Goal: Task Accomplishment & Management: Use online tool/utility

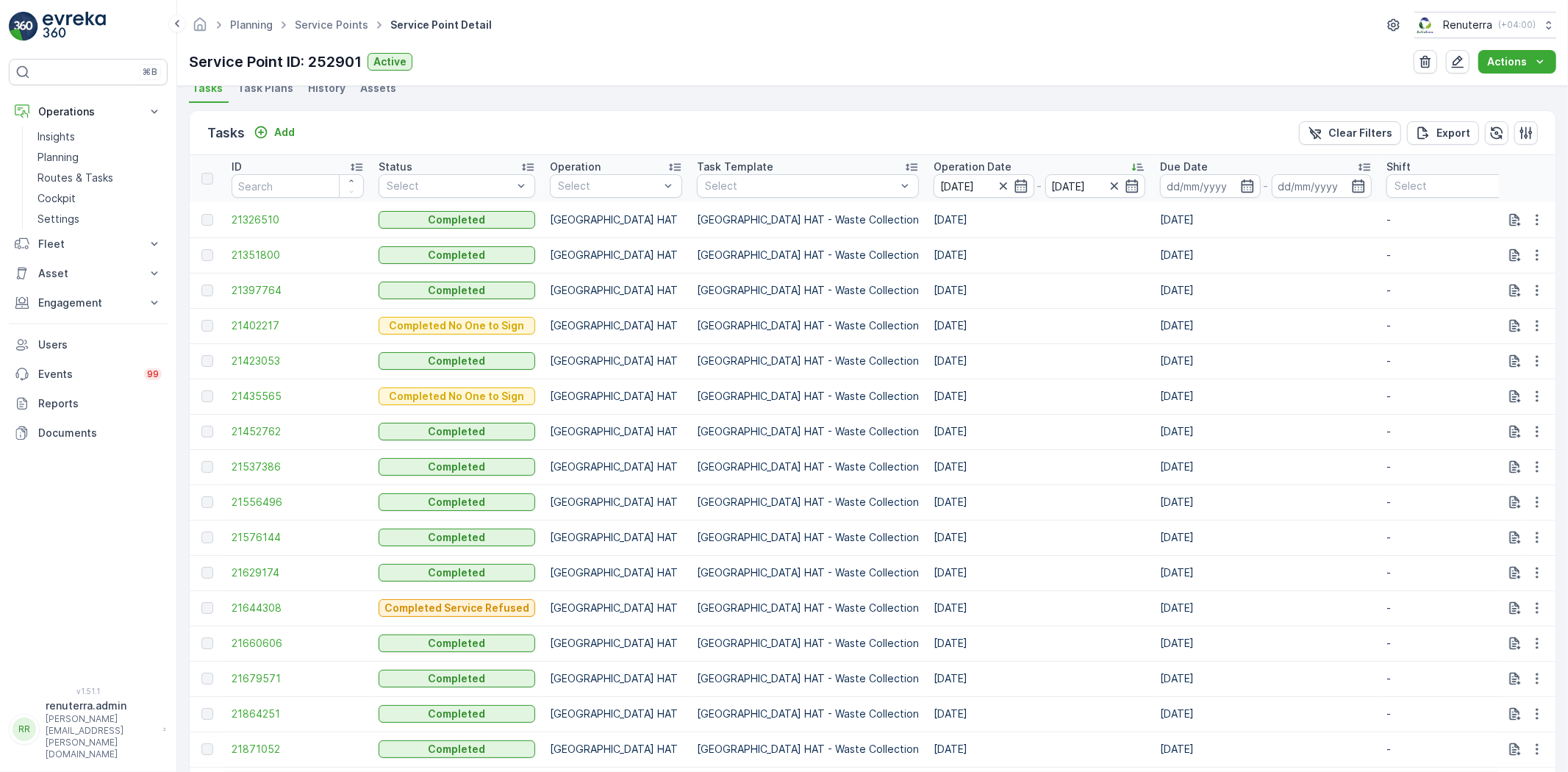
scroll to position [408, 0]
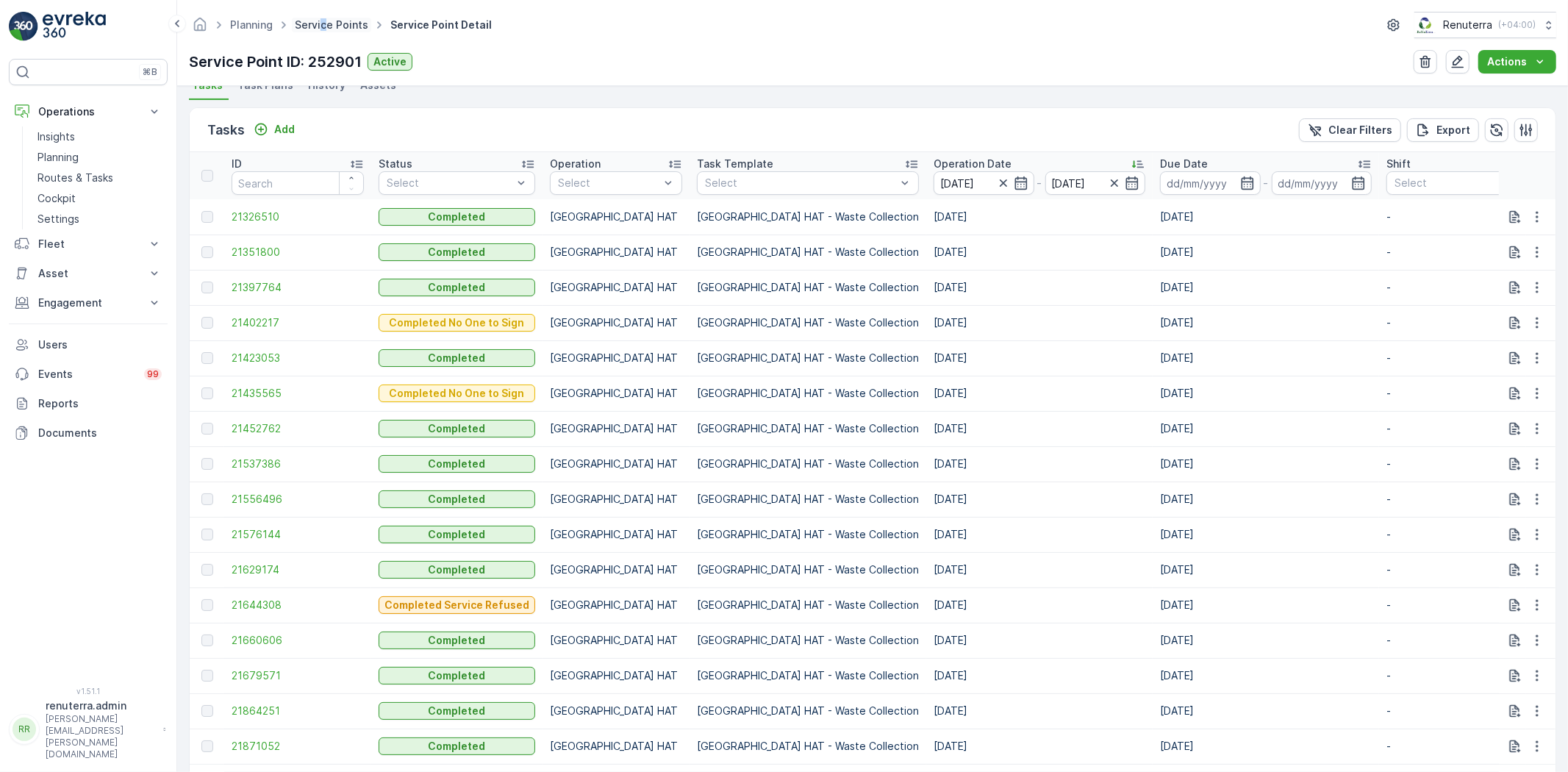
click at [320, 30] on div "Planning Service Points Service Point Detail Renuterra ( +04:00 )" at bounding box center [873, 25] width 1368 height 26
click at [320, 28] on link "Service Points" at bounding box center [332, 24] width 74 height 12
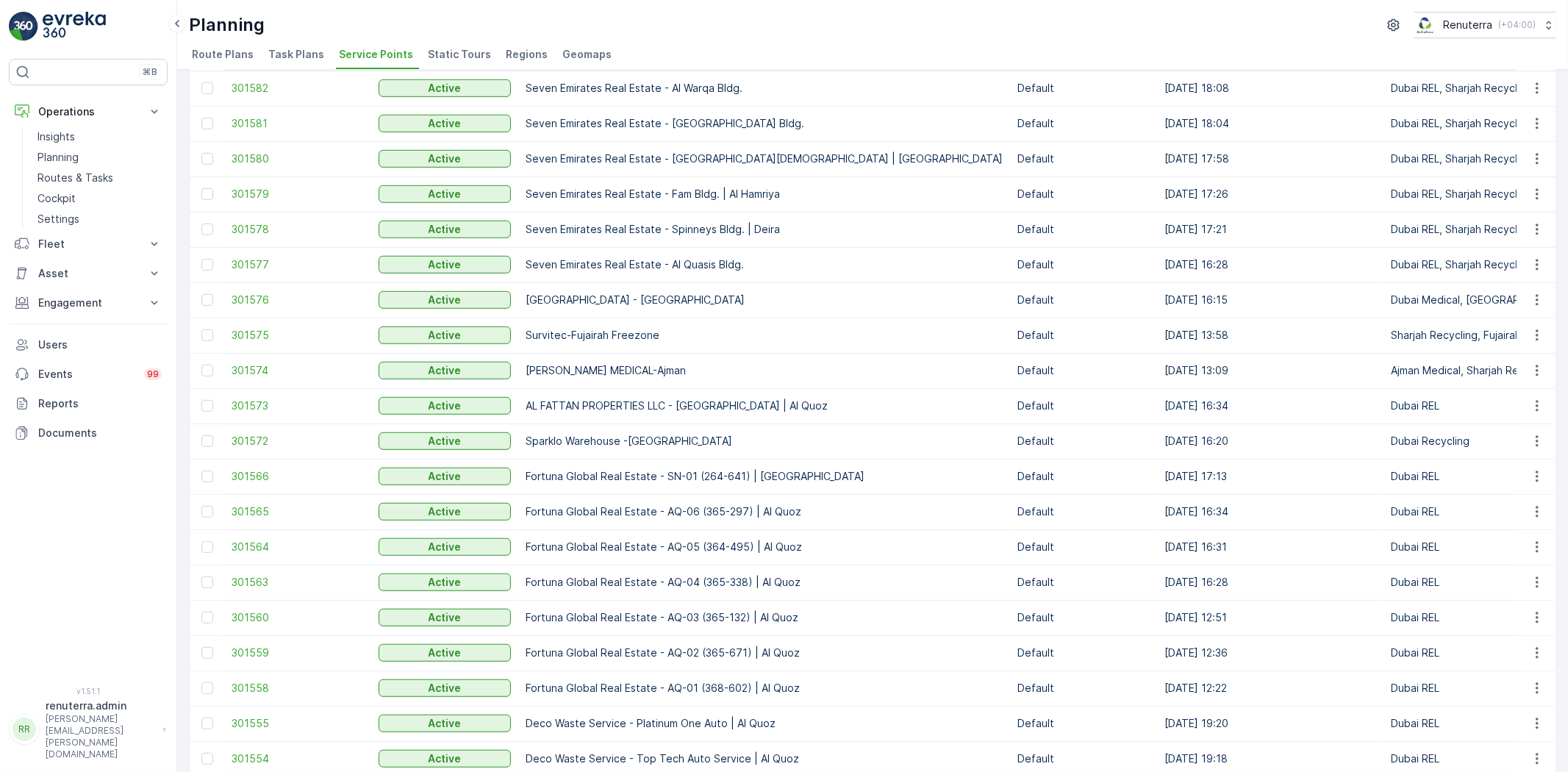
click at [740, 610] on p "Fortuna Global Real Estate - AQ-03 (365-132) | Al Quoz" at bounding box center [764, 618] width 477 height 15
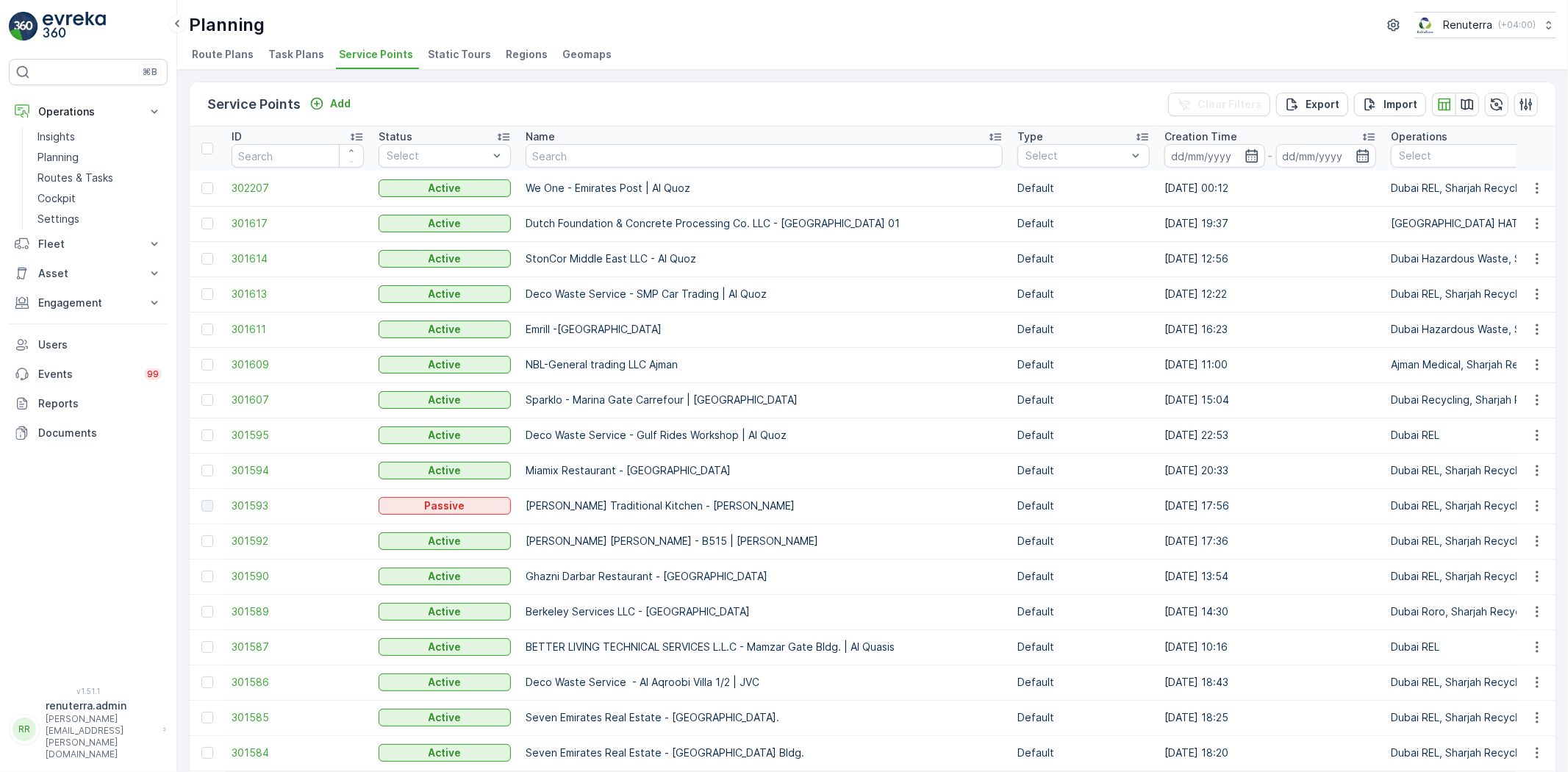
click at [555, 154] on input "text" at bounding box center [764, 156] width 477 height 24
type input "we one"
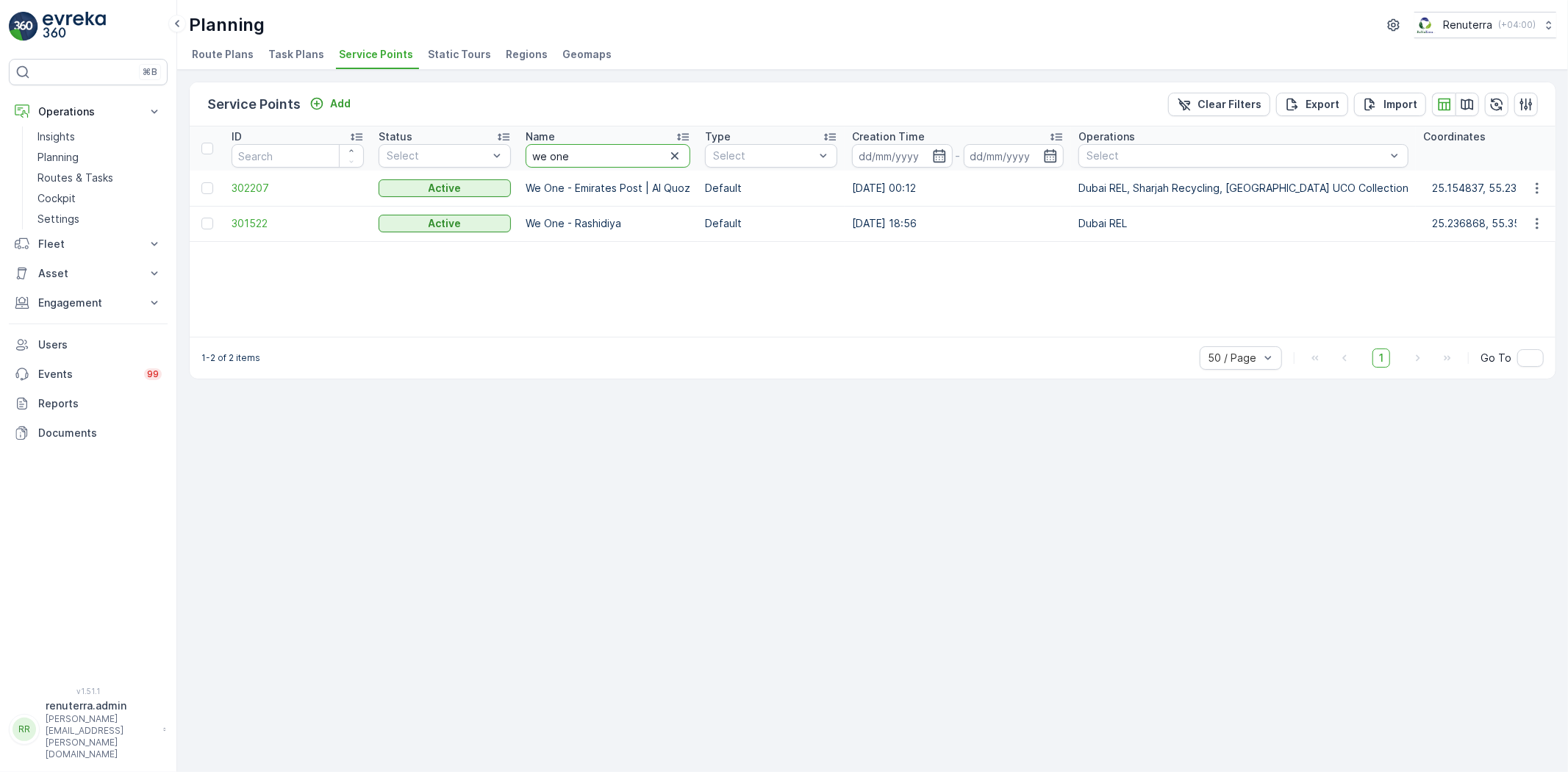
drag, startPoint x: 598, startPoint y: 161, endPoint x: 516, endPoint y: 151, distance: 82.6
type input "Jabel"
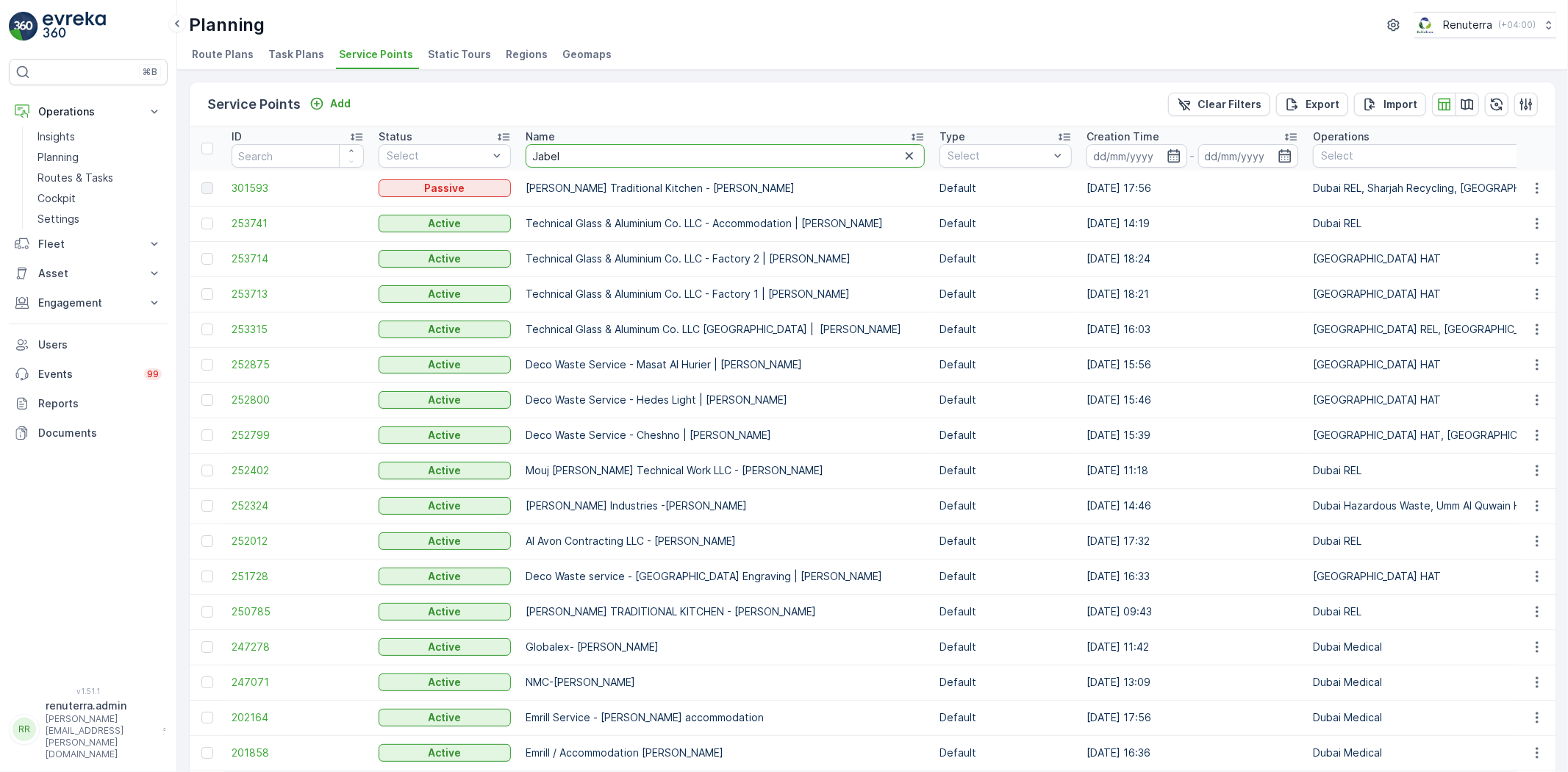
click at [524, 149] on th "Name Jabel" at bounding box center [725, 148] width 414 height 44
type input "Jafza"
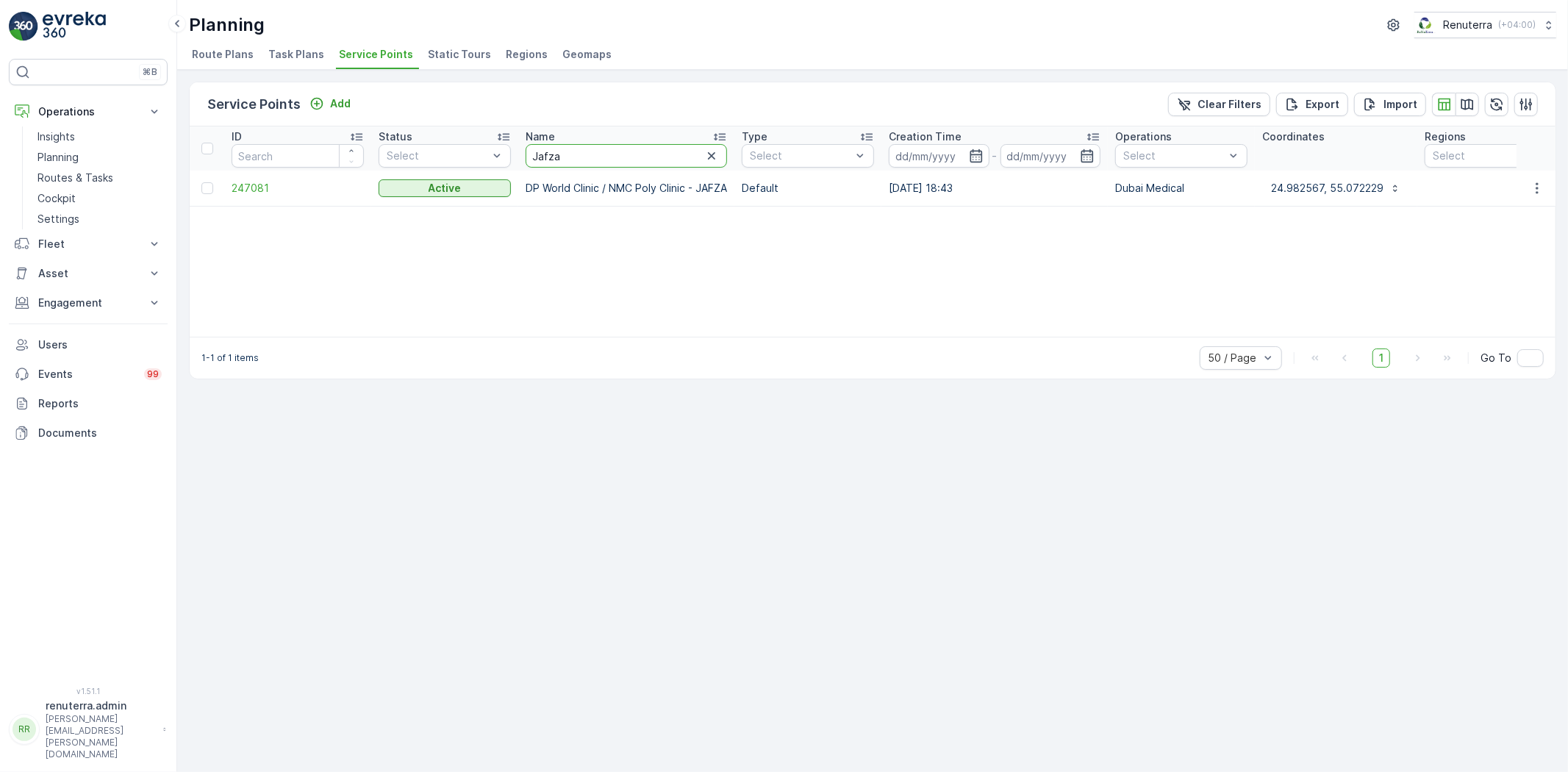
drag, startPoint x: 525, startPoint y: 138, endPoint x: 470, endPoint y: 141, distance: 55.1
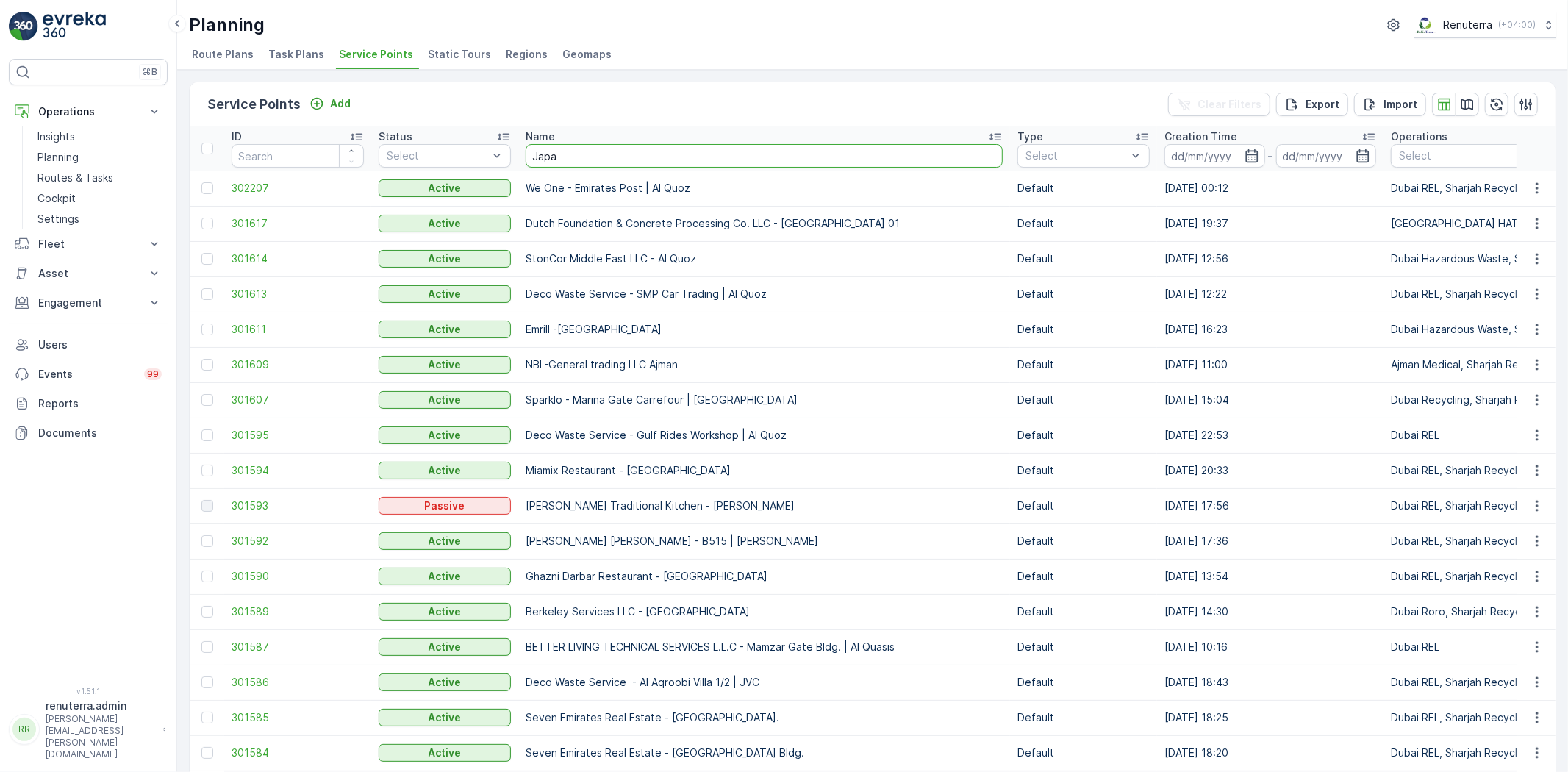
type input "Japan"
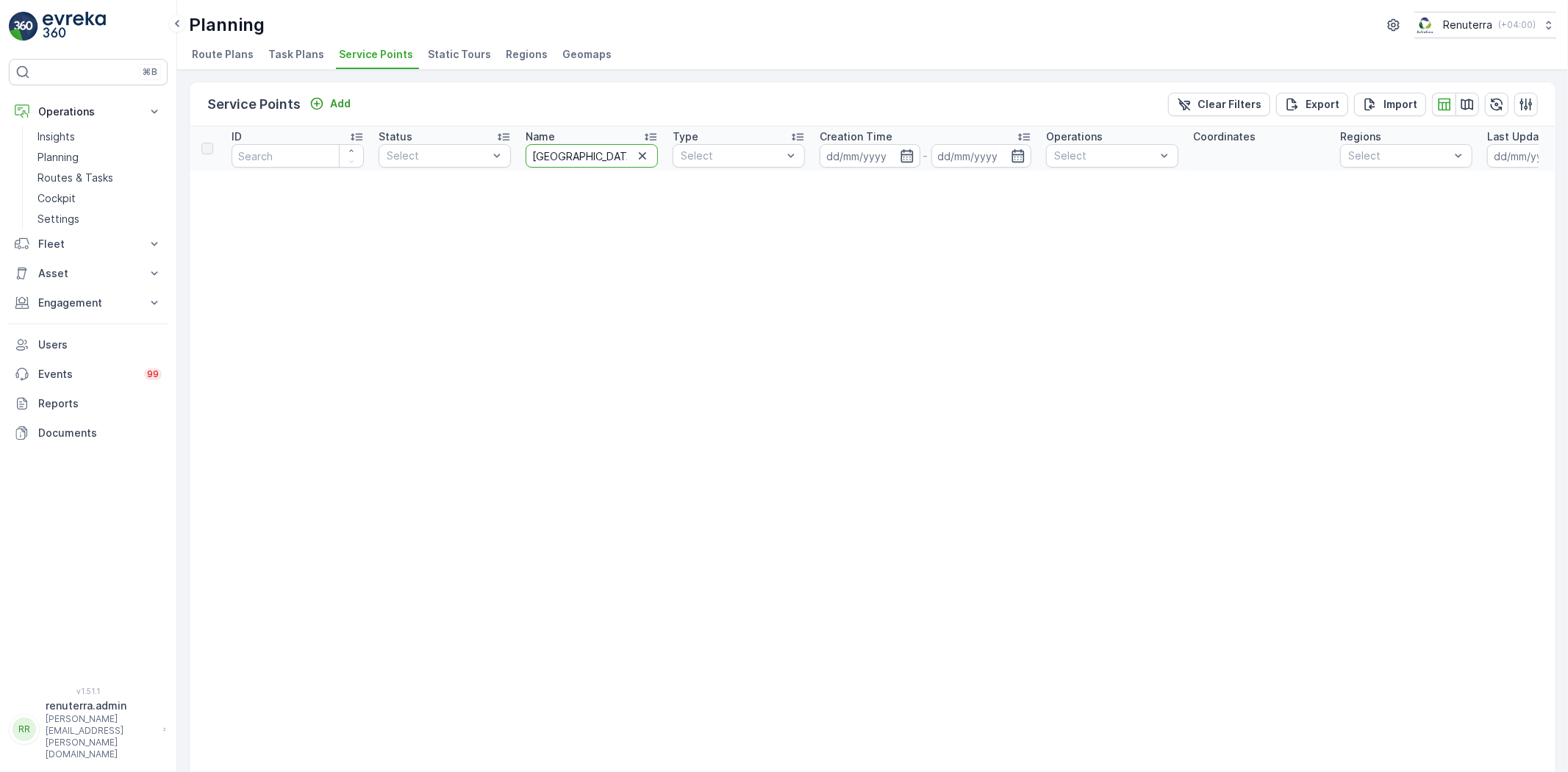
drag, startPoint x: 573, startPoint y: 155, endPoint x: 516, endPoint y: 148, distance: 57.4
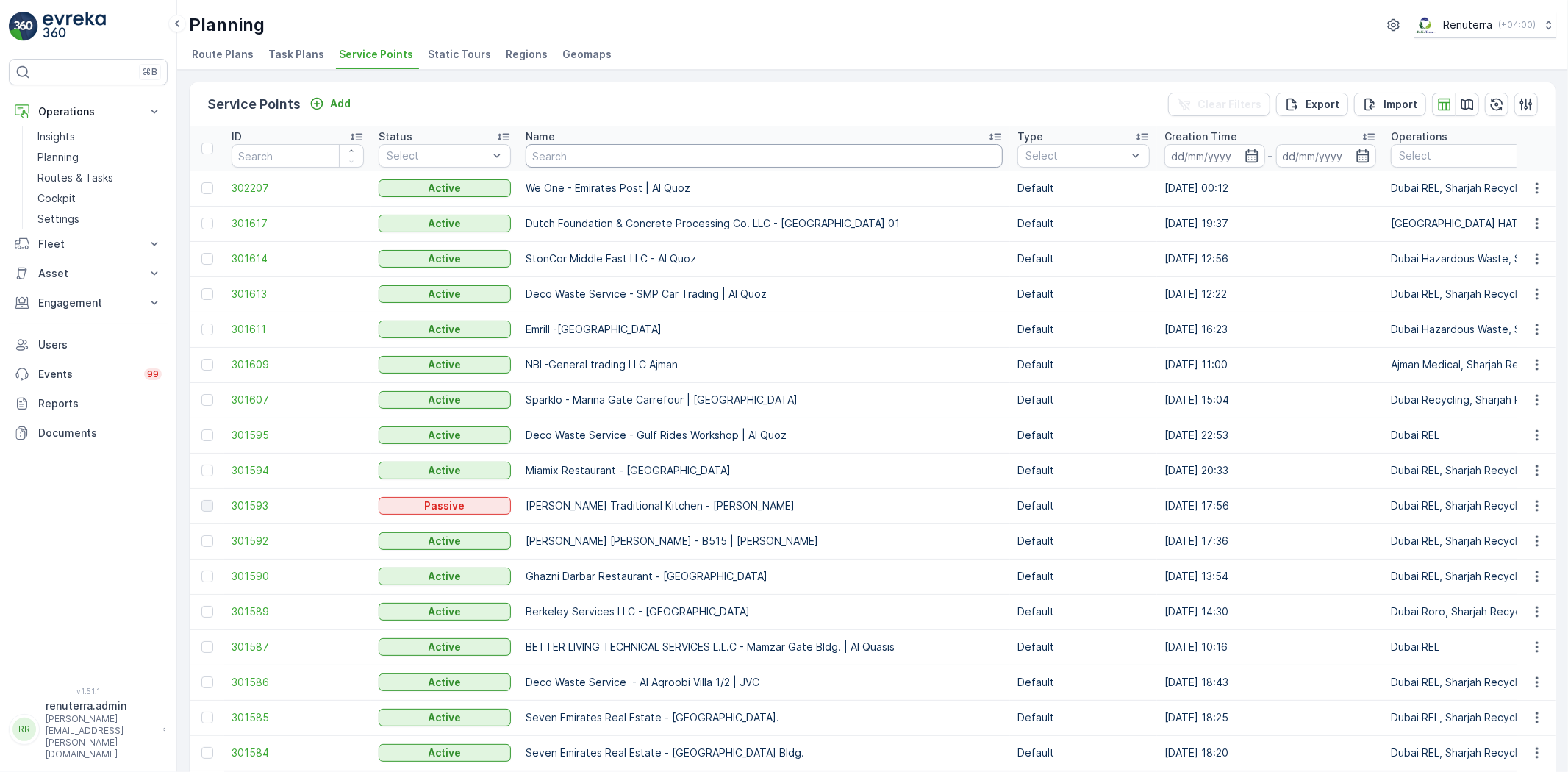
click at [579, 163] on th "Name" at bounding box center [764, 148] width 492 height 44
click at [579, 163] on input "text" at bounding box center [764, 156] width 477 height 24
type input "KHK"
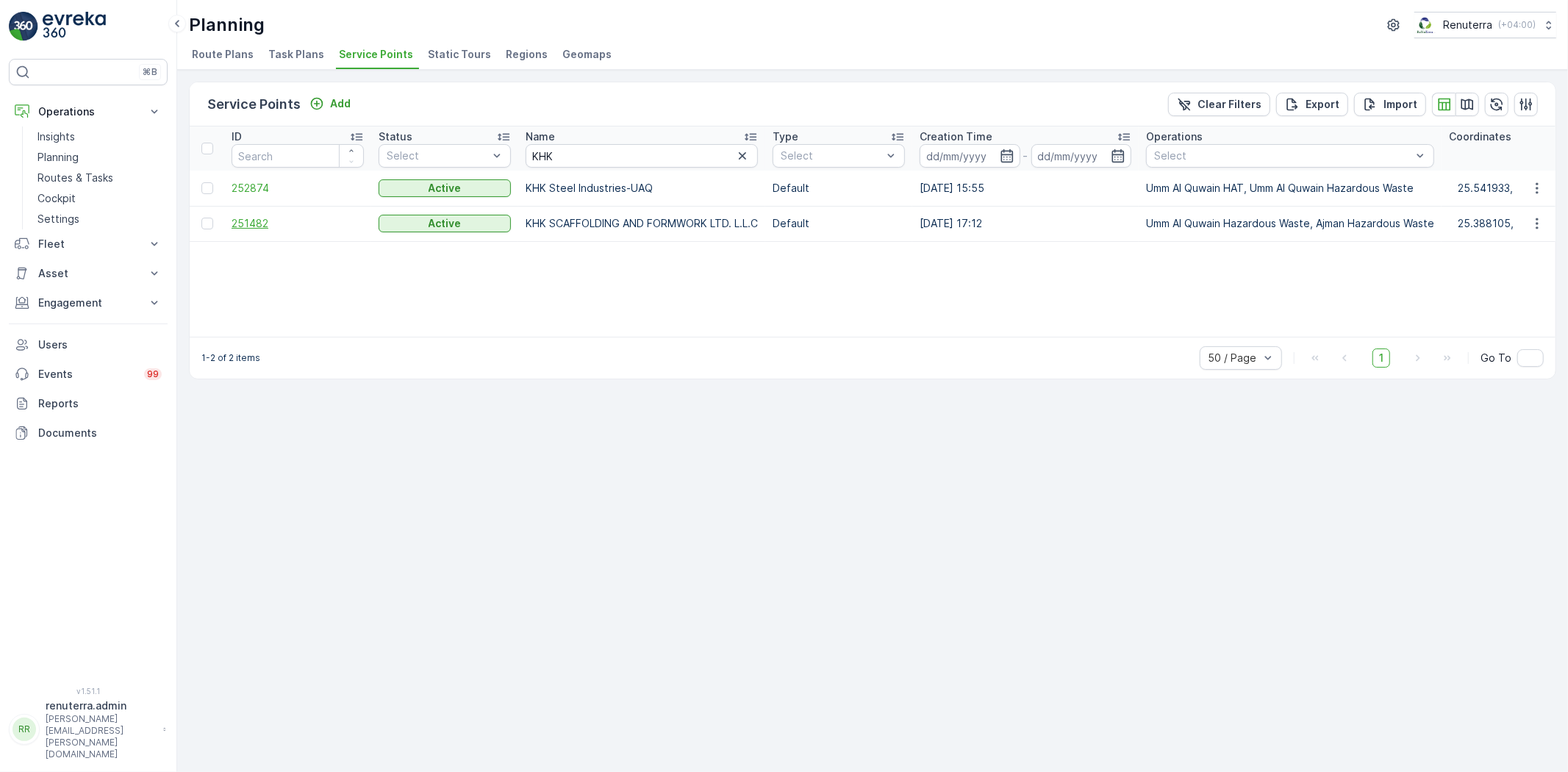
click at [254, 217] on span "251482" at bounding box center [298, 224] width 132 height 15
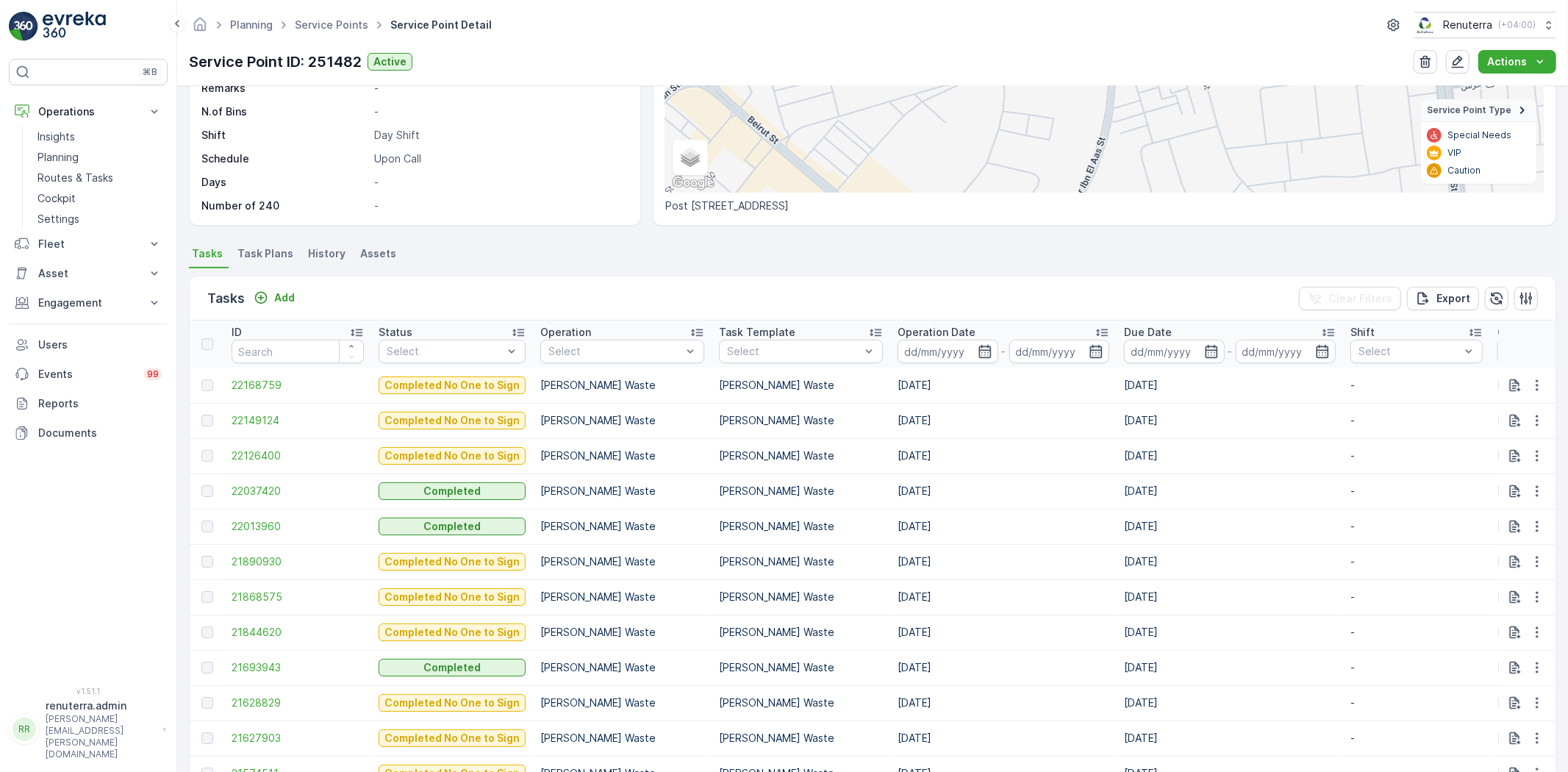
scroll to position [245, 0]
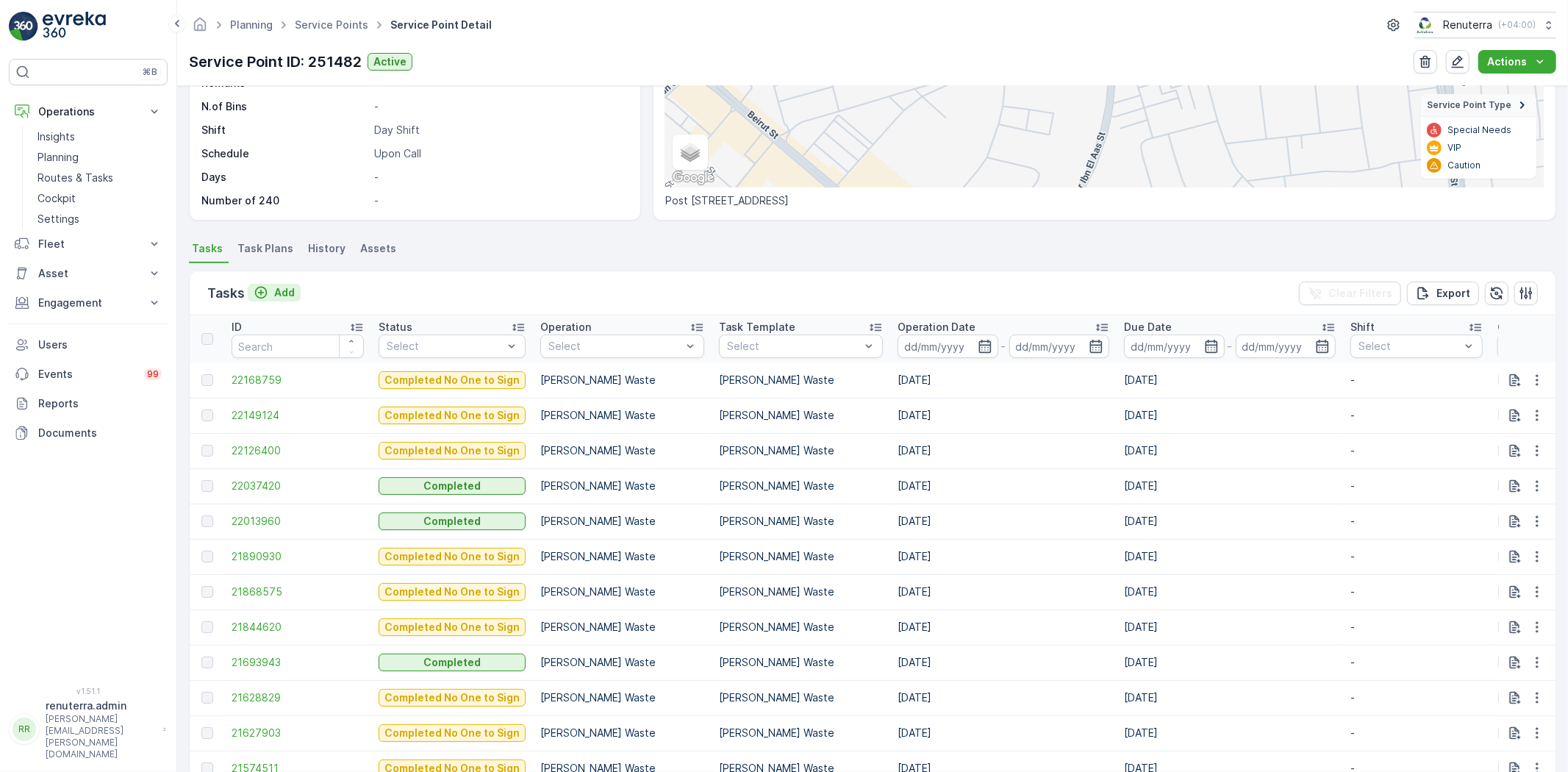
click at [281, 283] on div "Tasks Add Clear Filters Export" at bounding box center [873, 293] width 1366 height 44
click at [280, 281] on div "Tasks Add Clear Filters Export" at bounding box center [873, 293] width 1366 height 44
click at [273, 290] on div "Add" at bounding box center [275, 293] width 42 height 15
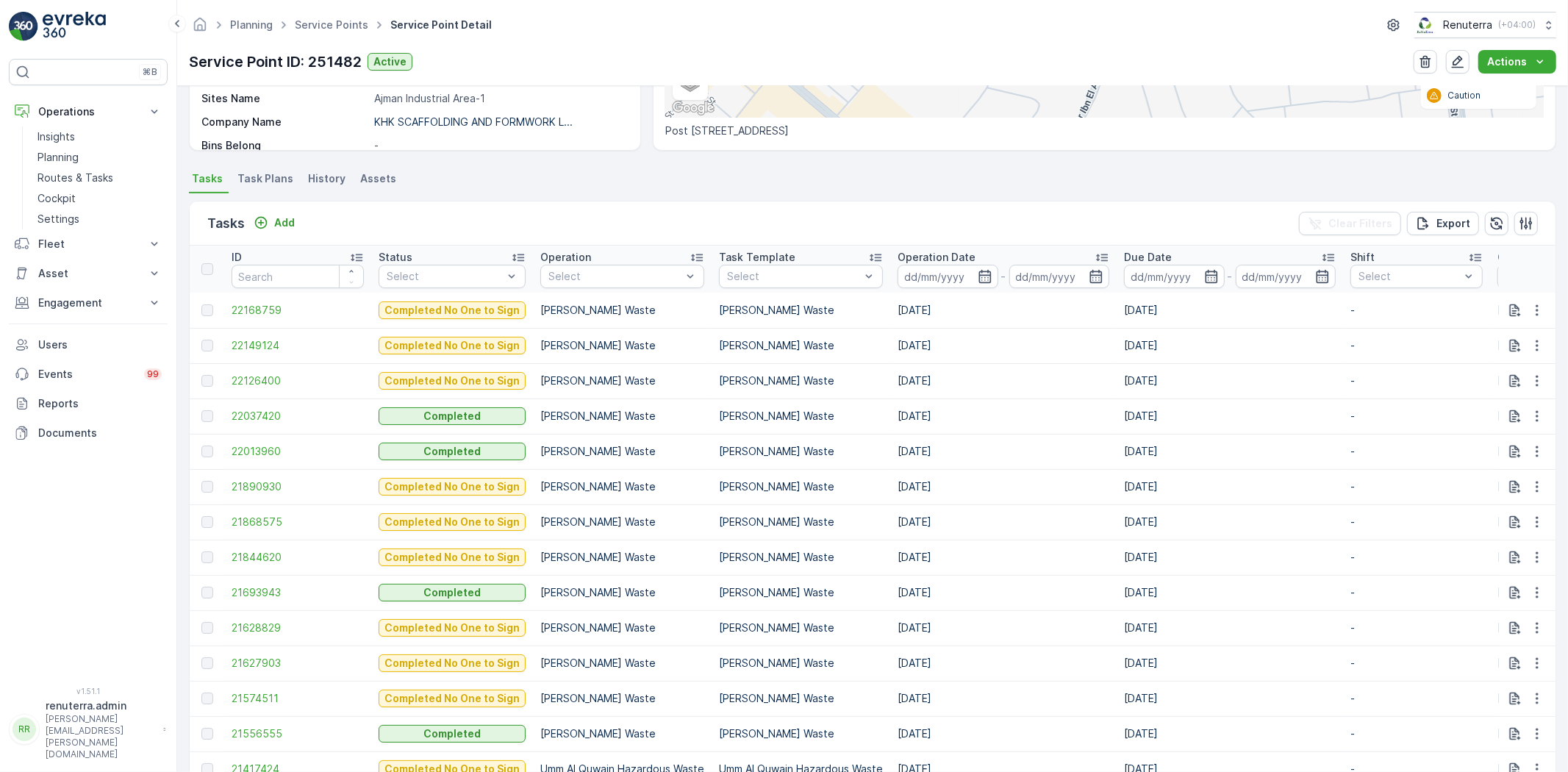
scroll to position [327, 0]
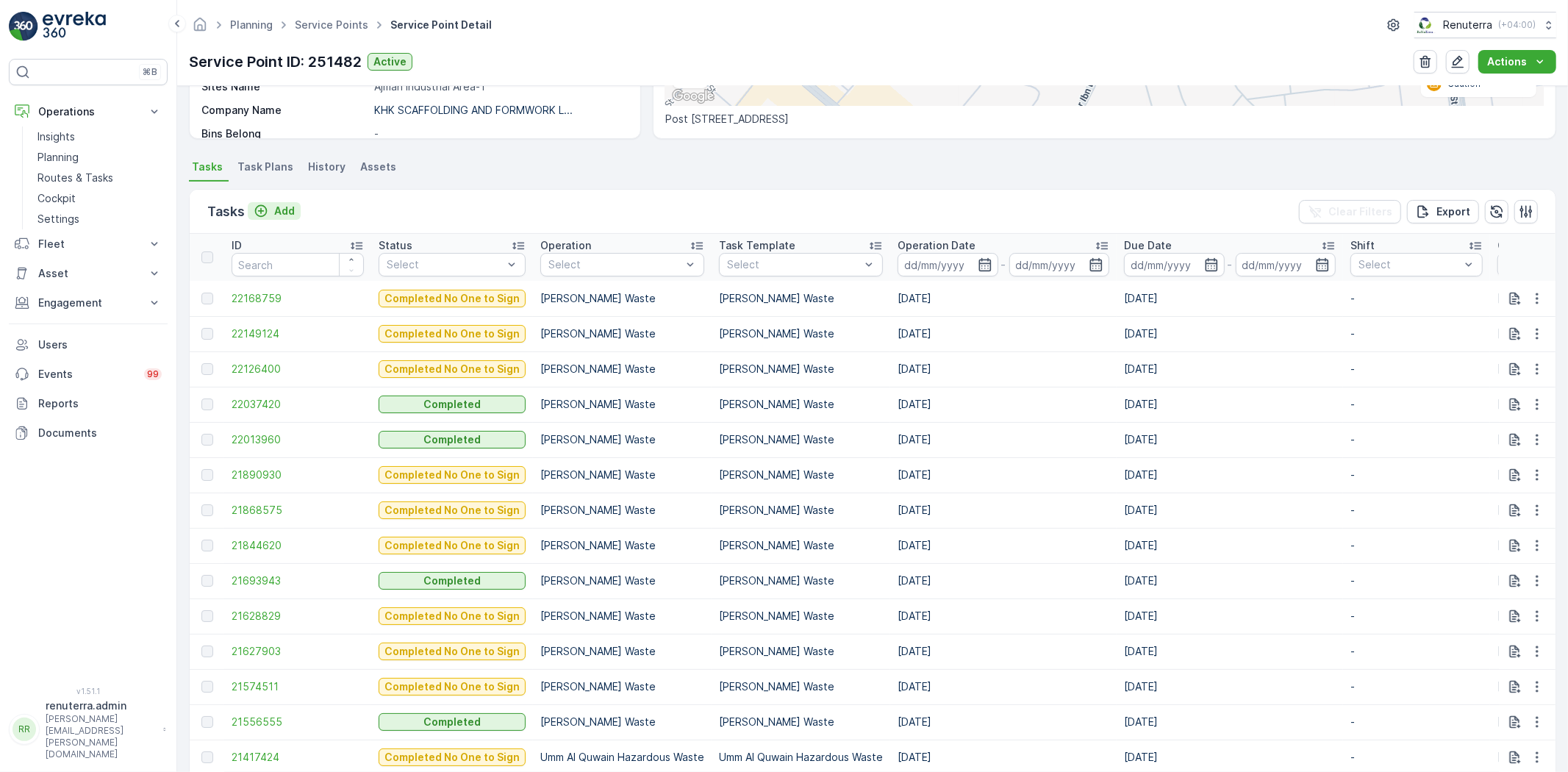
click at [290, 214] on p "Add" at bounding box center [284, 212] width 21 height 15
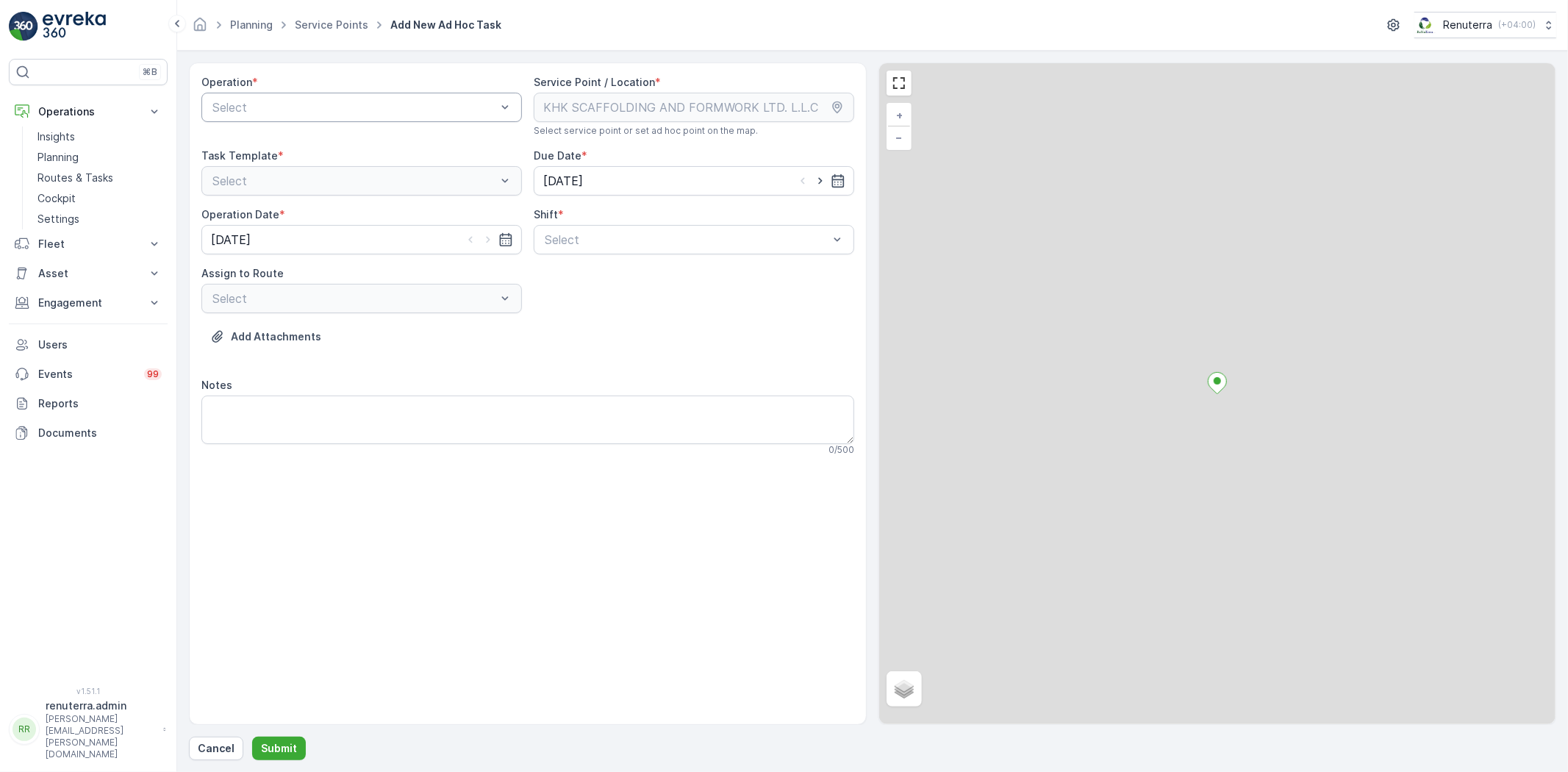
click at [261, 118] on div "Select" at bounding box center [361, 107] width 320 height 29
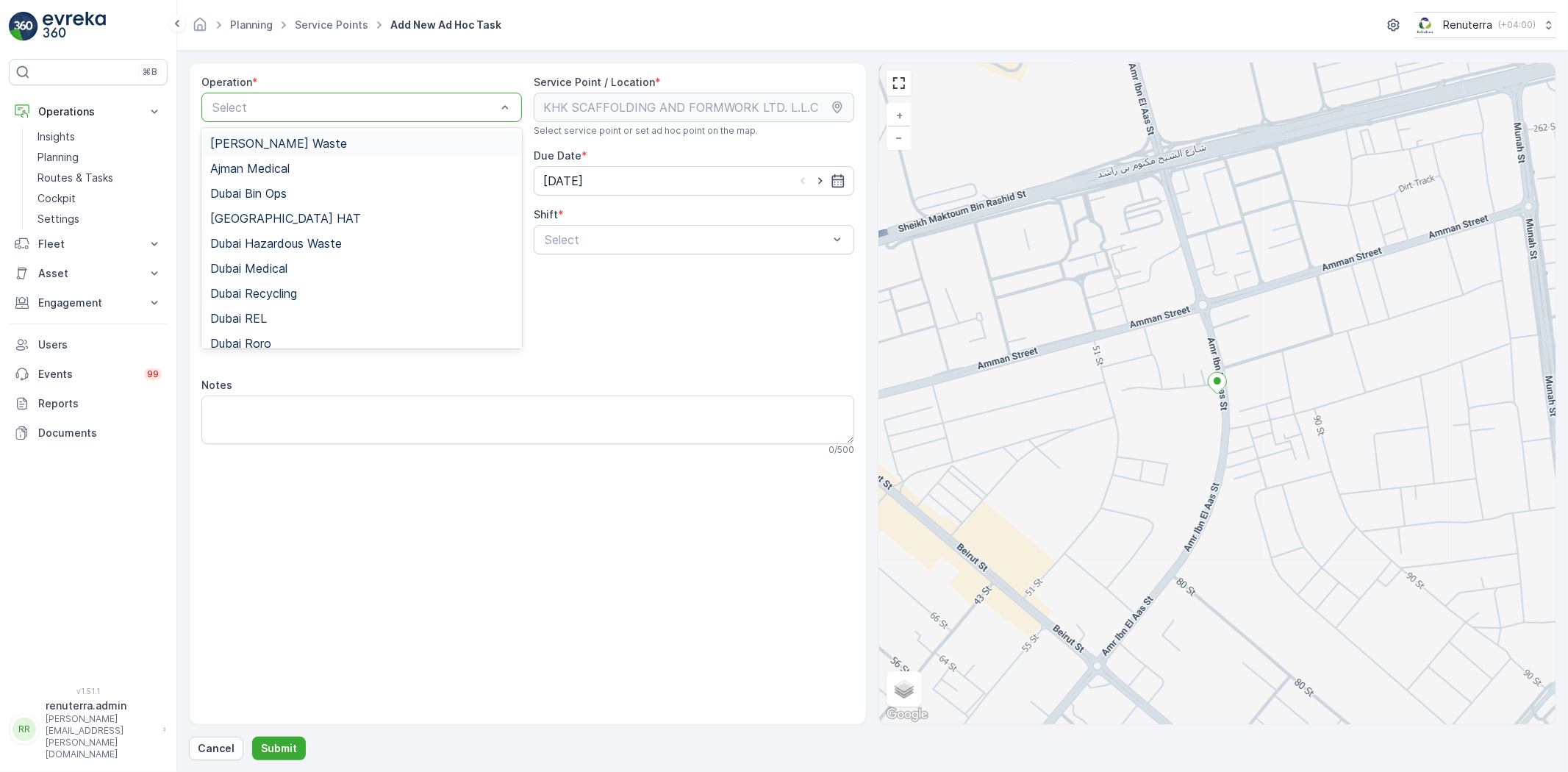
click at [303, 141] on span "Ajman Hazardous Waste" at bounding box center [279, 144] width 137 height 13
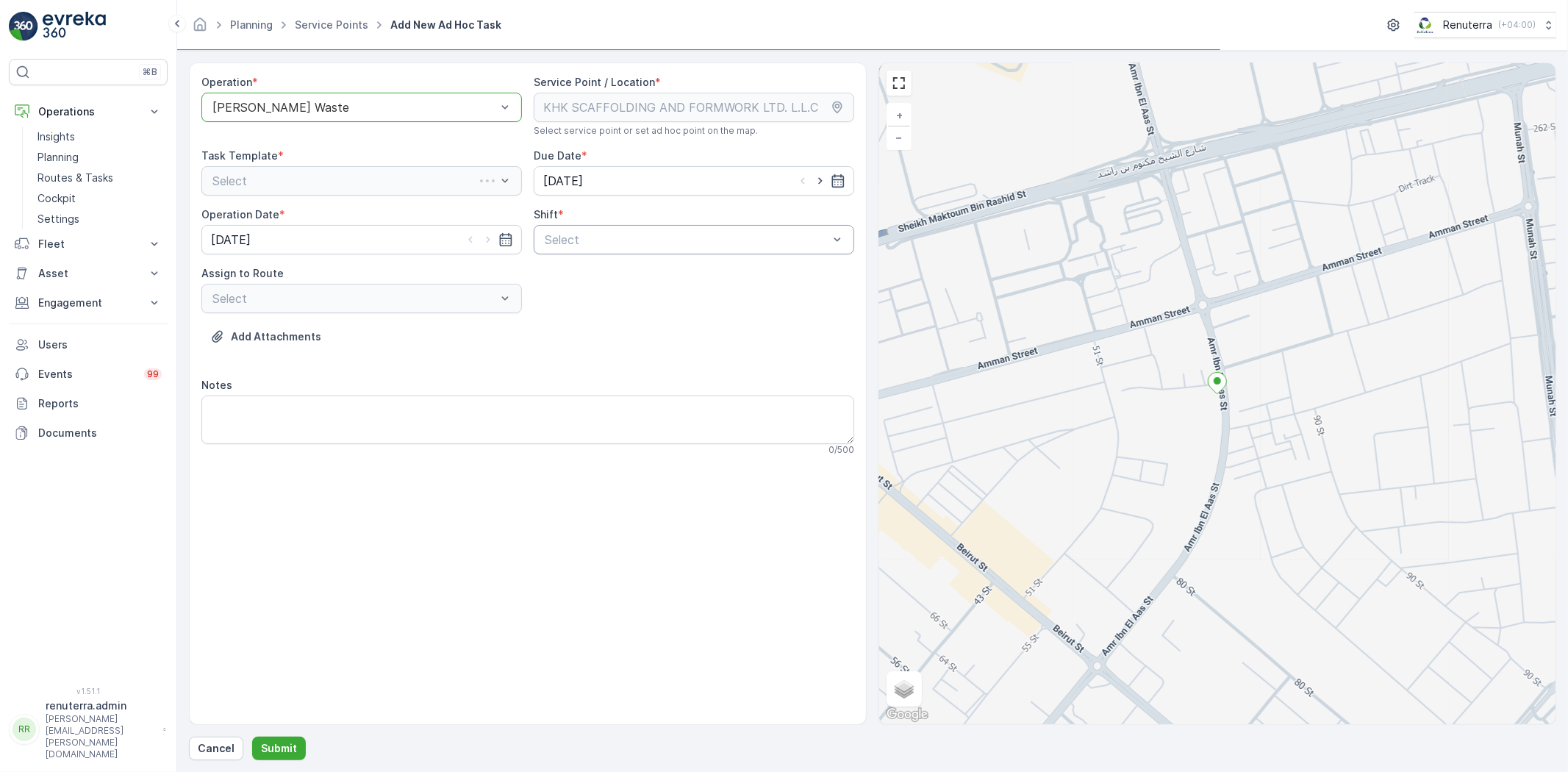
click at [572, 230] on div "Select" at bounding box center [693, 239] width 320 height 29
click at [553, 277] on span "Day Shift" at bounding box center [568, 276] width 52 height 13
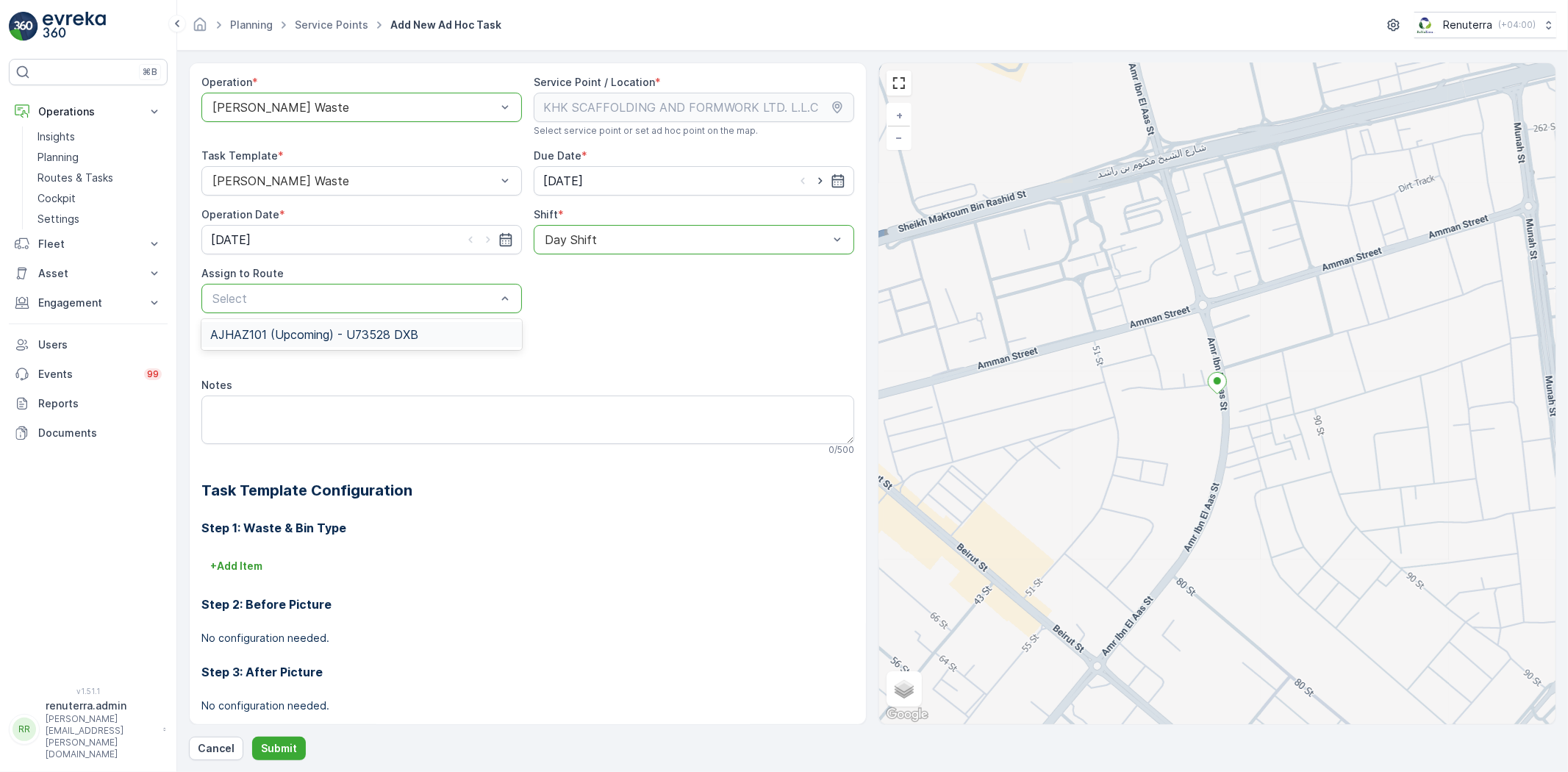
click at [347, 337] on span "AJHAZ101 (Upcoming) - U73528 DXB" at bounding box center [315, 335] width 208 height 13
click at [283, 740] on button "Submit" at bounding box center [279, 748] width 54 height 24
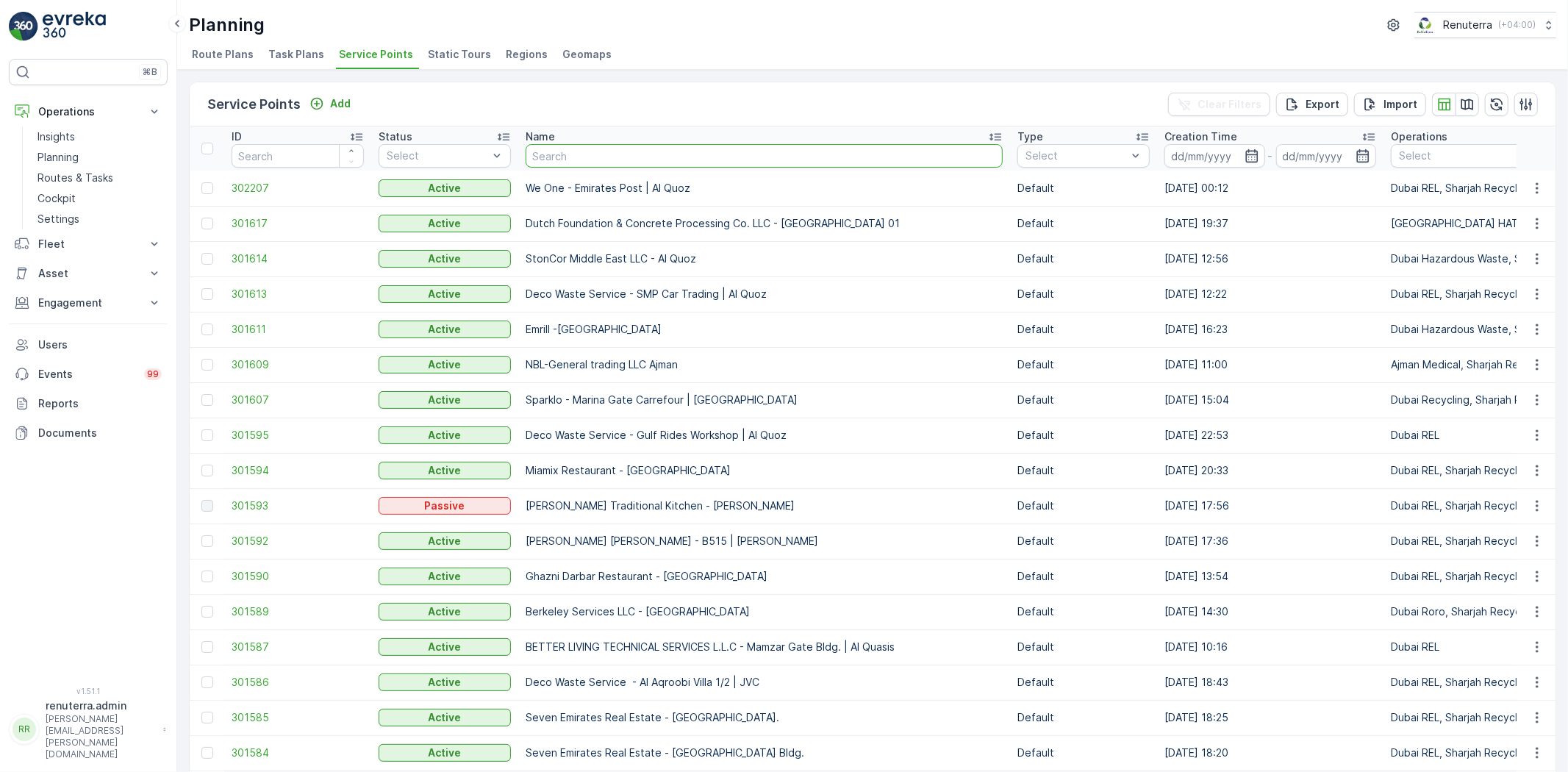
click at [560, 145] on input "text" at bounding box center [764, 156] width 477 height 24
click at [557, 147] on input "text" at bounding box center [764, 156] width 477 height 24
type input "Unia"
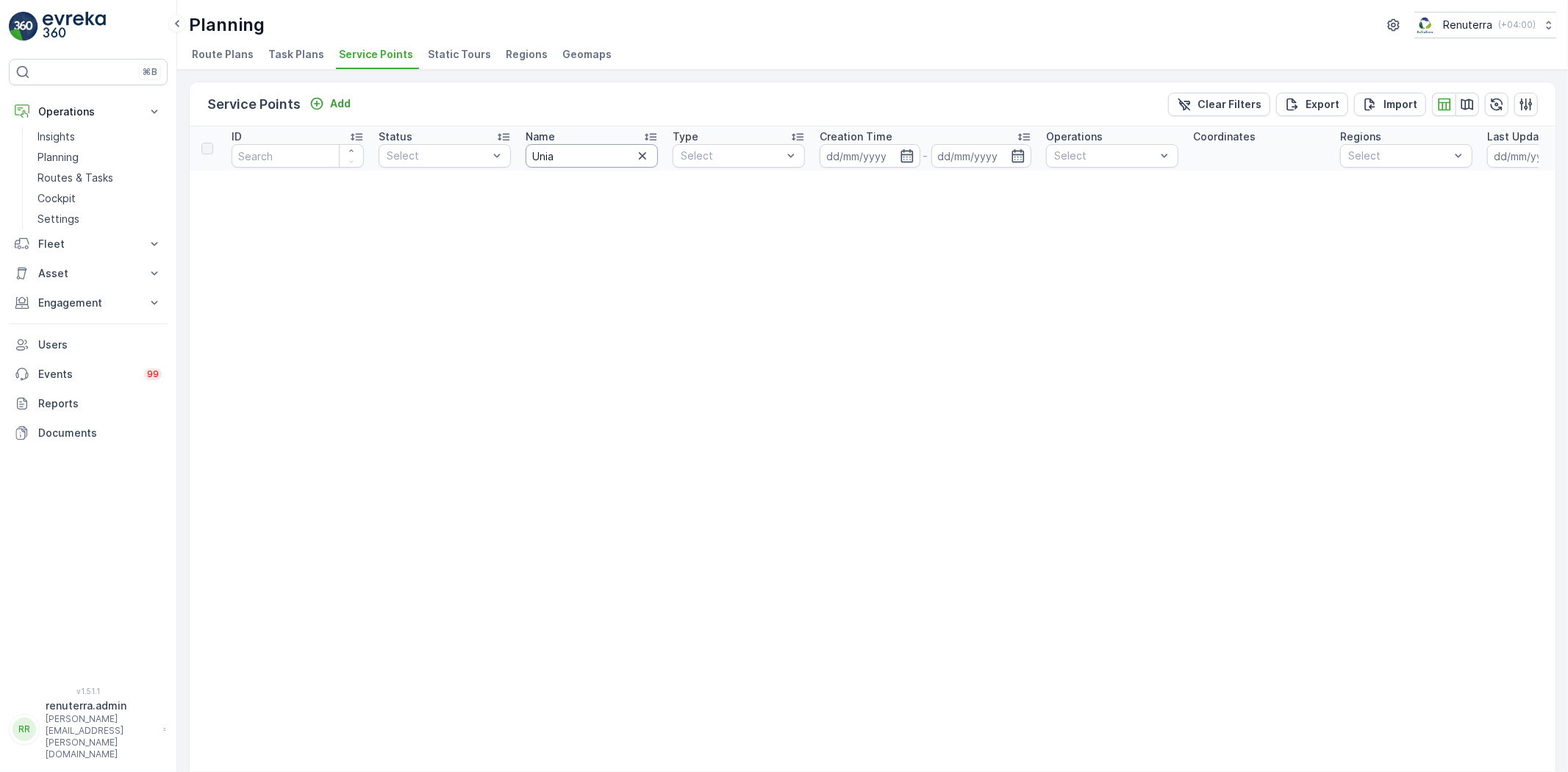
click at [584, 146] on input "Unia" at bounding box center [592, 156] width 132 height 24
type input "Unilab"
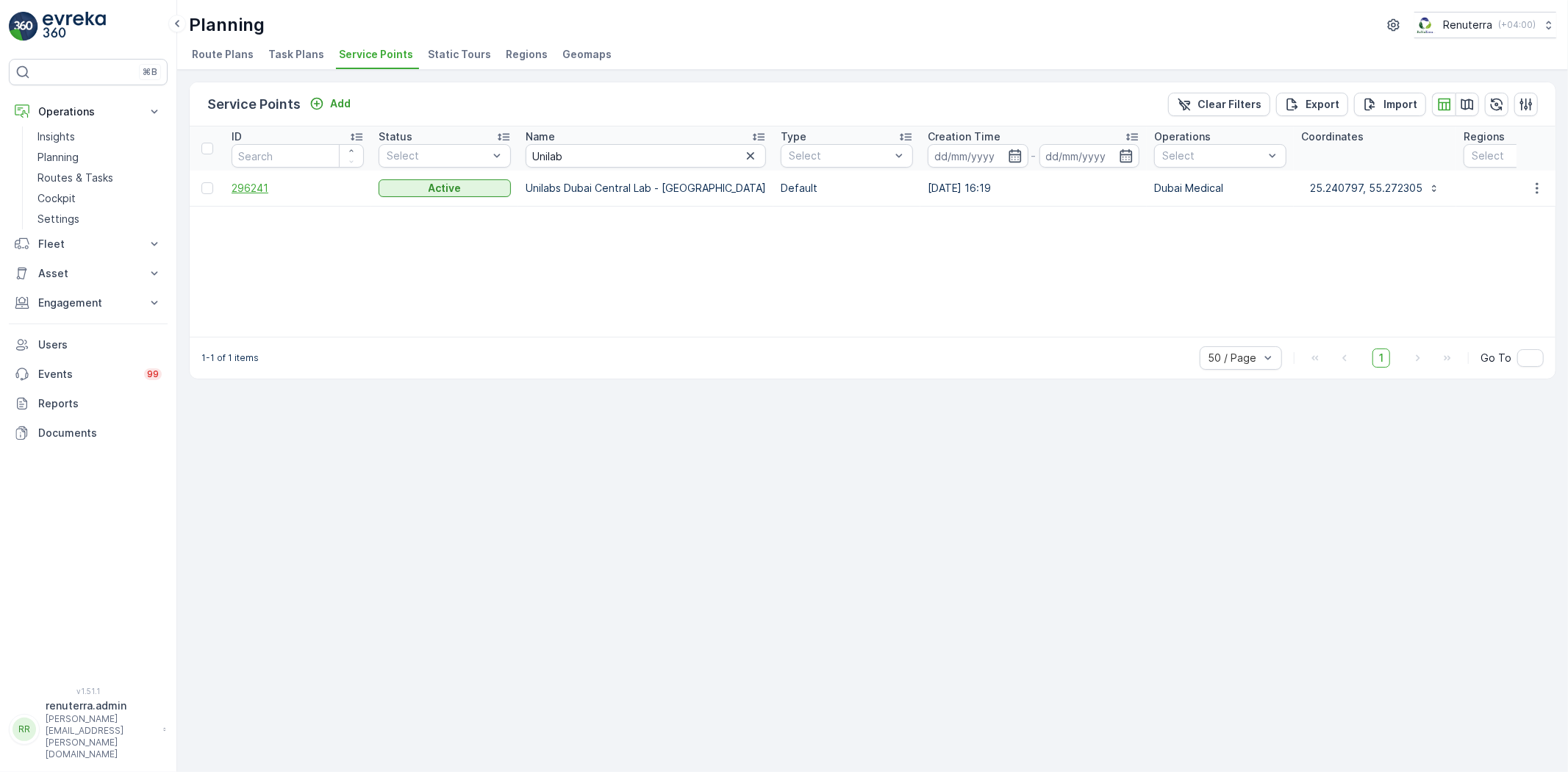
click at [266, 186] on span "296241" at bounding box center [298, 188] width 132 height 15
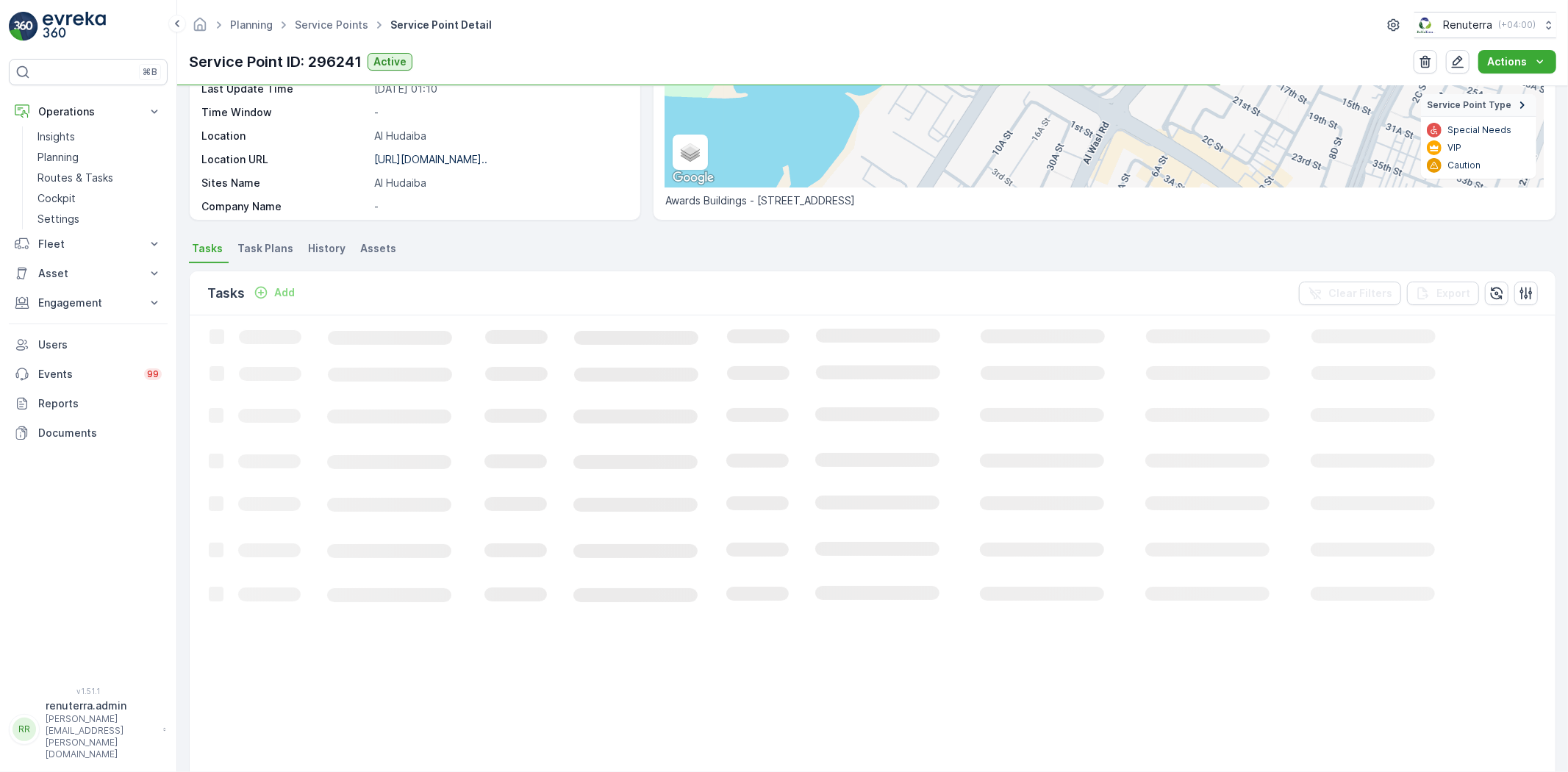
scroll to position [245, 0]
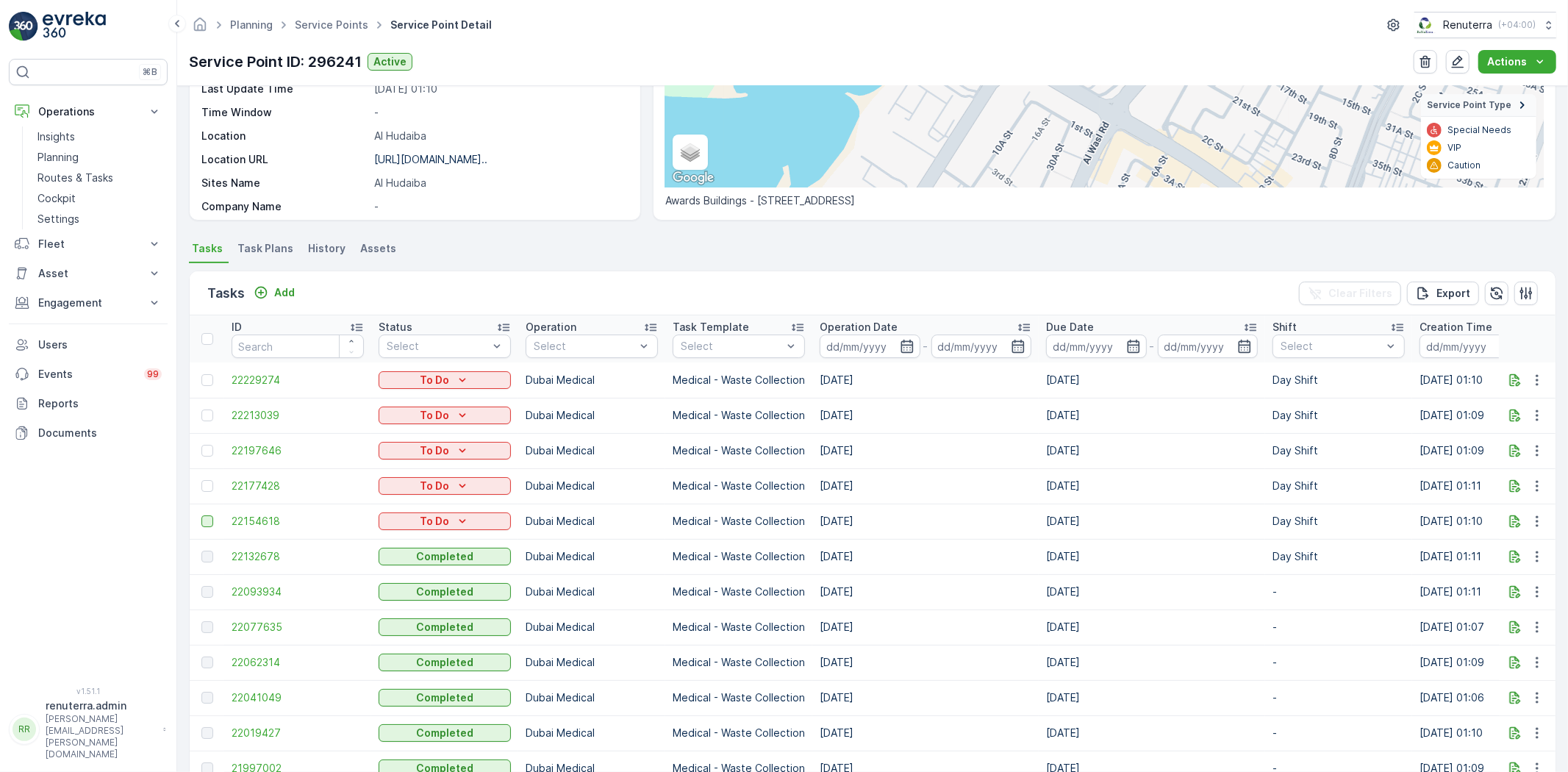
click at [207, 519] on div at bounding box center [207, 522] width 11 height 11
click at [201, 516] on input "checkbox" at bounding box center [201, 516] width 0 height 0
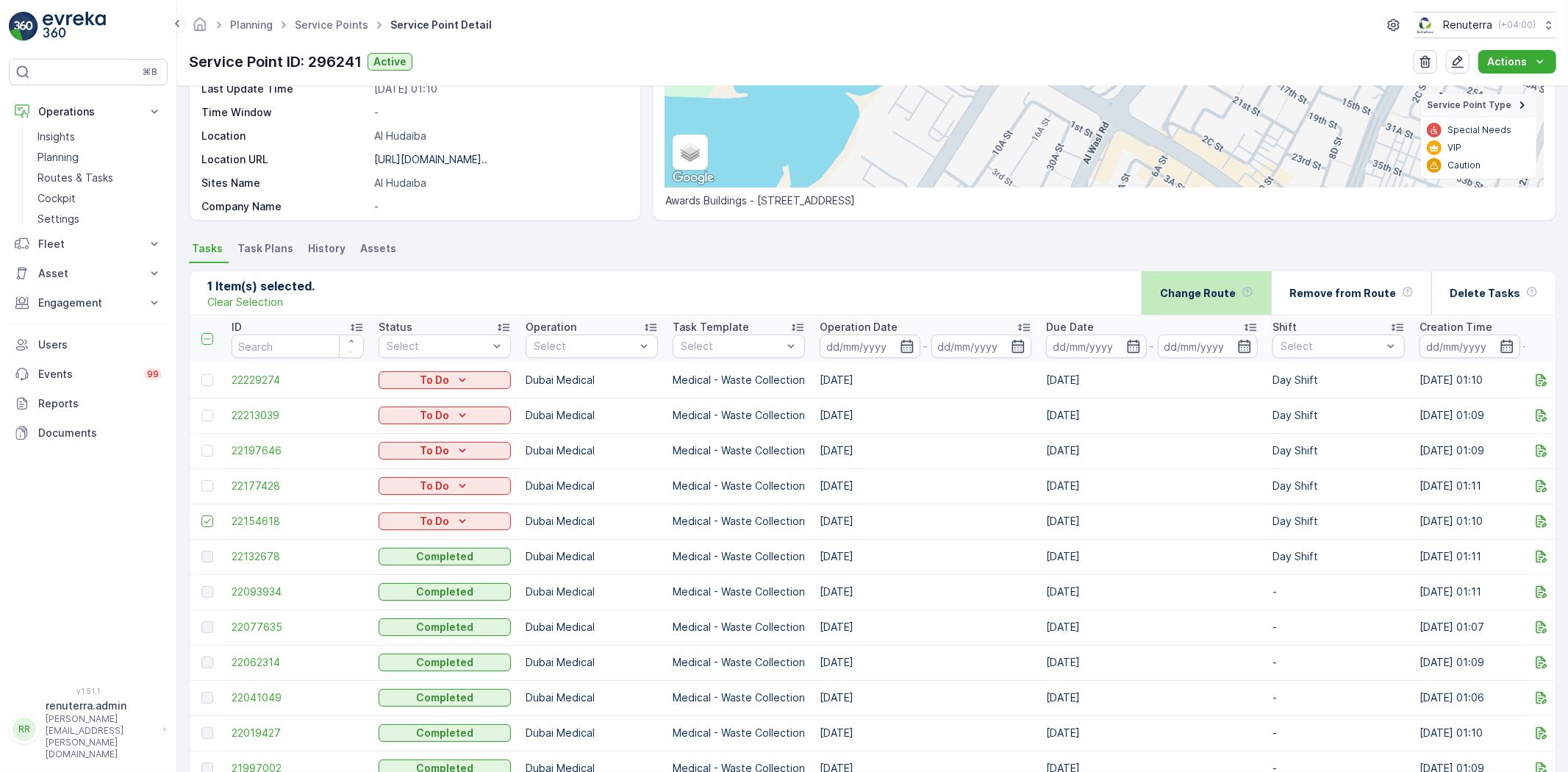
click at [1215, 287] on p "Change Route" at bounding box center [1198, 294] width 76 height 15
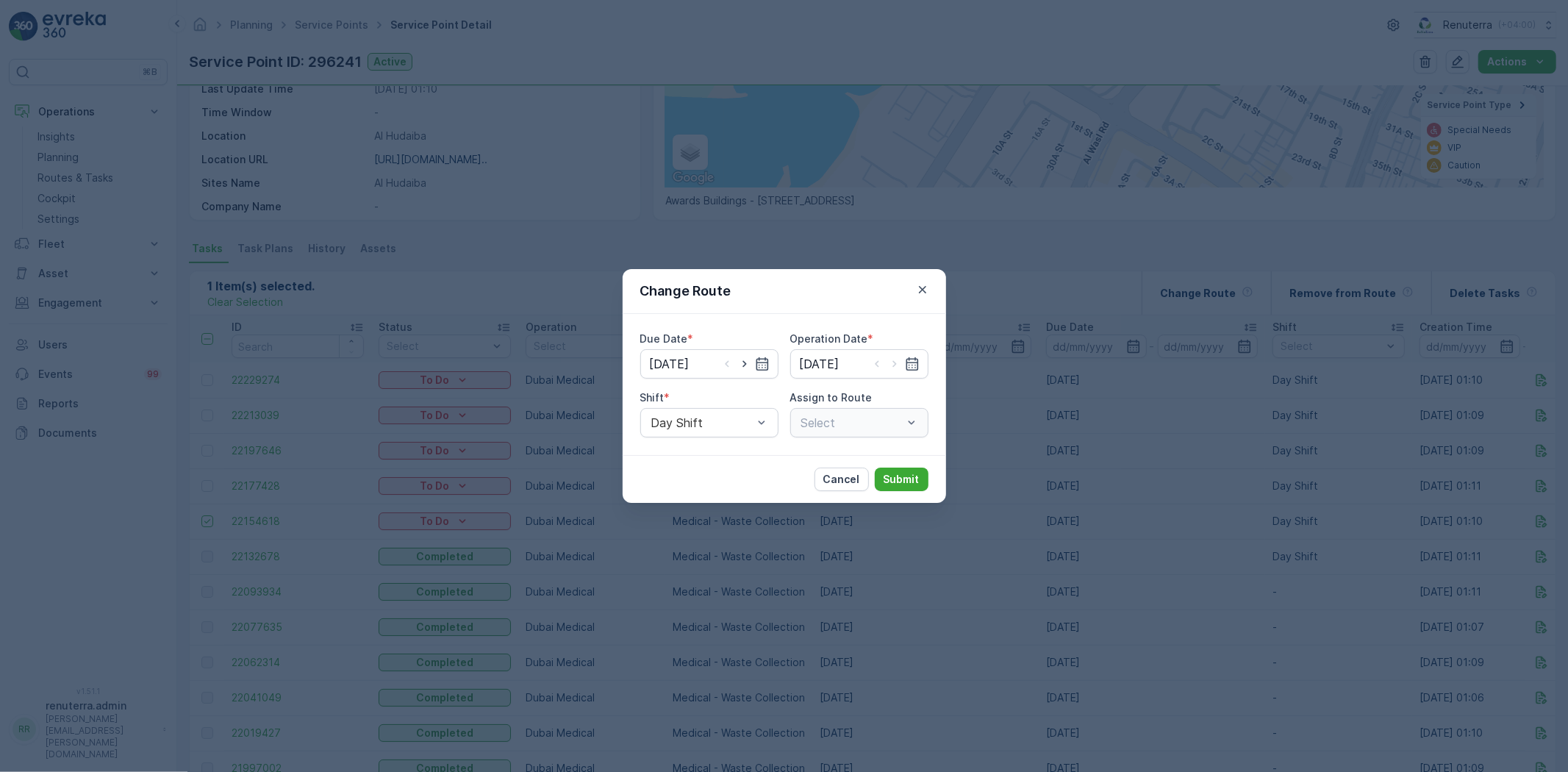
type input "[DATE]"
click at [768, 367] on icon "button" at bounding box center [761, 364] width 12 height 13
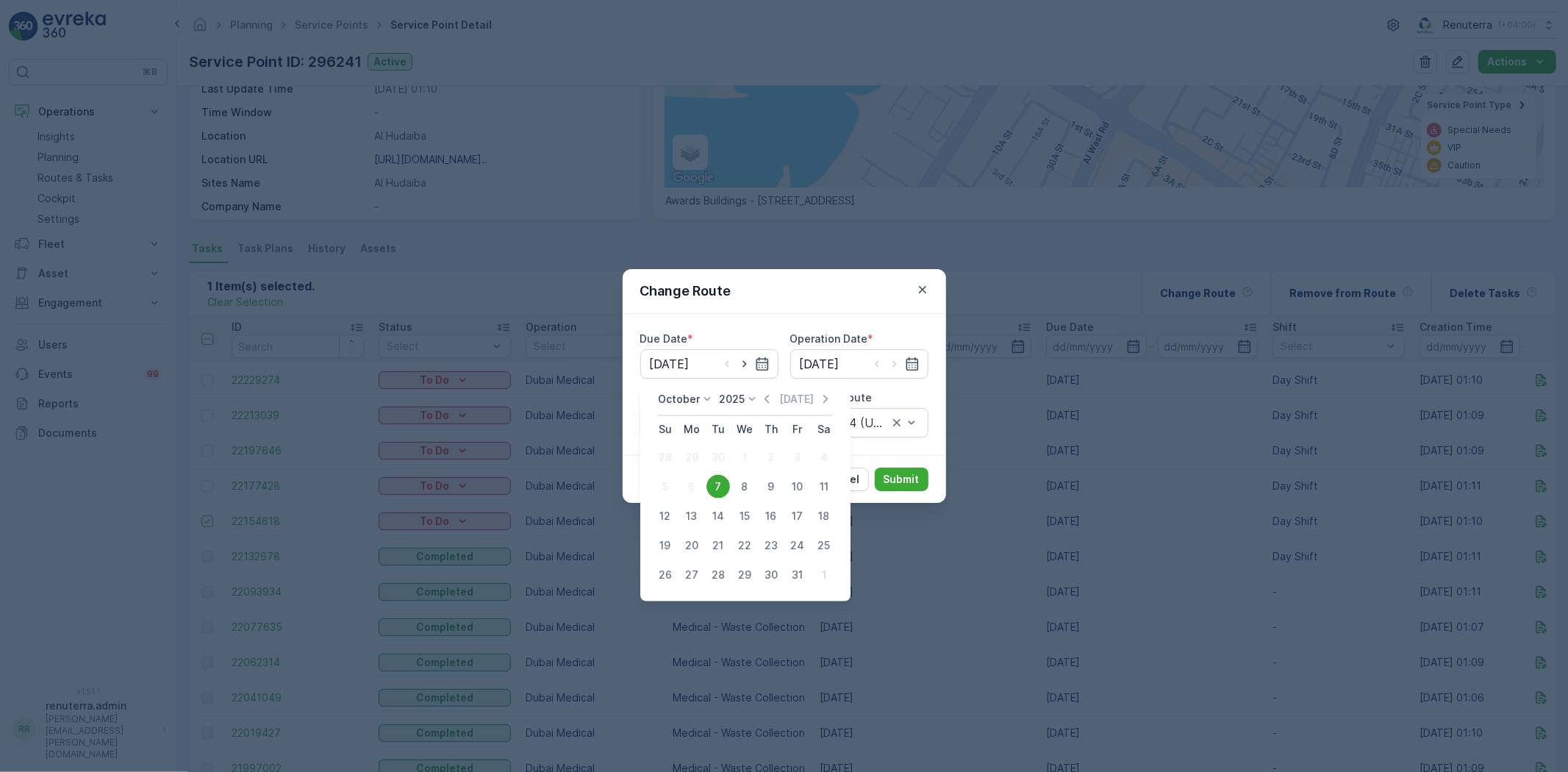
click at [722, 347] on div "Due Date * 07.10.2025" at bounding box center [709, 355] width 138 height 47
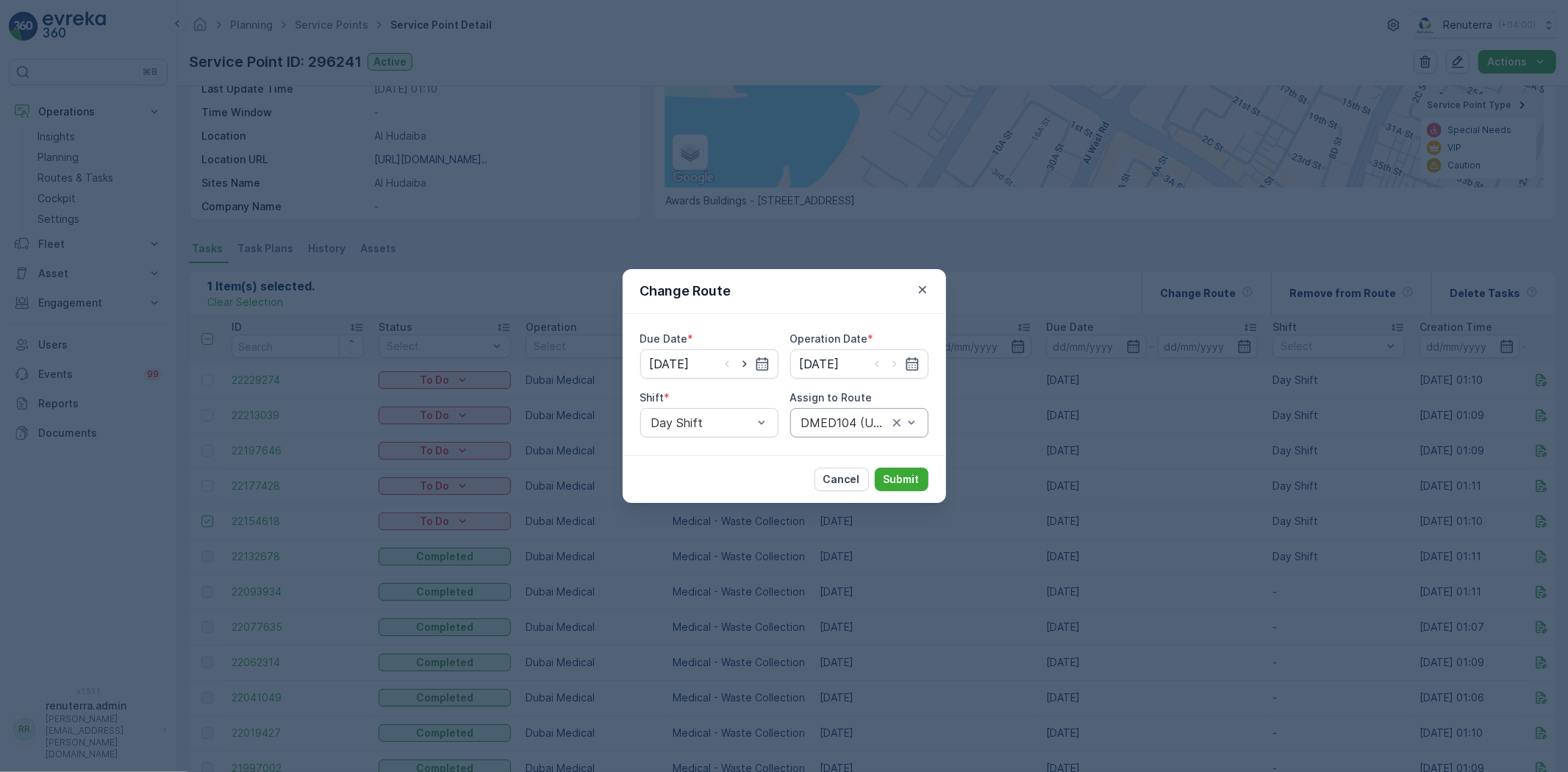
click at [833, 430] on div "DMED104 (Undispatched ) - DXBU71498" at bounding box center [860, 422] width 138 height 29
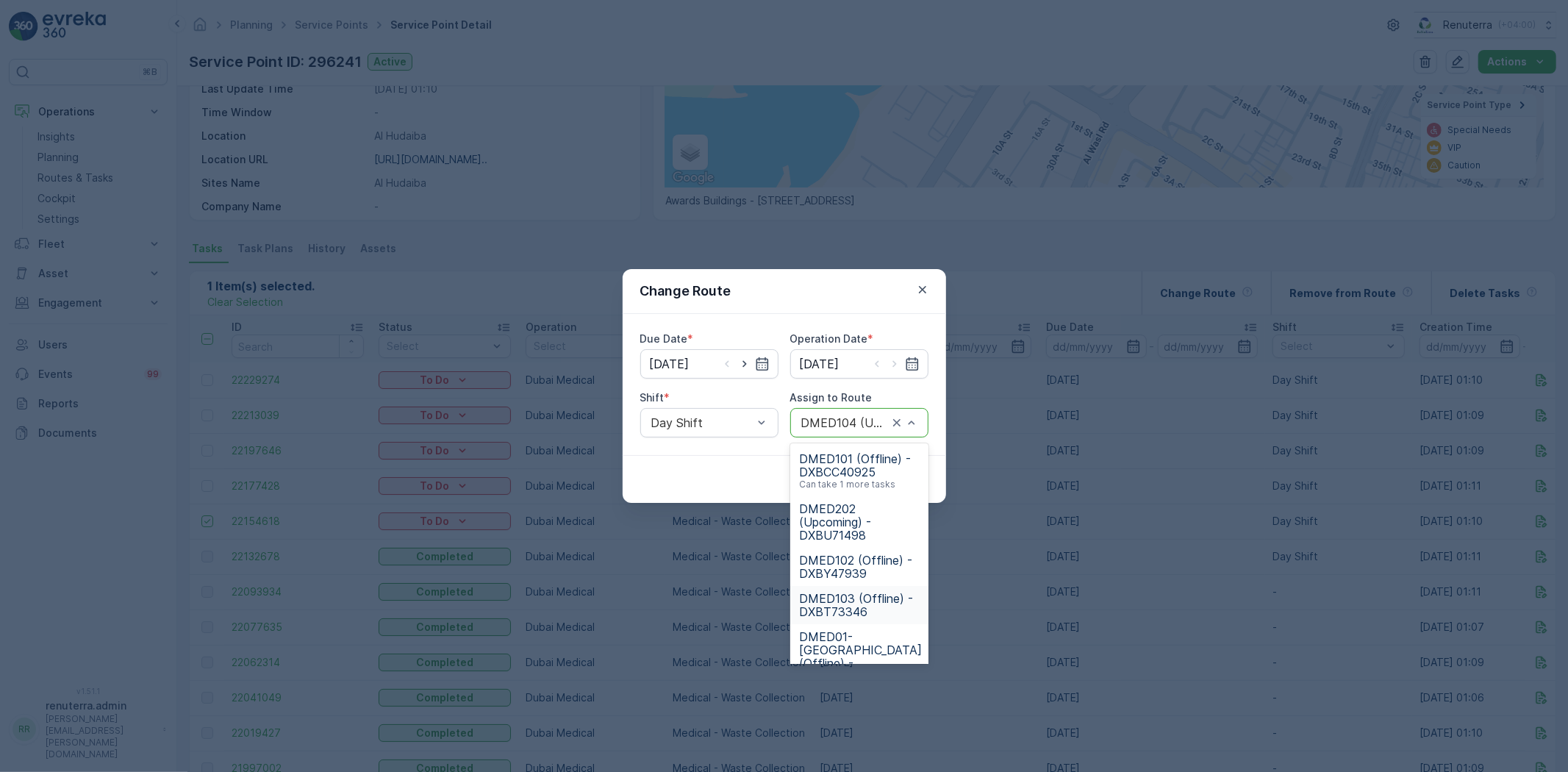
click at [859, 606] on span "DMED103 (Offline) - DXBT73346" at bounding box center [860, 606] width 121 height 26
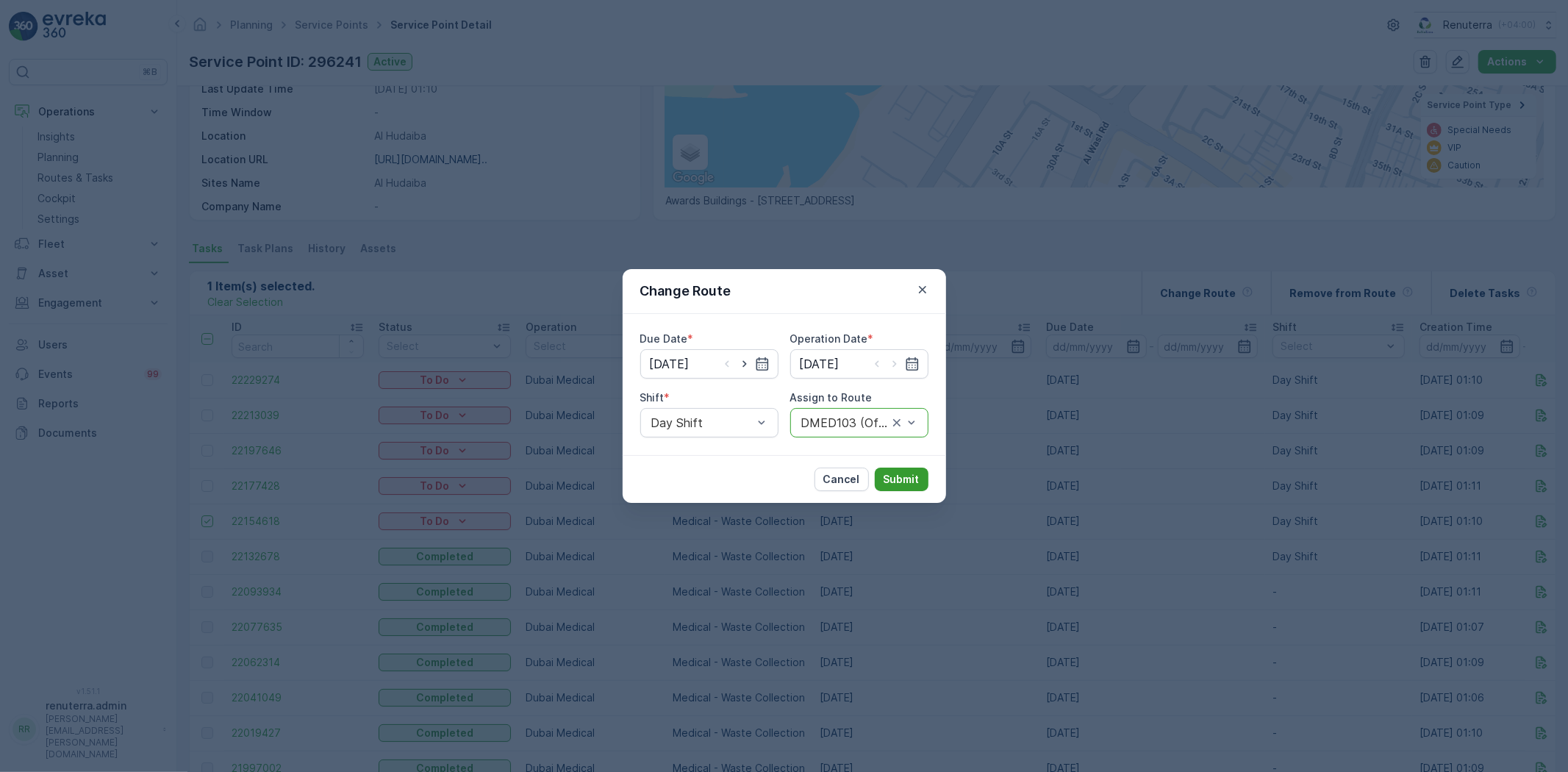
click at [911, 474] on p "Submit" at bounding box center [902, 480] width 36 height 15
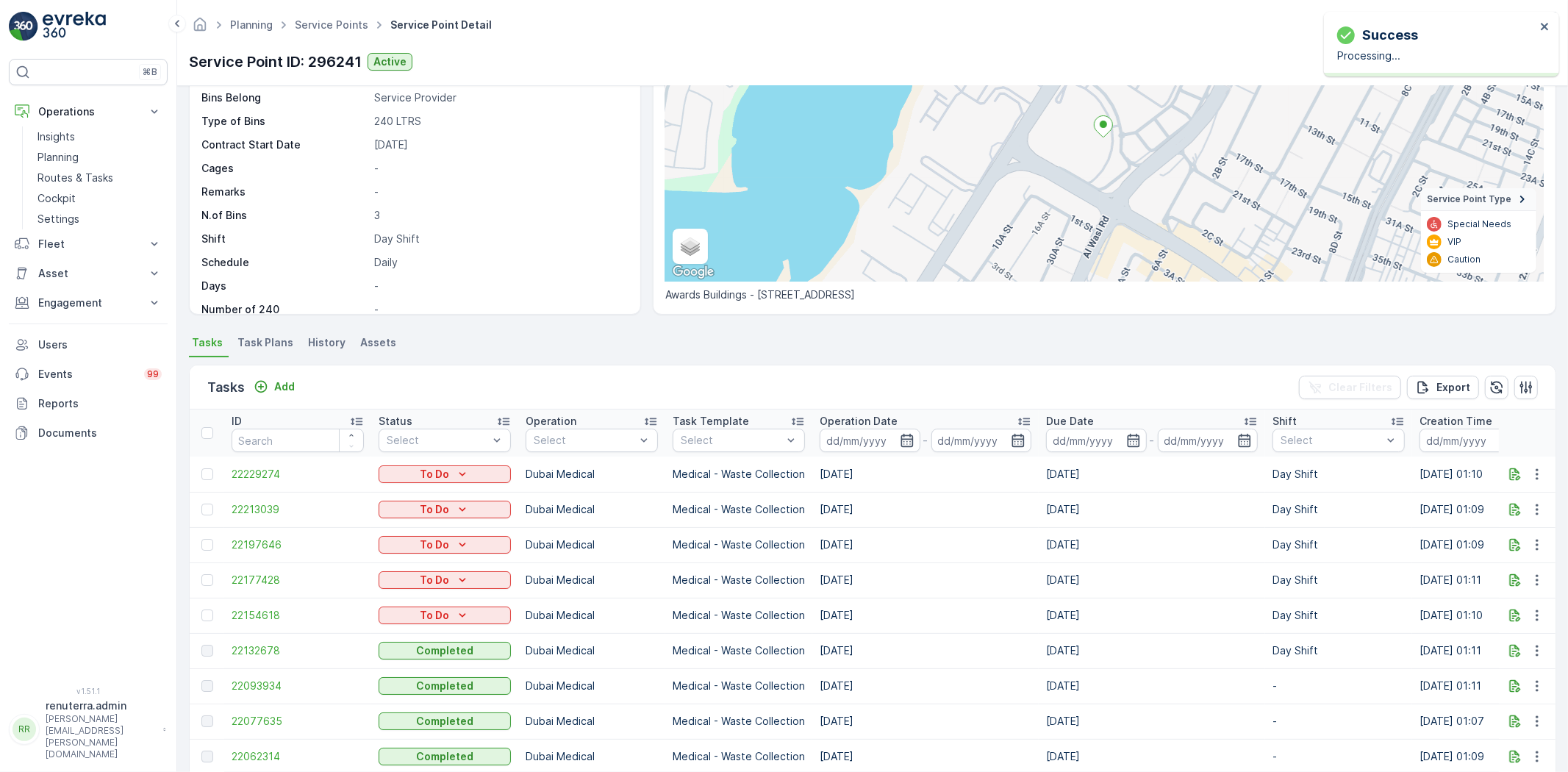
scroll to position [163, 0]
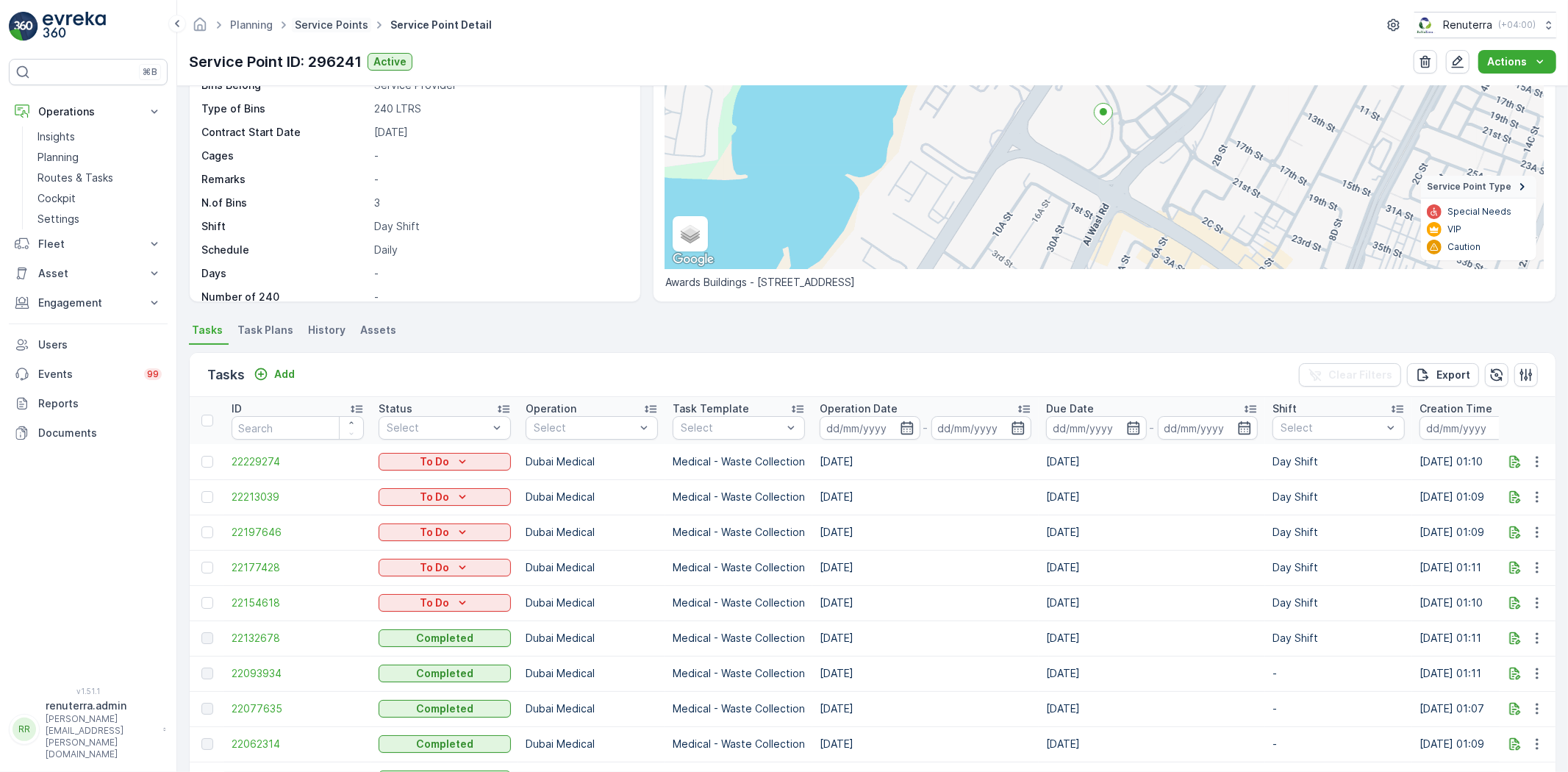
click at [301, 24] on link "Service Points" at bounding box center [332, 24] width 74 height 12
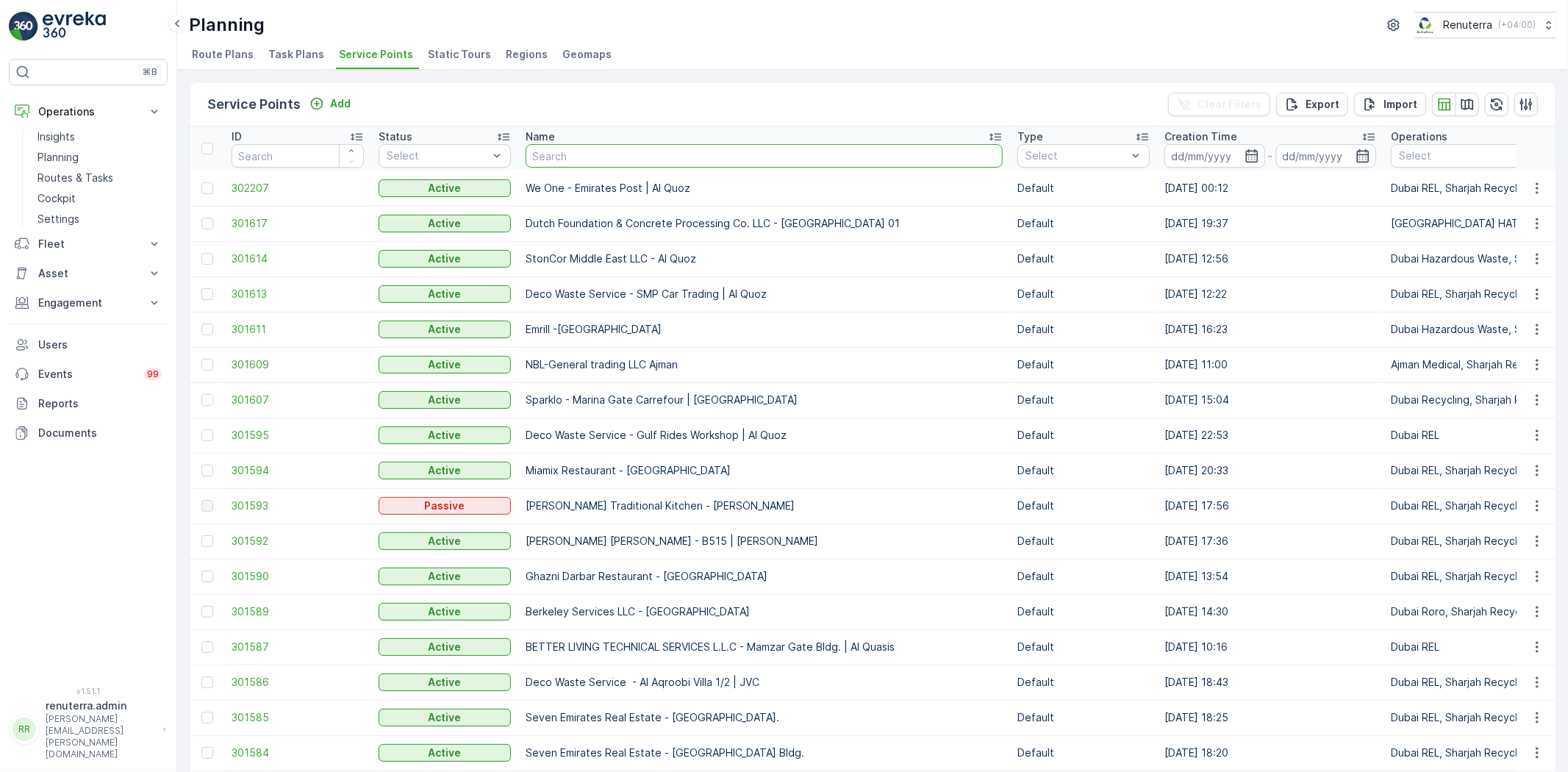
click at [553, 141] on th "Name" at bounding box center [764, 148] width 492 height 44
type input "arfi"
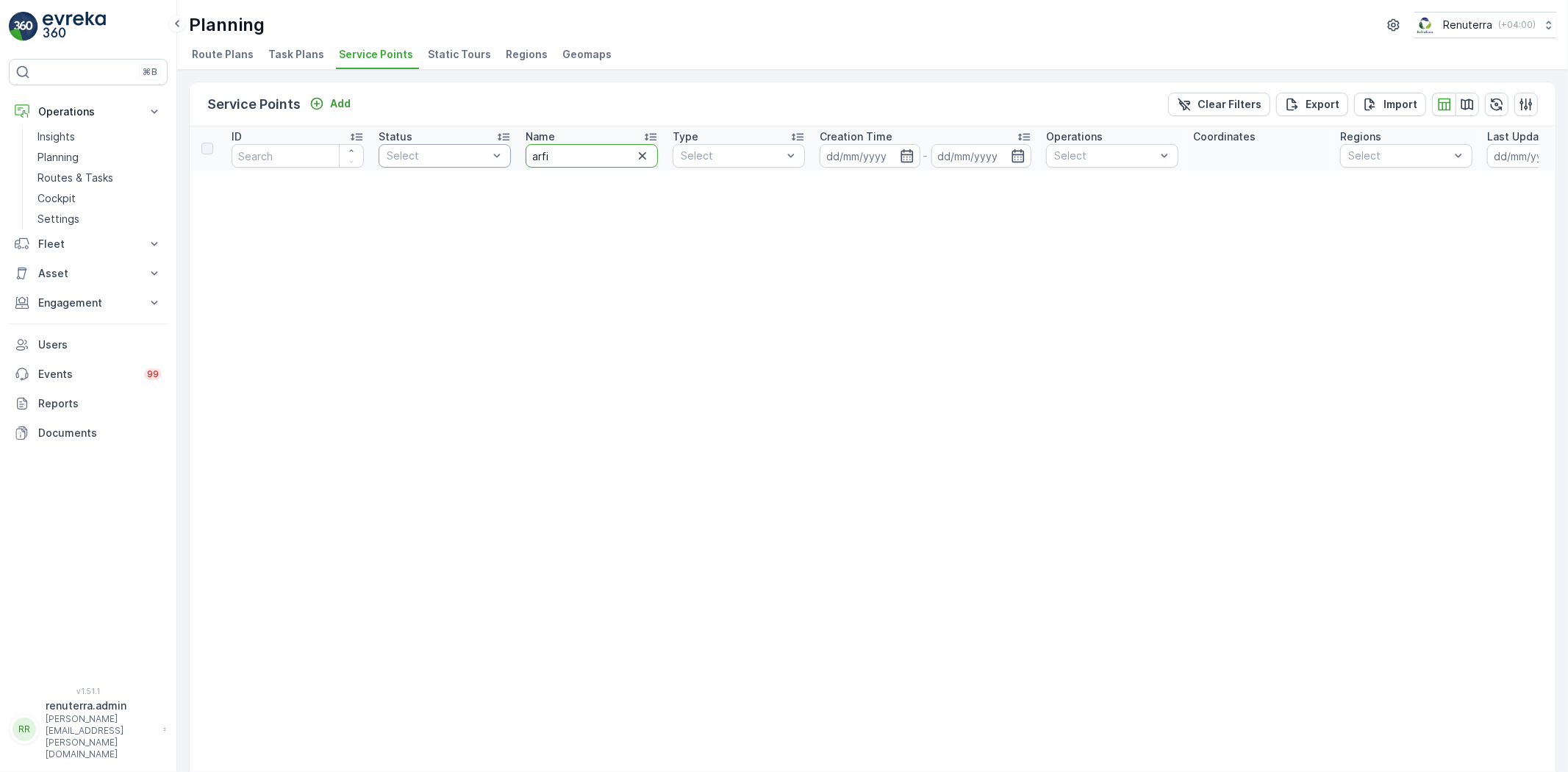
drag, startPoint x: 526, startPoint y: 152, endPoint x: 493, endPoint y: 155, distance: 33.1
type input "arif"
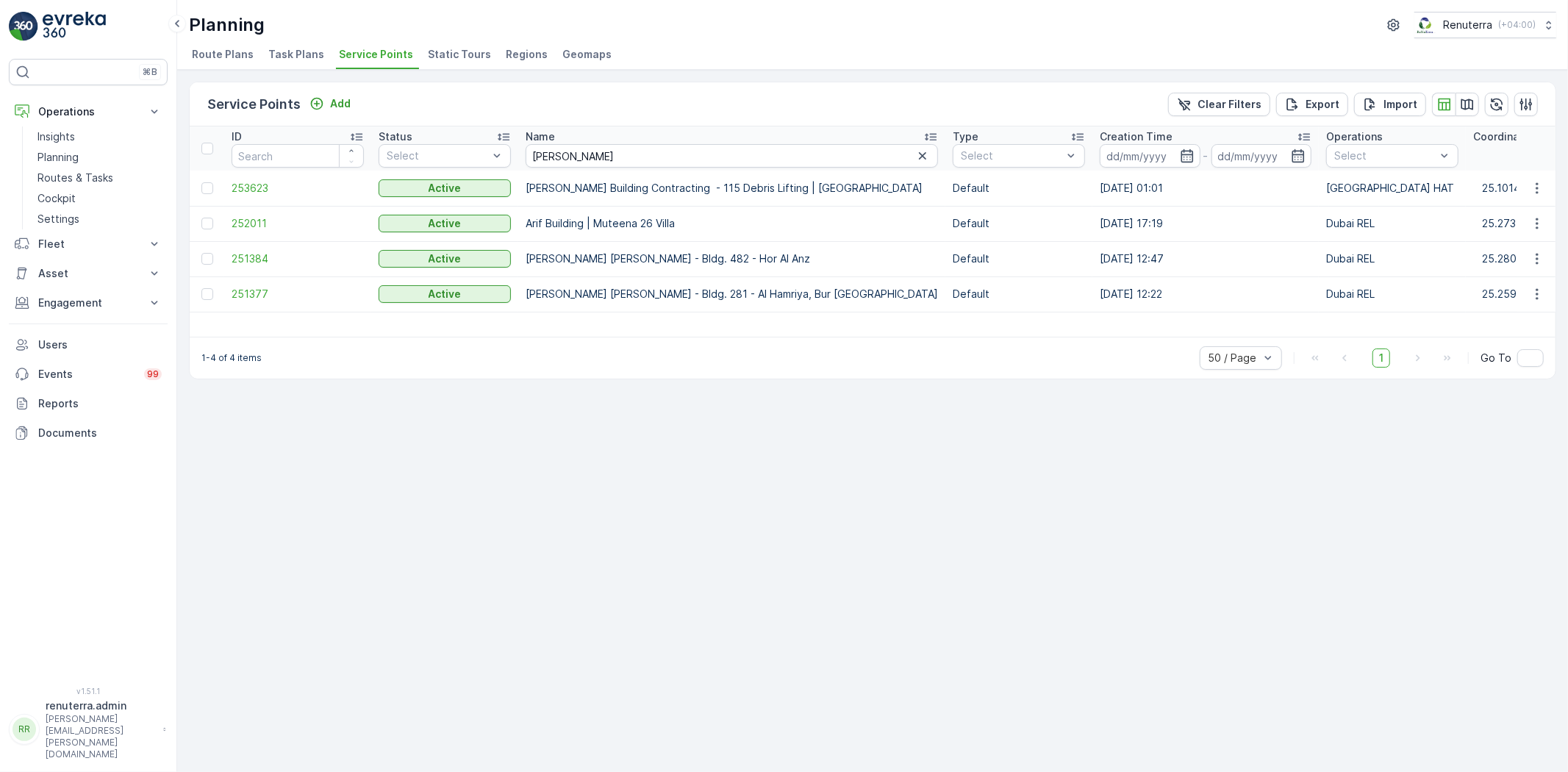
click at [261, 214] on td "252011" at bounding box center [298, 223] width 147 height 35
click at [261, 218] on span "252011" at bounding box center [298, 224] width 132 height 15
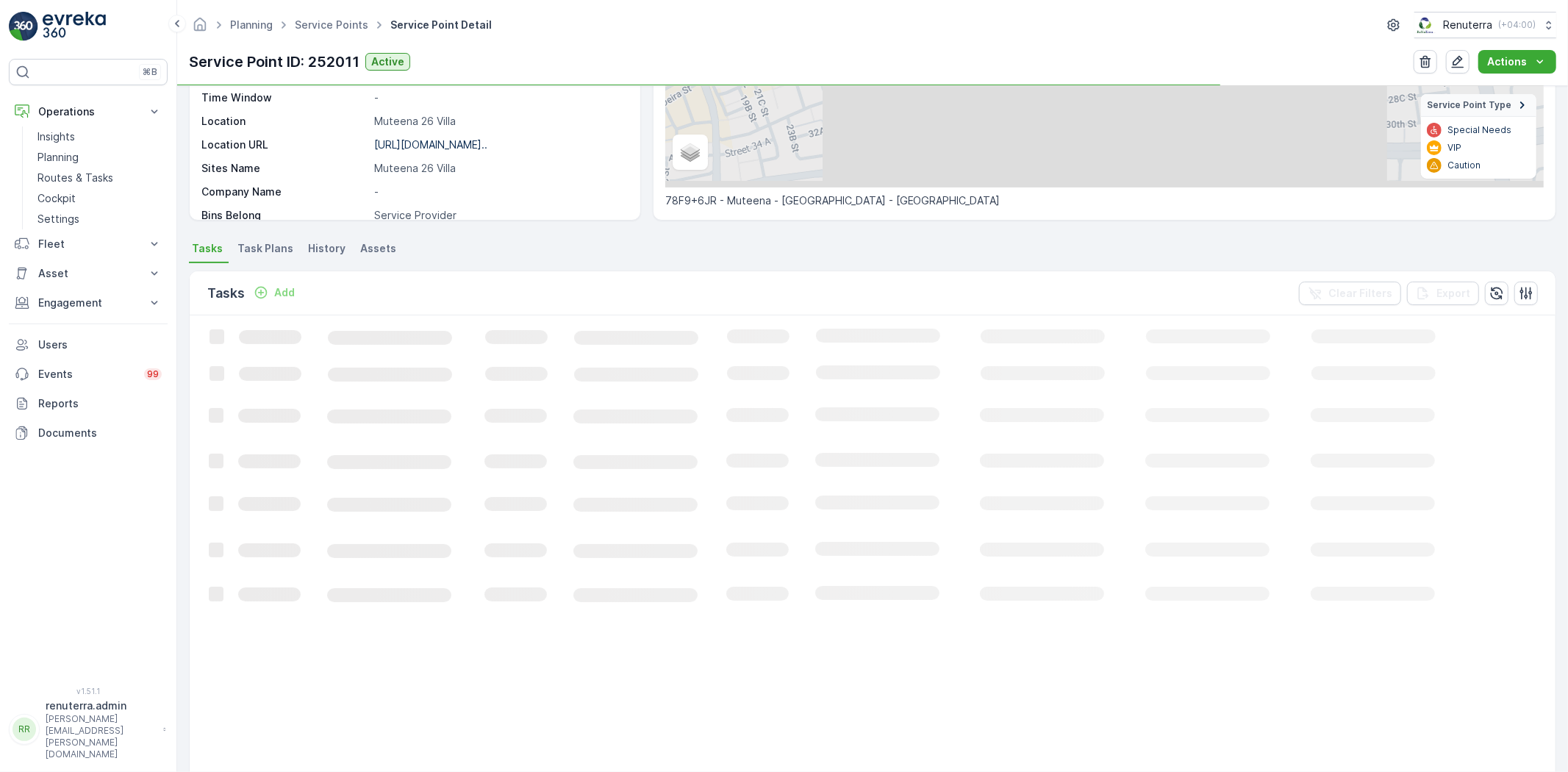
scroll to position [245, 0]
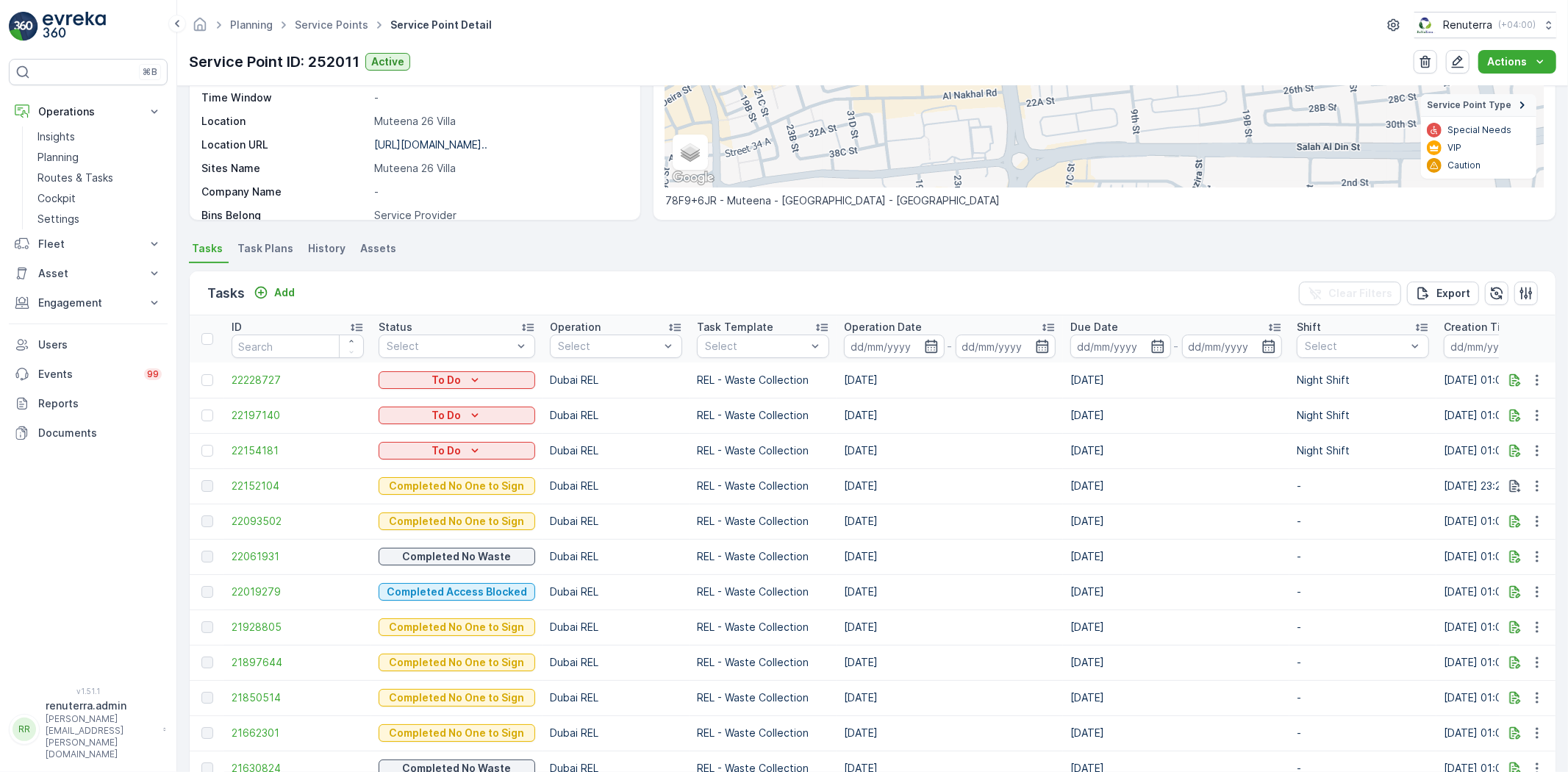
click at [256, 250] on span "Task Plans" at bounding box center [264, 249] width 56 height 15
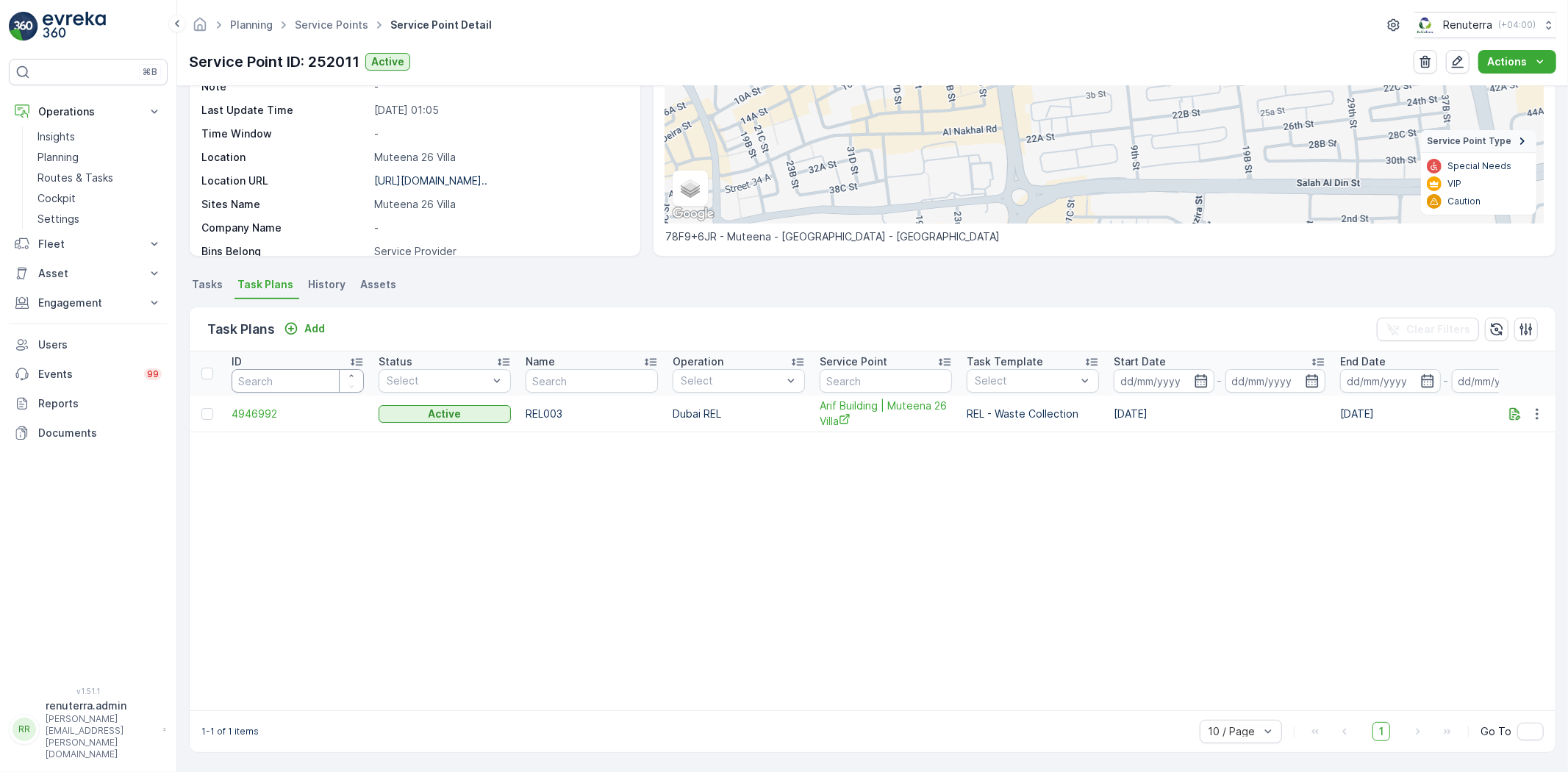
scroll to position [209, 0]
click at [267, 417] on span "4946992" at bounding box center [298, 414] width 132 height 15
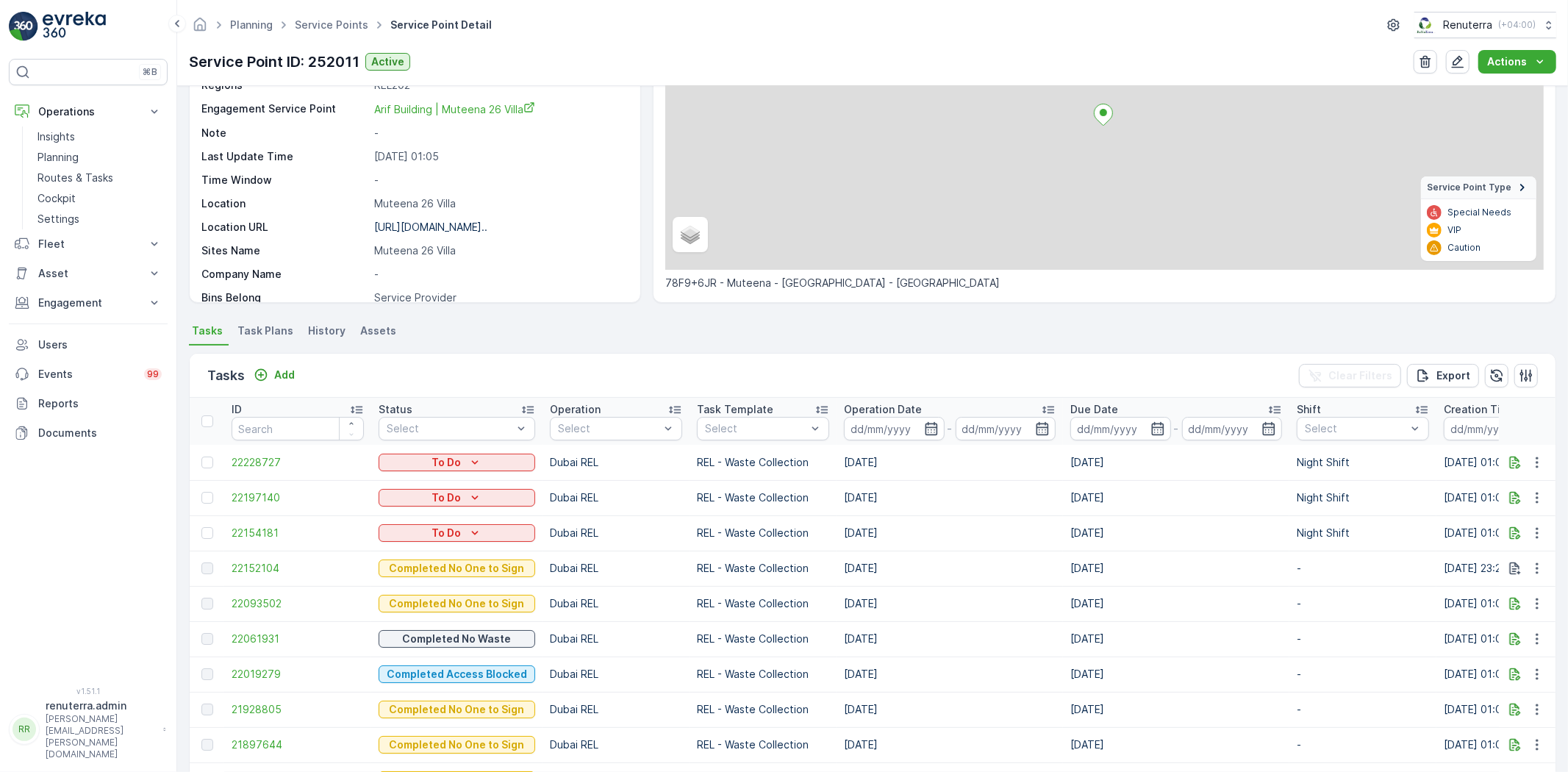
scroll to position [163, 0]
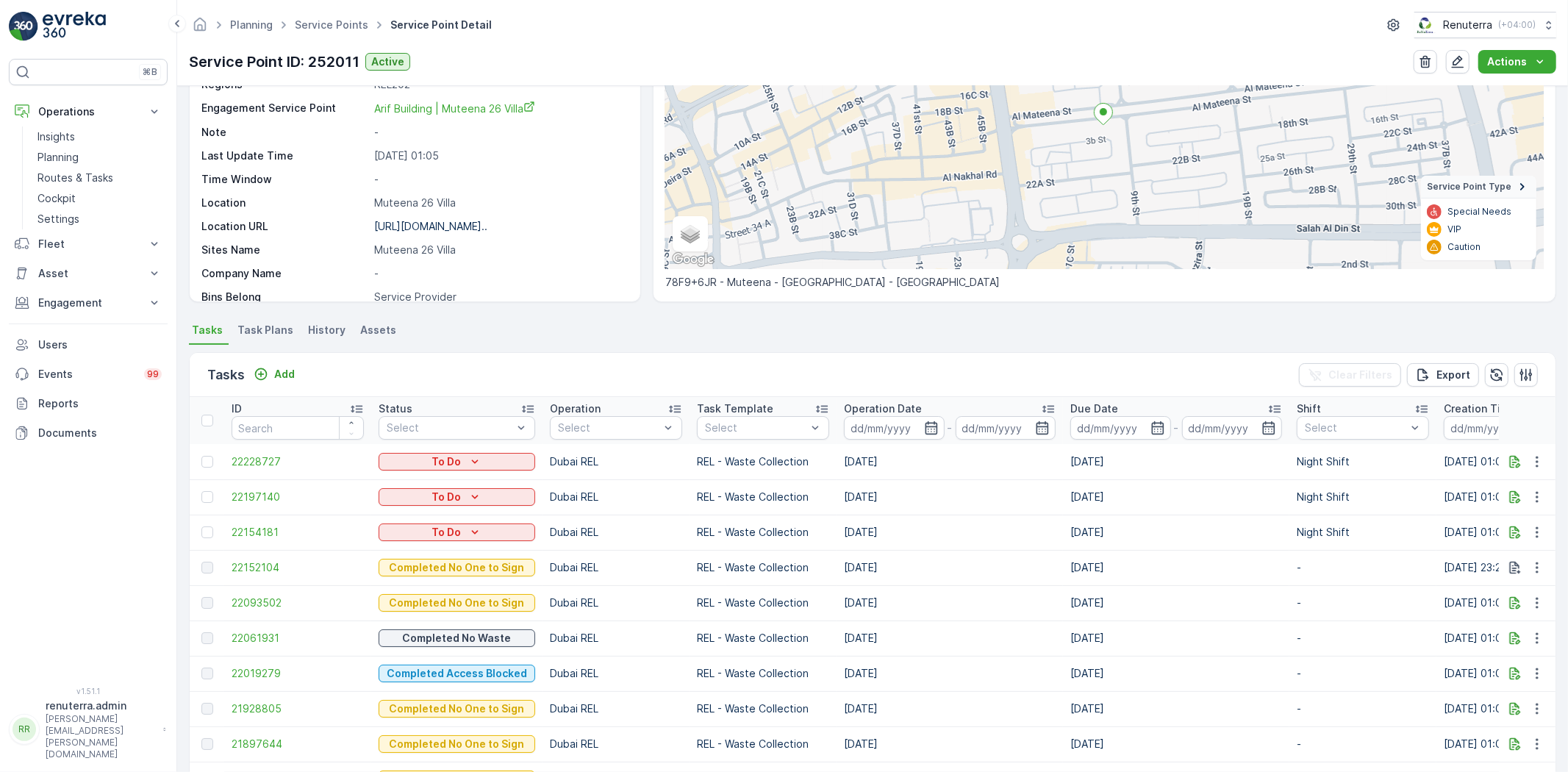
click at [256, 327] on span "Task Plans" at bounding box center [264, 331] width 56 height 15
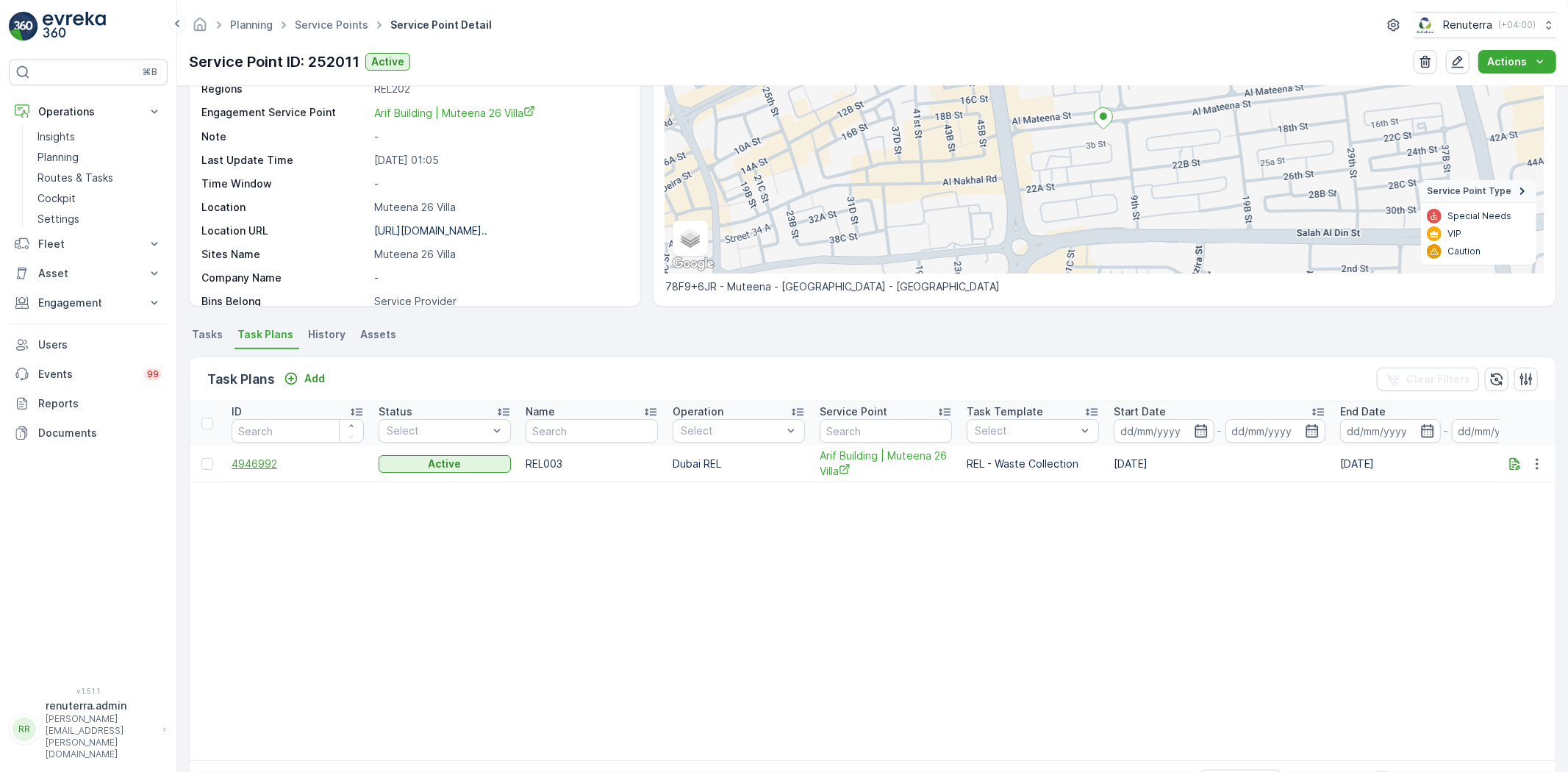
click at [269, 467] on span "4946992" at bounding box center [298, 464] width 132 height 15
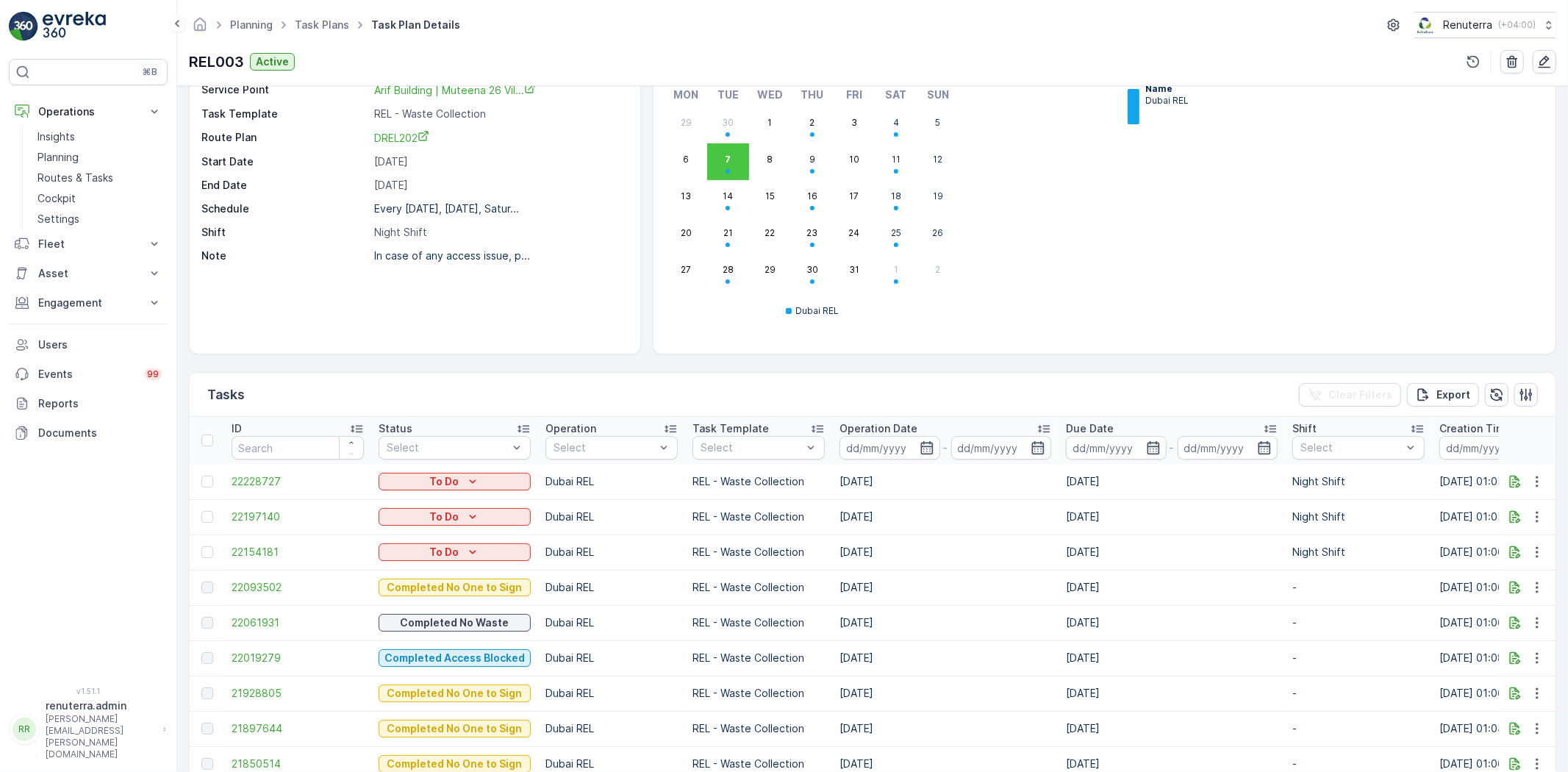
scroll to position [217, 0]
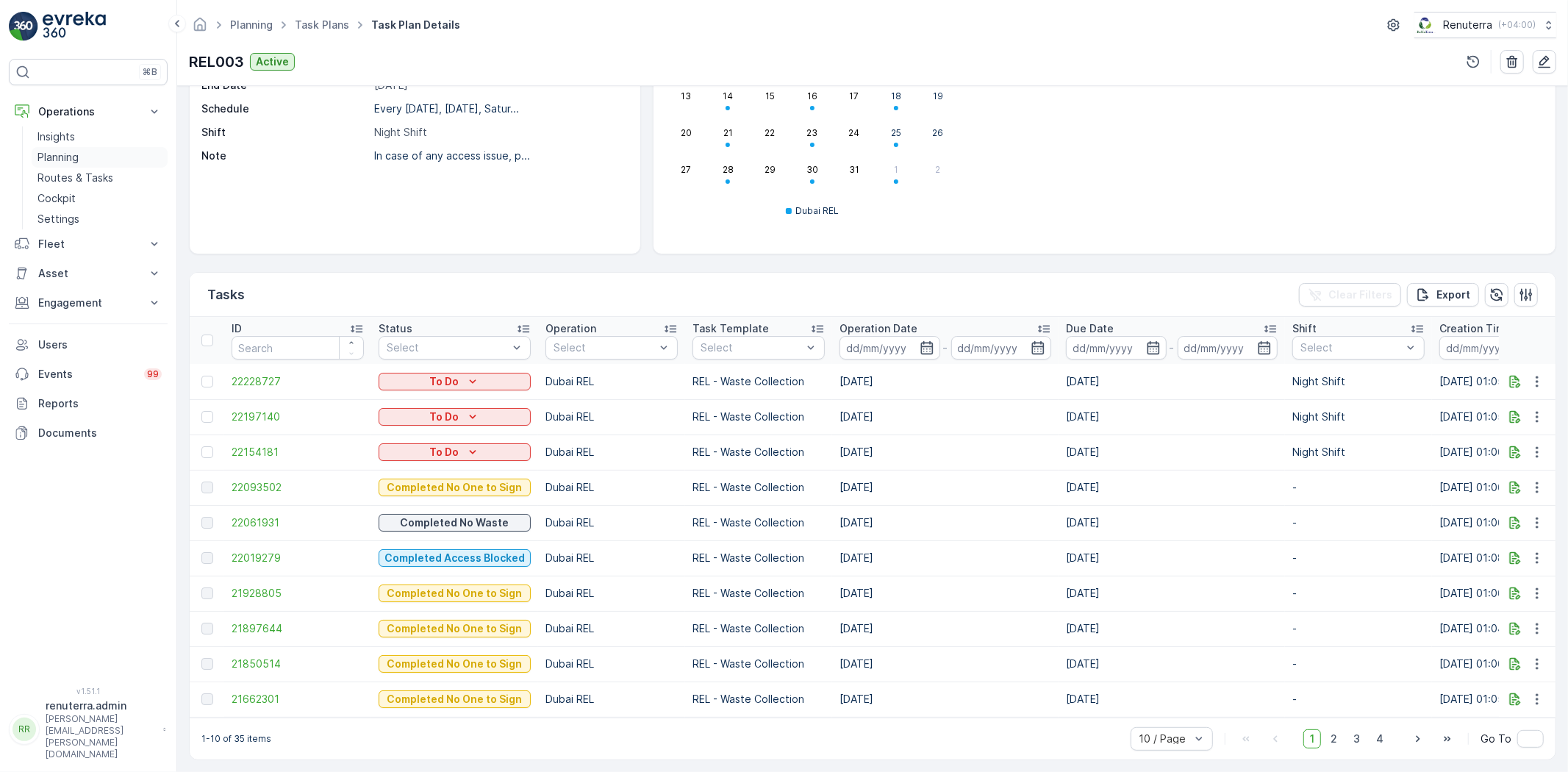
click at [61, 155] on p "Planning" at bounding box center [59, 158] width 42 height 15
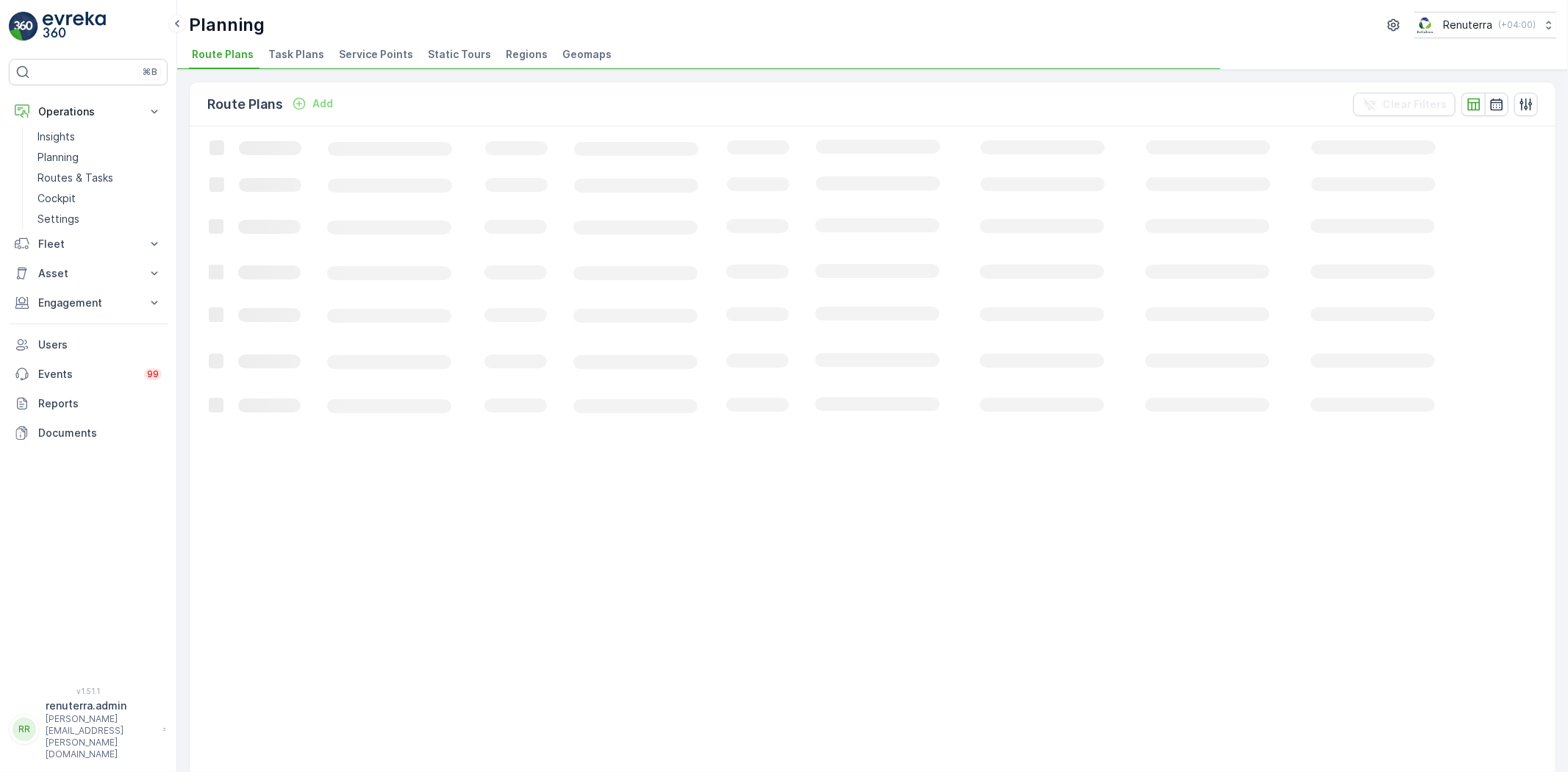
click at [351, 59] on span "Service Points" at bounding box center [376, 55] width 75 height 15
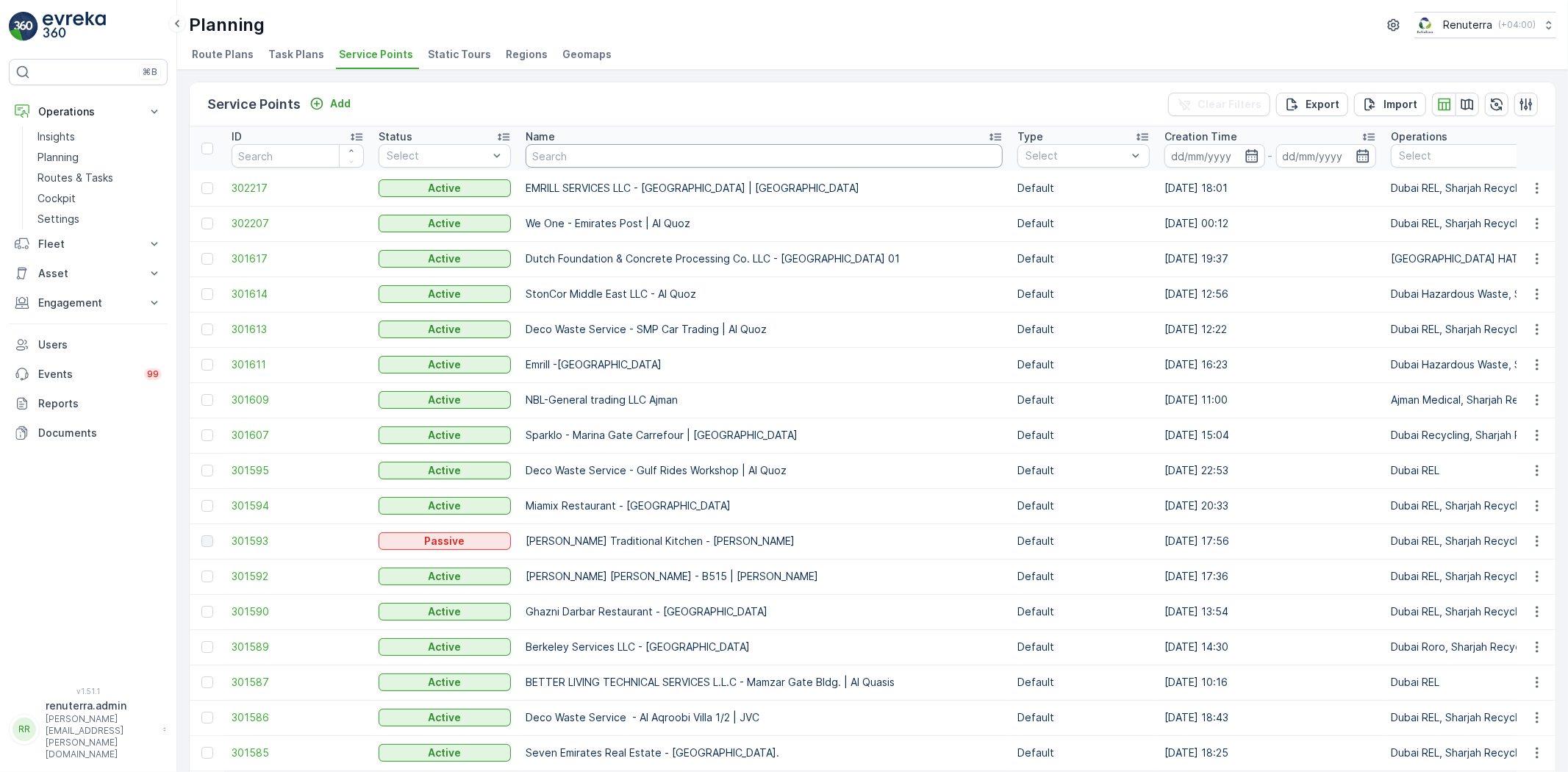
click at [581, 158] on input "text" at bounding box center [764, 156] width 477 height 24
click at [533, 152] on input "text" at bounding box center [764, 156] width 477 height 24
type input "Zelleler"
drag, startPoint x: 534, startPoint y: 151, endPoint x: 522, endPoint y: 147, distance: 12.6
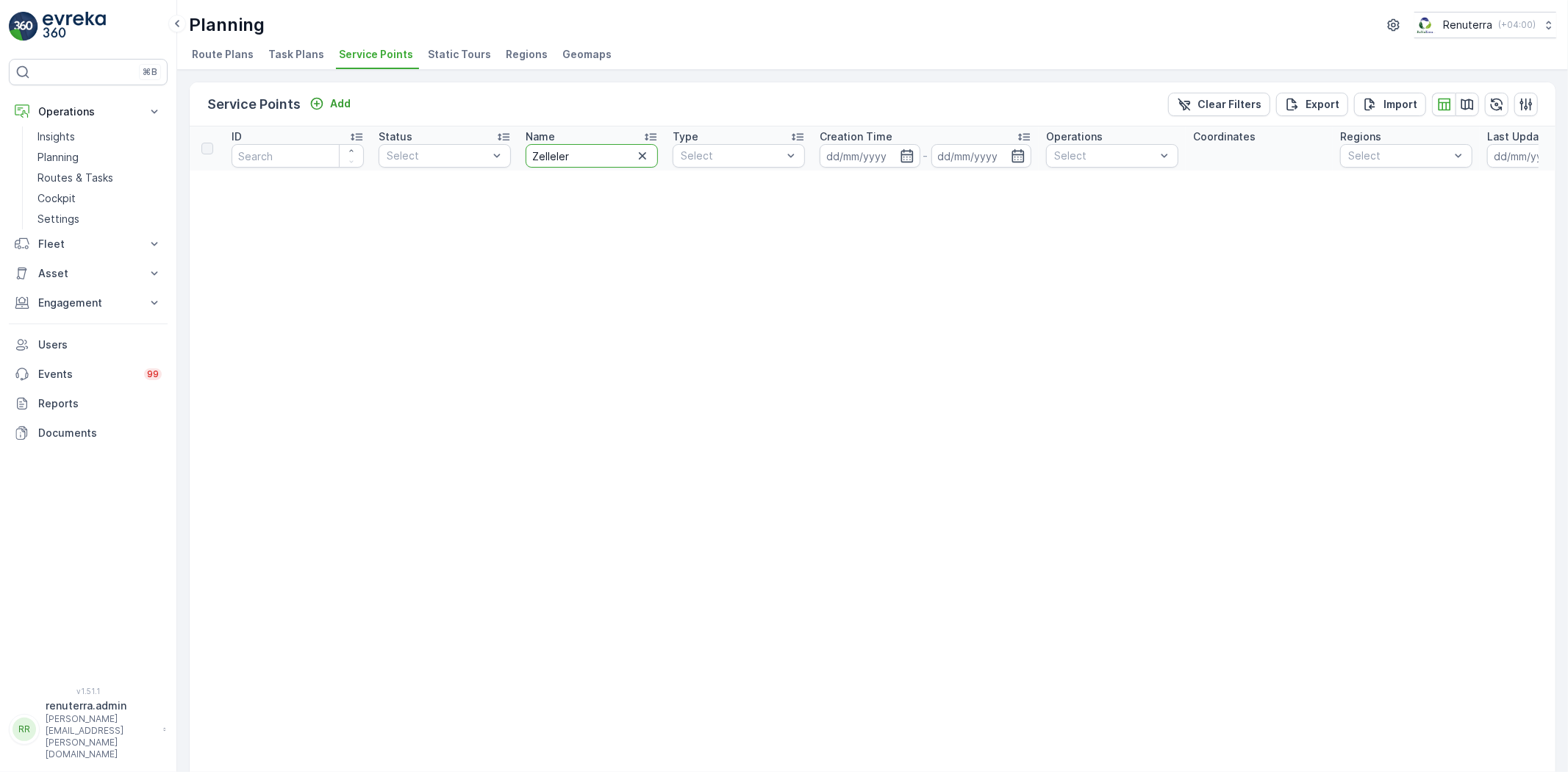
drag, startPoint x: 559, startPoint y: 156, endPoint x: 534, endPoint y: 153, distance: 25.2
click at [534, 153] on input "Zelleler" at bounding box center [592, 156] width 132 height 24
type input "Zeller"
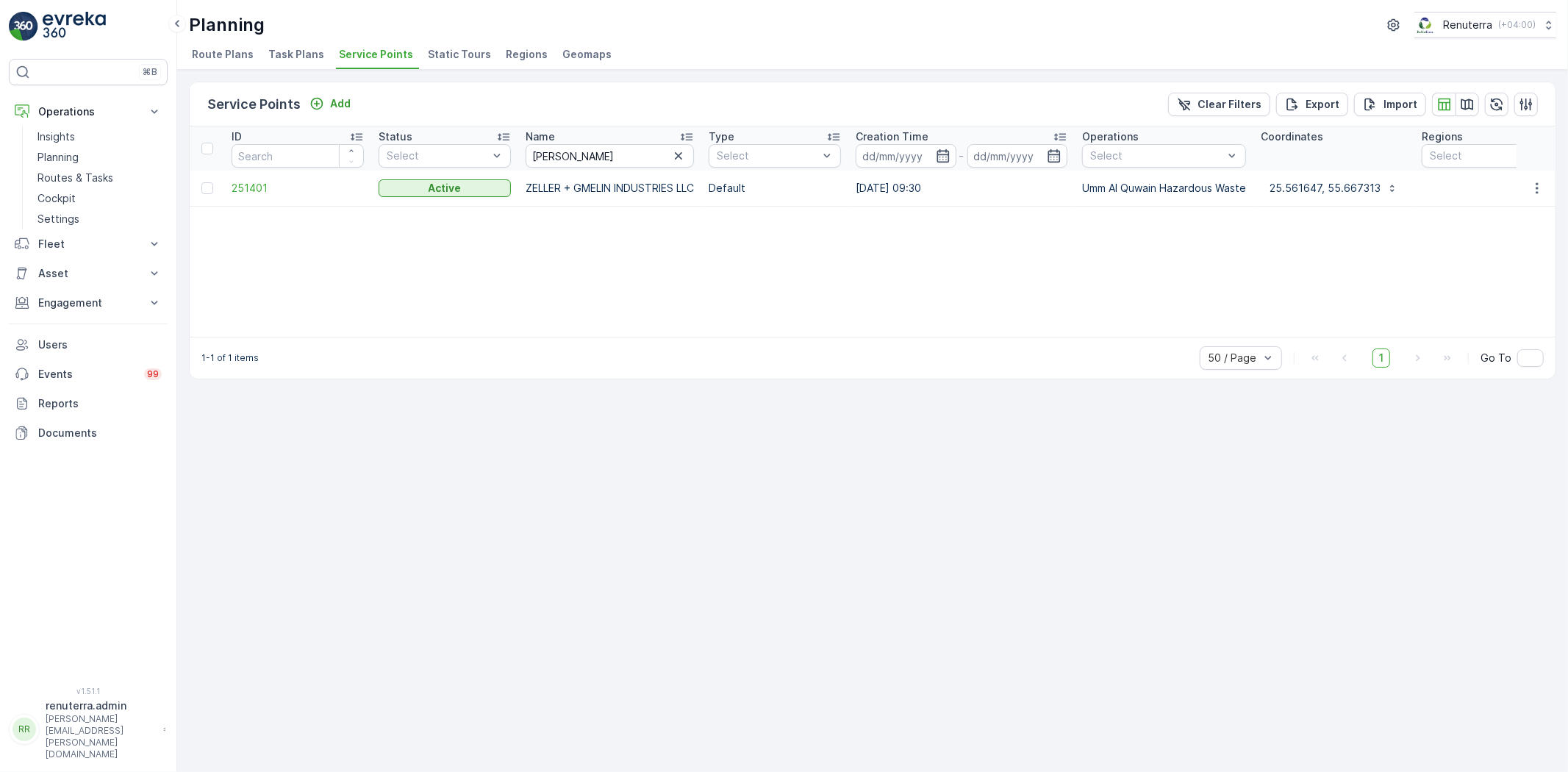
click at [228, 181] on td "251401" at bounding box center [298, 188] width 147 height 35
click at [243, 188] on span "251401" at bounding box center [298, 188] width 132 height 15
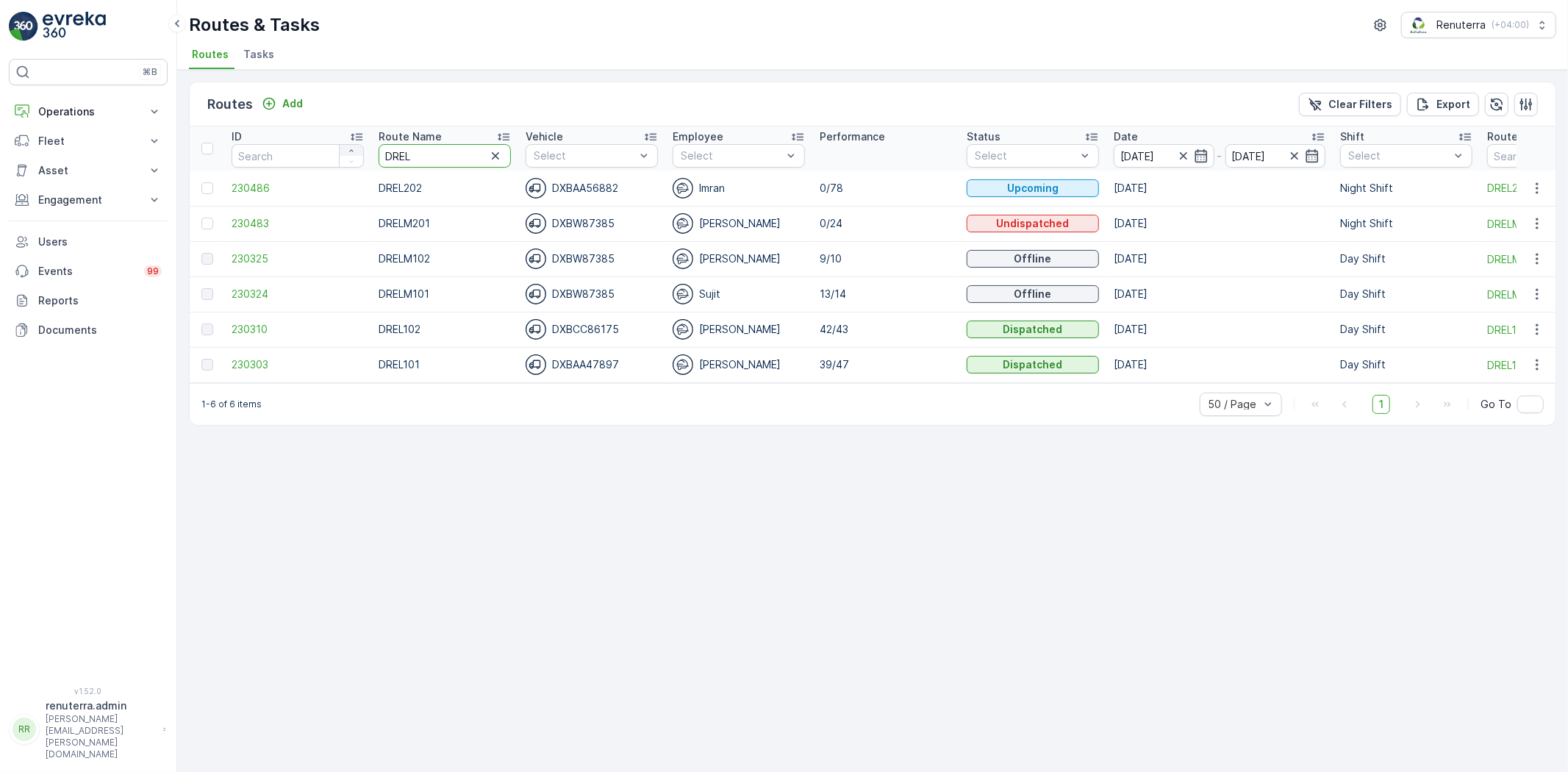
drag, startPoint x: 438, startPoint y: 160, endPoint x: 353, endPoint y: 151, distance: 85.5
click at [353, 151] on tr "ID Route Name DREL Vehicle Select Employee Select Performance Status Select Dat…" at bounding box center [929, 148] width 1477 height 44
type input "rel"
click at [1390, 236] on p "Day Shift" at bounding box center [1388, 237] width 46 height 15
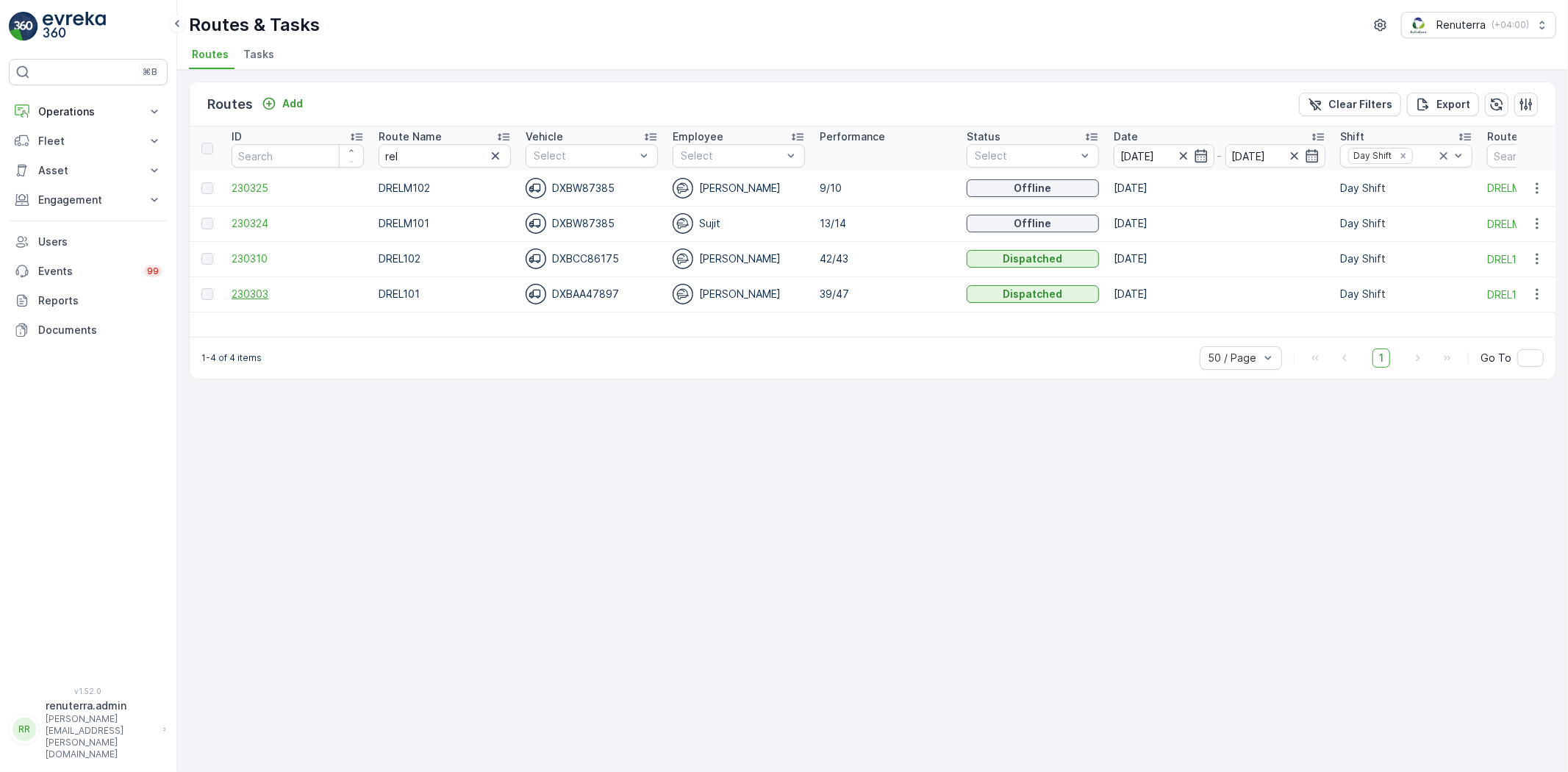
click at [241, 296] on span "230303" at bounding box center [298, 295] width 132 height 15
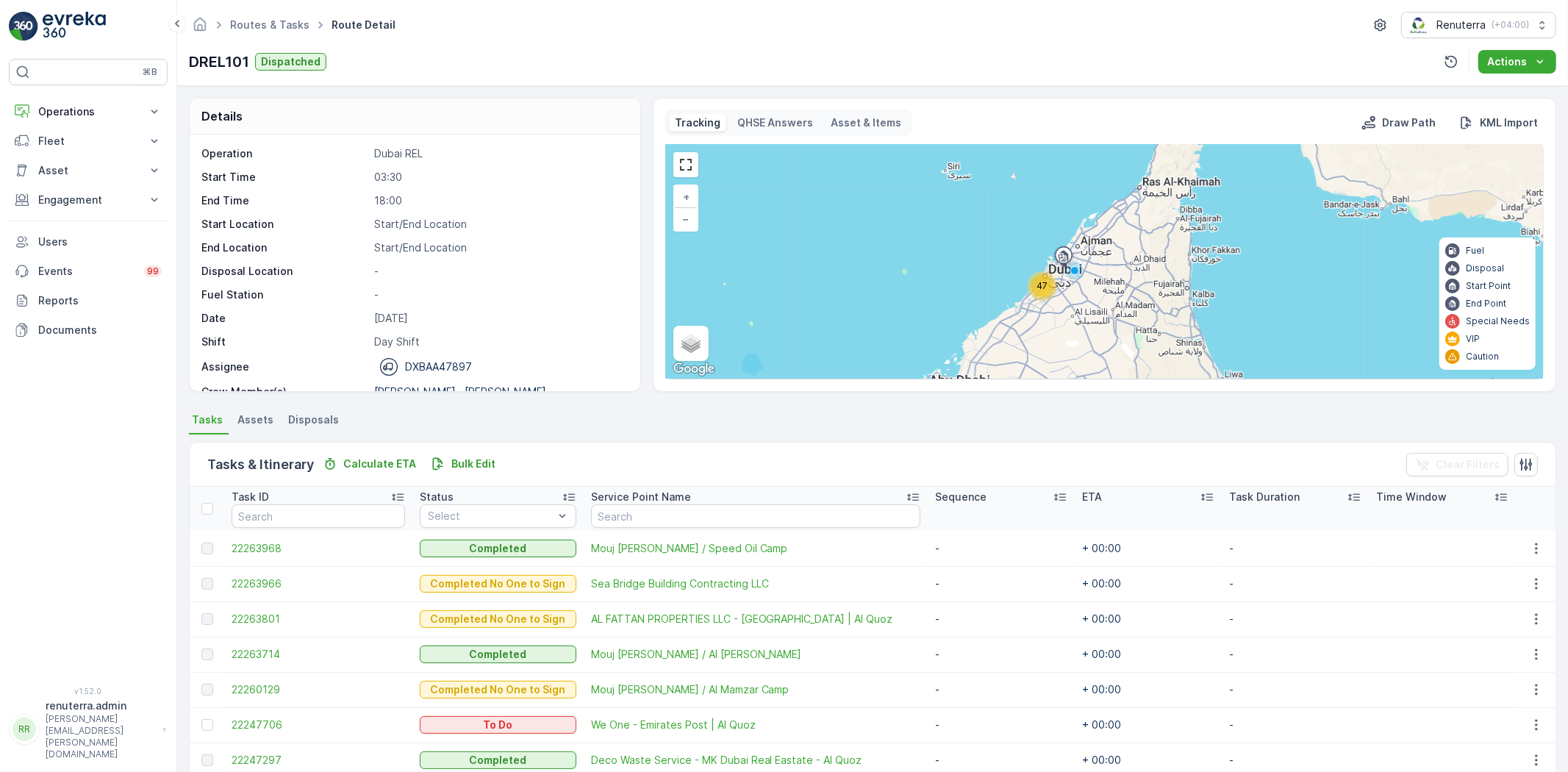
click at [1038, 289] on span "47" at bounding box center [1043, 286] width 11 height 11
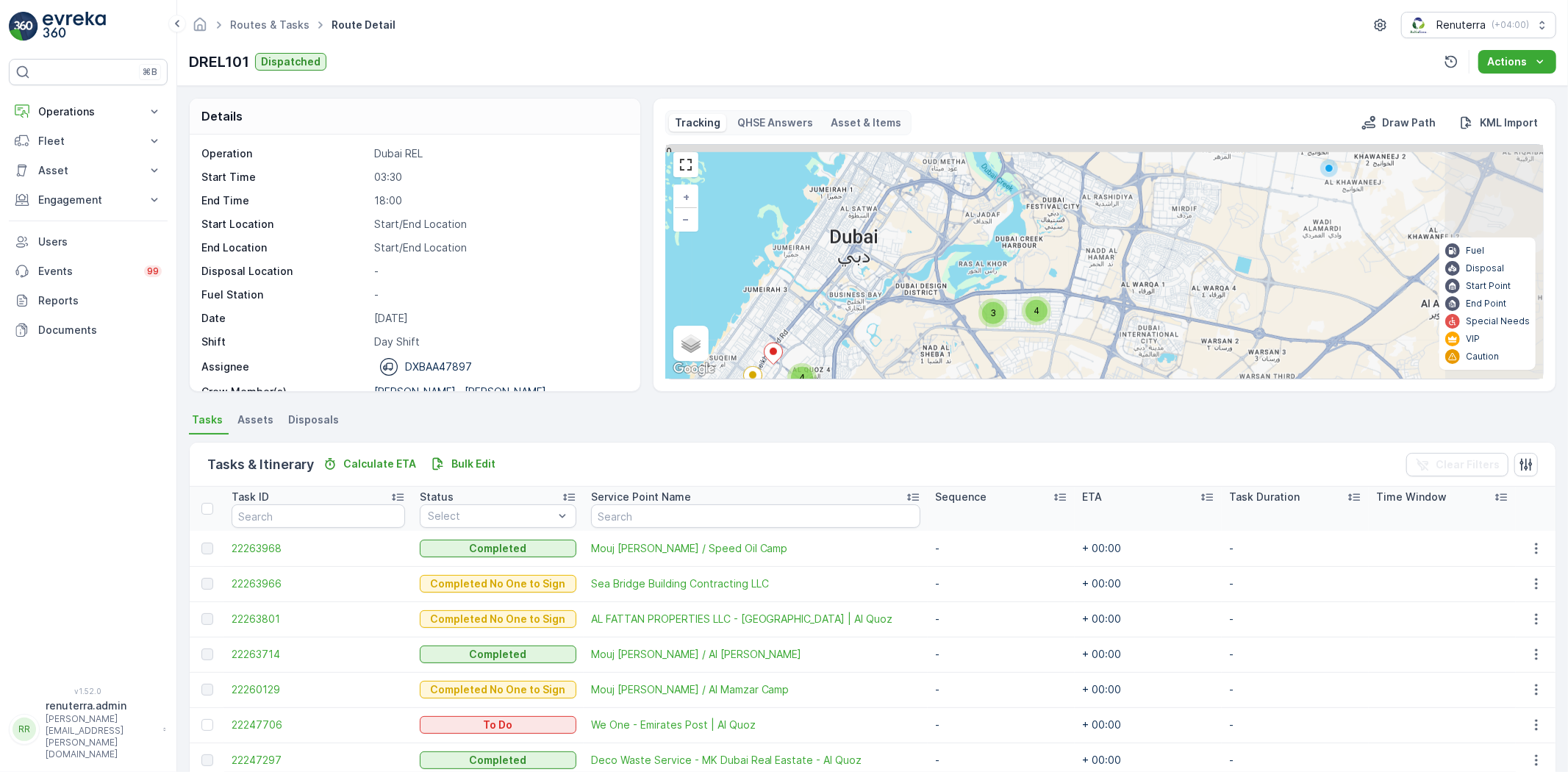
drag, startPoint x: 1214, startPoint y: 234, endPoint x: 997, endPoint y: 364, distance: 253.0
click at [997, 364] on div "3 4 3 7 4 16 8 + − Satellite Roadmap Terrain Hybrid Leaflet Keyboard shortcuts …" at bounding box center [1104, 262] width 878 height 234
click at [1034, 313] on span "4" at bounding box center [1036, 311] width 6 height 11
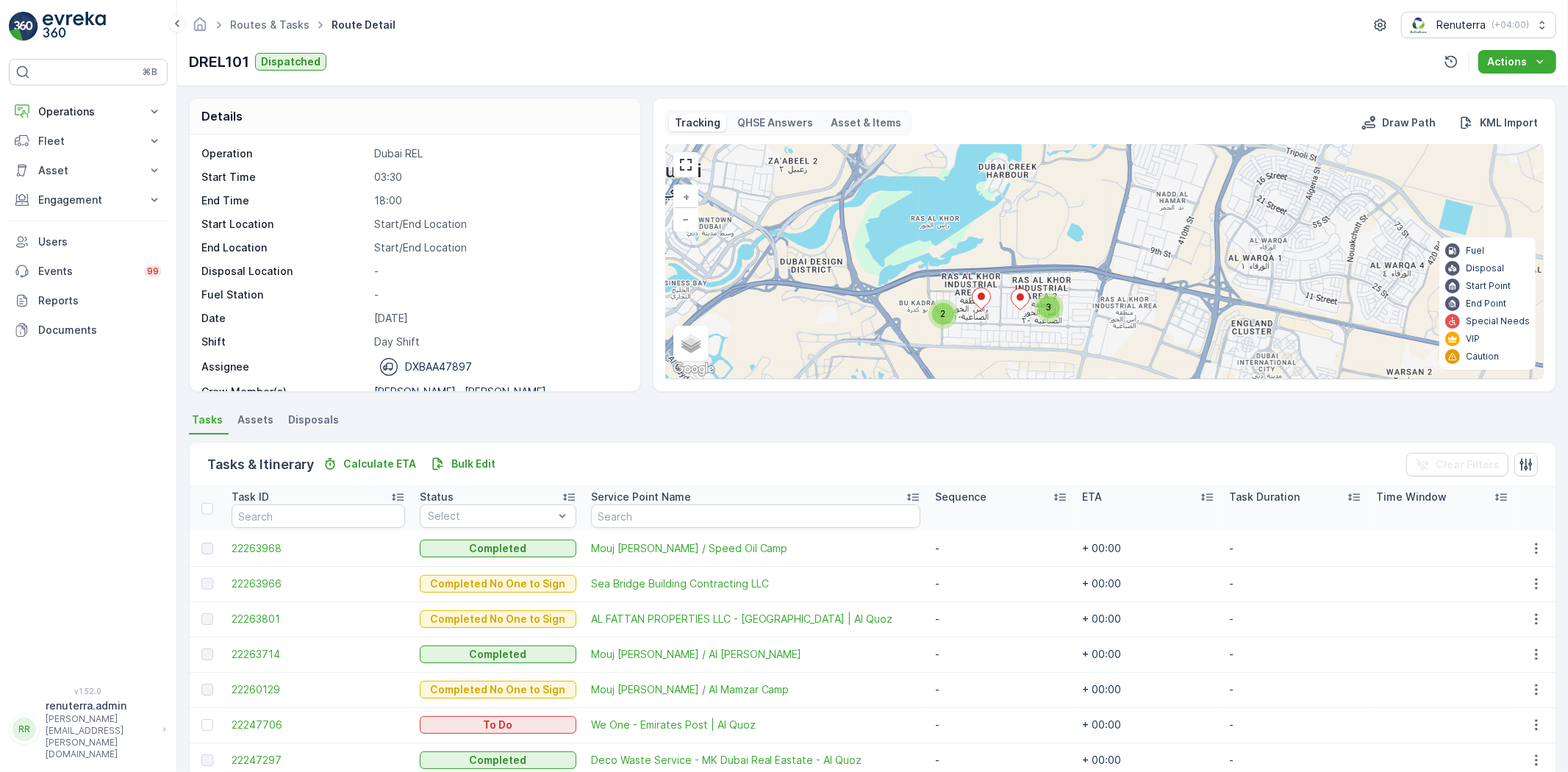
click at [947, 306] on div "2" at bounding box center [943, 314] width 22 height 22
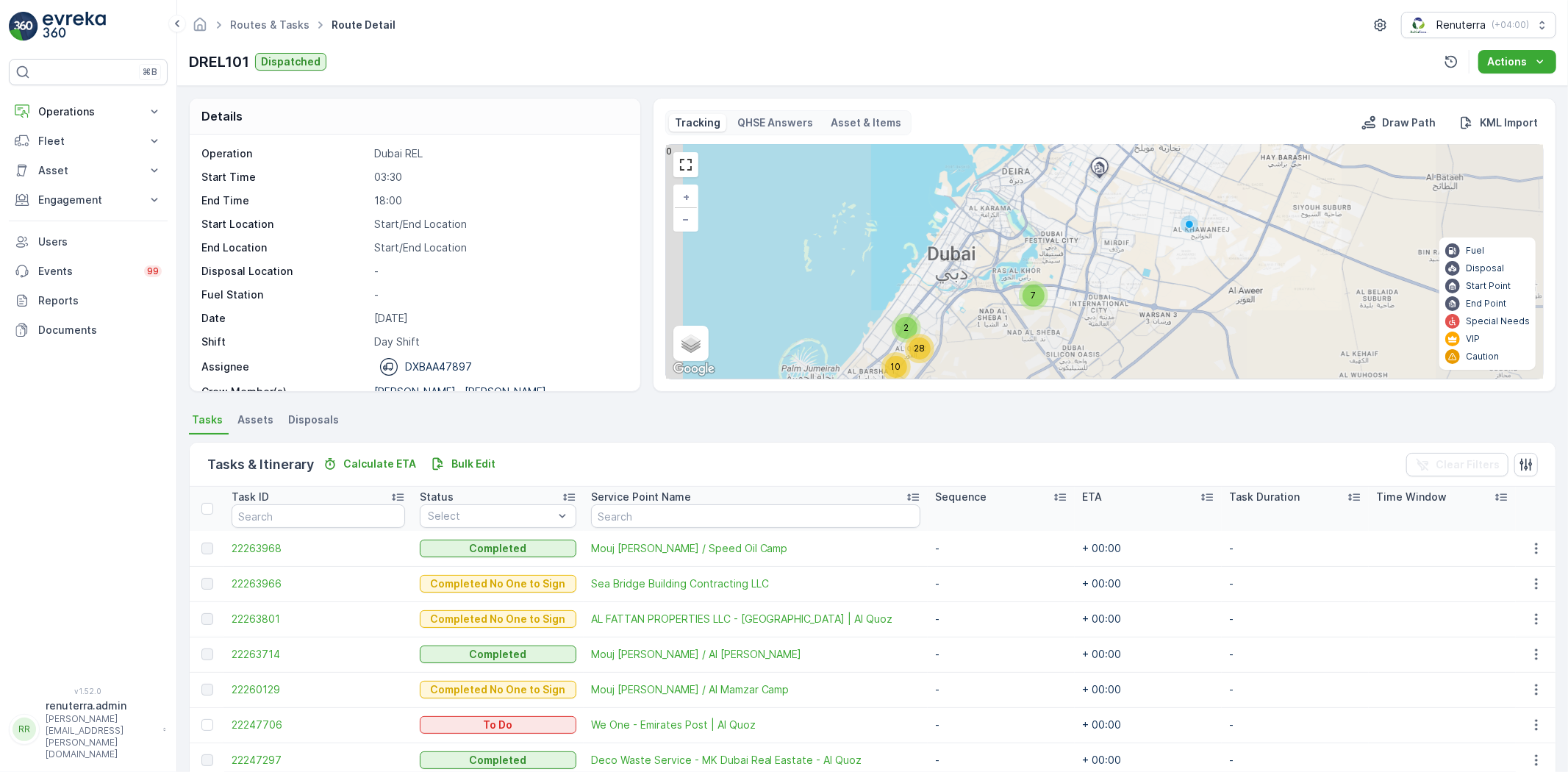
drag, startPoint x: 982, startPoint y: 310, endPoint x: 971, endPoint y: 311, distance: 11.0
click at [982, 306] on div "3 4 3 7 4 16 8 7 2 10 28 + − Satellite Roadmap Terrain Hybrid Leaflet Keyboard …" at bounding box center [1104, 262] width 878 height 234
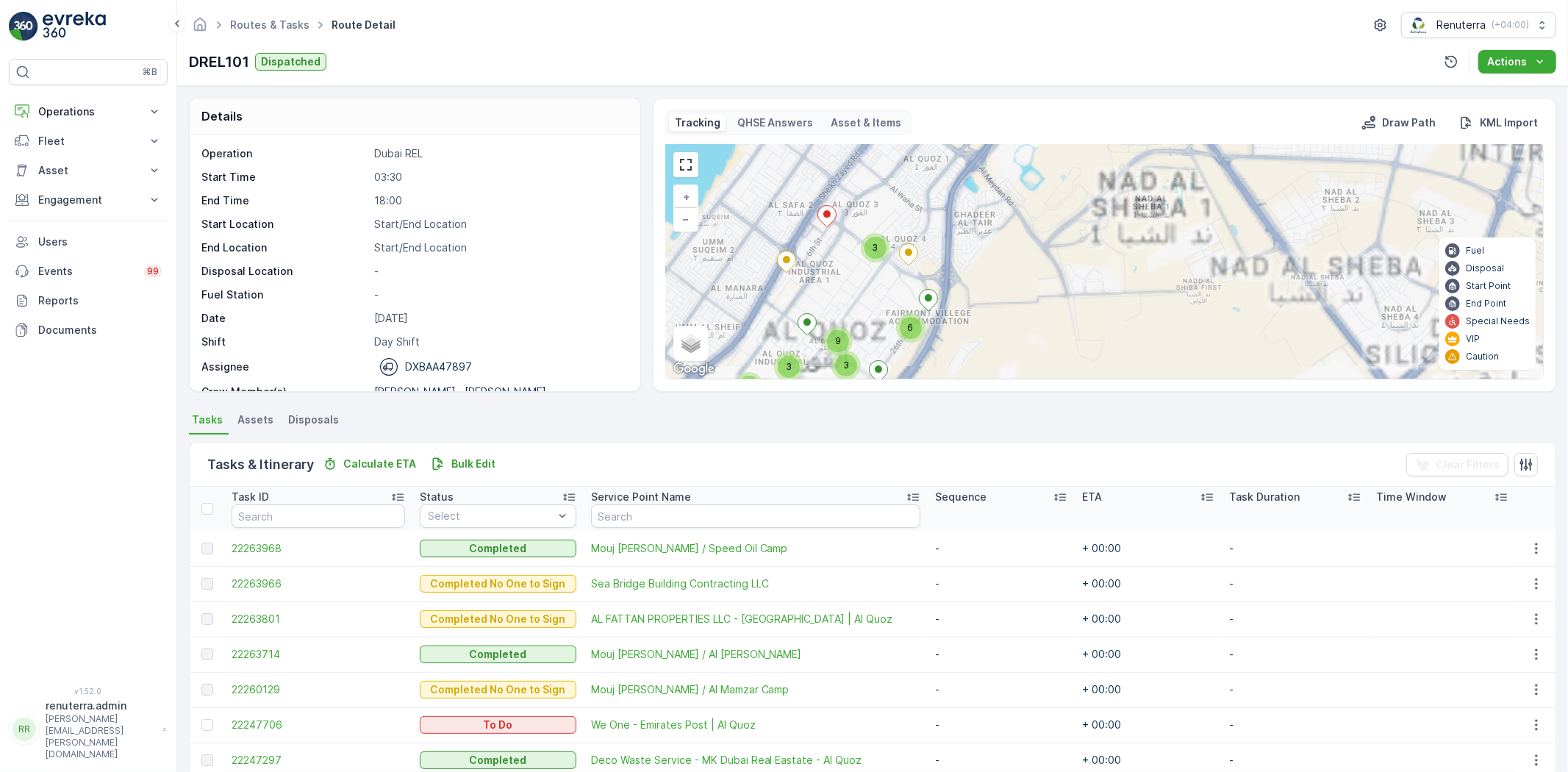
drag, startPoint x: 908, startPoint y: 344, endPoint x: 984, endPoint y: 303, distance: 86.4
click at [984, 307] on div "7 2 10 28 2 3 3 3 4 3 3 3 9 6 + − Satellite Roadmap Terrain Hybrid Leaflet Keyb…" at bounding box center [1104, 262] width 878 height 234
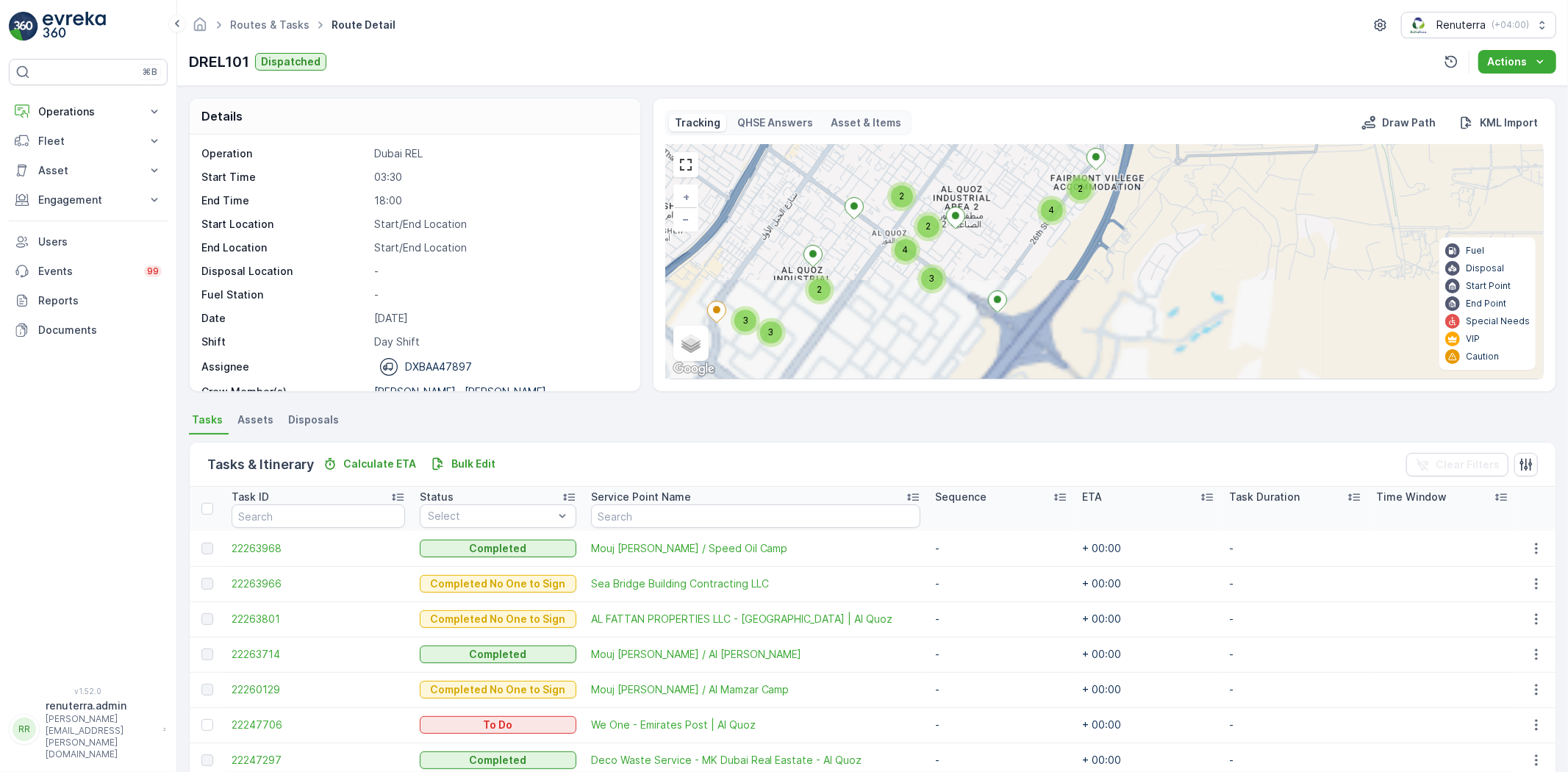
drag, startPoint x: 948, startPoint y: 328, endPoint x: 961, endPoint y: 274, distance: 55.5
click at [971, 266] on div "3 4 3 7 4 16 8 2 2 2 3 3 2 3 2 2 4 2 2 4 + − Satellite Roadmap Terrain Hybrid L…" at bounding box center [1104, 262] width 878 height 234
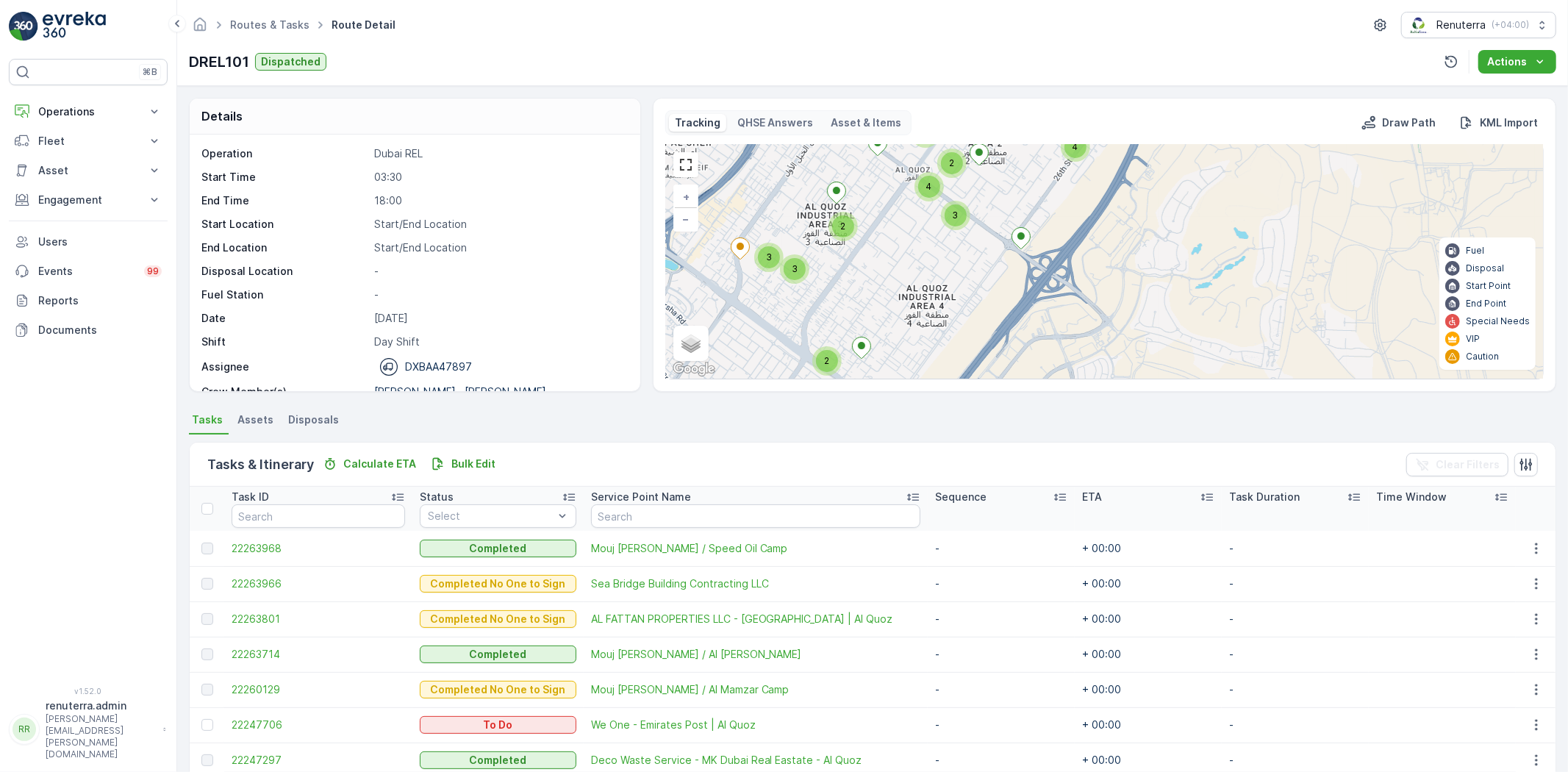
click at [785, 266] on div "3" at bounding box center [794, 268] width 22 height 22
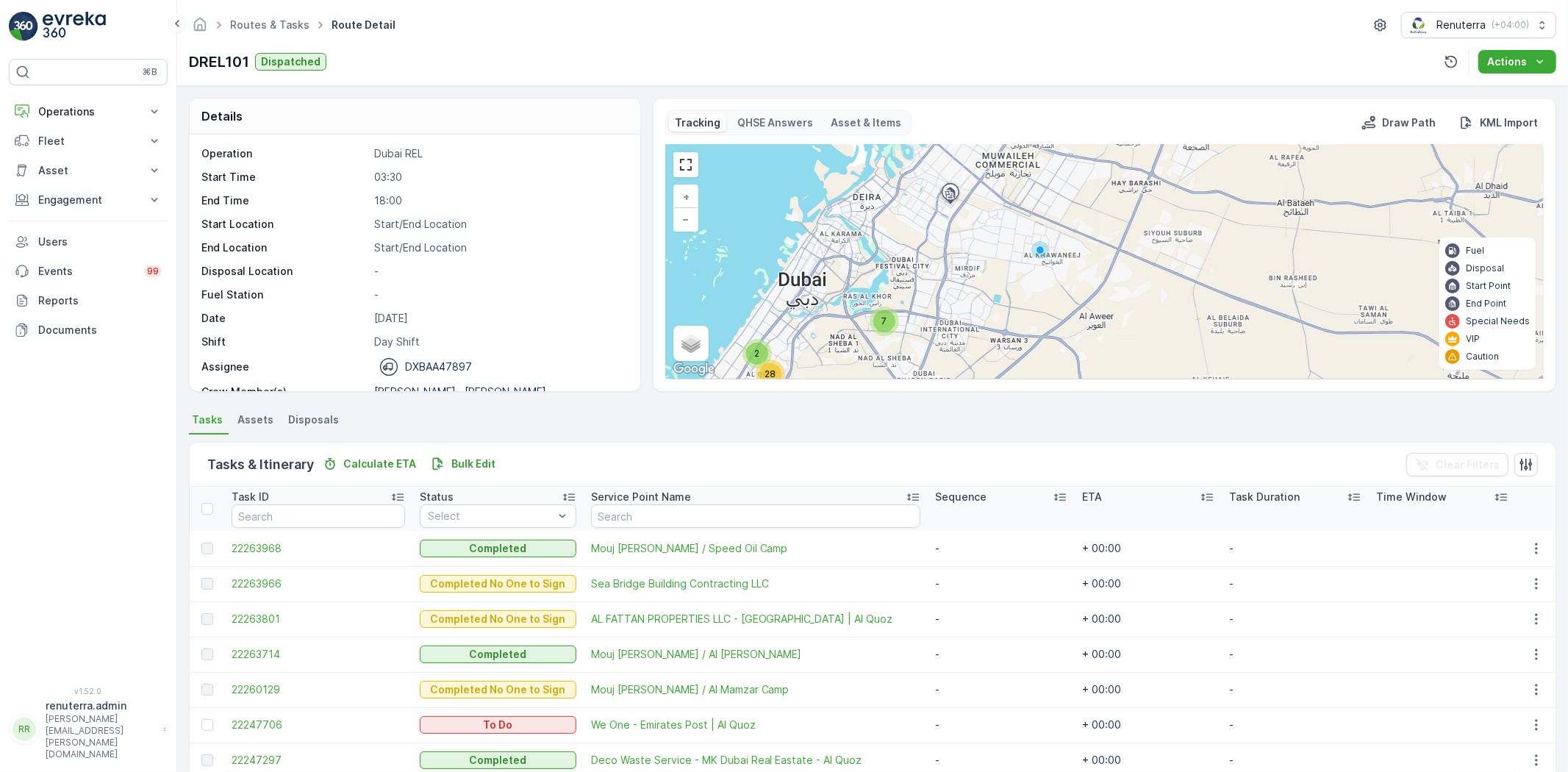
click at [887, 331] on div "7" at bounding box center [884, 320] width 22 height 22
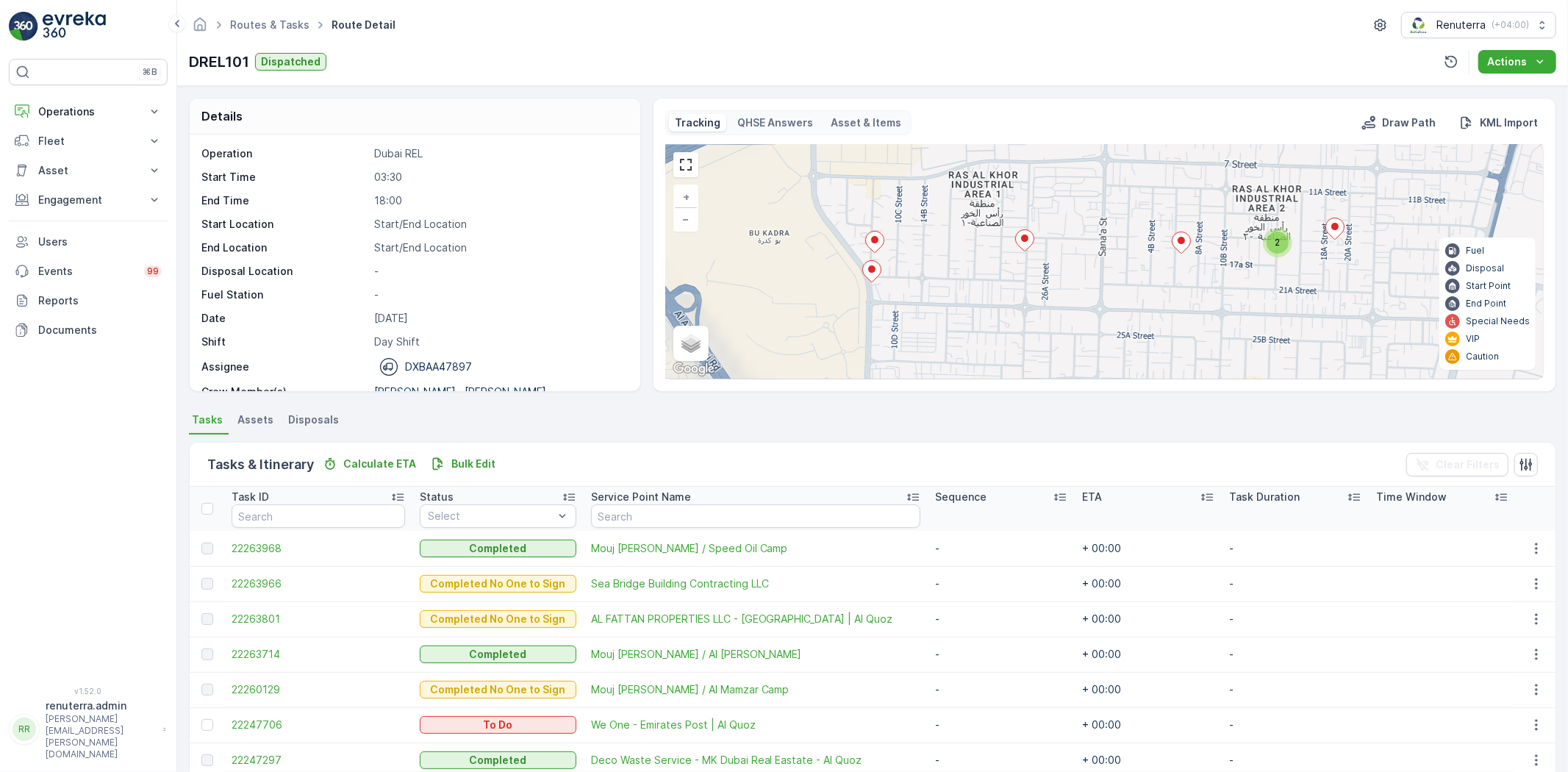
click at [876, 273] on icon at bounding box center [871, 271] width 18 height 22
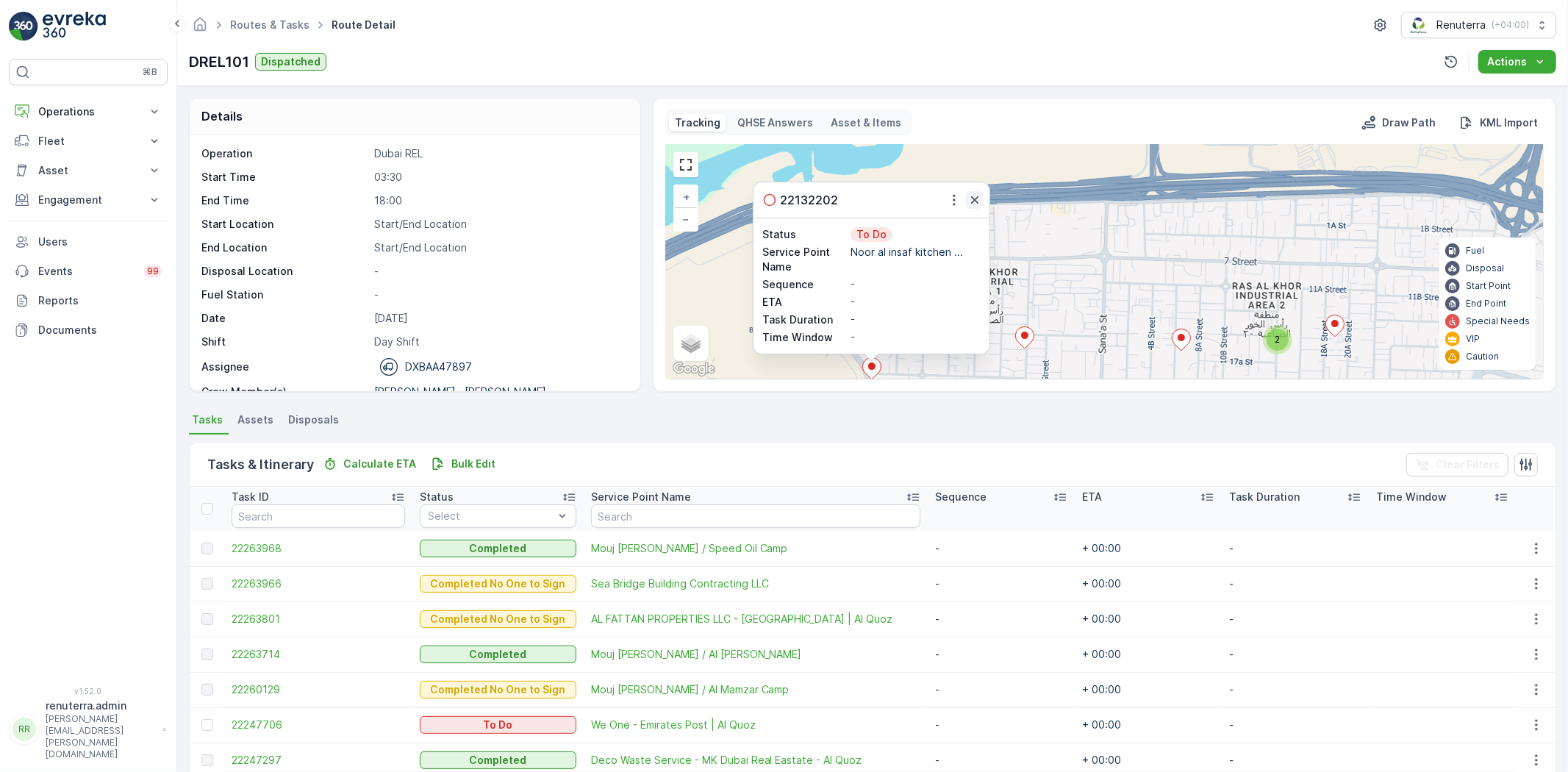
click at [973, 197] on icon "button" at bounding box center [975, 200] width 15 height 15
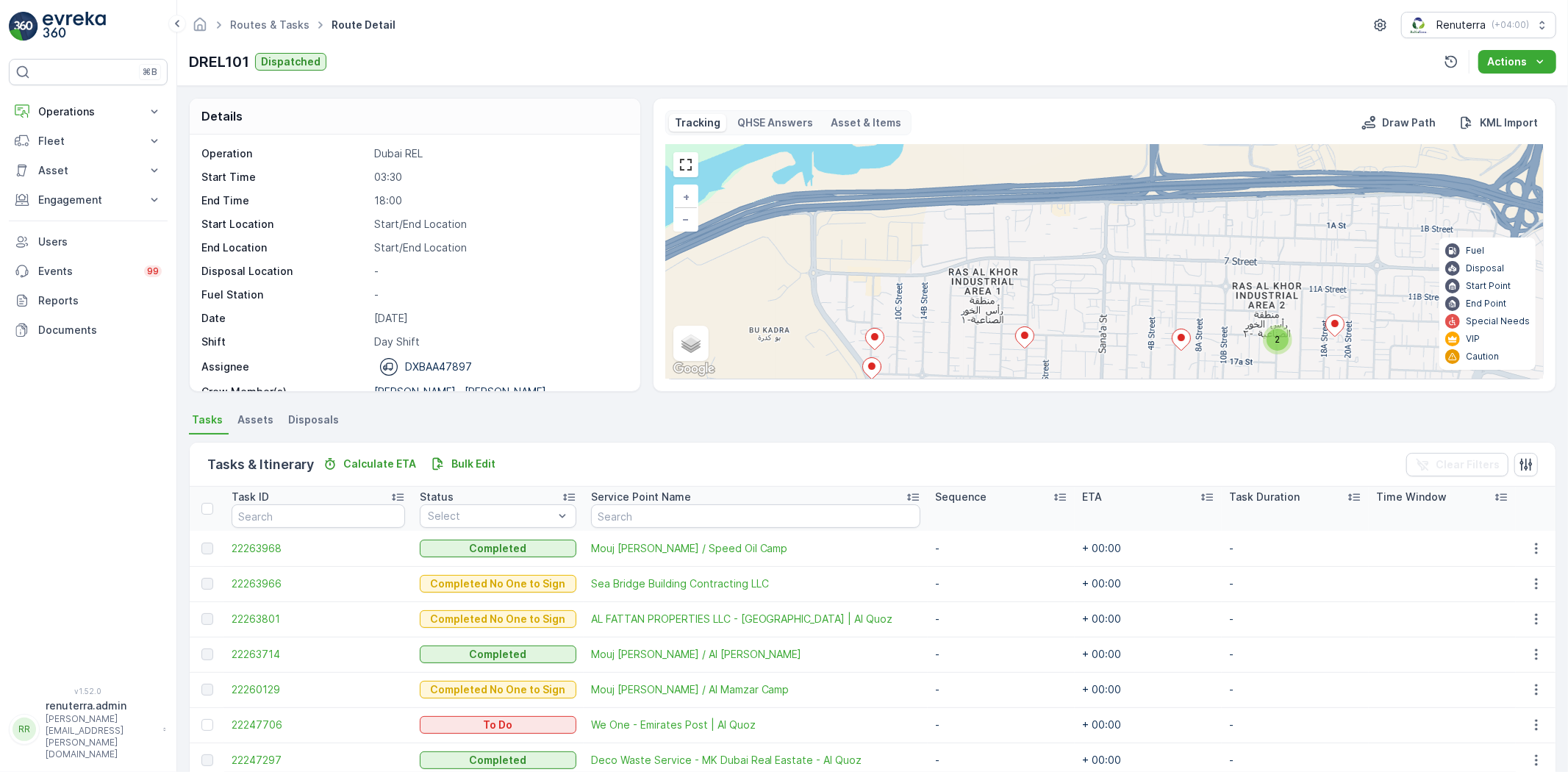
drag, startPoint x: 954, startPoint y: 348, endPoint x: 962, endPoint y: 244, distance: 104.3
click at [960, 251] on div "2 2 2 2 3 2 + − Satellite Roadmap Terrain Hybrid Leaflet Keyboard shortcuts Map…" at bounding box center [1104, 262] width 878 height 234
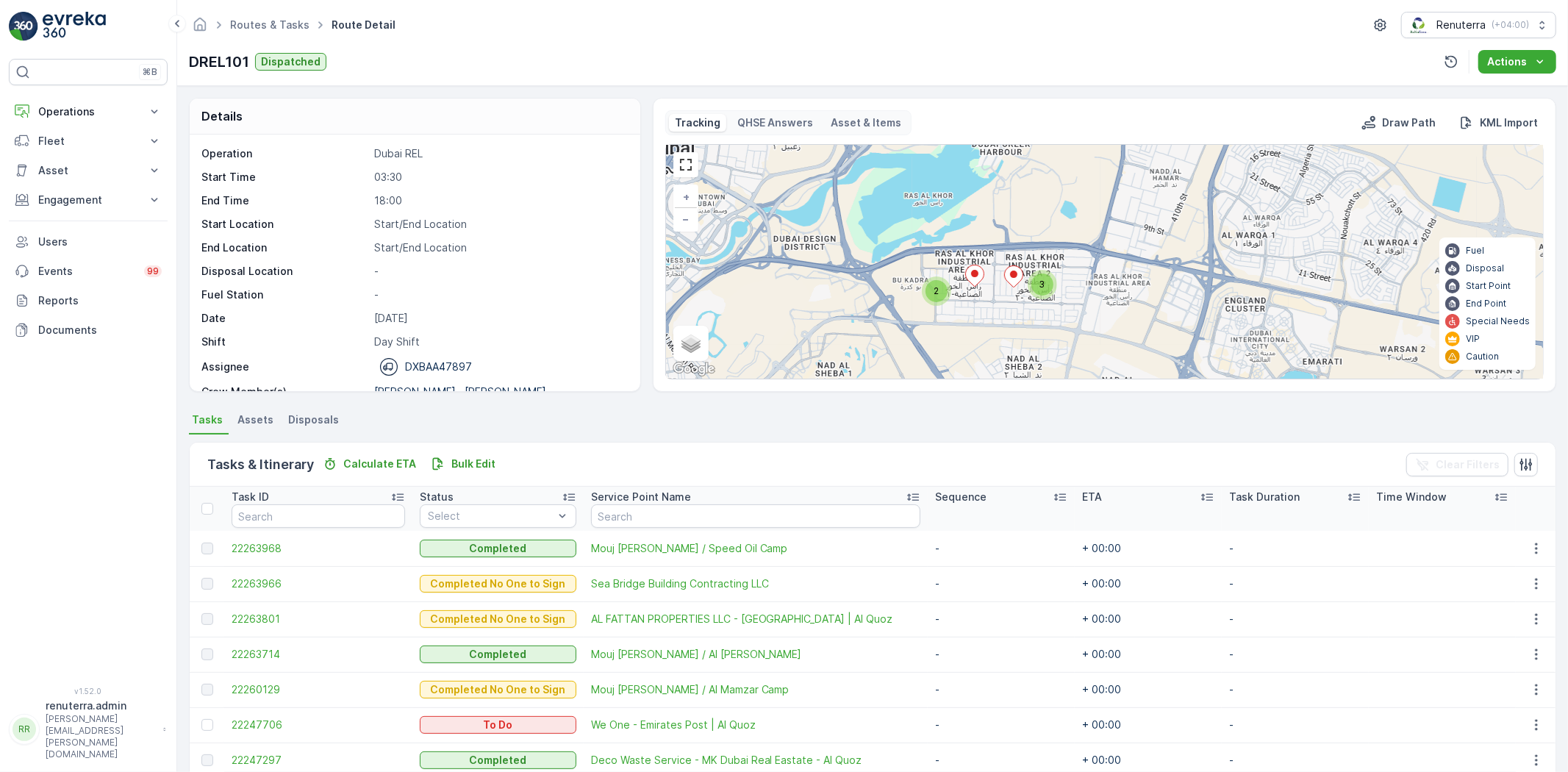
drag, startPoint x: 957, startPoint y: 350, endPoint x: 967, endPoint y: 303, distance: 48.1
click at [967, 303] on div "2 3 3 3 4 3 3 3 9 6 + − Satellite Roadmap Terrain Hybrid Leaflet Keyboard short…" at bounding box center [1104, 262] width 878 height 234
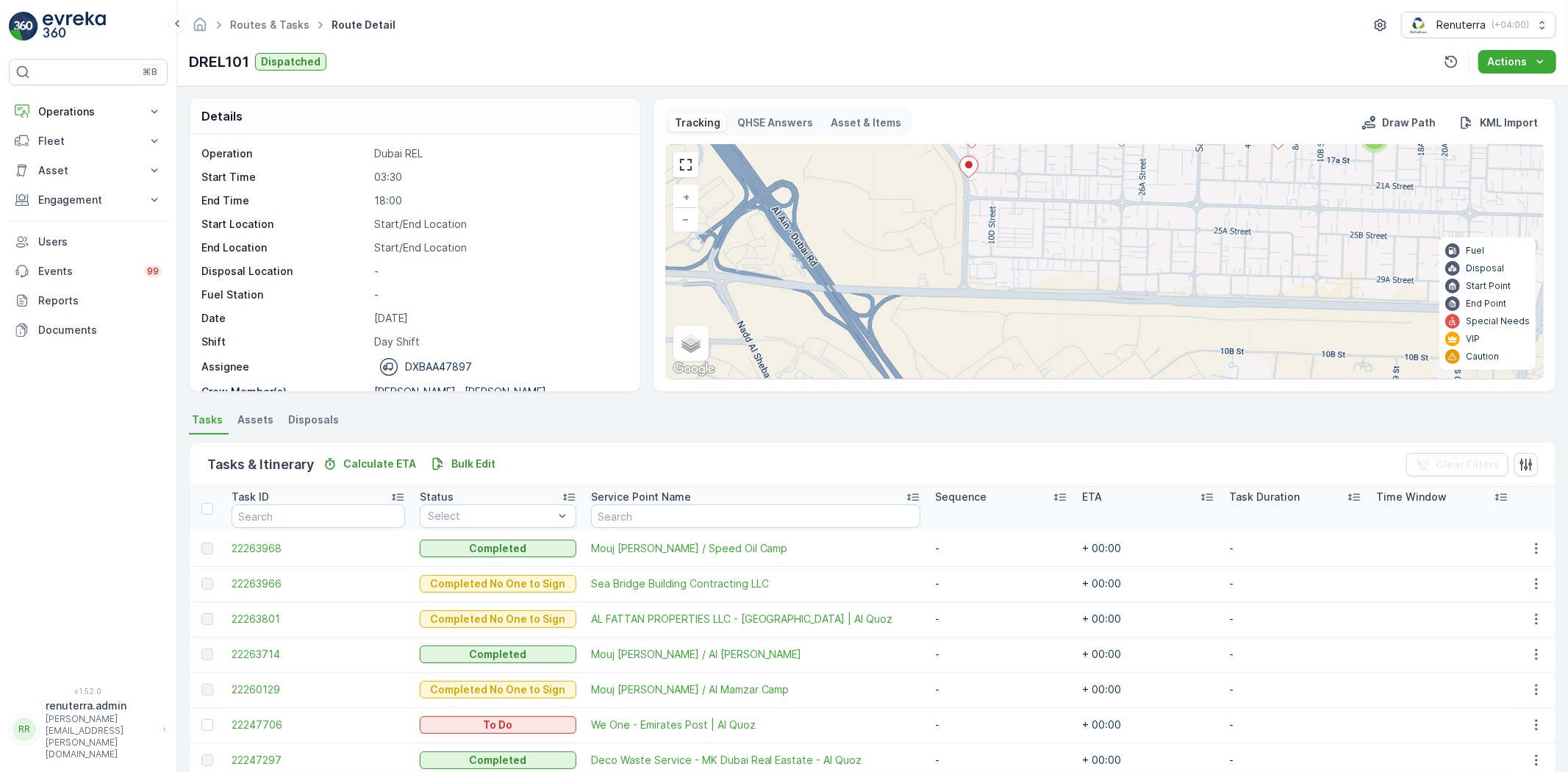
drag, startPoint x: 952, startPoint y: 267, endPoint x: 924, endPoint y: 363, distance: 100.0
click at [924, 361] on div "2 2 2 2 3 2 + − Satellite Roadmap Terrain Hybrid Leaflet Keyboard shortcuts Map…" at bounding box center [1104, 262] width 878 height 234
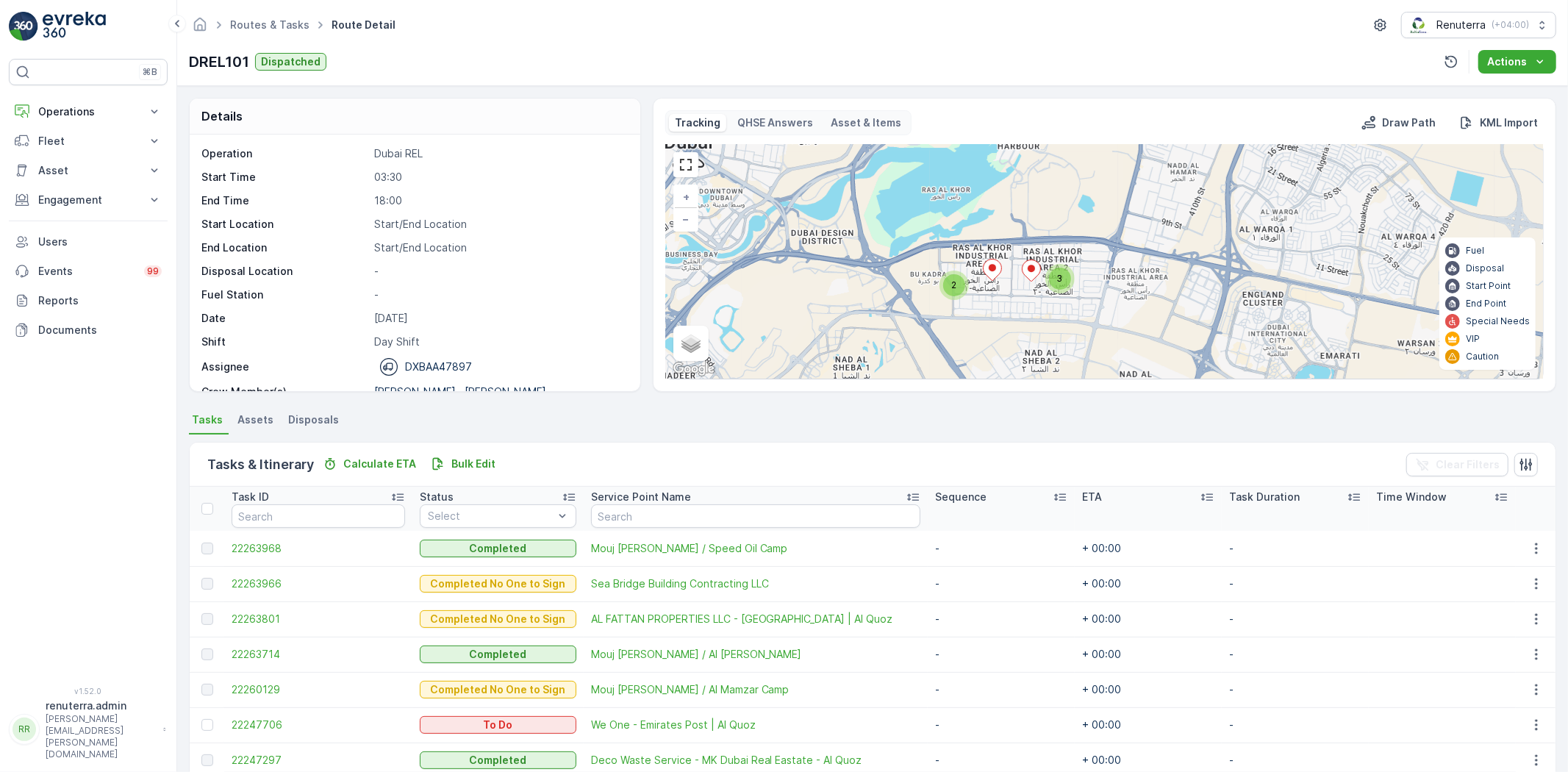
drag, startPoint x: 966, startPoint y: 329, endPoint x: 989, endPoint y: 292, distance: 43.6
click at [988, 300] on div "2 3 3 3 4 3 3 3 9 6 + − Satellite Roadmap Terrain Hybrid Leaflet Keyboard short…" at bounding box center [1104, 262] width 878 height 234
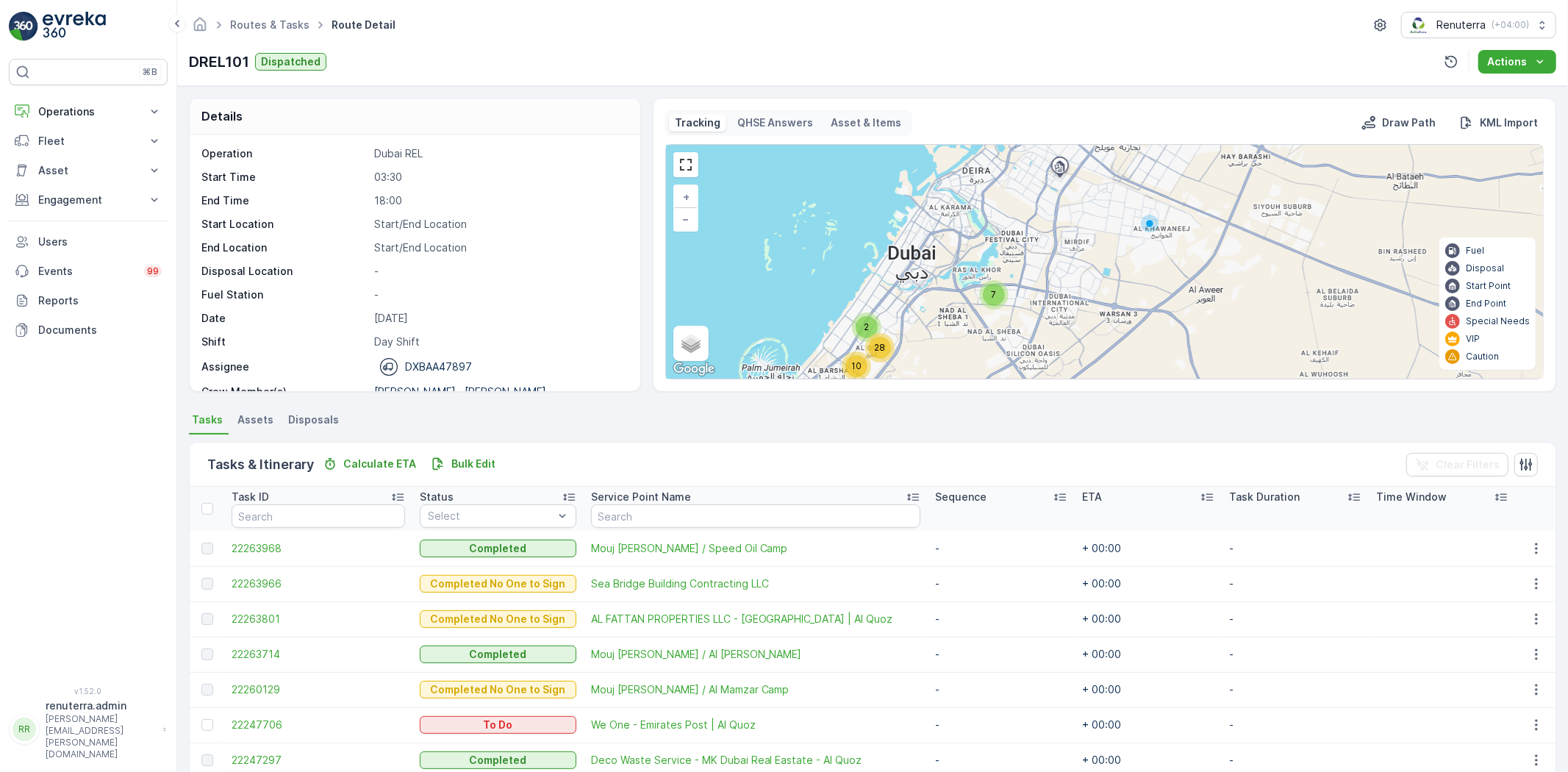
click at [263, 0] on div "Routes & Tasks Route Detail Renuterra ( +04:00 ) DREL101 Dispatched Actions" at bounding box center [873, 43] width 1391 height 86
click at [274, 23] on link "Routes & Tasks" at bounding box center [270, 24] width 79 height 12
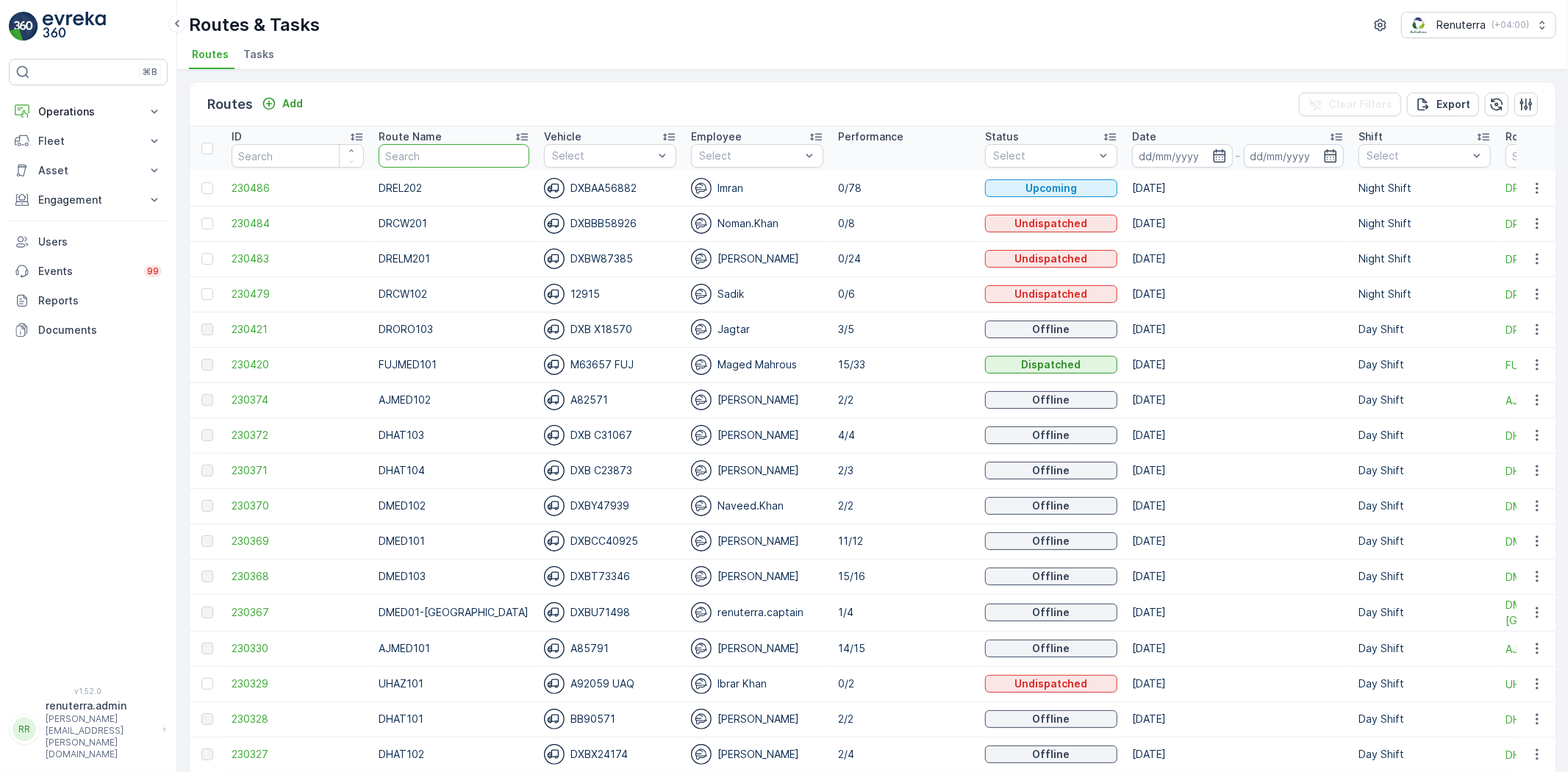
click at [401, 156] on input "text" at bounding box center [454, 156] width 151 height 24
click at [302, 104] on button "Add" at bounding box center [282, 103] width 53 height 18
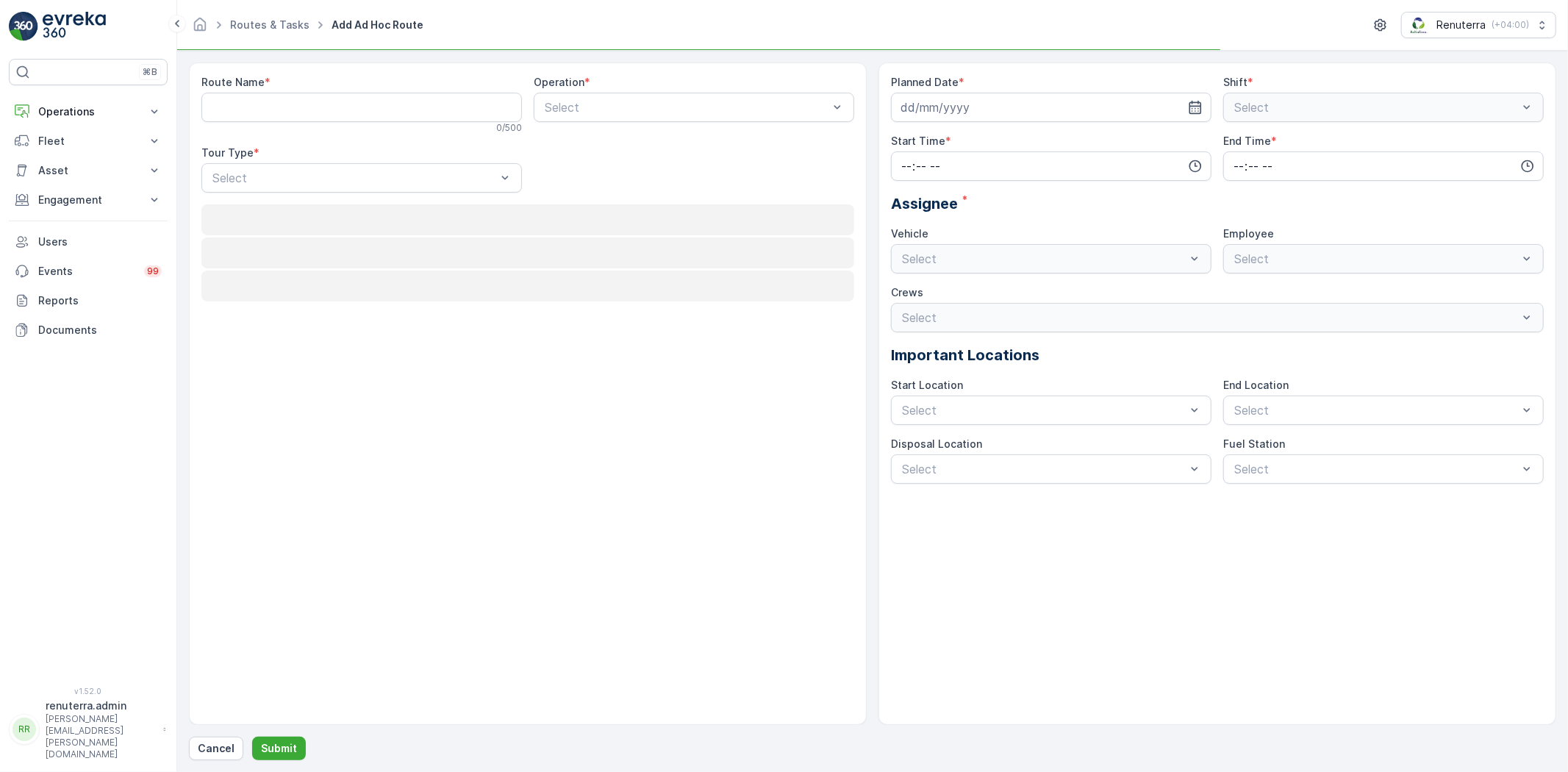
click at [318, 87] on div "Route Name *" at bounding box center [361, 82] width 320 height 15
click at [309, 109] on Name "Route Name" at bounding box center [361, 107] width 320 height 29
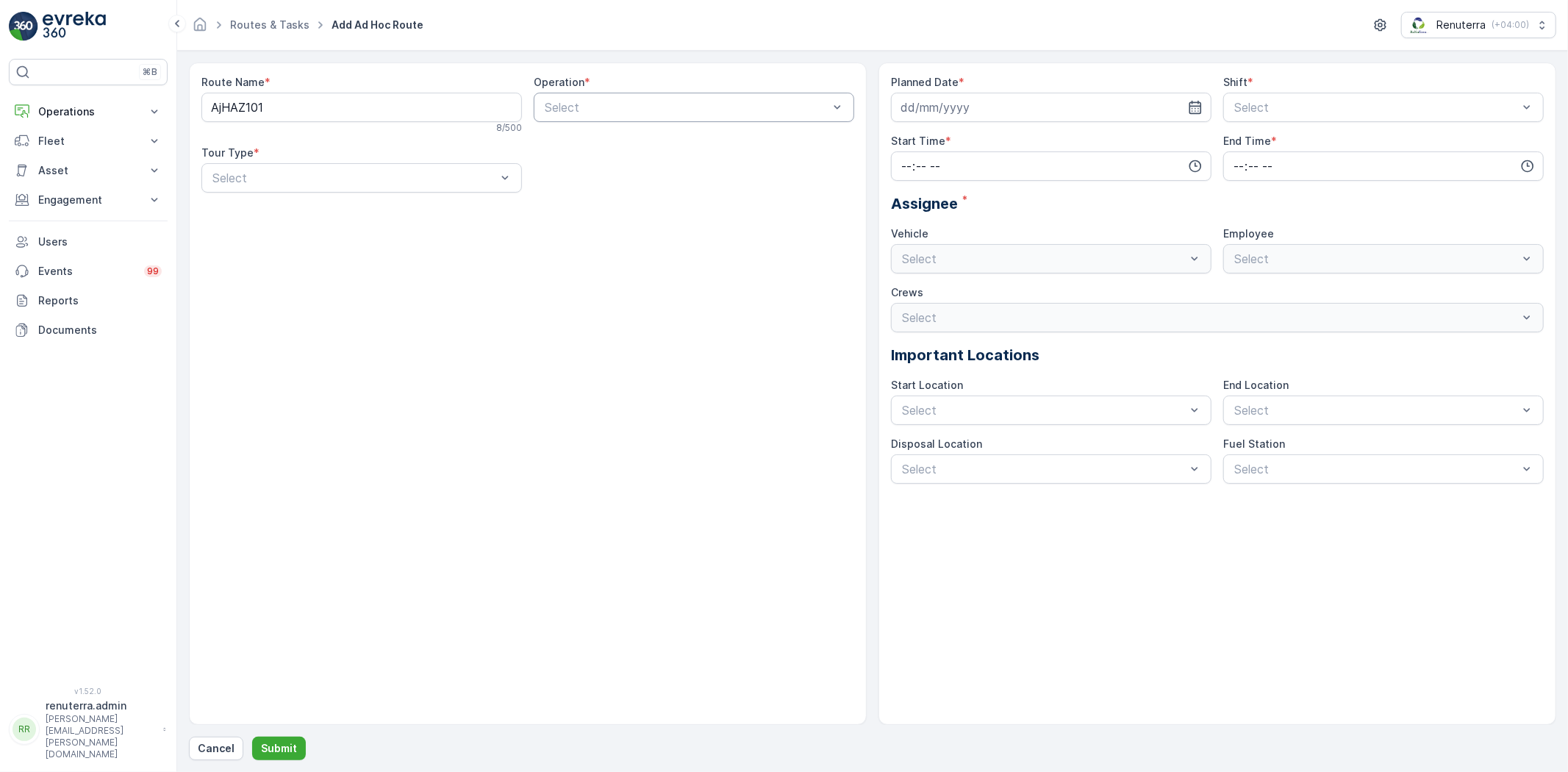
click at [596, 121] on div "Select" at bounding box center [693, 107] width 320 height 29
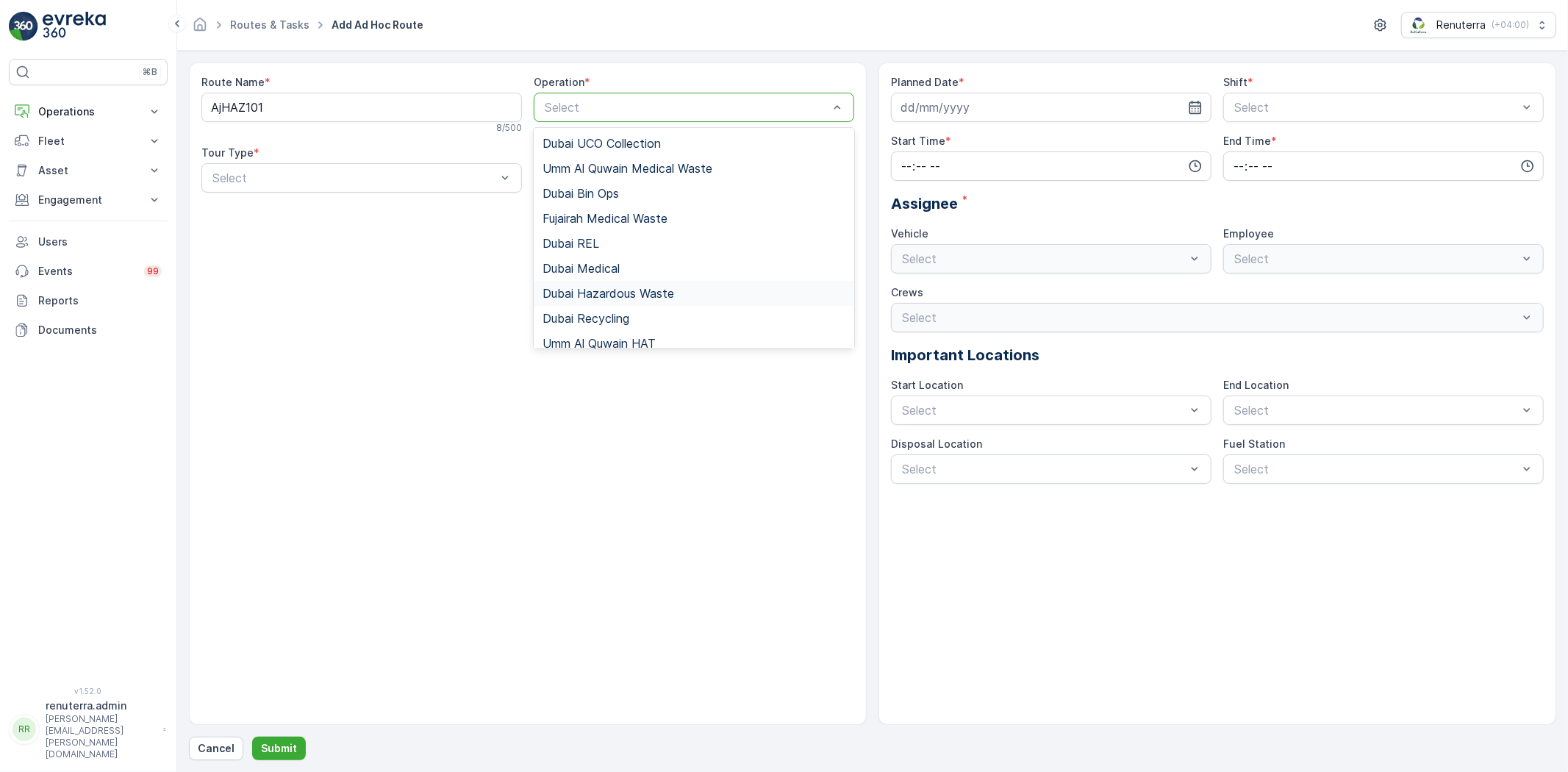
click at [612, 294] on span "Dubai Hazardous Waste" at bounding box center [607, 294] width 131 height 13
click at [585, 114] on div "Dubai Hazardous Waste" at bounding box center [693, 107] width 320 height 29
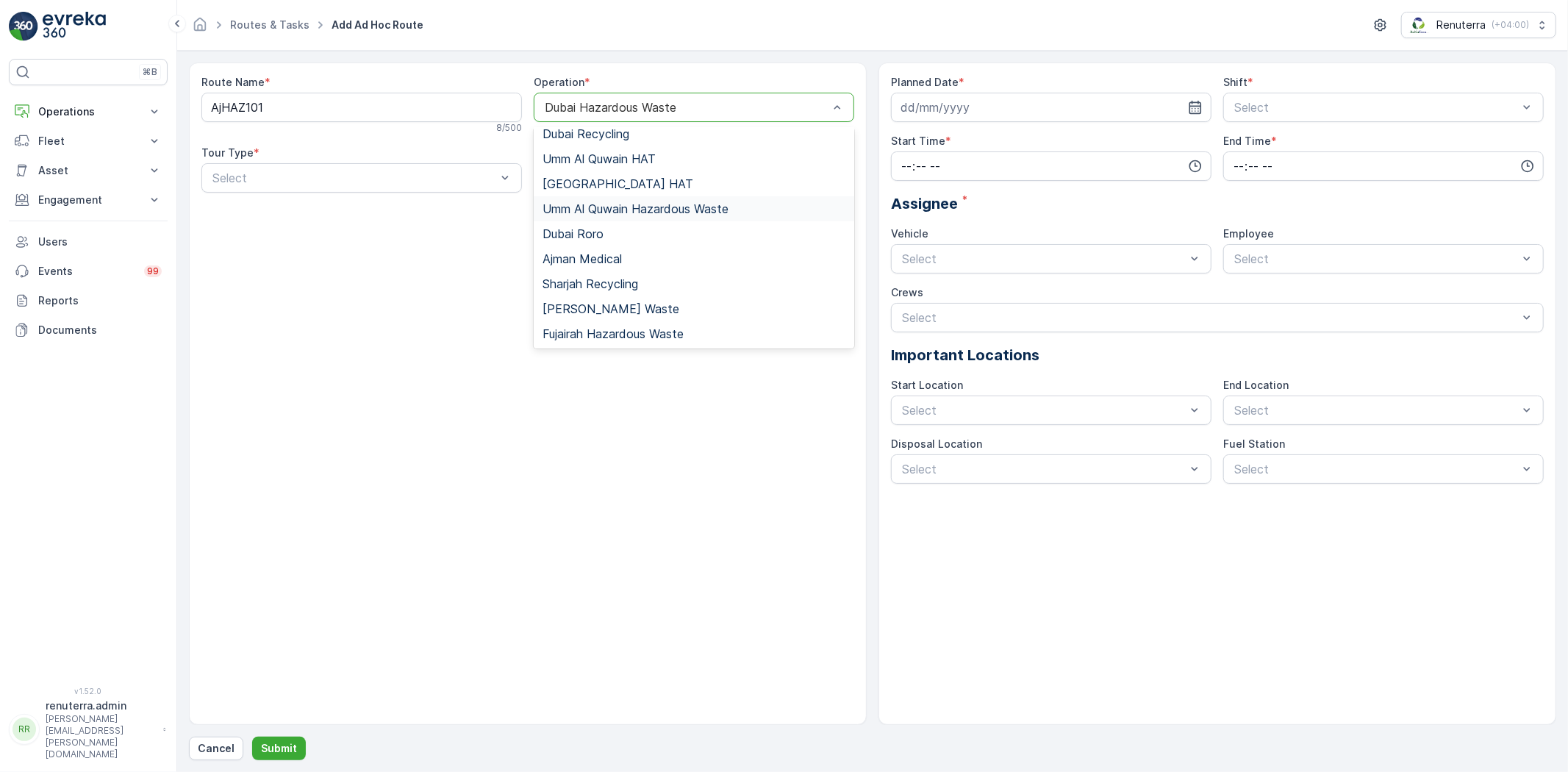
click at [619, 211] on span "Umm Al Quwain Hazardous Waste" at bounding box center [635, 209] width 186 height 13
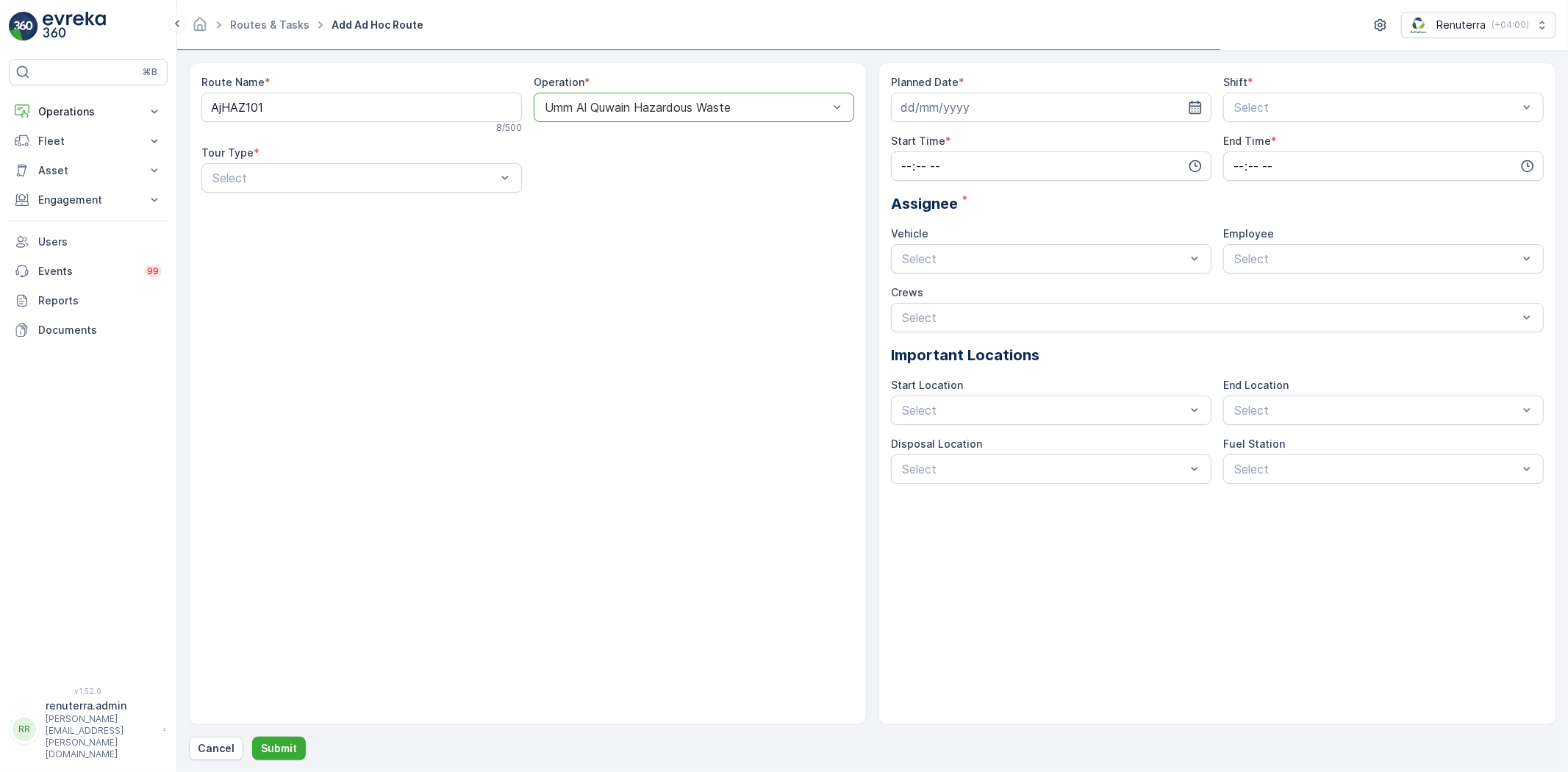
click at [480, 196] on div "Route Name * AjHAZ101 8 / 500 Operation * option Umm Al Quwain Hazardous Waste,…" at bounding box center [527, 139] width 653 height 129
click at [597, 98] on div "Umm Al Quwain Hazardous Waste" at bounding box center [693, 107] width 320 height 29
drag, startPoint x: 306, startPoint y: 109, endPoint x: 179, endPoint y: 89, distance: 128.6
click at [179, 89] on form "Route Name * AjHAZ101 8 / 500 Operation * Umm Al Quwain Hazardous Waste Tour Ty…" at bounding box center [873, 412] width 1391 height 722
type Name "AJHAZ101"
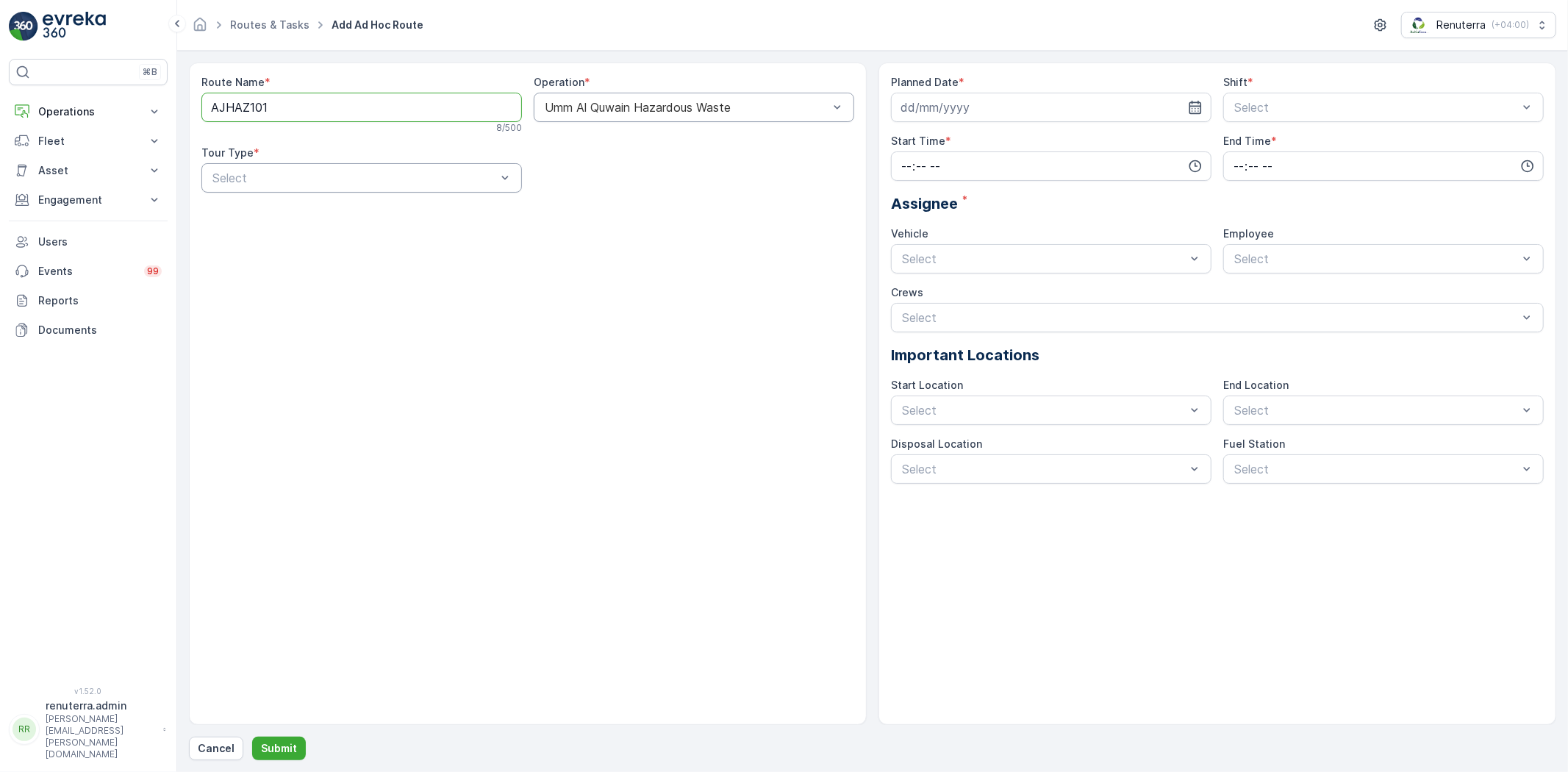
click at [616, 121] on div "Operation * Umm Al Quwain Hazardous Waste" at bounding box center [693, 104] width 320 height 59
click at [616, 118] on div "Umm Al Quwain Hazardous Waste" at bounding box center [693, 107] width 320 height 29
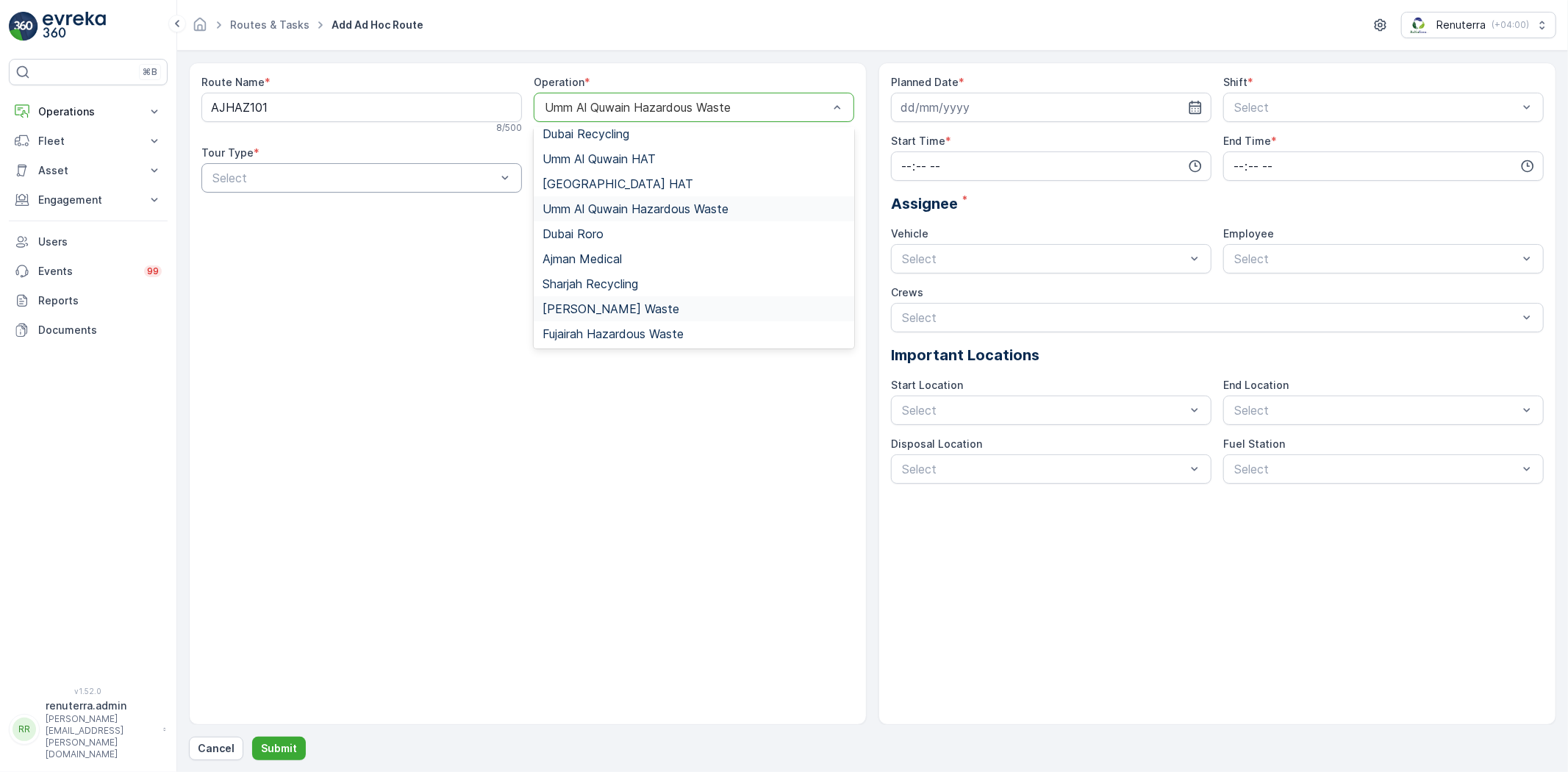
click at [637, 307] on span "Ajman Hazardous Waste" at bounding box center [610, 309] width 137 height 13
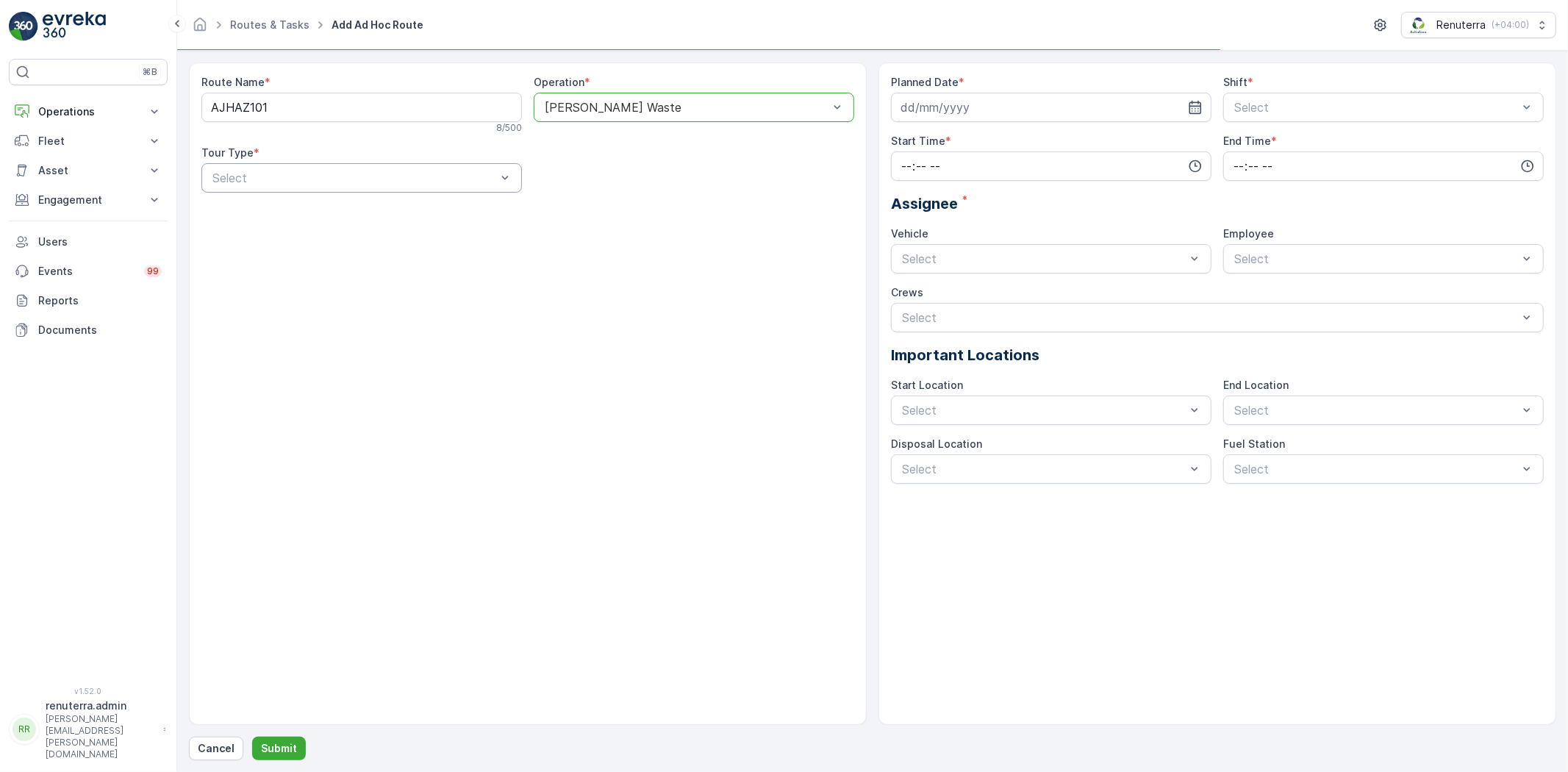
click at [538, 180] on div "Route Name * AJHAZ101 8 / 500 Operation * option Ajman Hazardous Waste, selecte…" at bounding box center [527, 139] width 653 height 129
click at [503, 187] on div at bounding box center [505, 179] width 15 height 28
click at [423, 241] on div "Dynamic" at bounding box center [362, 239] width 303 height 13
click at [986, 113] on input at bounding box center [1050, 107] width 320 height 29
click at [966, 233] on div "7" at bounding box center [969, 231] width 24 height 24
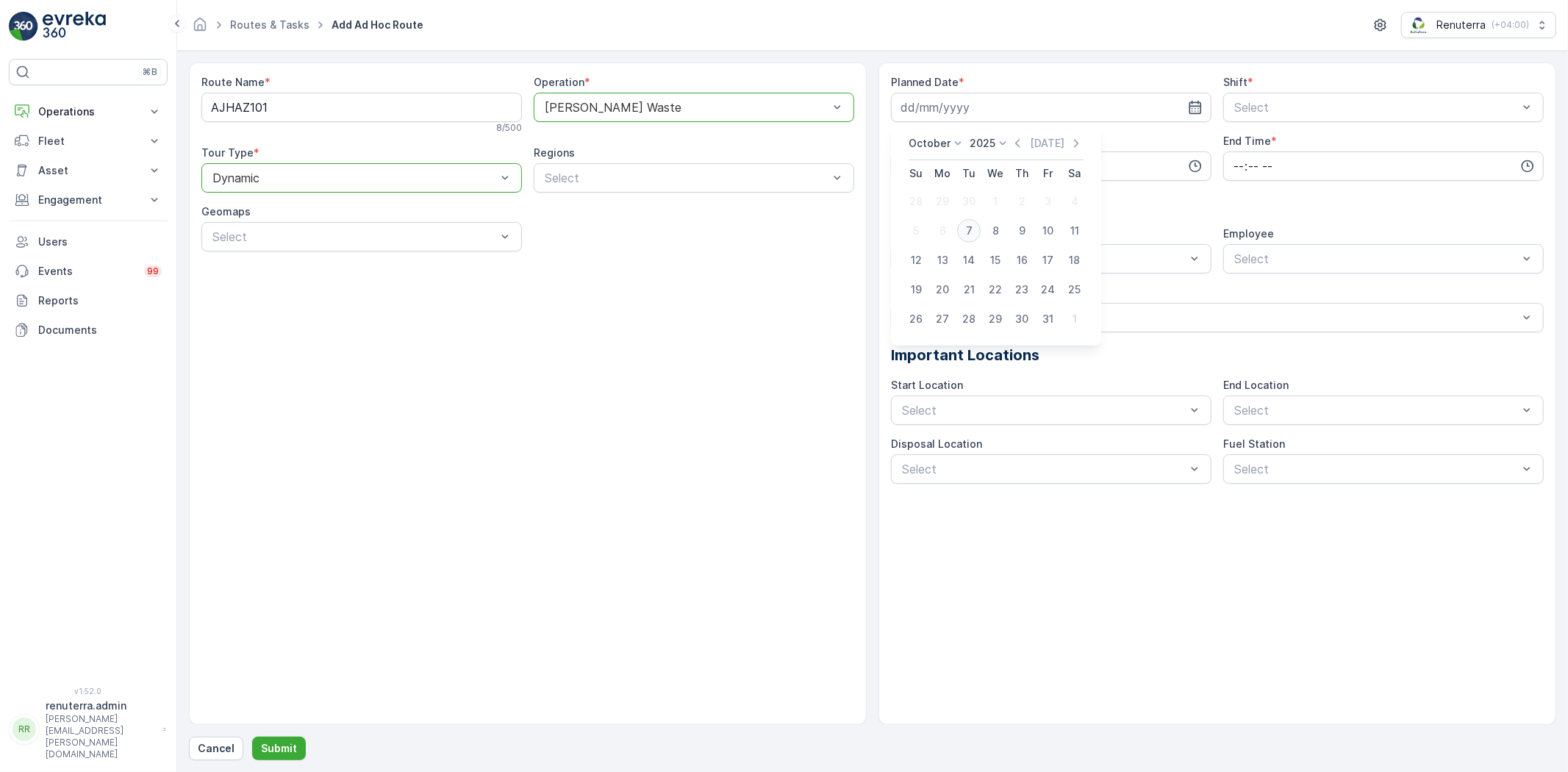
type input "[DATE]"
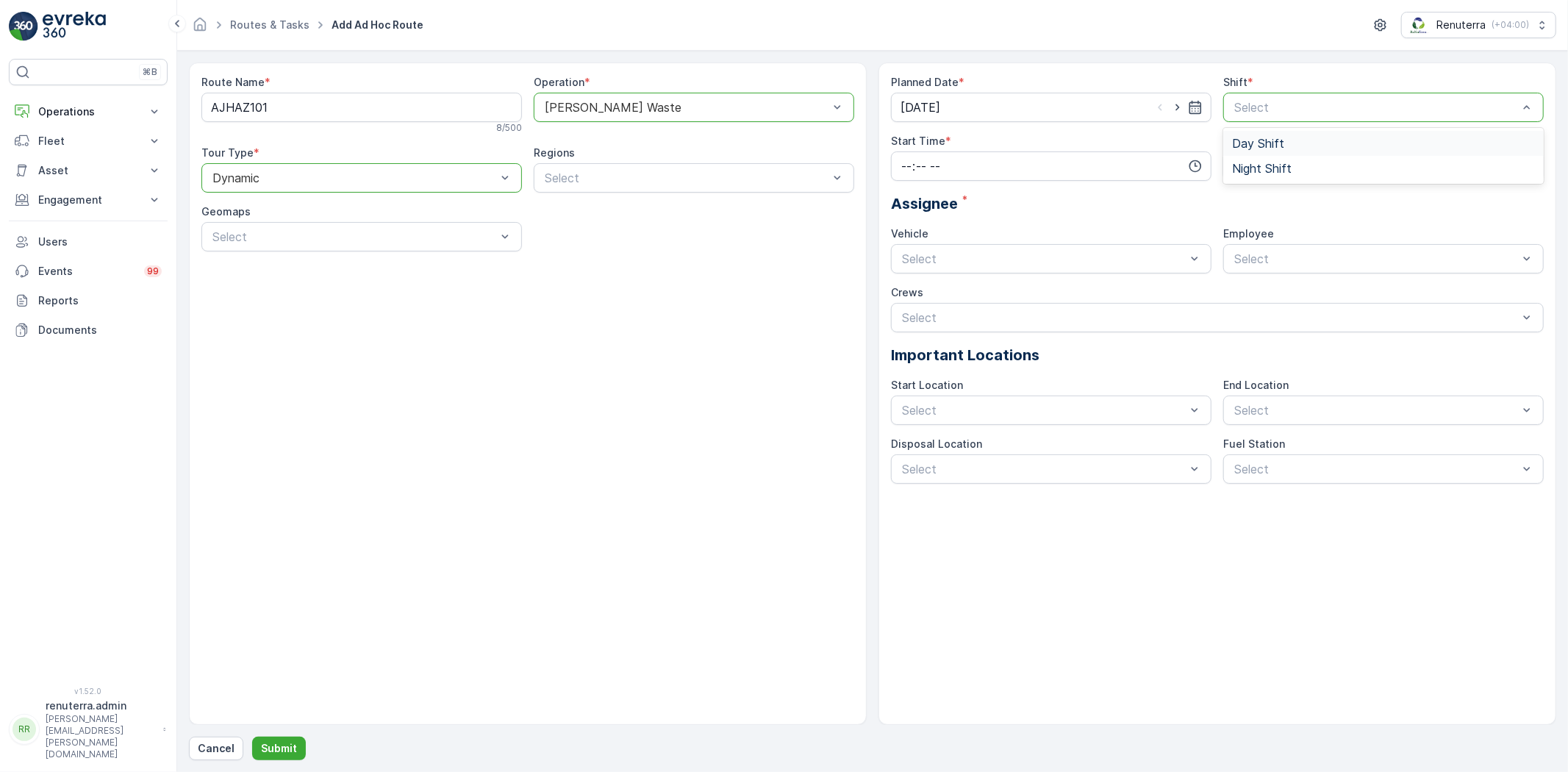
click at [1265, 146] on span "Day Shift" at bounding box center [1258, 144] width 52 height 13
click at [954, 156] on input "time" at bounding box center [1050, 165] width 320 height 29
click at [908, 219] on span "17" at bounding box center [906, 218] width 11 height 15
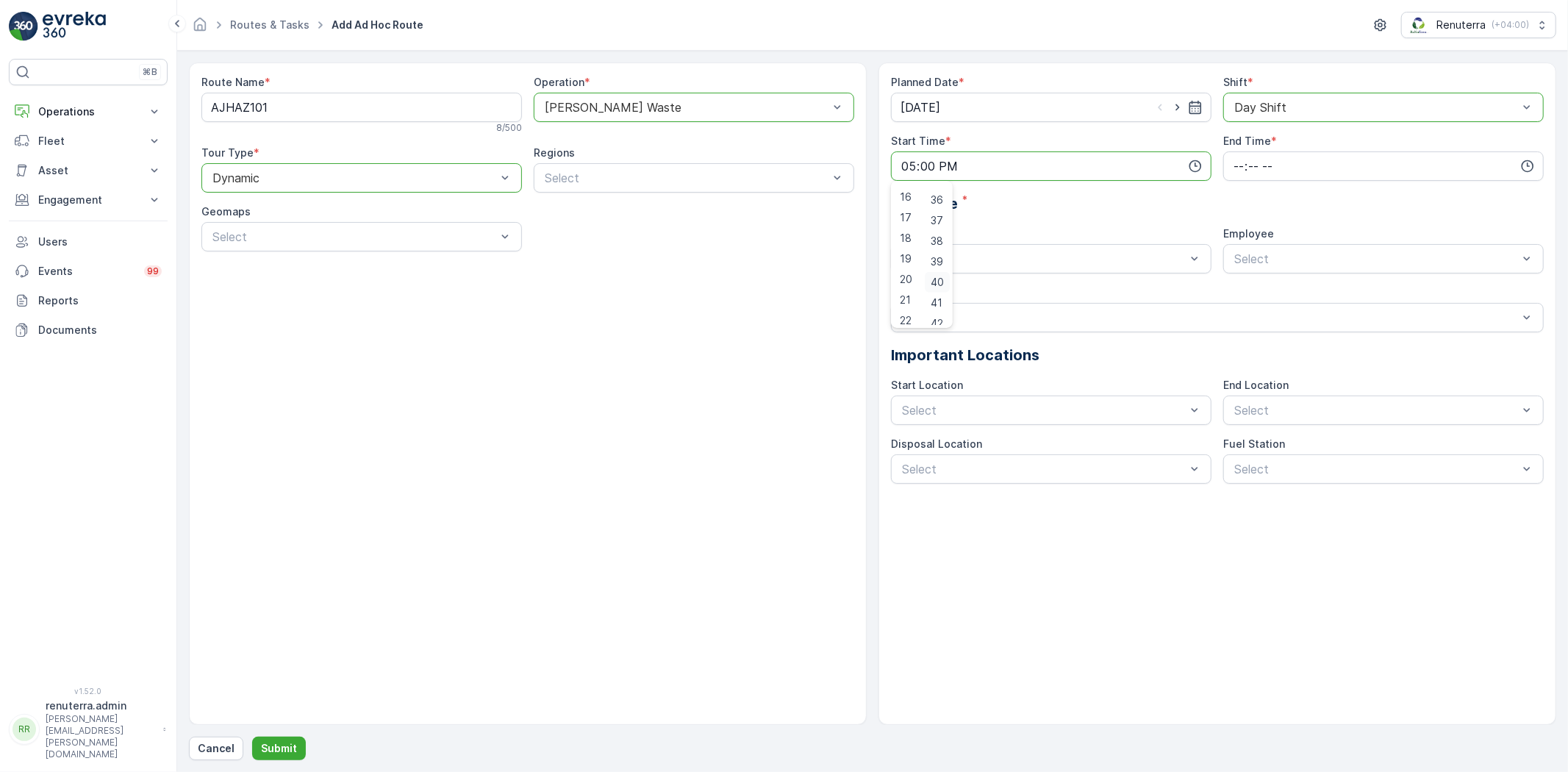
click at [945, 281] on span "40" at bounding box center [937, 283] width 13 height 15
type input "17:40"
click at [1250, 147] on span "End Time" at bounding box center [1247, 142] width 48 height 15
click at [1252, 165] on input "time" at bounding box center [1383, 165] width 320 height 29
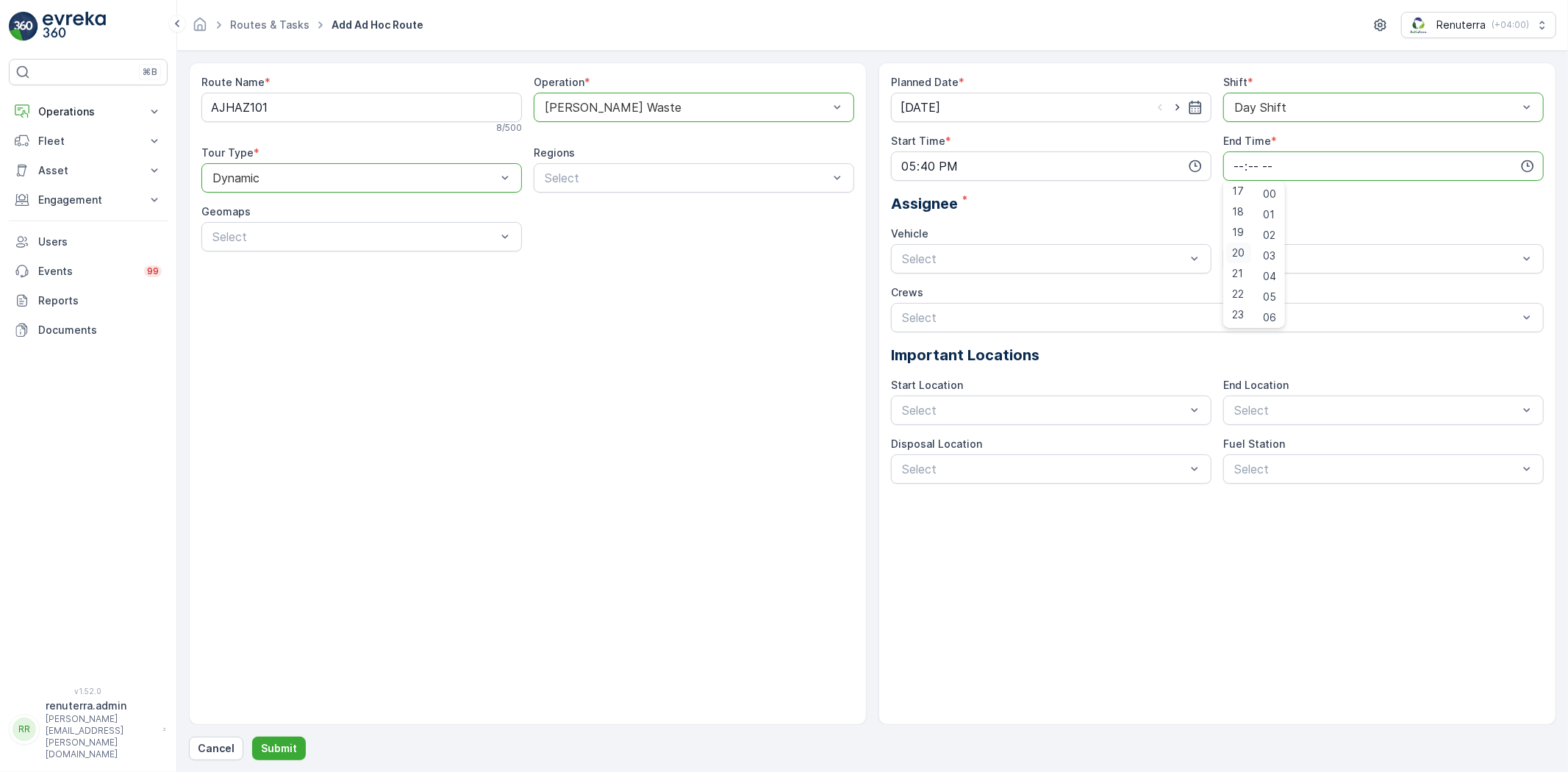
click at [1243, 256] on span "20" at bounding box center [1238, 253] width 12 height 15
type input "20:00"
click at [971, 243] on div "Vehicle Select" at bounding box center [1050, 250] width 320 height 47
click at [945, 339] on span "U73528 DXB" at bounding box center [936, 345] width 72 height 13
click at [1273, 401] on div "renuterra.captain" at bounding box center [1383, 395] width 320 height 25
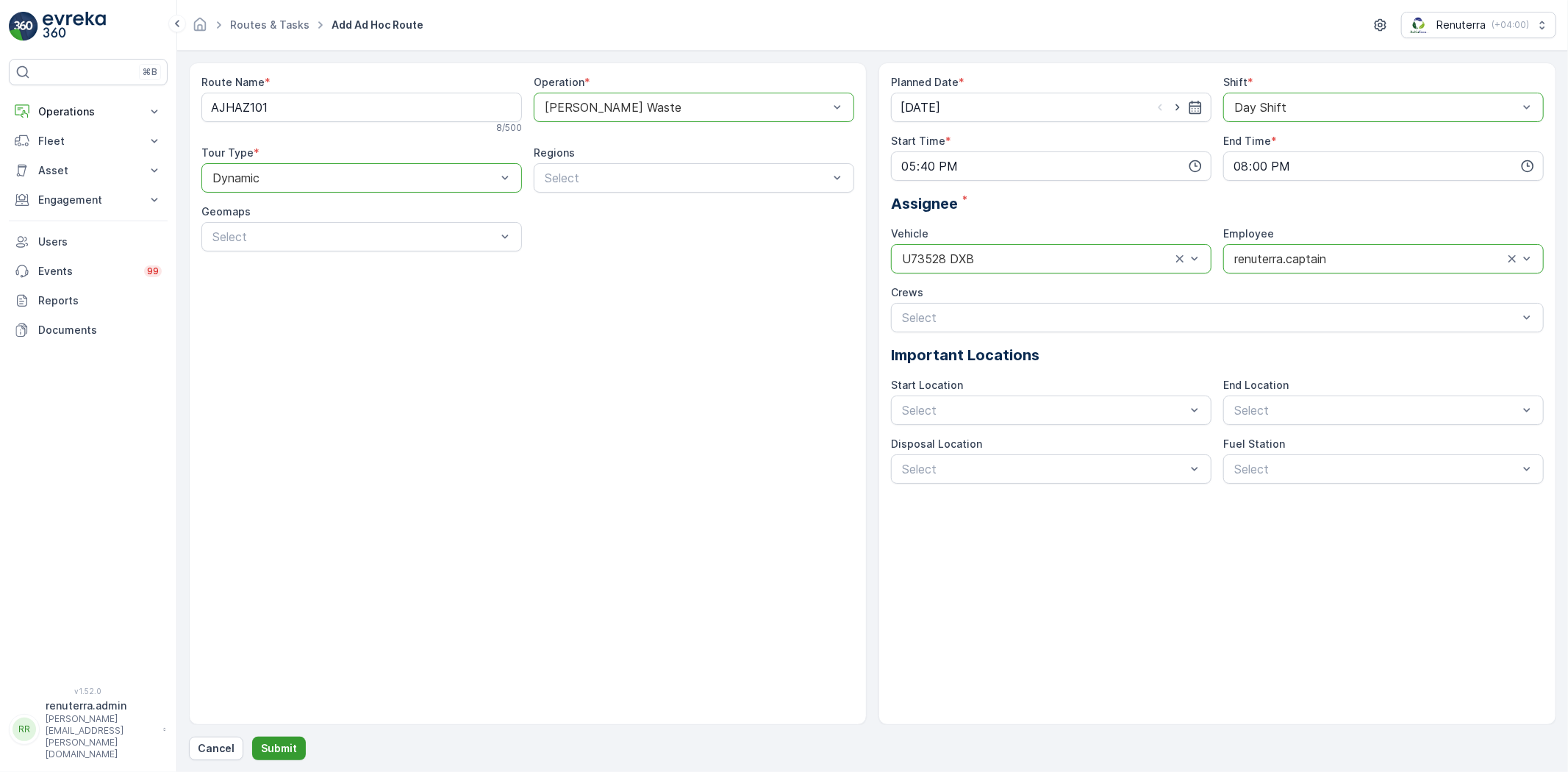
click at [298, 752] on button "Submit" at bounding box center [279, 748] width 54 height 24
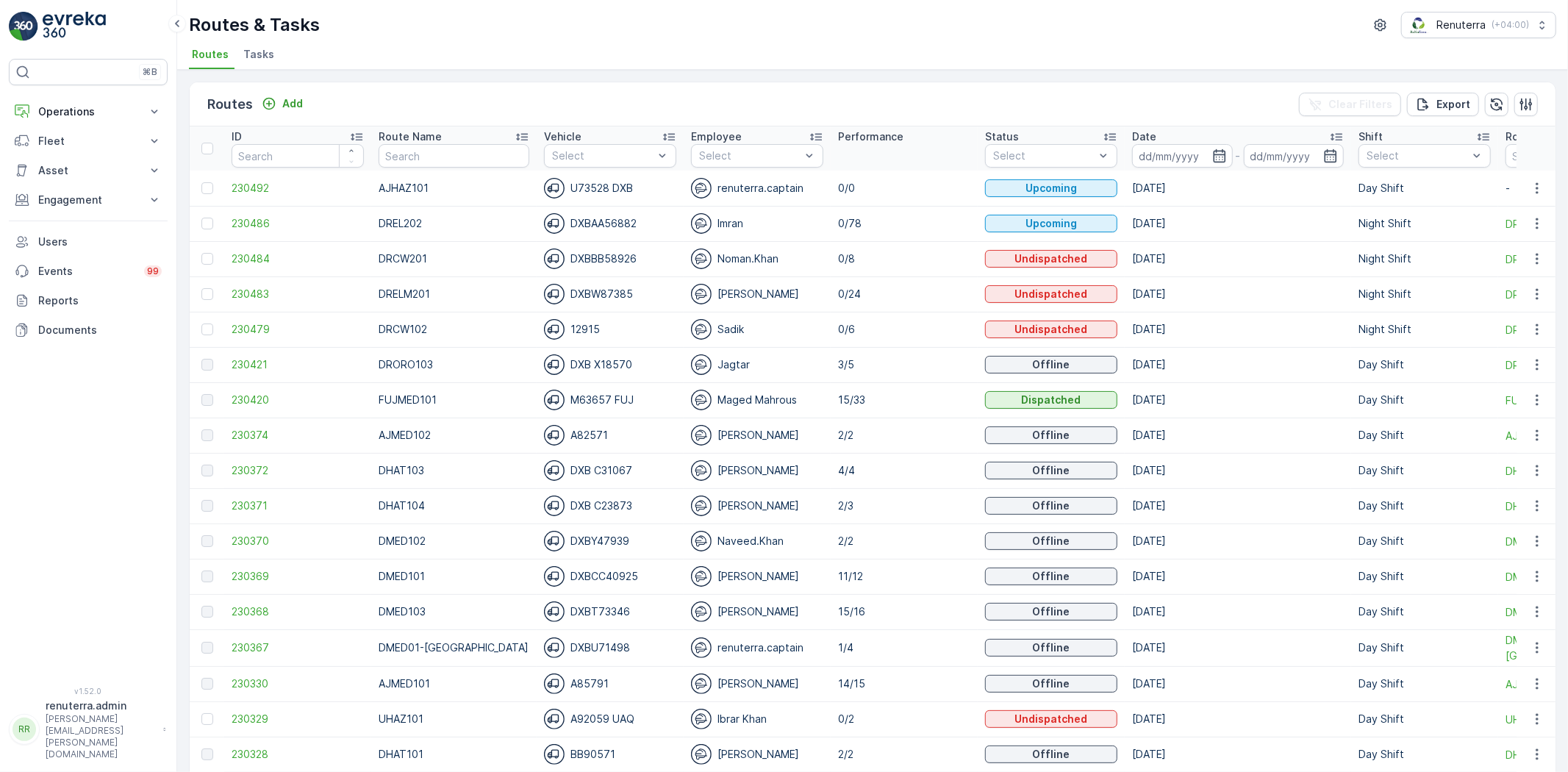
click at [396, 167] on th "Route Name" at bounding box center [453, 148] width 165 height 44
click at [396, 153] on input "text" at bounding box center [454, 156] width 151 height 24
type input "DMED"
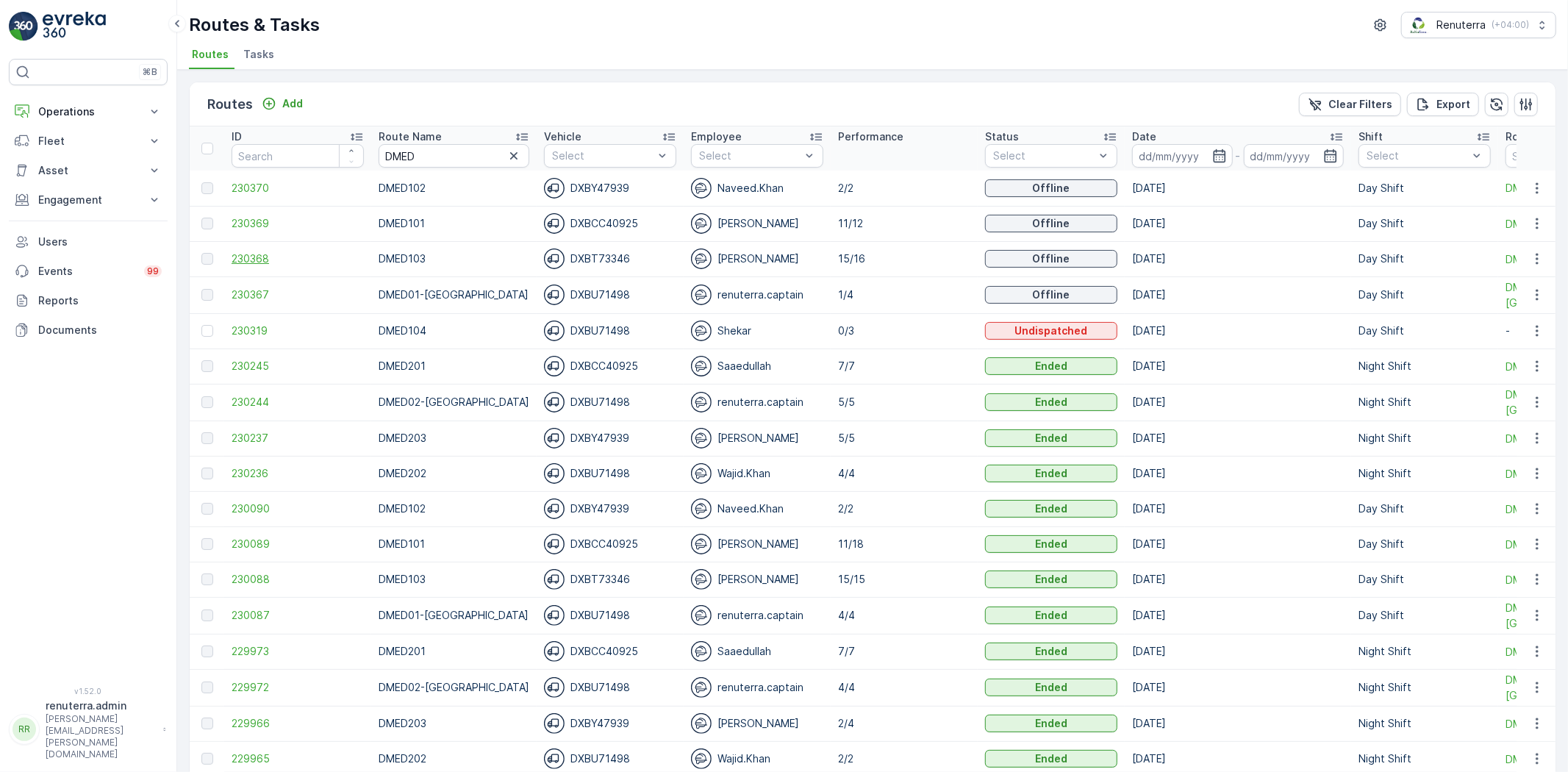
click at [245, 260] on span "230368" at bounding box center [298, 259] width 132 height 15
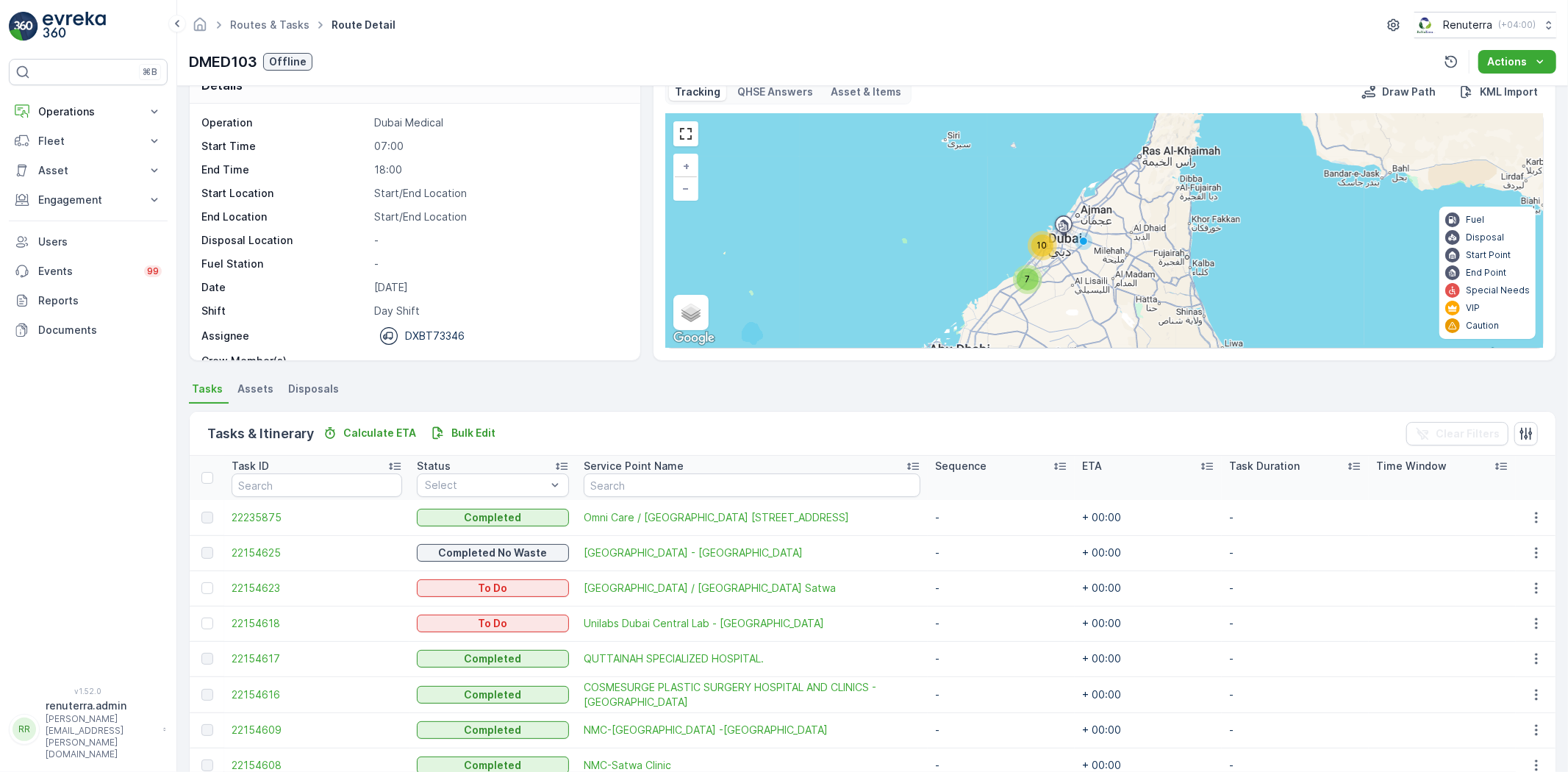
scroll to position [245, 0]
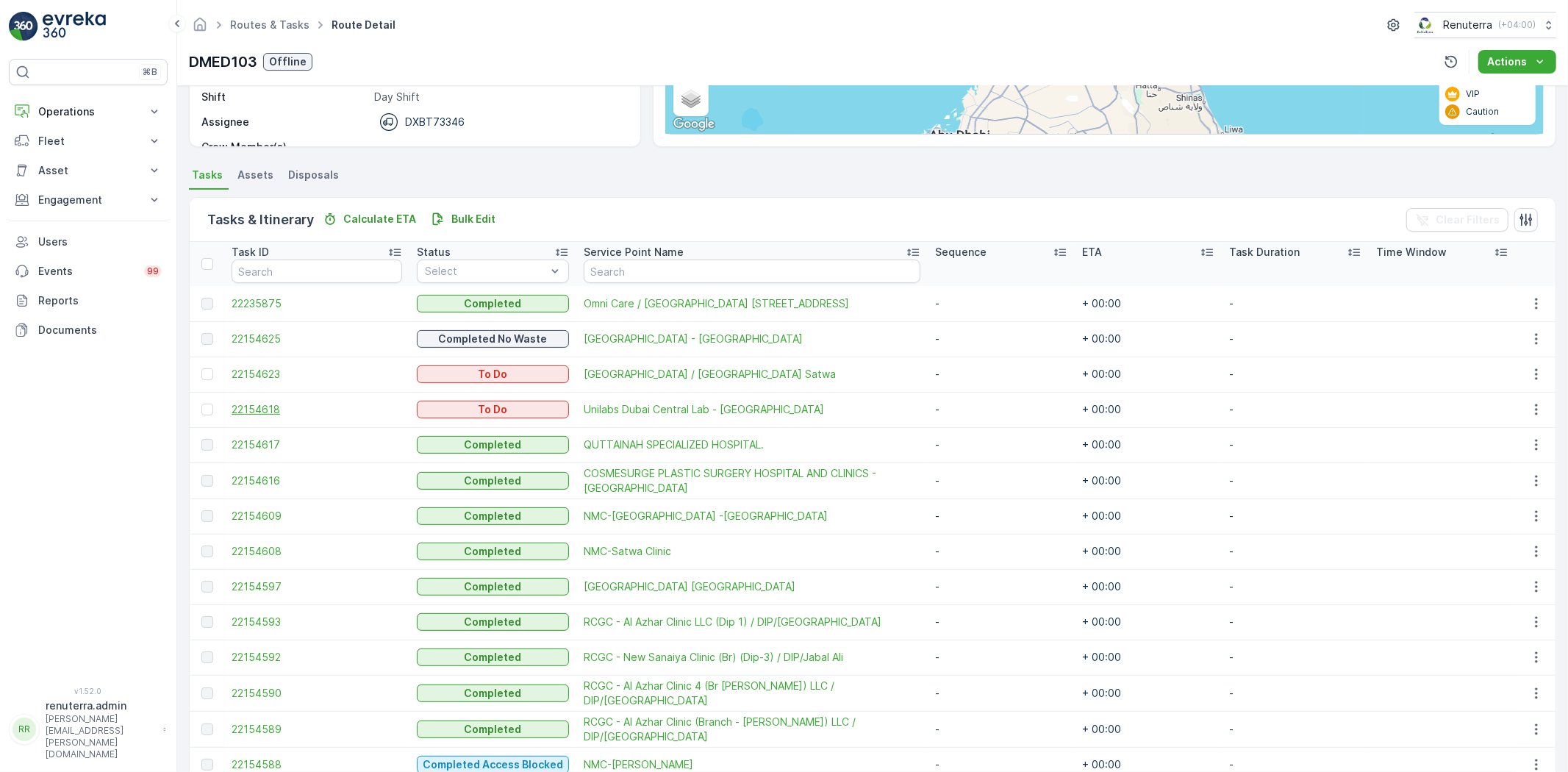
click at [261, 407] on span "22154618" at bounding box center [316, 410] width 171 height 15
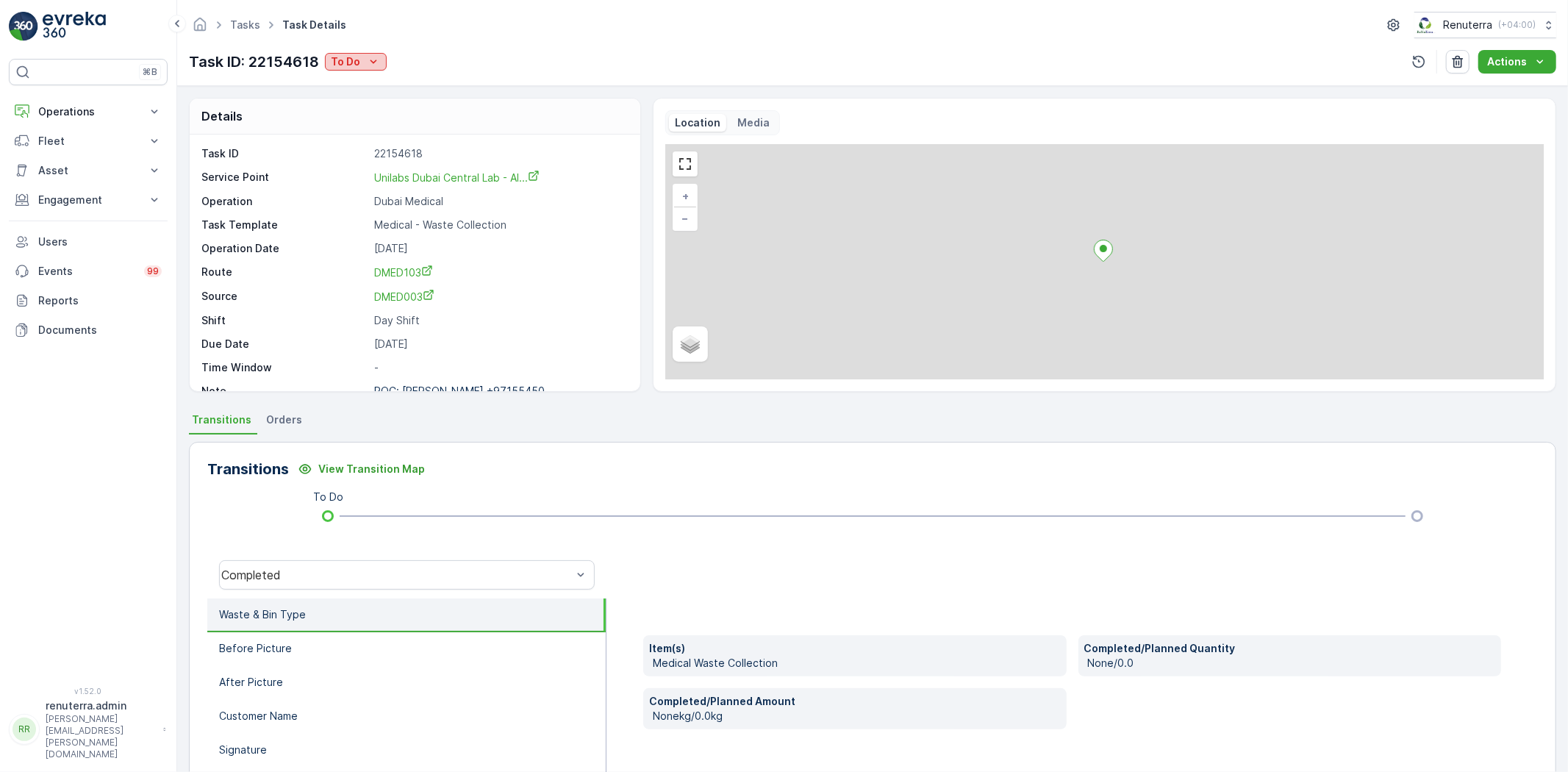
click at [354, 58] on p "To Do" at bounding box center [345, 62] width 29 height 15
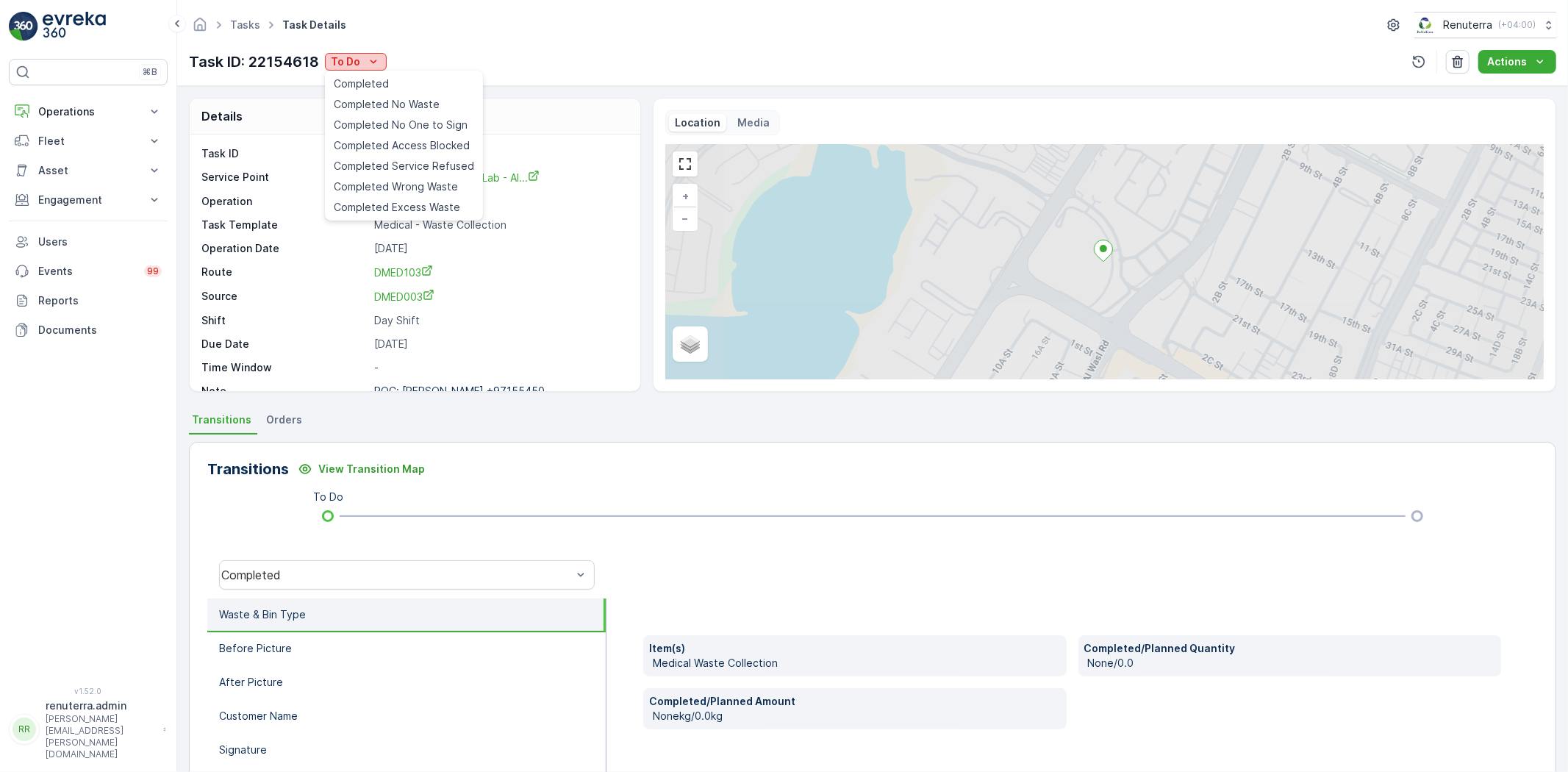
click at [368, 79] on span "Completed" at bounding box center [361, 84] width 55 height 15
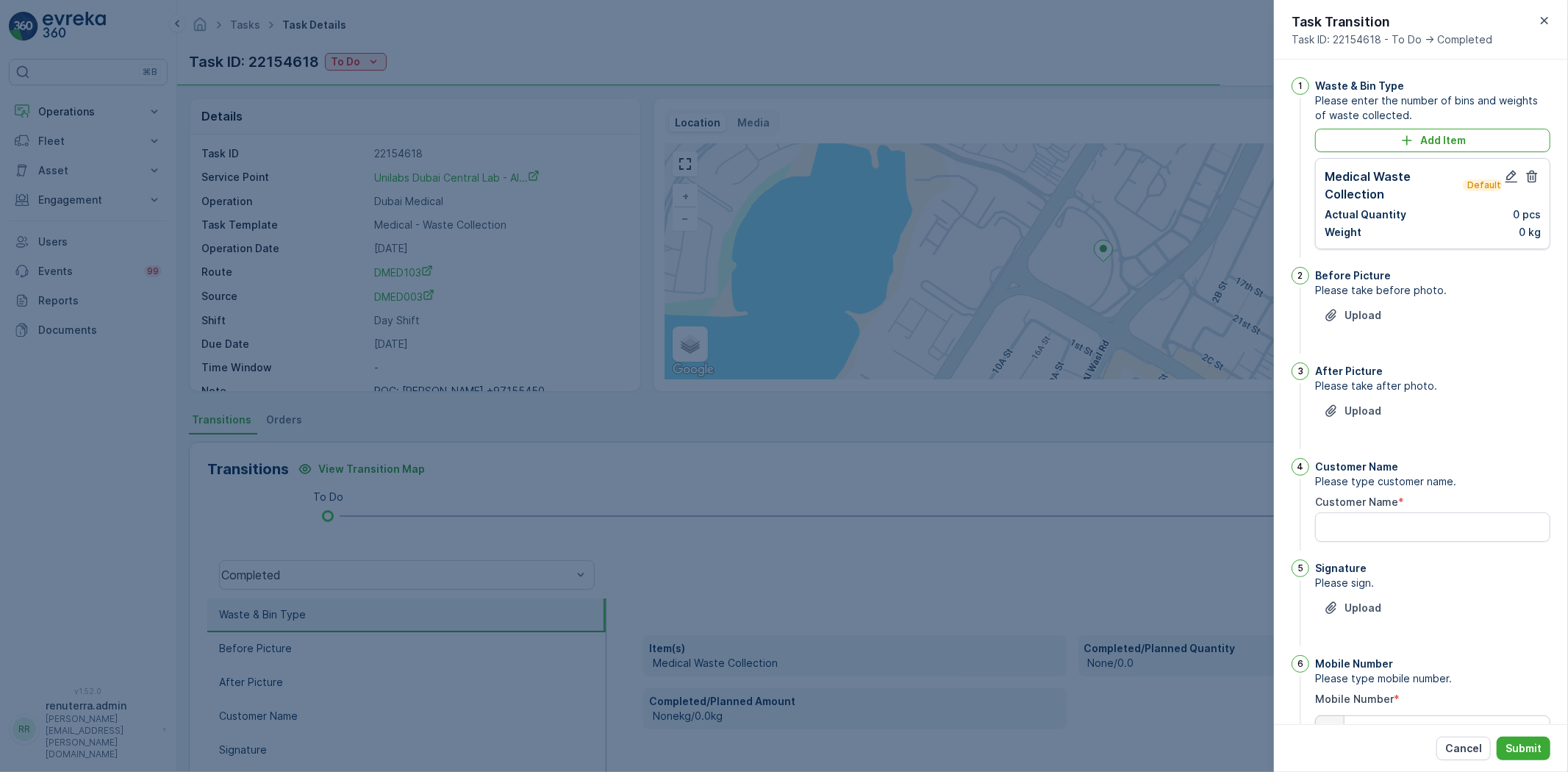
click at [1518, 180] on div at bounding box center [1522, 184] width 38 height 35
click at [1515, 178] on icon "button" at bounding box center [1512, 177] width 15 height 15
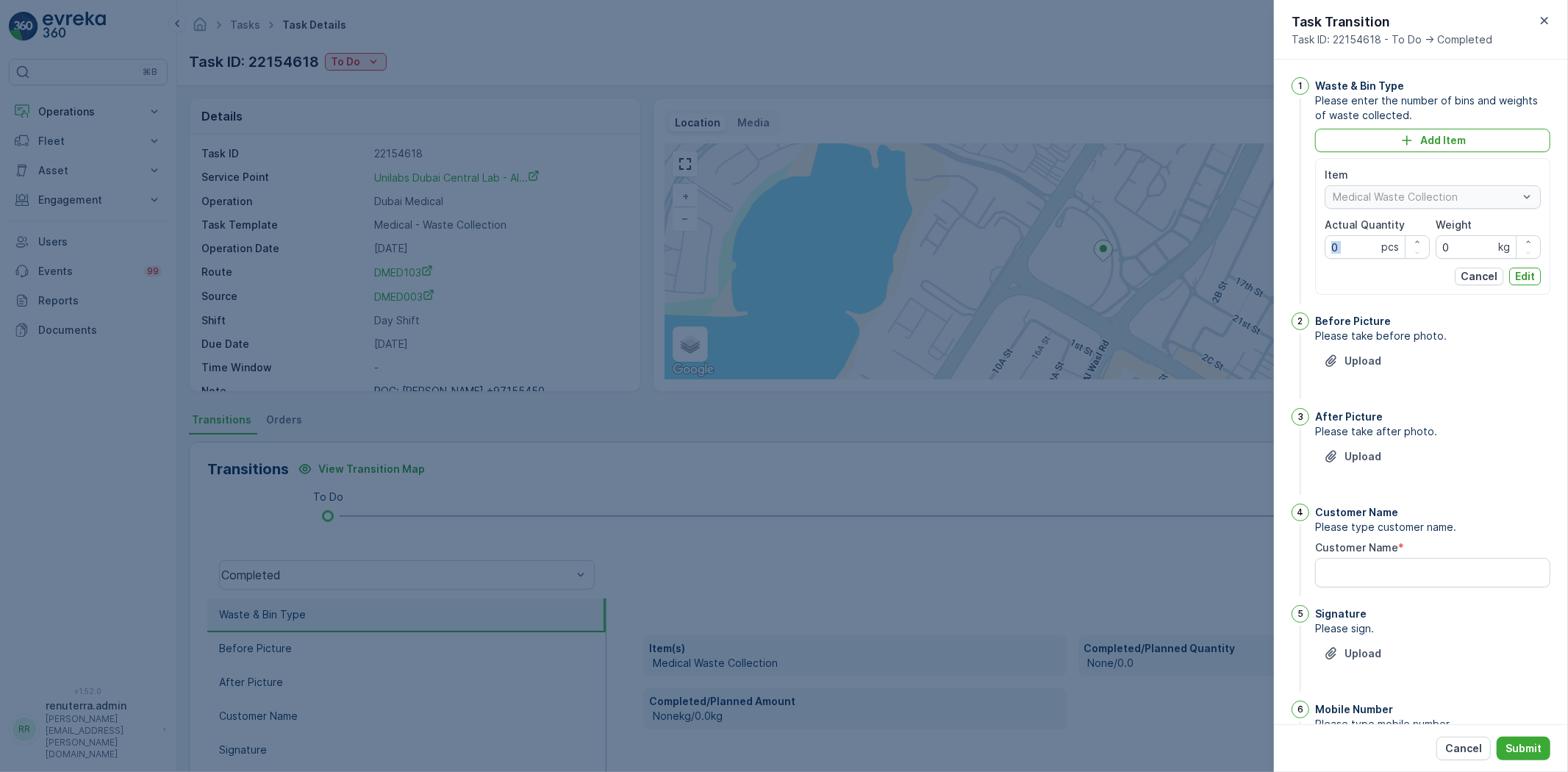
click at [1375, 246] on div "0 pcs" at bounding box center [1377, 247] width 105 height 24
click at [1358, 250] on Quantity "0" at bounding box center [1377, 247] width 105 height 24
type Quantity "1"
drag, startPoint x: 1353, startPoint y: 246, endPoint x: 1336, endPoint y: 246, distance: 17.0
click at [1336, 246] on Quantity "1" at bounding box center [1377, 247] width 105 height 24
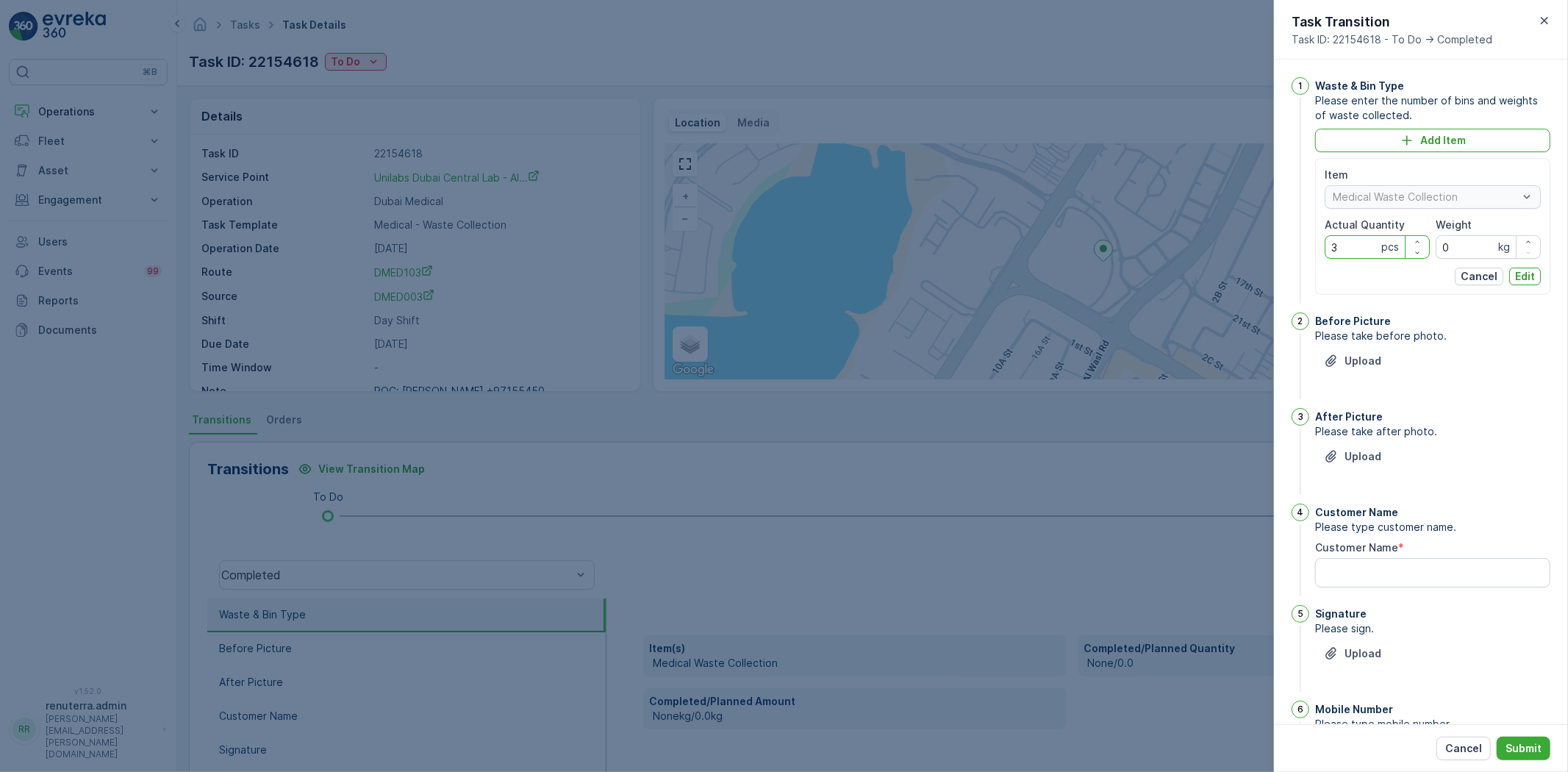
type Quantity "3"
drag, startPoint x: 1465, startPoint y: 244, endPoint x: 1449, endPoint y: 241, distance: 16.3
click at [1449, 241] on input "0" at bounding box center [1488, 247] width 105 height 24
type input "120"
drag, startPoint x: 1548, startPoint y: 255, endPoint x: 1529, endPoint y: 283, distance: 33.8
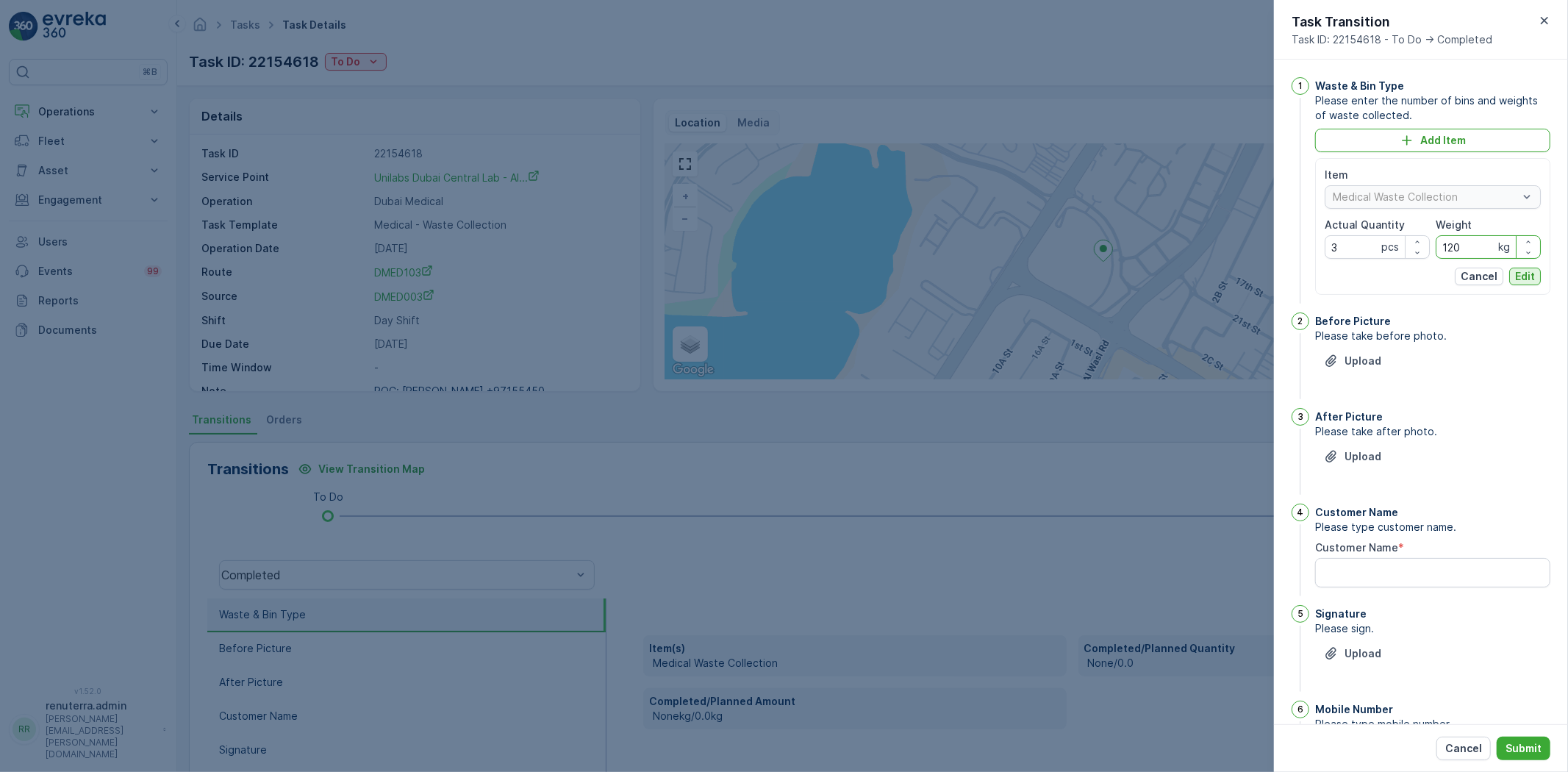
click at [1542, 264] on div "1 Waste & Bin Type Please enter the number of bins and weights of waste collect…" at bounding box center [1421, 392] width 294 height 665
click at [1529, 281] on p "Edit" at bounding box center [1525, 277] width 20 height 15
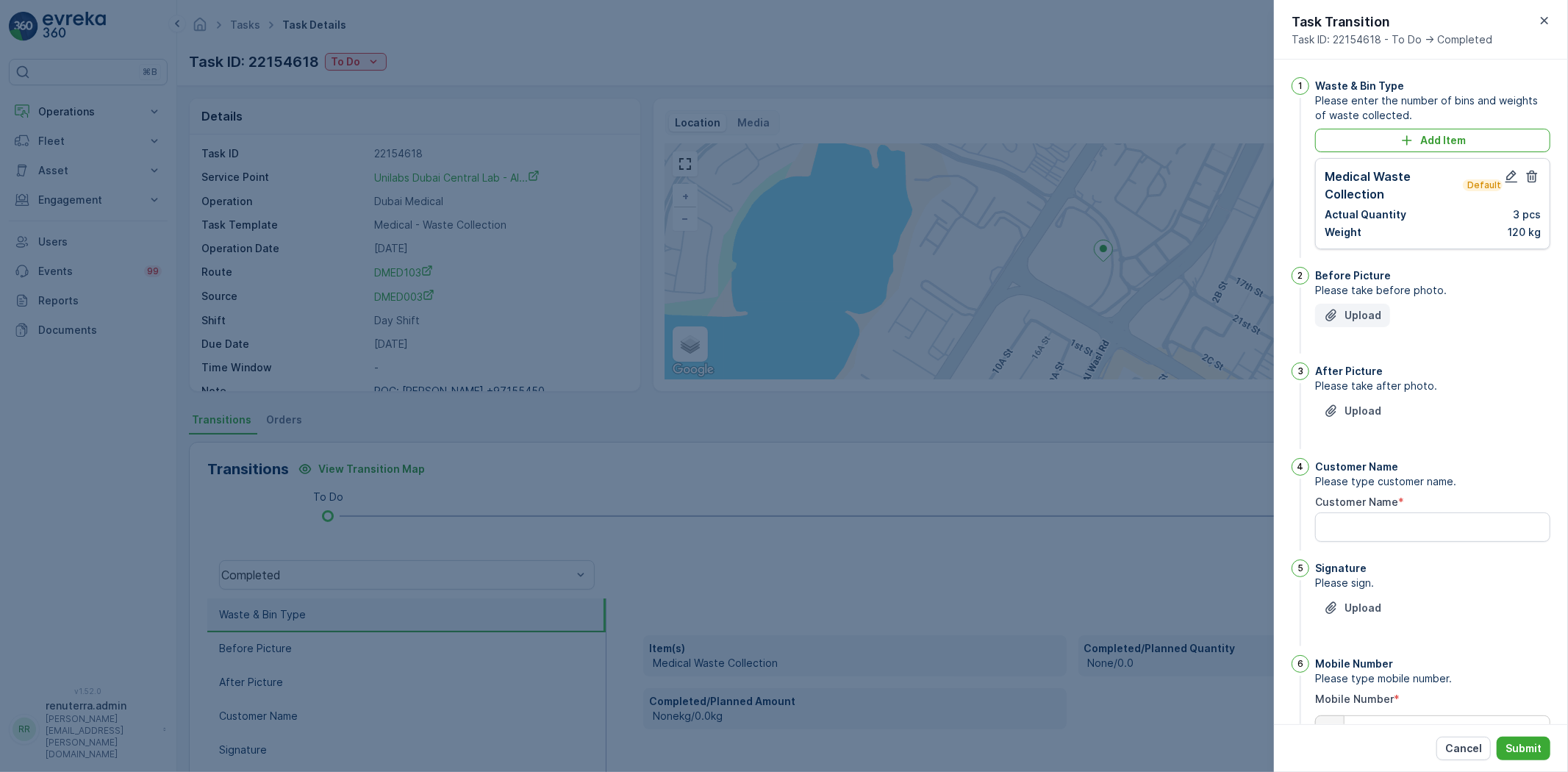
click at [1372, 317] on p "Upload" at bounding box center [1363, 316] width 37 height 15
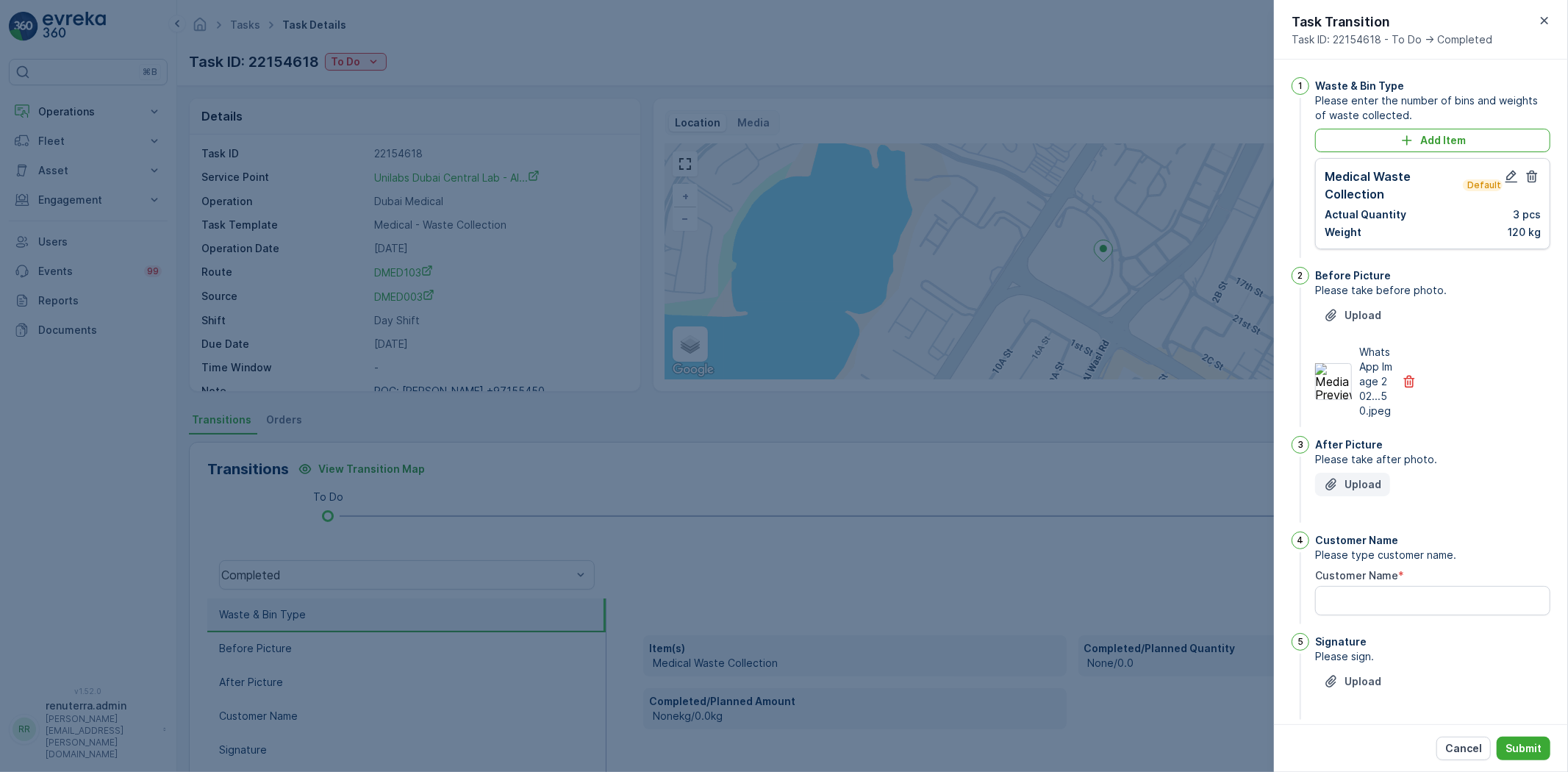
click at [1348, 492] on p "Upload" at bounding box center [1363, 485] width 37 height 15
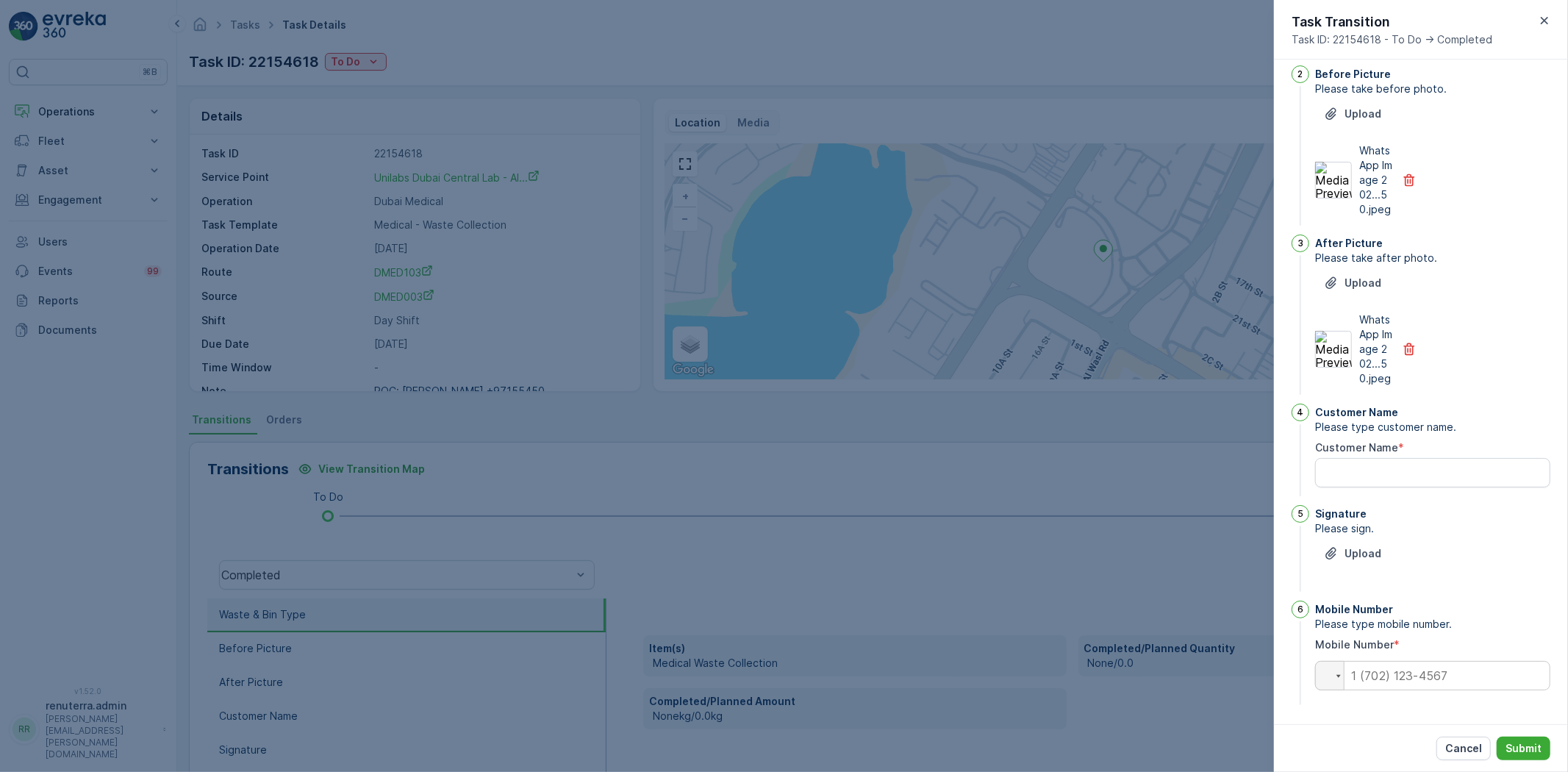
scroll to position [232, 0]
click at [1355, 501] on div "1 Waste & Bin Type Please enter the number of bins and weights of waste collect…" at bounding box center [1422, 290] width 259 height 832
click at [1351, 480] on Name "Customer Name" at bounding box center [1433, 471] width 235 height 29
type Name "Anthony"
click at [1347, 535] on div "Signature Please sign. Upload" at bounding box center [1433, 548] width 235 height 90
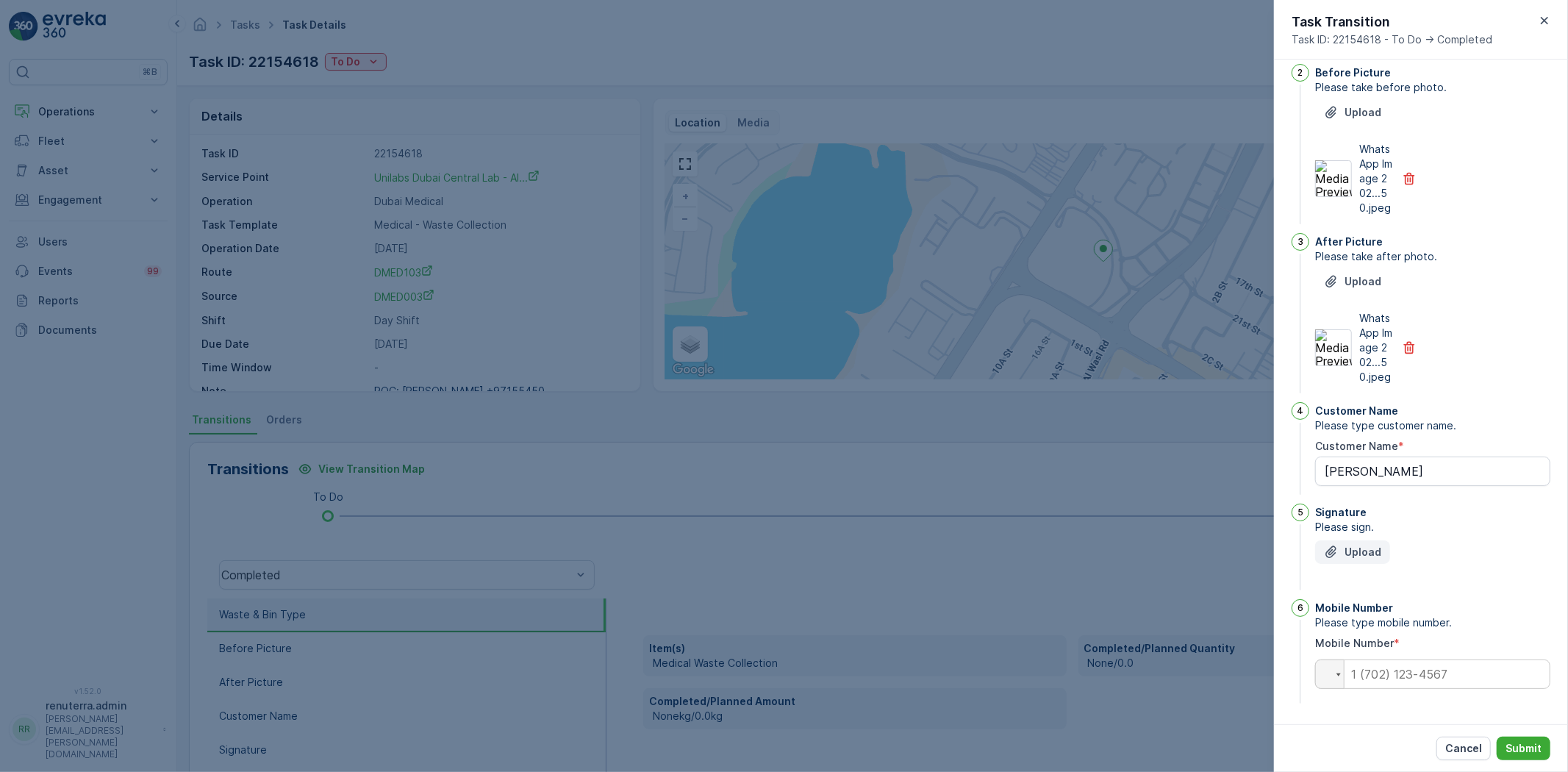
click at [1346, 545] on p "Upload" at bounding box center [1363, 553] width 37 height 15
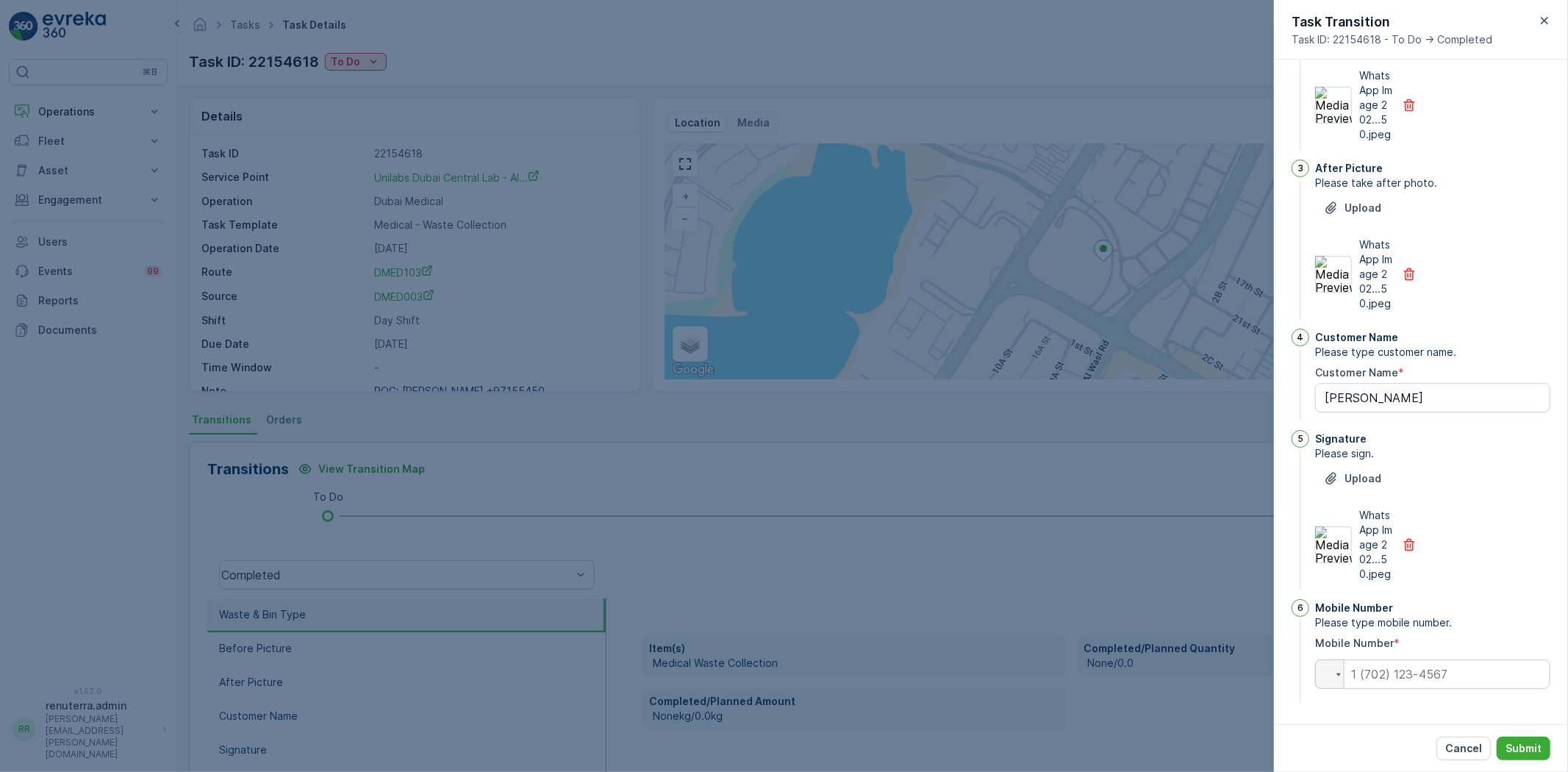
scroll to position [320, 0]
click at [1395, 672] on input "tel" at bounding box center [1433, 674] width 235 height 29
type input "0"
click at [1516, 744] on p "Submit" at bounding box center [1524, 749] width 36 height 15
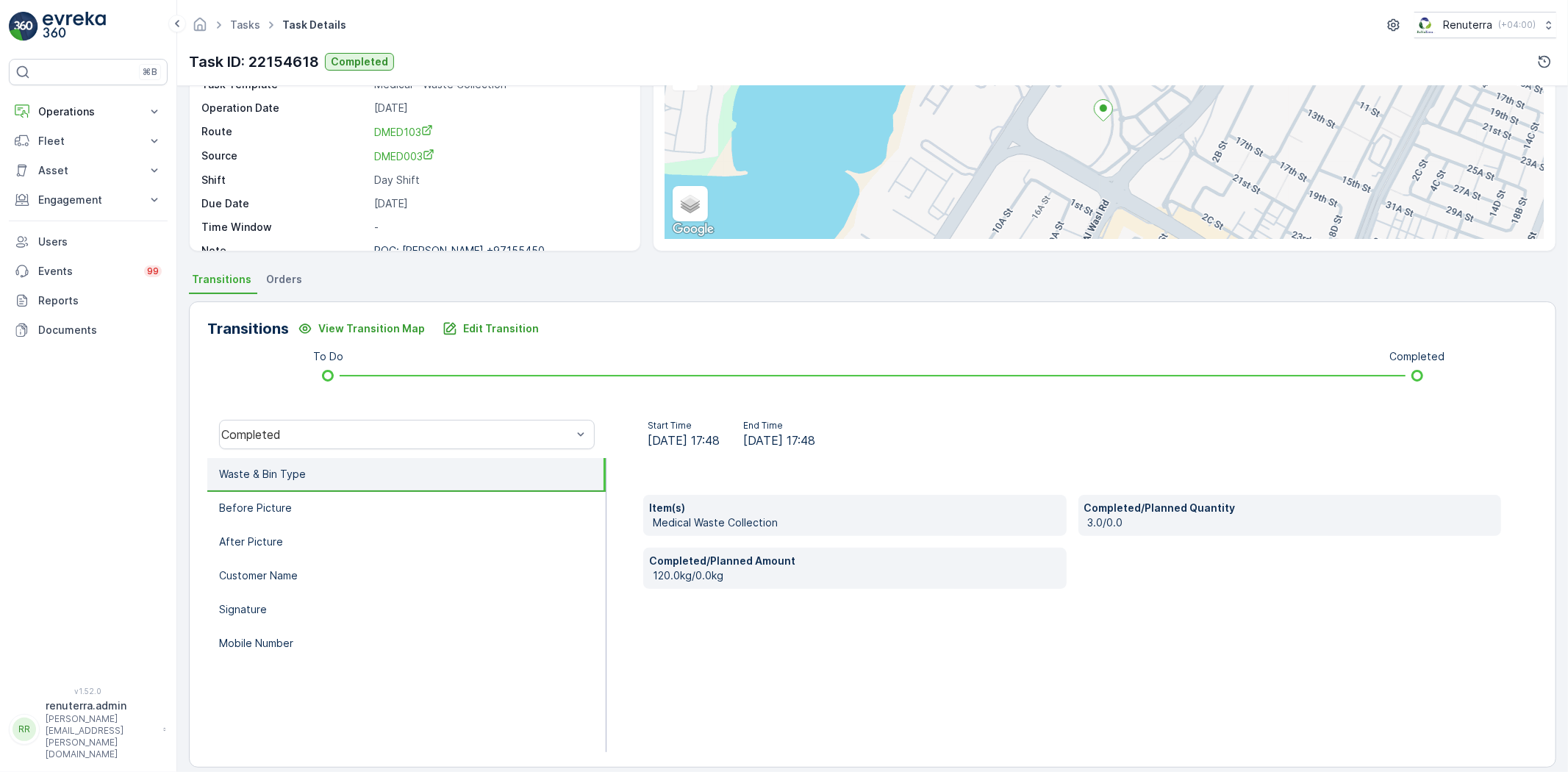
scroll to position [154, 0]
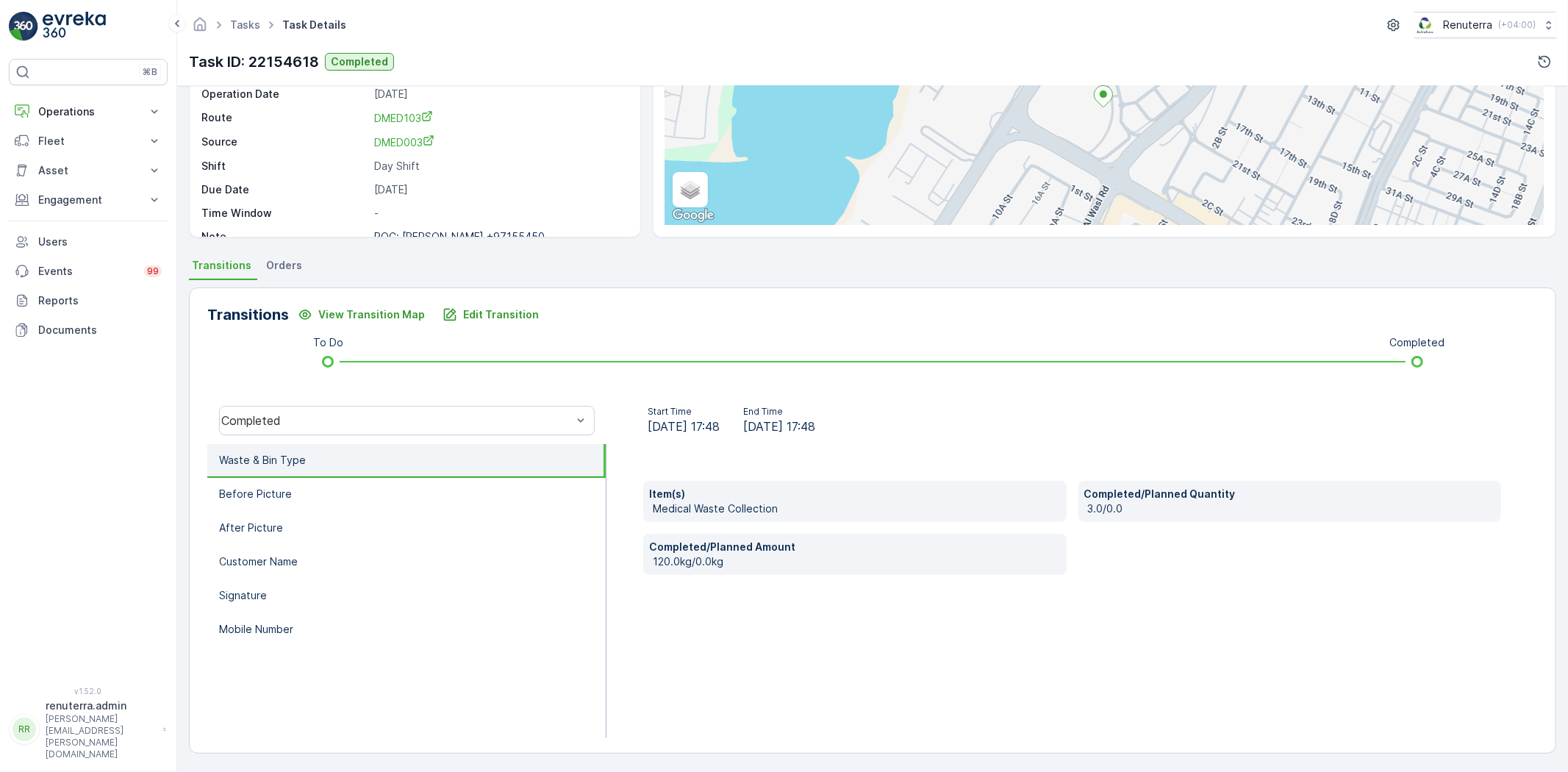
click at [444, 442] on div "Completed" at bounding box center [407, 420] width 400 height 47
click at [454, 472] on li "Waste & Bin Type" at bounding box center [407, 461] width 399 height 34
click at [460, 489] on li "Before Picture" at bounding box center [407, 495] width 399 height 34
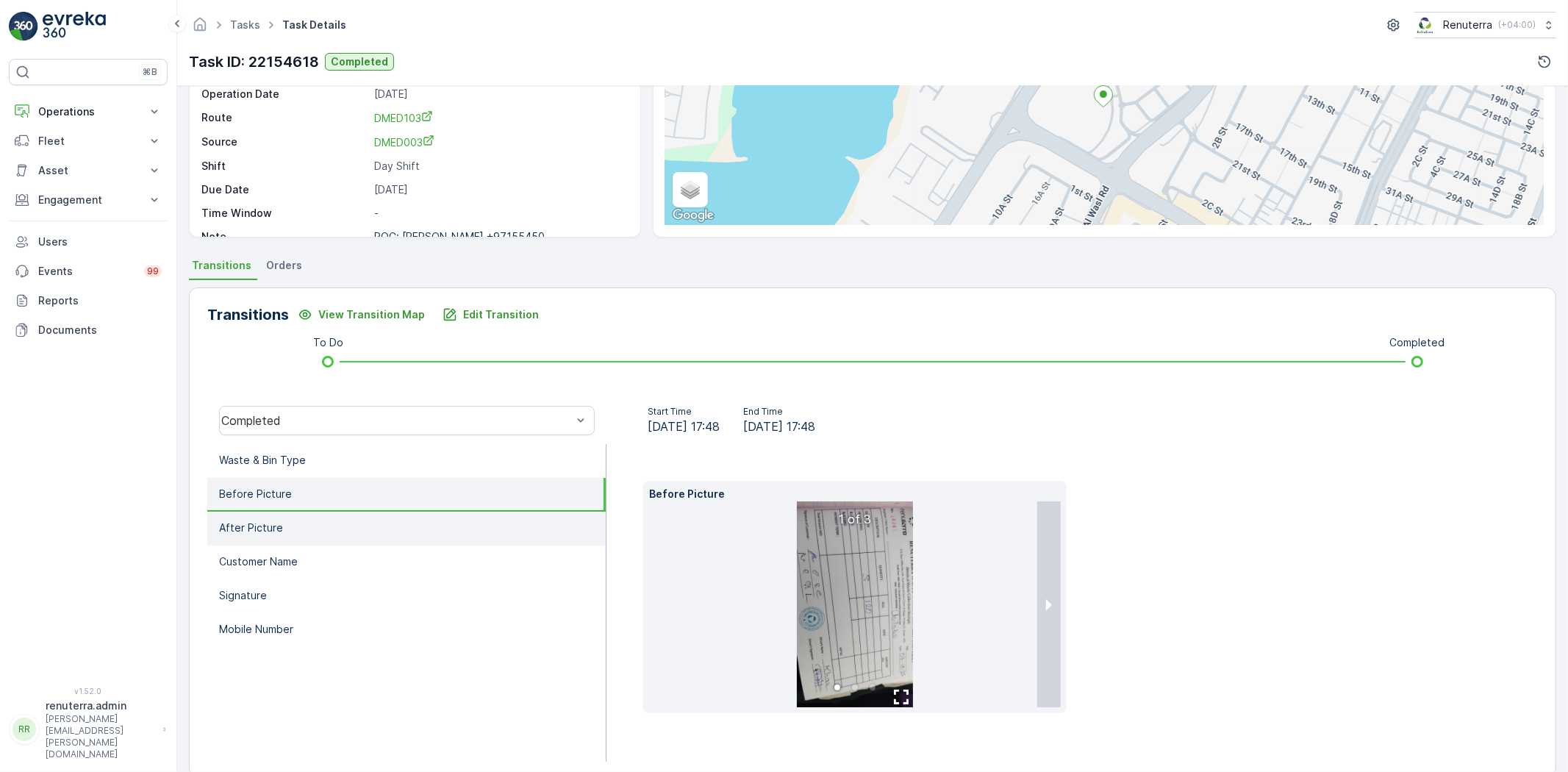
click at [353, 527] on li "After Picture" at bounding box center [407, 529] width 399 height 34
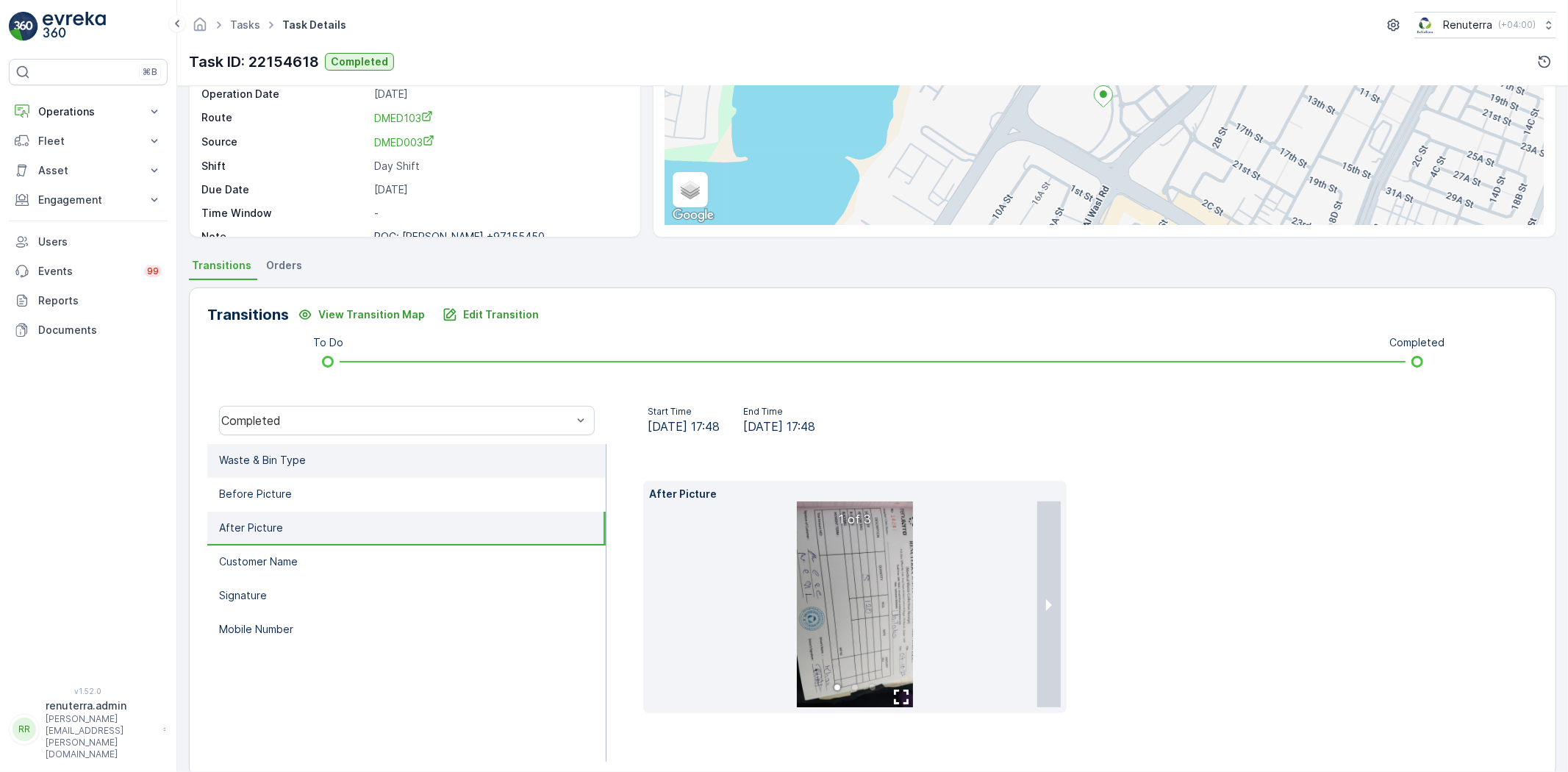
click at [320, 473] on li "Waste & Bin Type" at bounding box center [407, 461] width 399 height 34
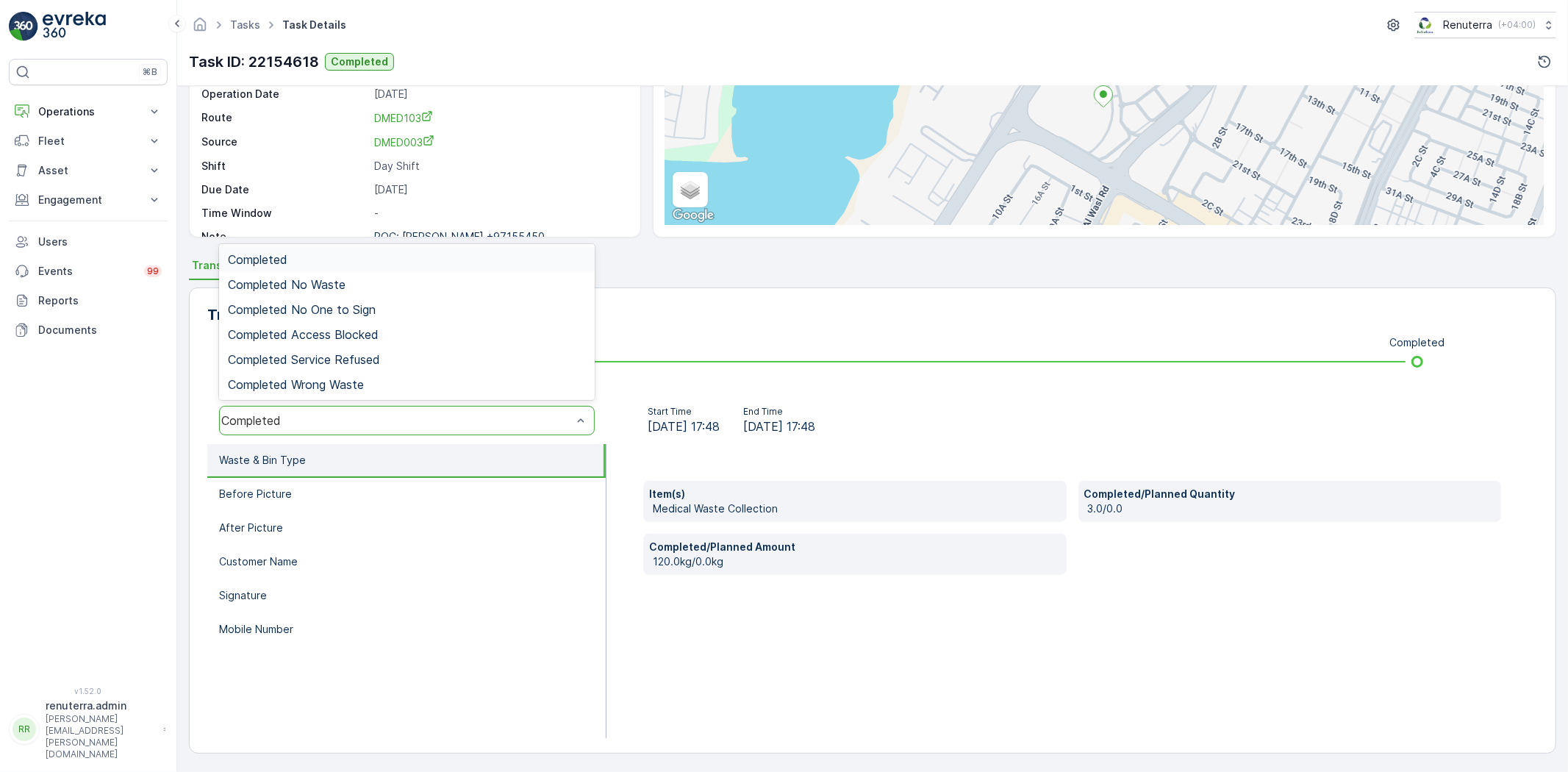
click at [282, 263] on span "Completed" at bounding box center [257, 260] width 60 height 13
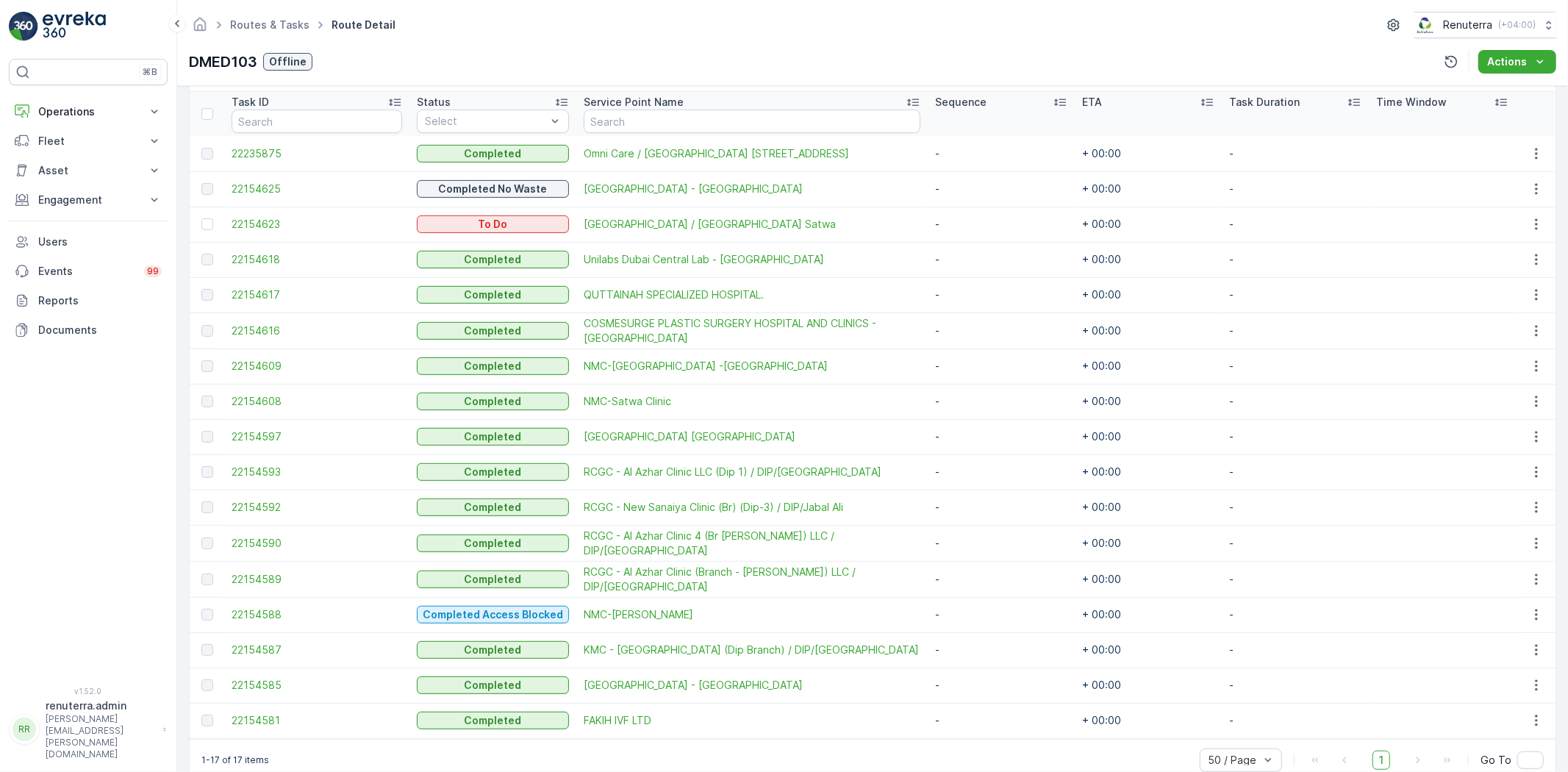
scroll to position [94, 0]
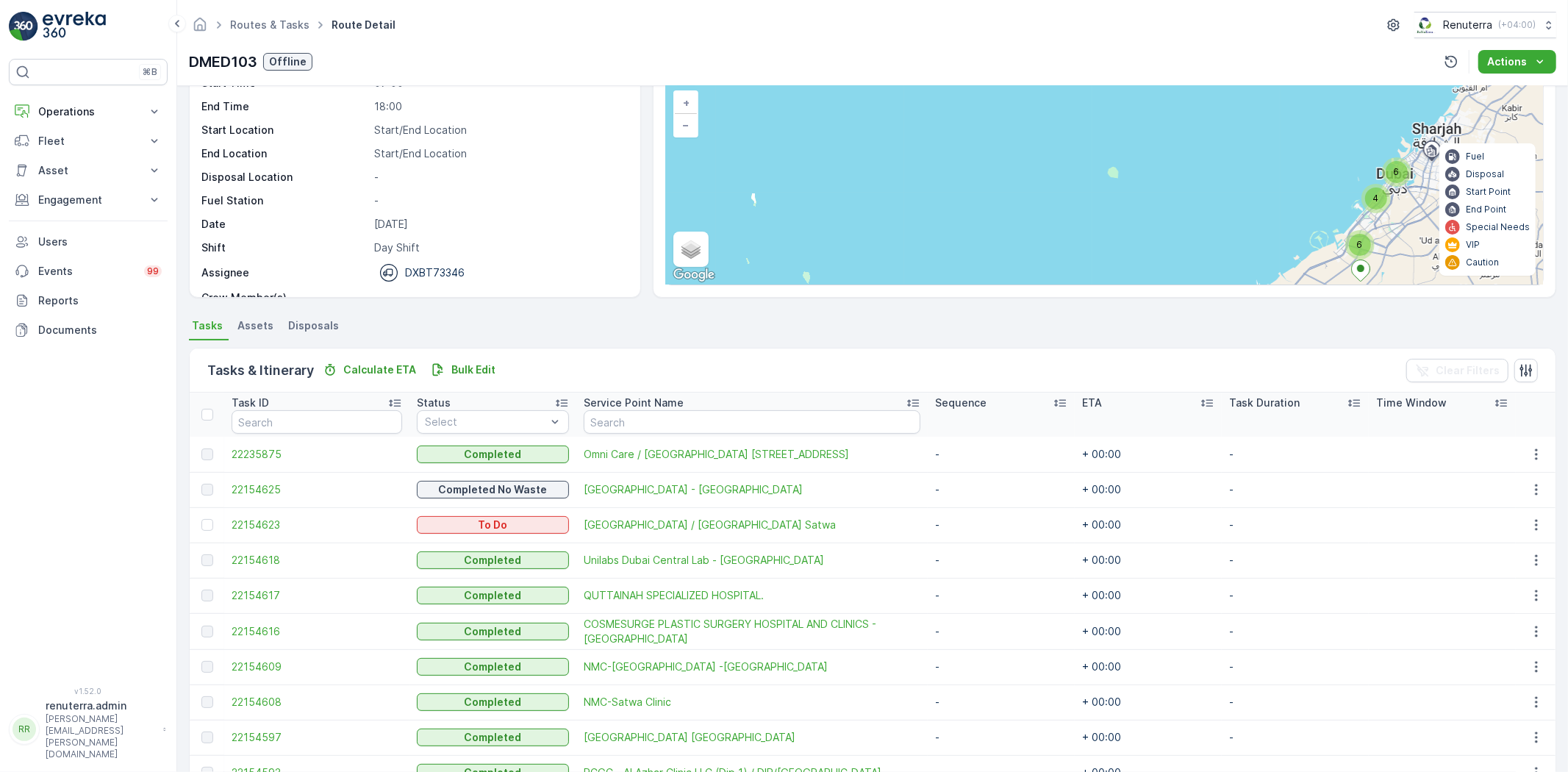
click at [233, 38] on div "Routes & Tasks Route Detail Renuterra ( +04:00 ) DMED103 Offline Actions" at bounding box center [873, 43] width 1391 height 86
click at [244, 28] on link "Routes & Tasks" at bounding box center [270, 24] width 79 height 12
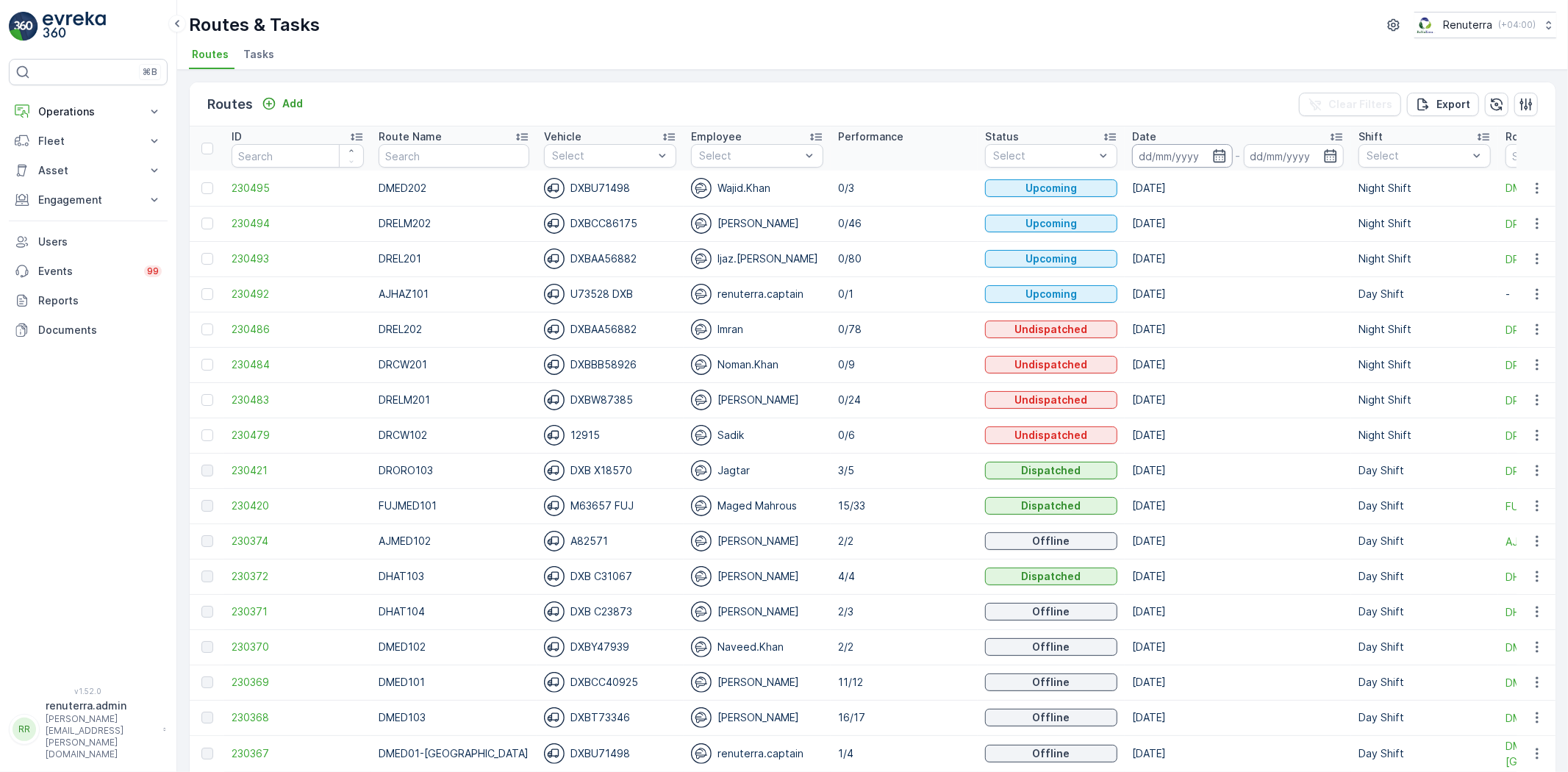
click at [1133, 158] on input at bounding box center [1183, 156] width 101 height 24
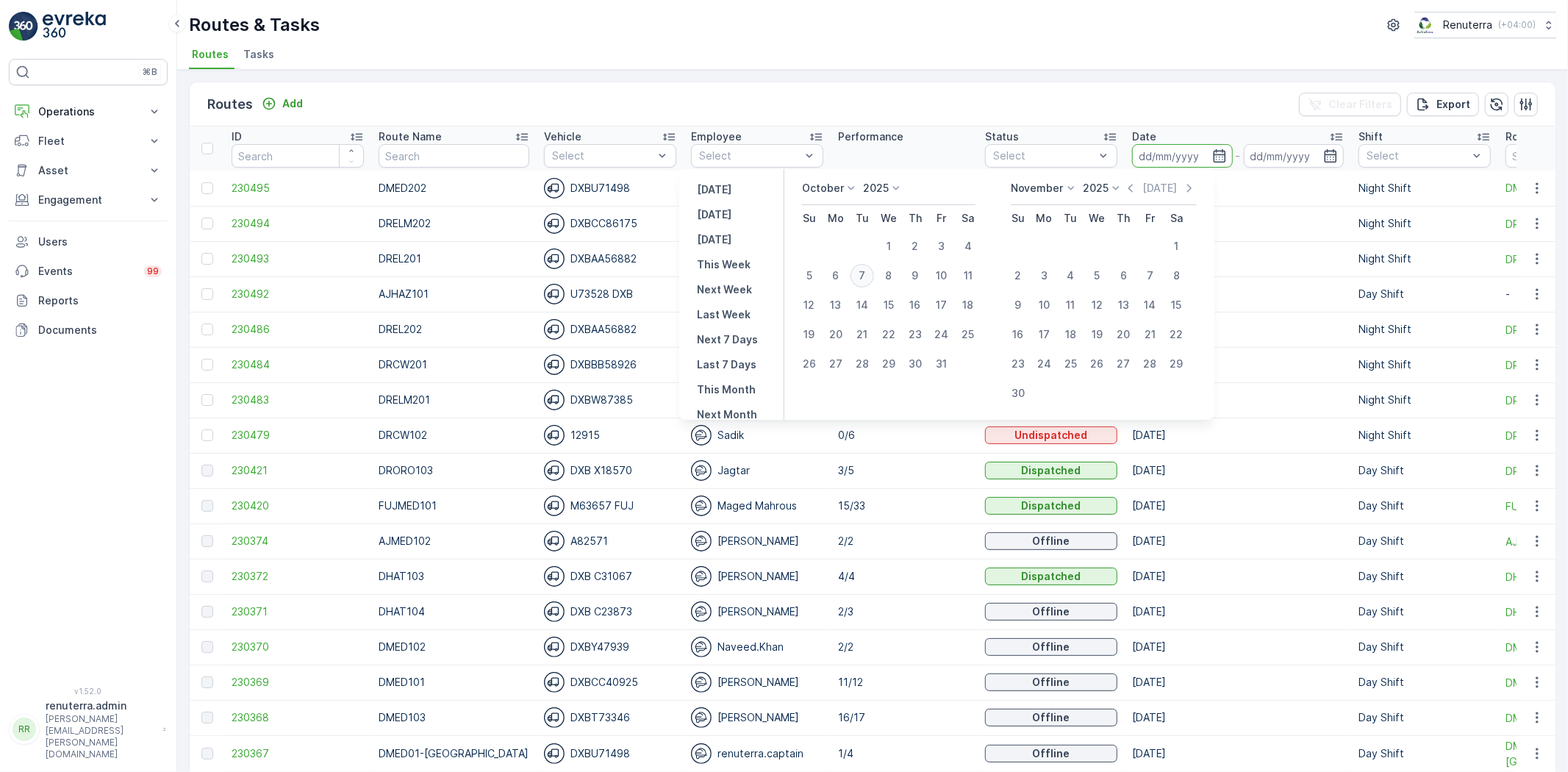
click at [870, 285] on div "7" at bounding box center [862, 275] width 24 height 24
type input "[DATE]"
click at [870, 285] on div "7" at bounding box center [862, 275] width 24 height 24
type input "[DATE]"
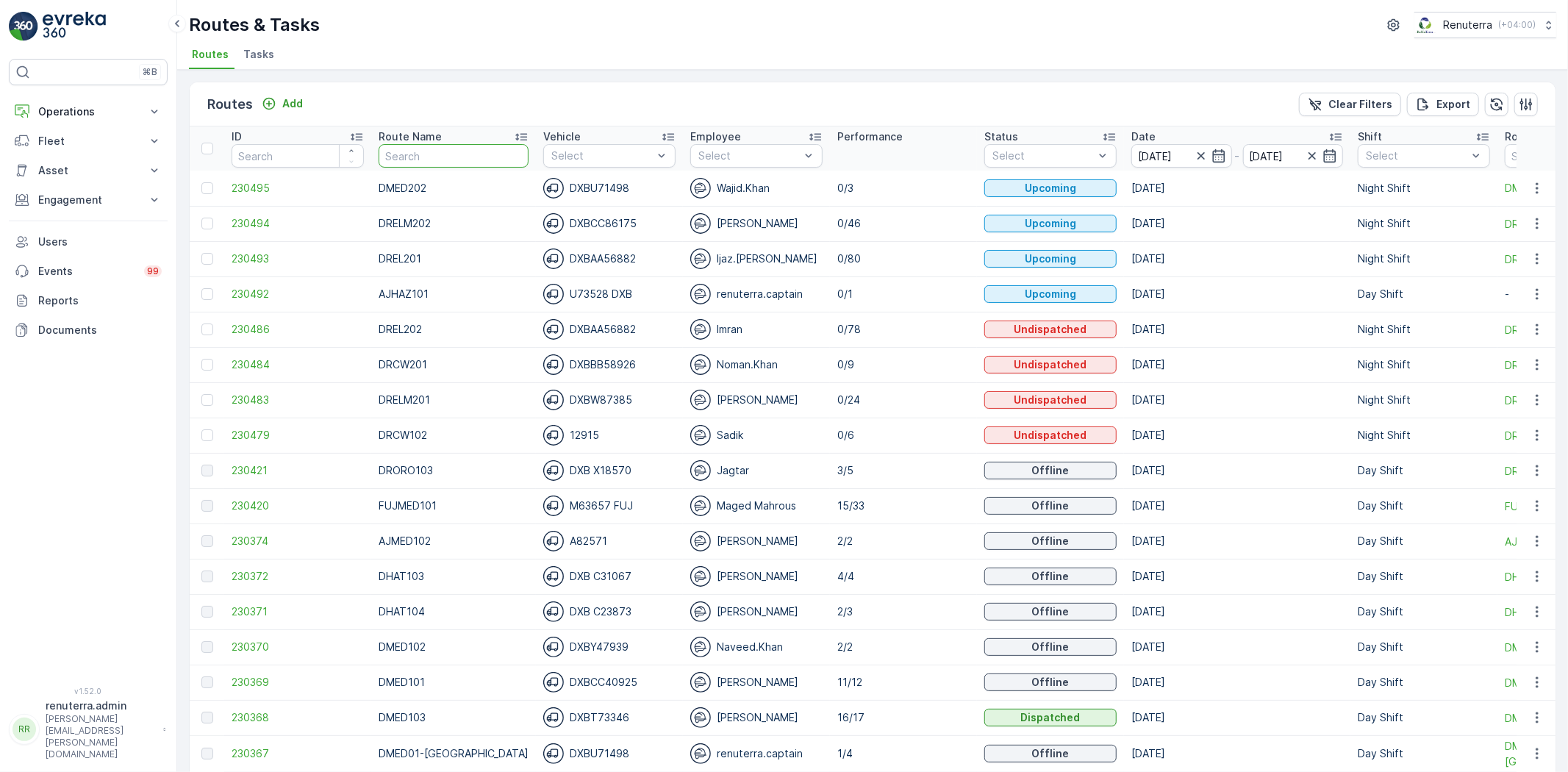
click at [421, 161] on input "text" at bounding box center [453, 156] width 150 height 24
type input "DROR"
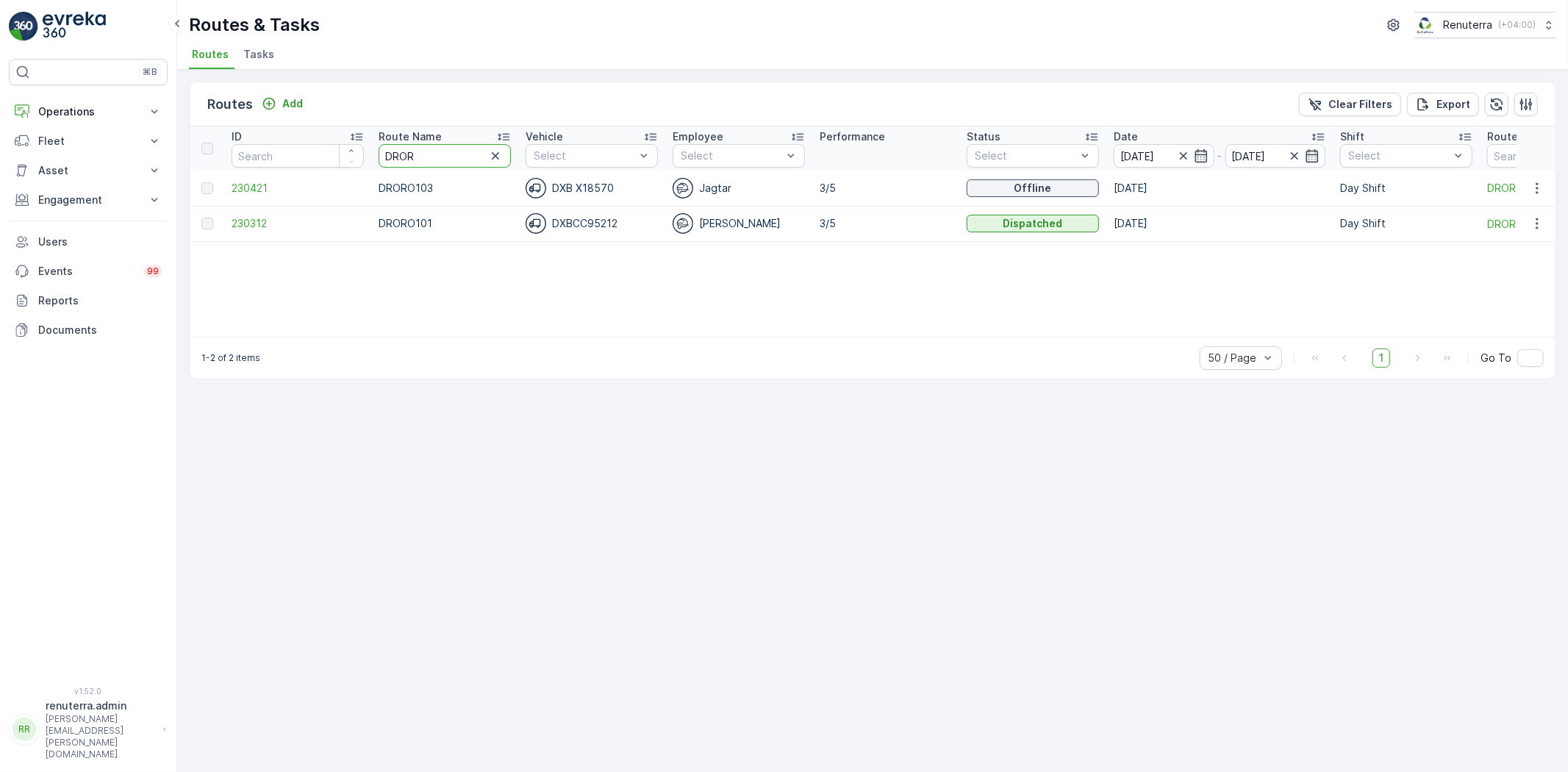
drag, startPoint x: 417, startPoint y: 151, endPoint x: 366, endPoint y: 153, distance: 51.0
click at [366, 153] on tr "ID Route Name DROR Vehicle Select Employee Select Performance Status Select Dat…" at bounding box center [929, 148] width 1477 height 44
type input "HAZ"
drag, startPoint x: 387, startPoint y: 155, endPoint x: 370, endPoint y: 154, distance: 17.0
click at [371, 154] on th "Route Name HAZ" at bounding box center [445, 148] width 147 height 44
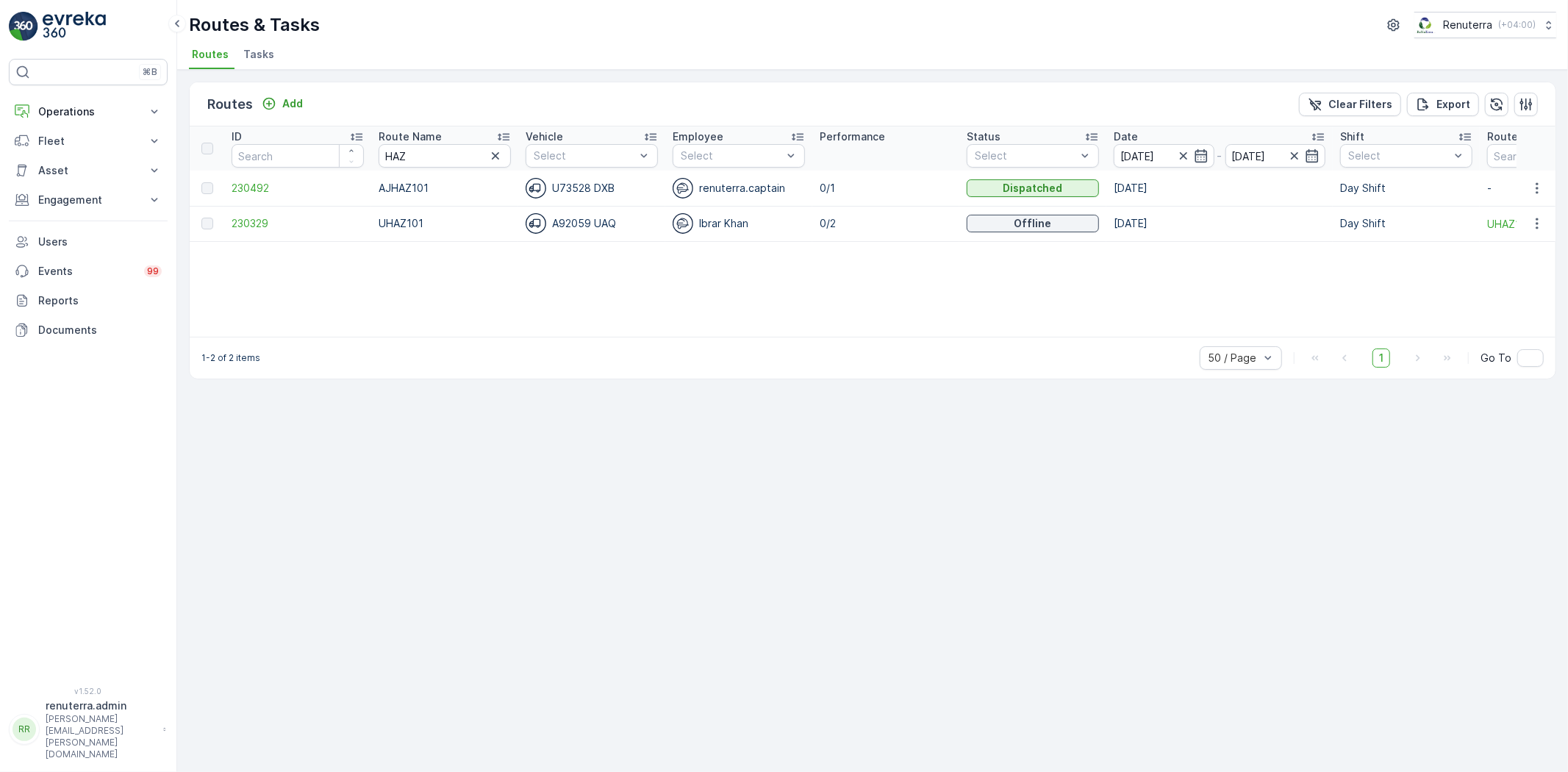
click at [241, 234] on td "230329" at bounding box center [298, 223] width 147 height 35
click at [245, 223] on span "230329" at bounding box center [298, 224] width 132 height 15
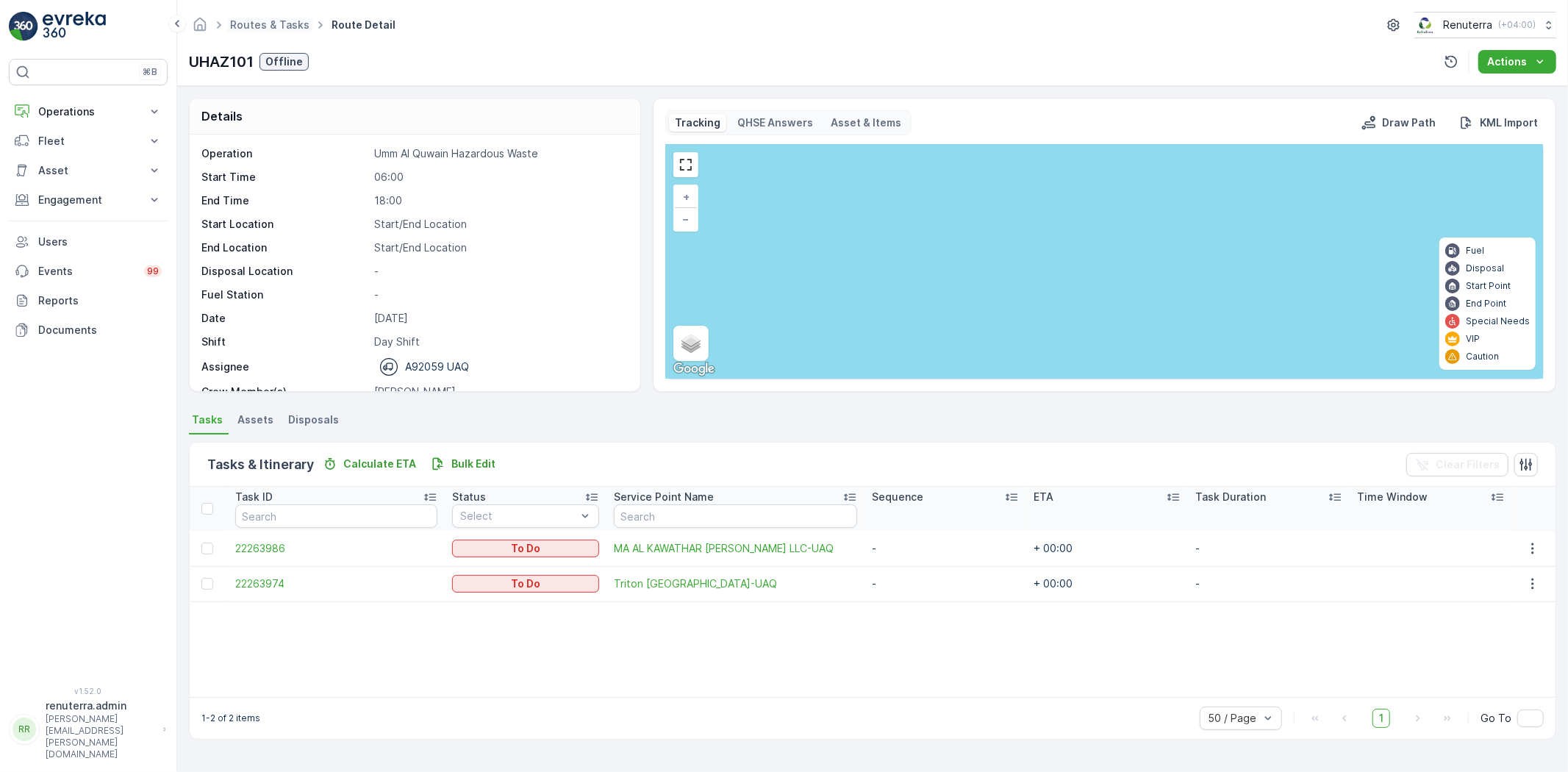
click at [260, 31] on span "Routes & Tasks" at bounding box center [270, 26] width 85 height 15
click at [259, 28] on link "Routes & Tasks" at bounding box center [270, 24] width 79 height 12
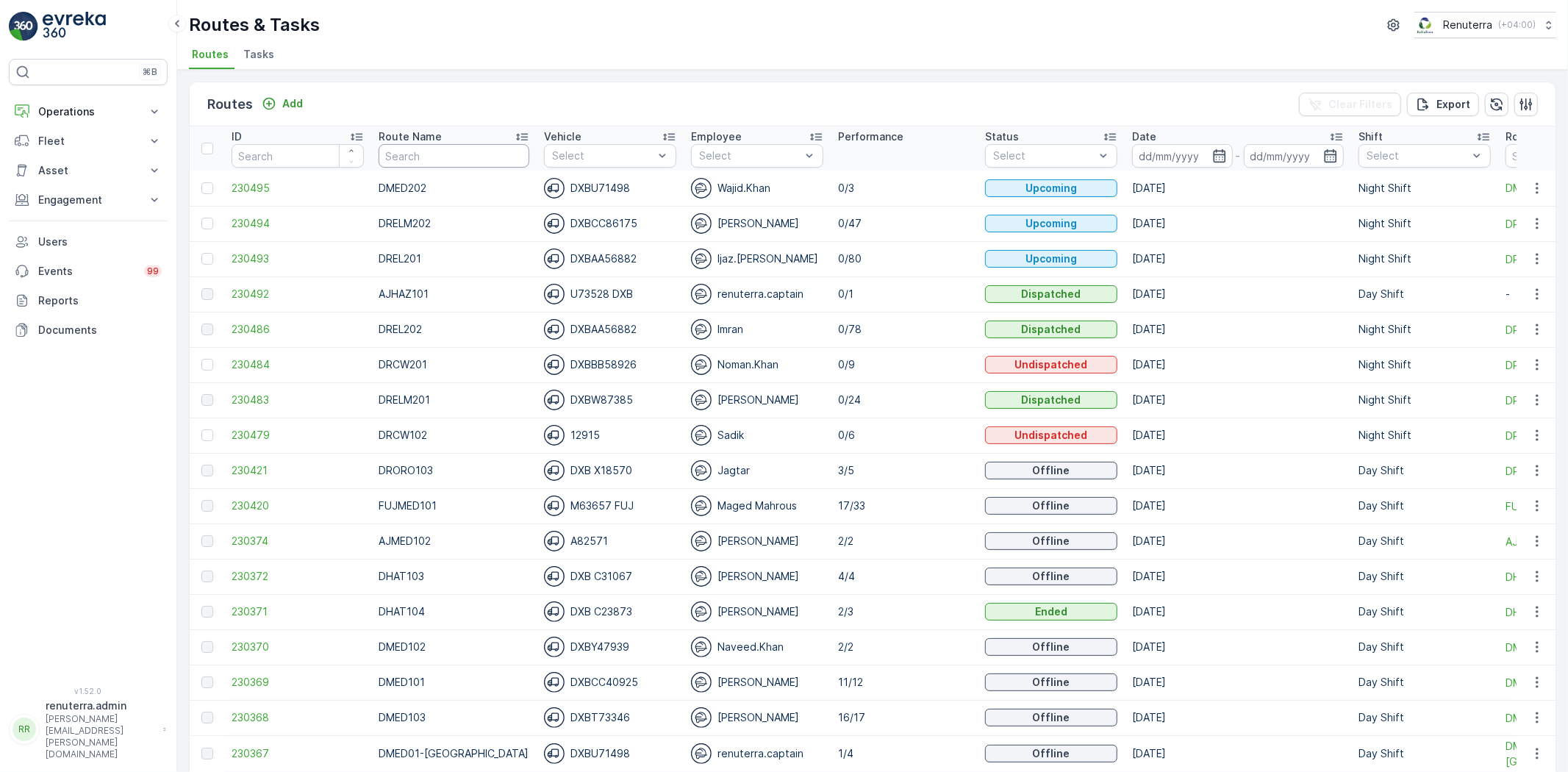
click at [412, 153] on input "text" at bounding box center [454, 156] width 151 height 24
type input "DREL101"
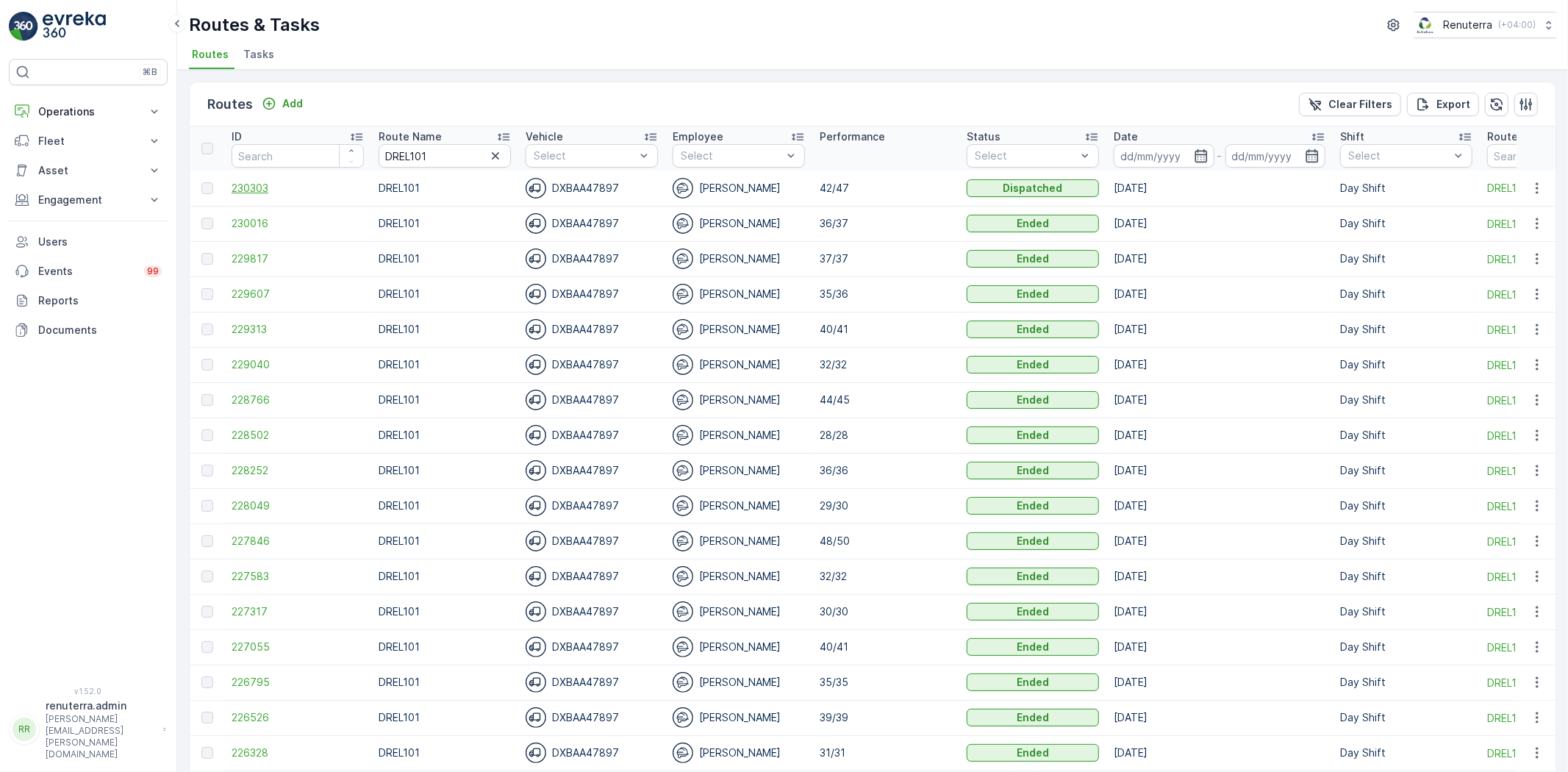
click at [254, 192] on span "230303" at bounding box center [298, 188] width 132 height 15
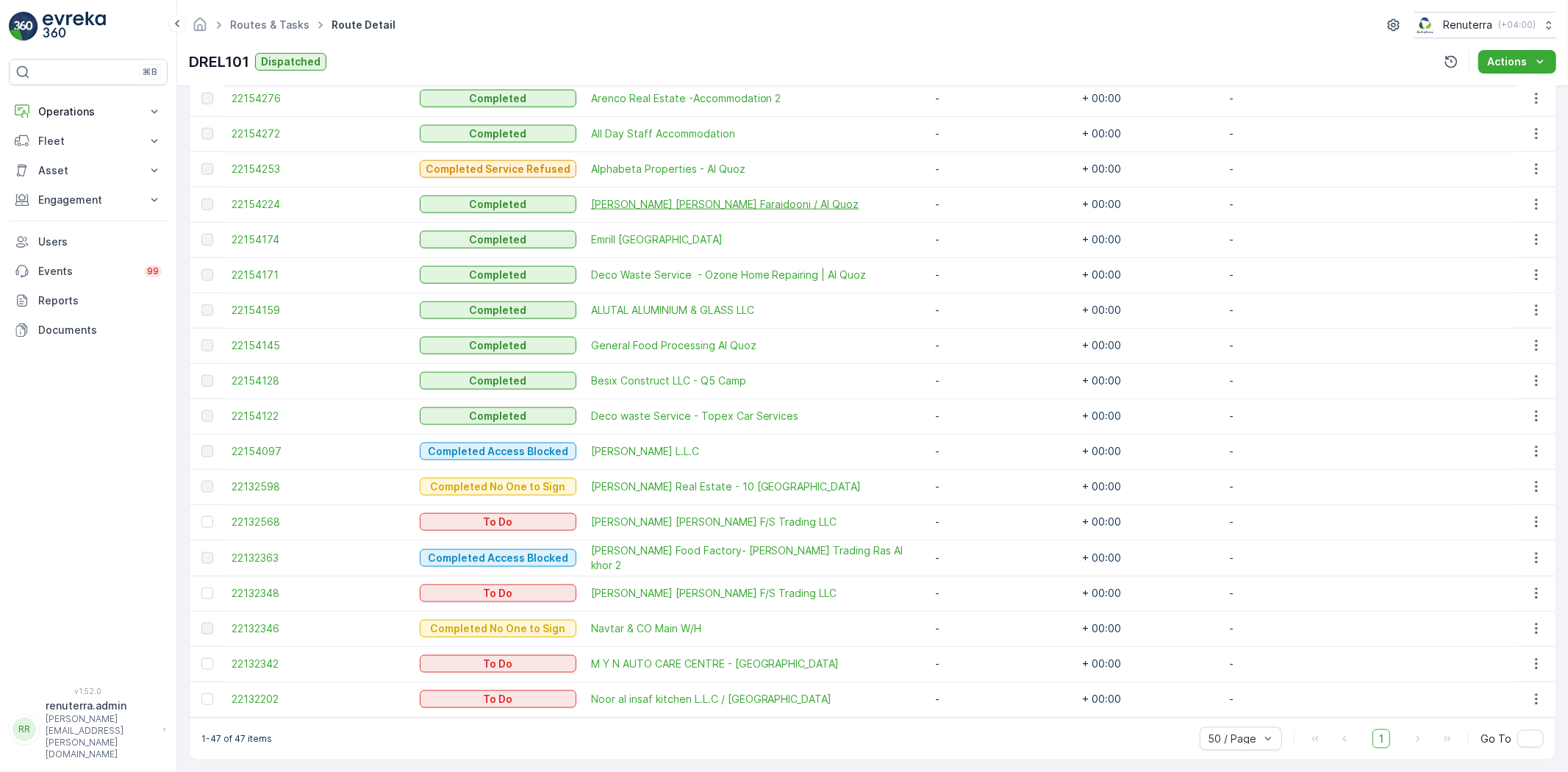
scroll to position [1479, 0]
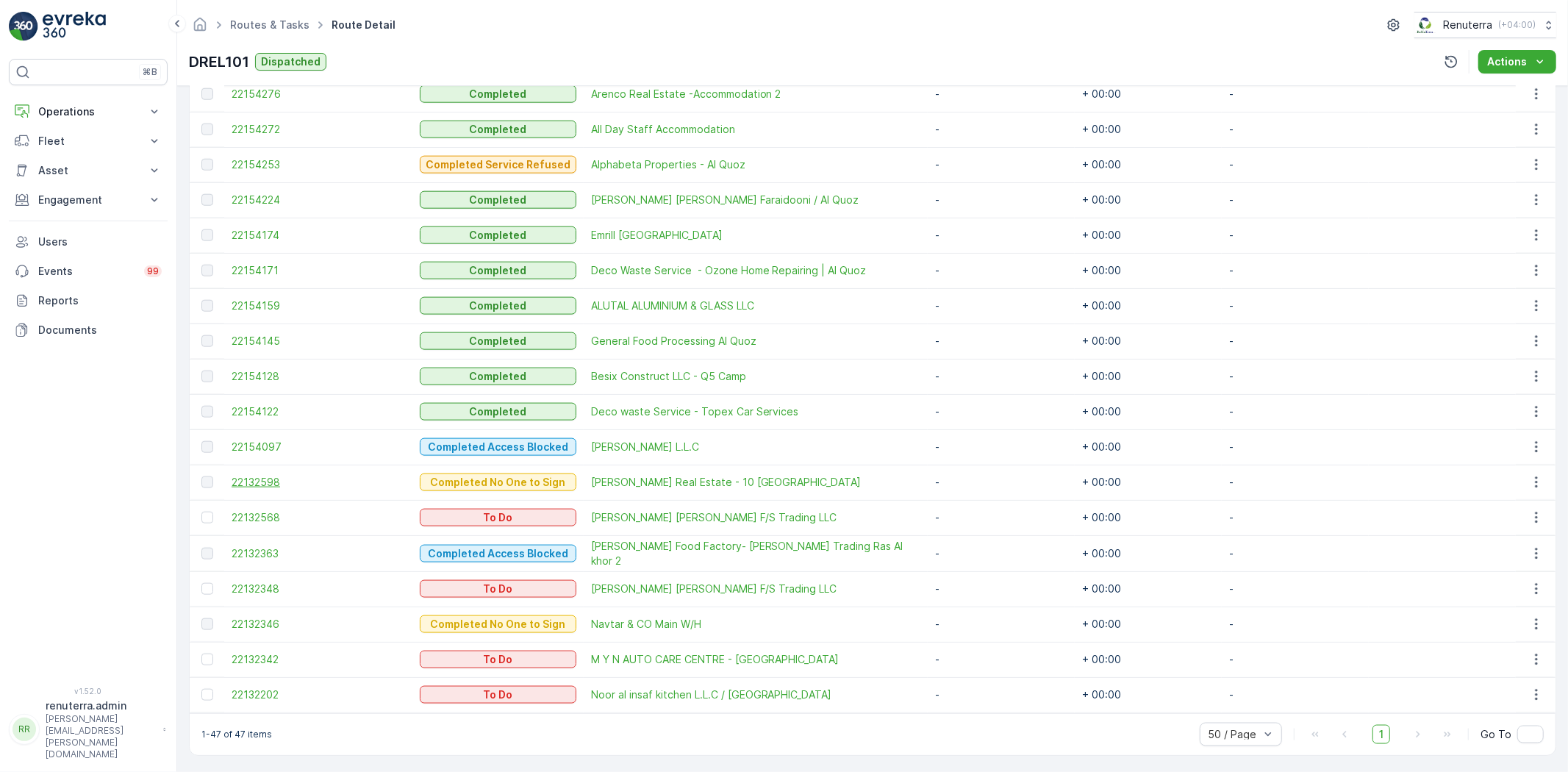
click at [281, 479] on span "22132598" at bounding box center [318, 483] width 174 height 15
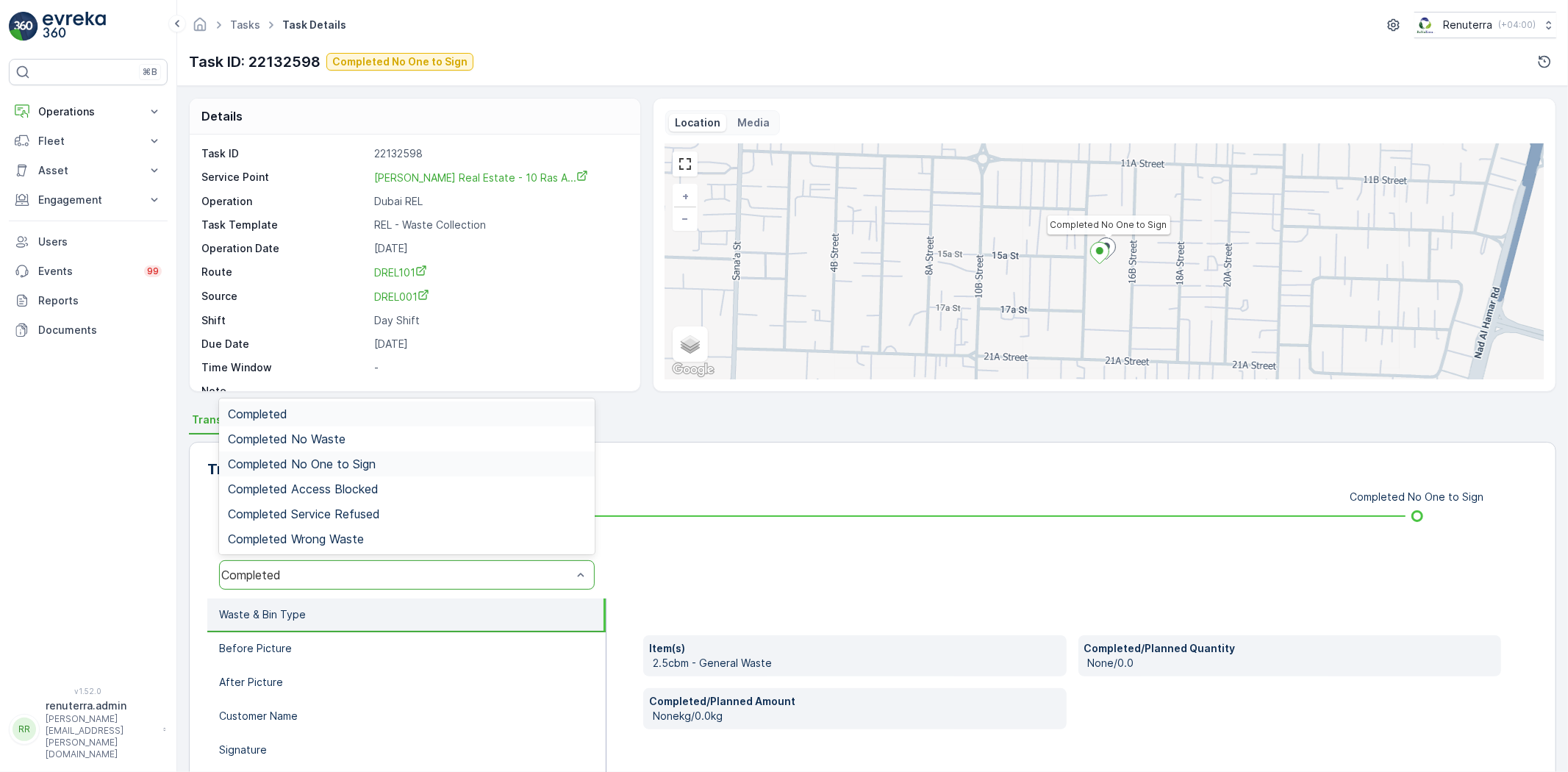
click at [354, 465] on span "Completed No One to Sign" at bounding box center [301, 464] width 147 height 13
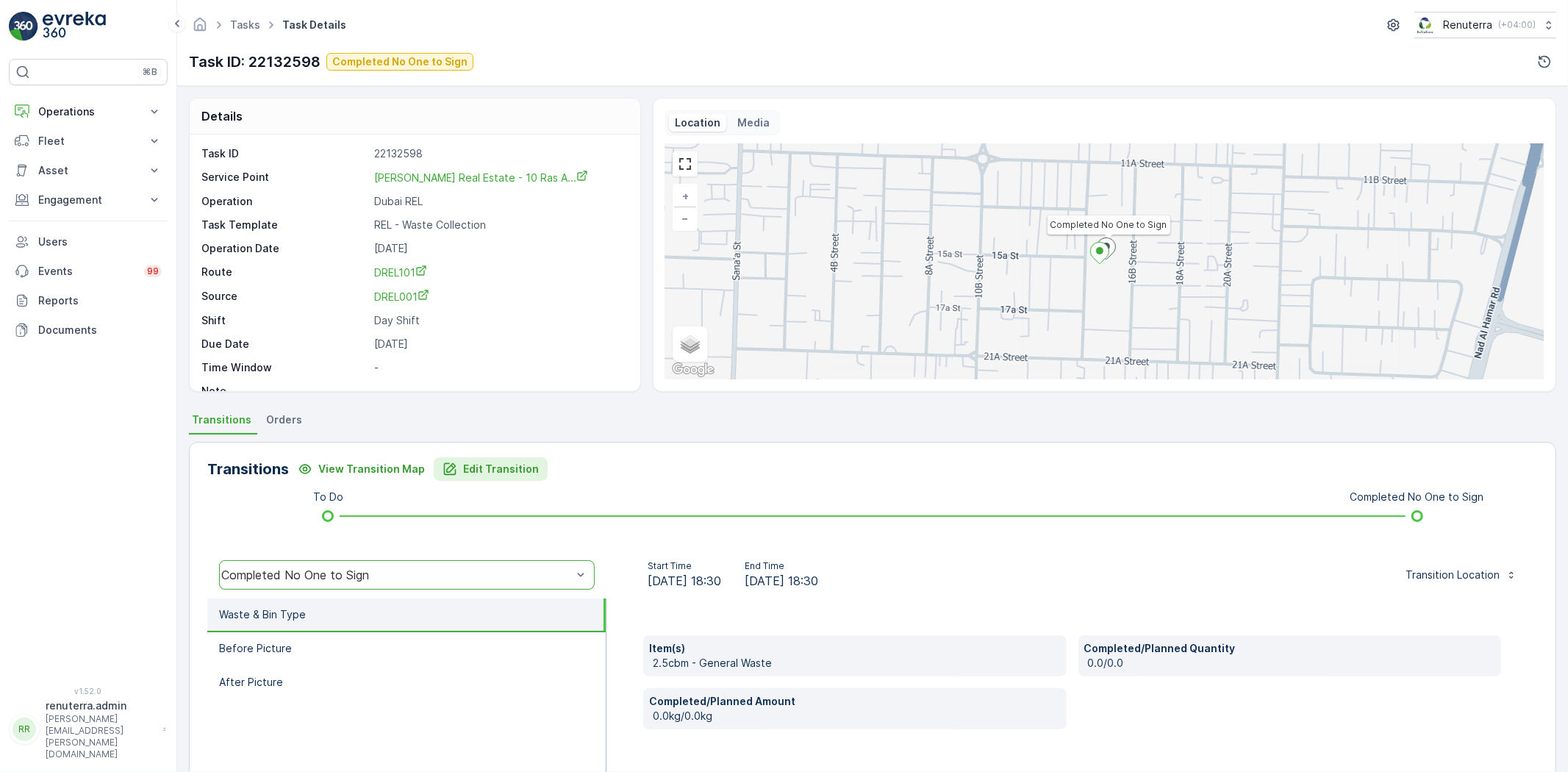
click at [512, 464] on p "Edit Transition" at bounding box center [501, 470] width 76 height 15
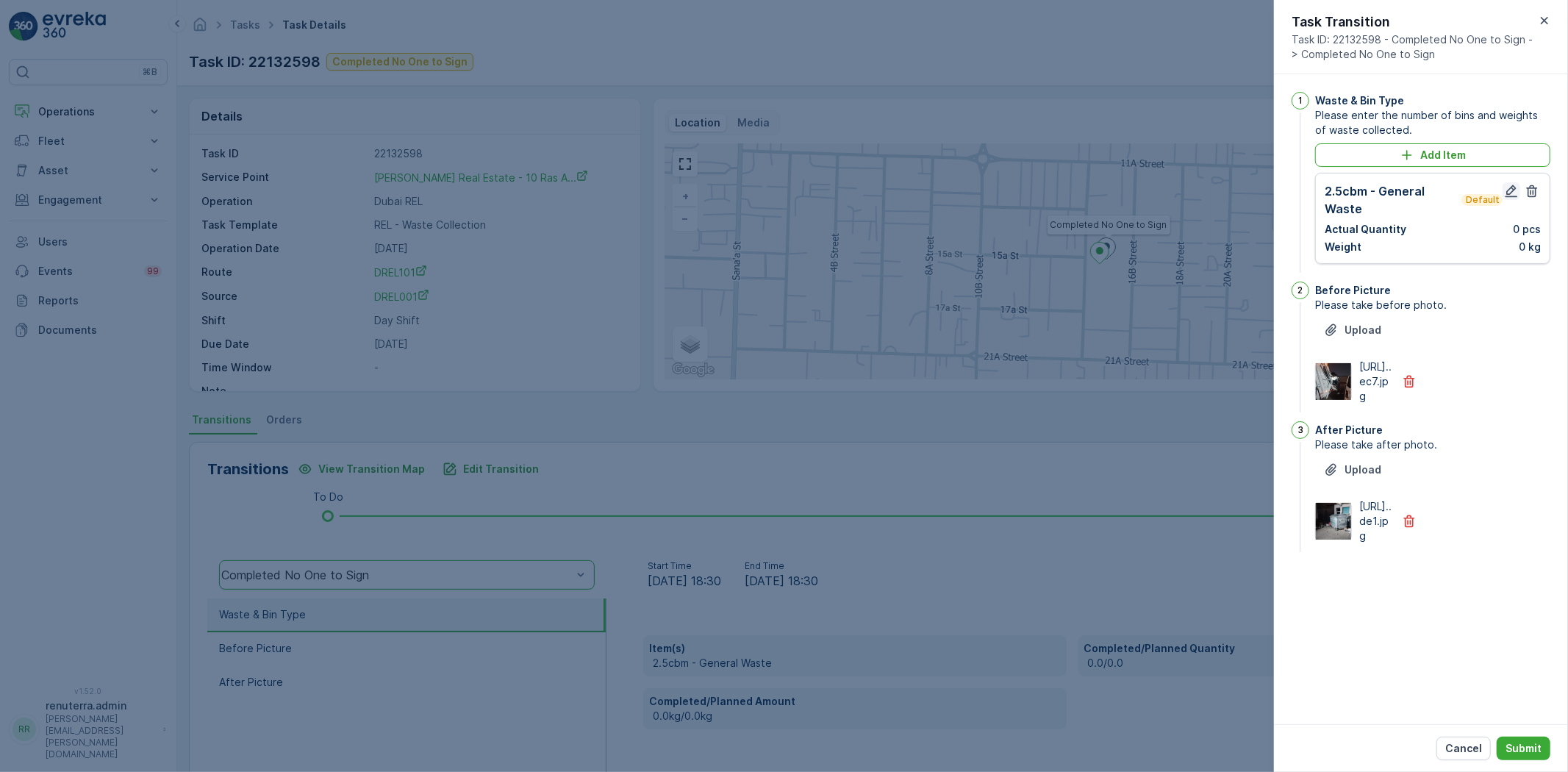
click at [1508, 191] on icon "button" at bounding box center [1512, 192] width 15 height 15
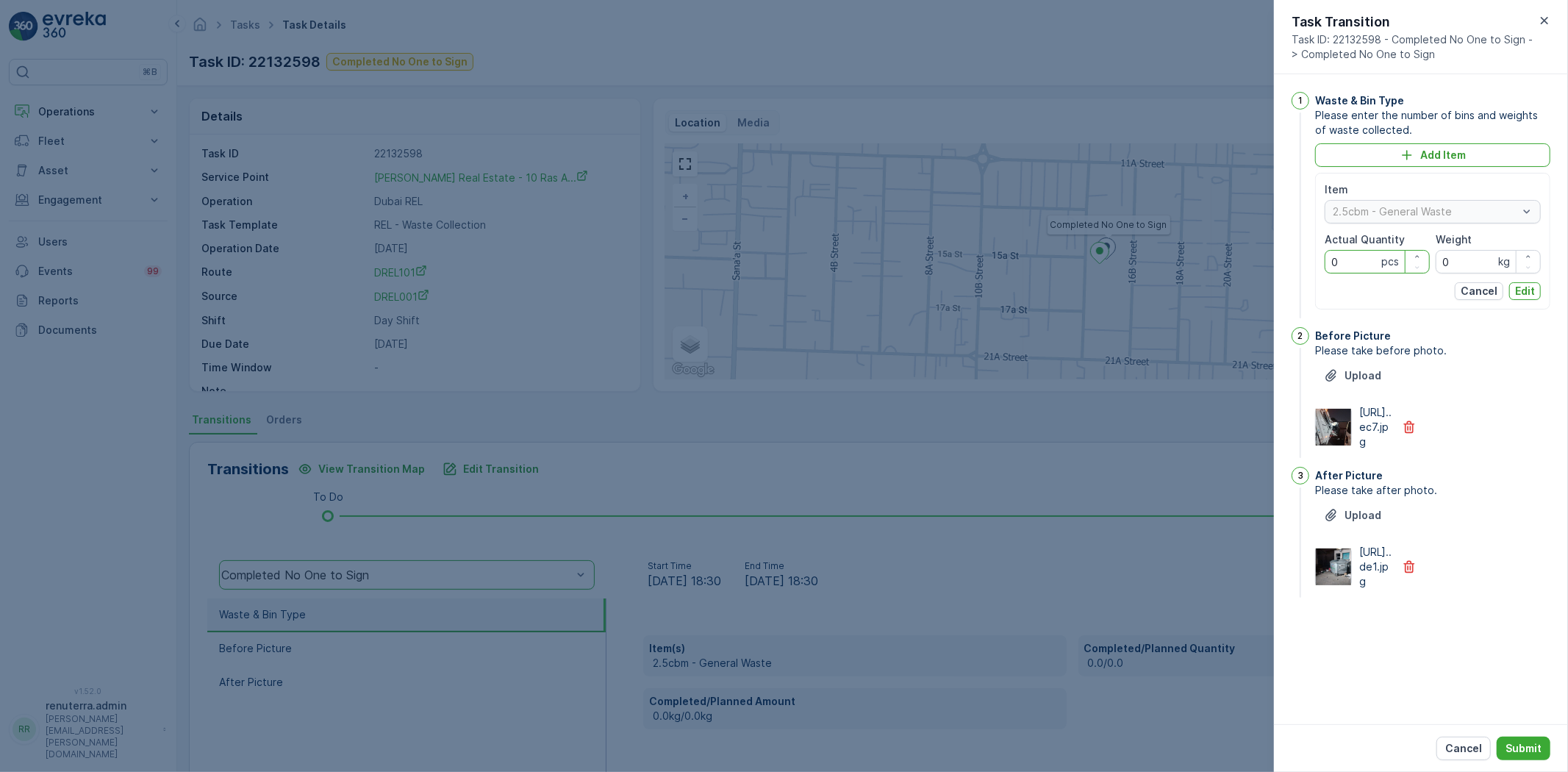
click at [1370, 261] on Quantity "0" at bounding box center [1377, 262] width 105 height 24
type Quantity "01"
click at [1522, 284] on p "Edit" at bounding box center [1525, 291] width 20 height 15
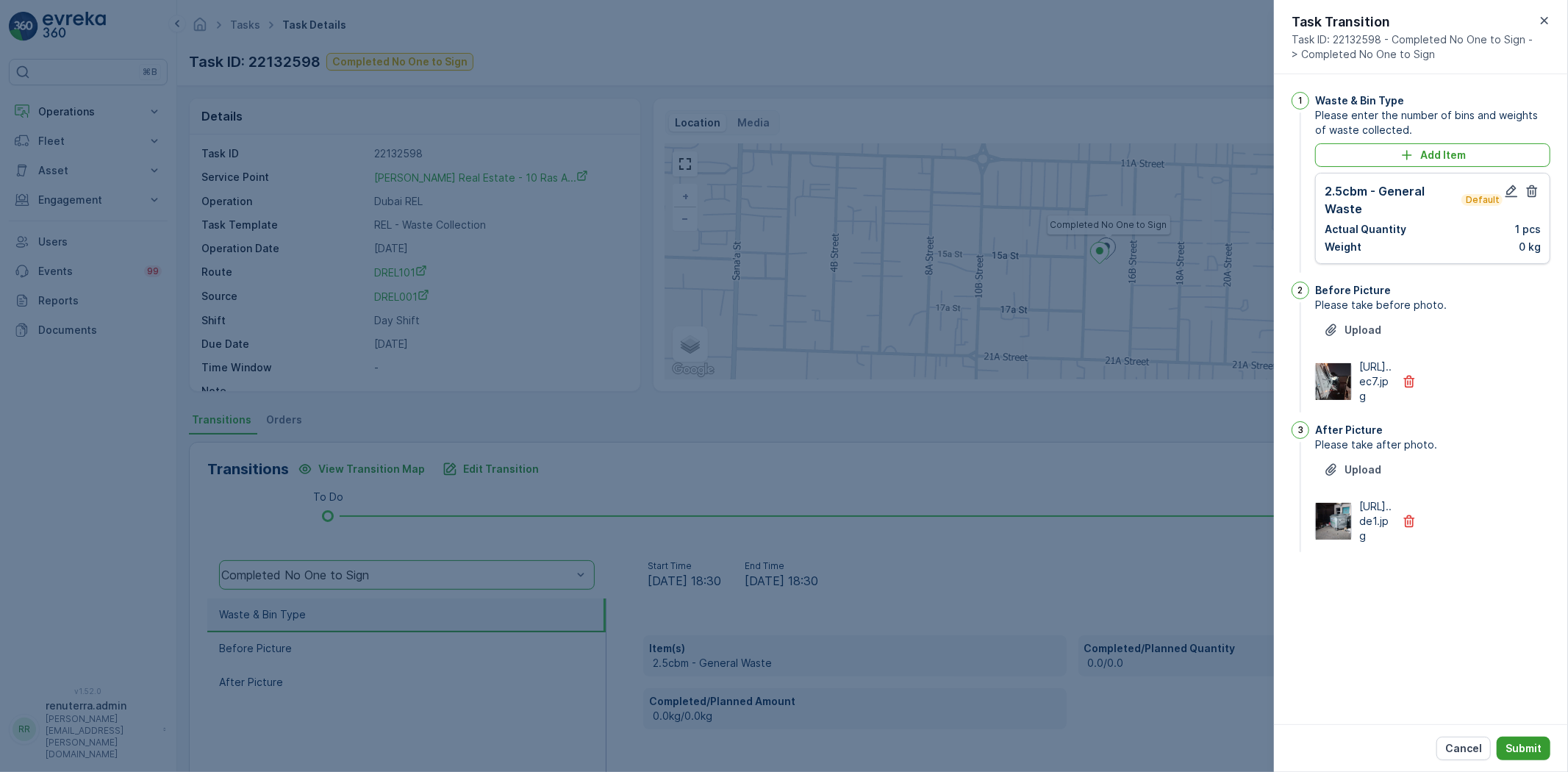
click at [1527, 753] on p "Submit" at bounding box center [1524, 749] width 36 height 15
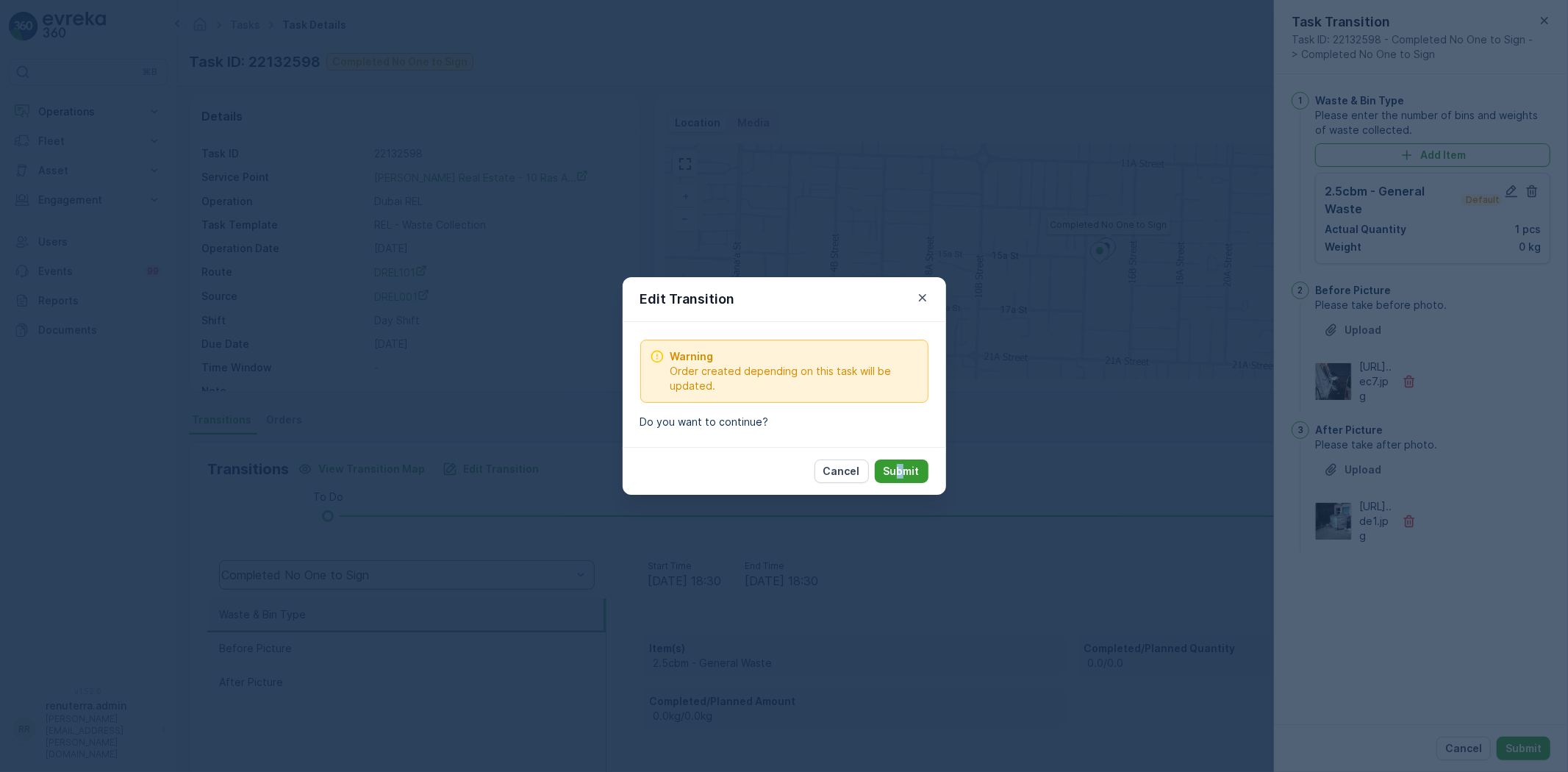
click at [897, 480] on div "Cancel Submit" at bounding box center [784, 471] width 324 height 48
click at [903, 471] on p "Submit" at bounding box center [902, 472] width 36 height 15
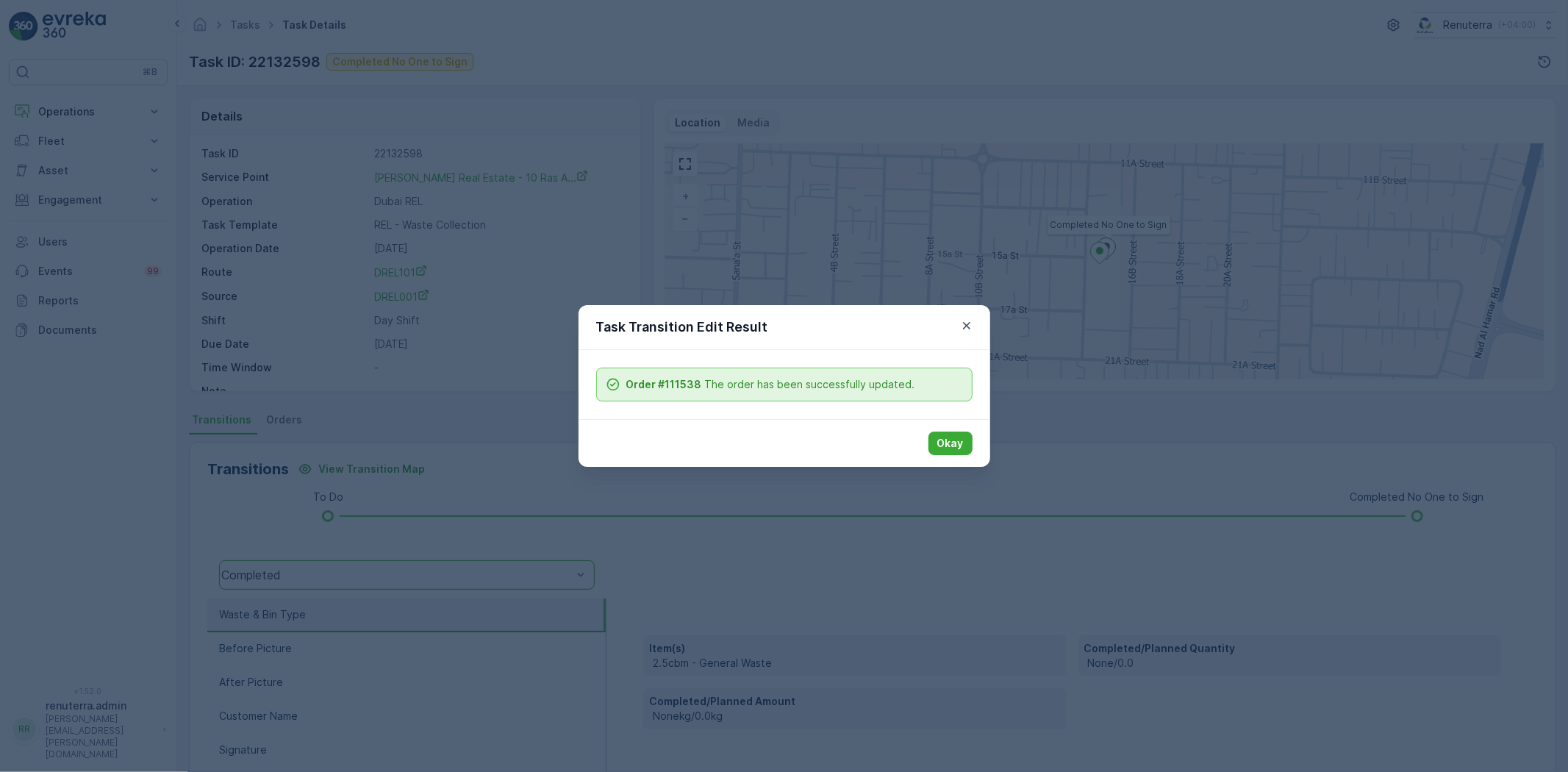
drag, startPoint x: 357, startPoint y: 100, endPoint x: 192, endPoint y: 9, distance: 188.4
click at [346, 92] on div "Task Transition Edit Result Order #111538 The order has been successfully updat…" at bounding box center [784, 386] width 1568 height 772
